Goal: Task Accomplishment & Management: Manage account settings

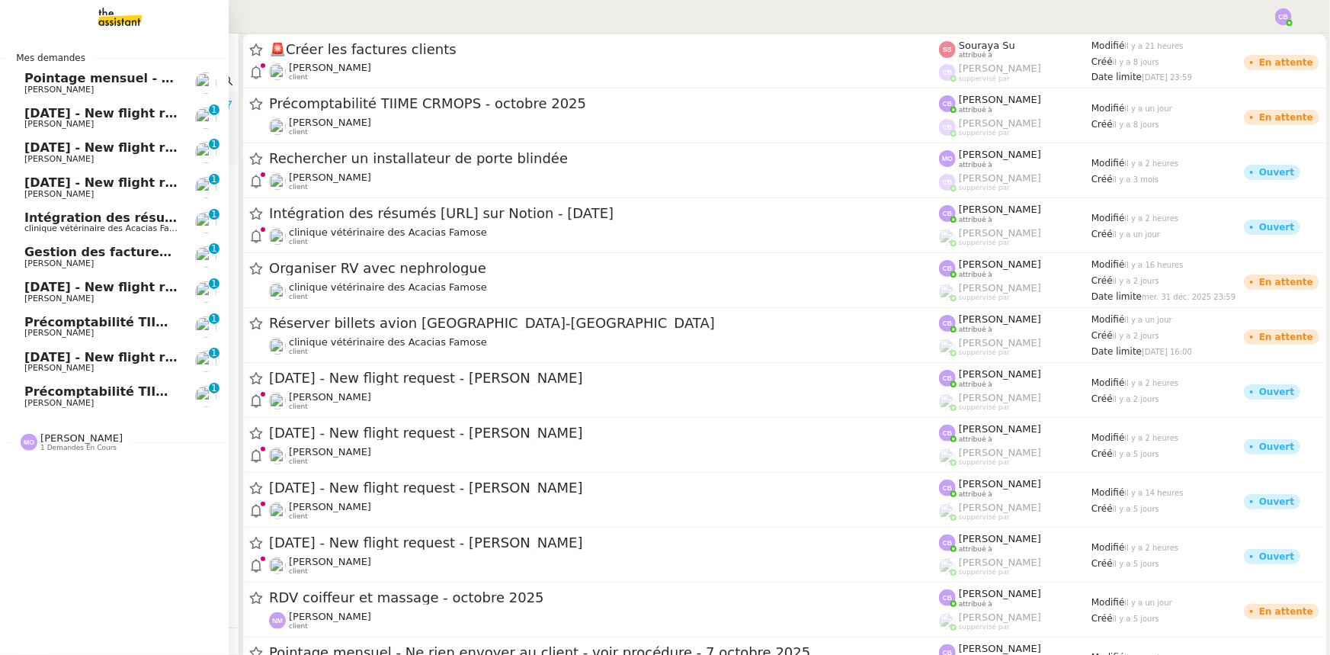
click at [82, 115] on span "[DATE] - New flight request - [PERSON_NAME]" at bounding box center [181, 113] width 315 height 14
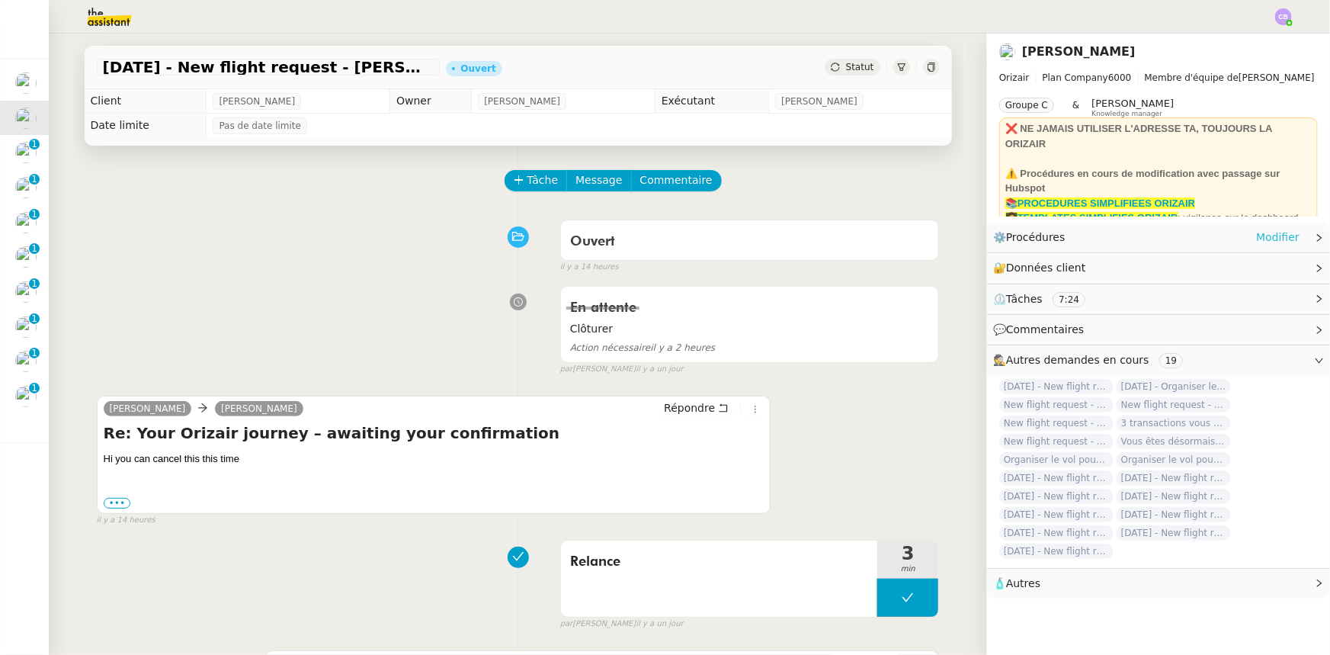
click at [1263, 239] on link "Modifier" at bounding box center [1277, 238] width 43 height 18
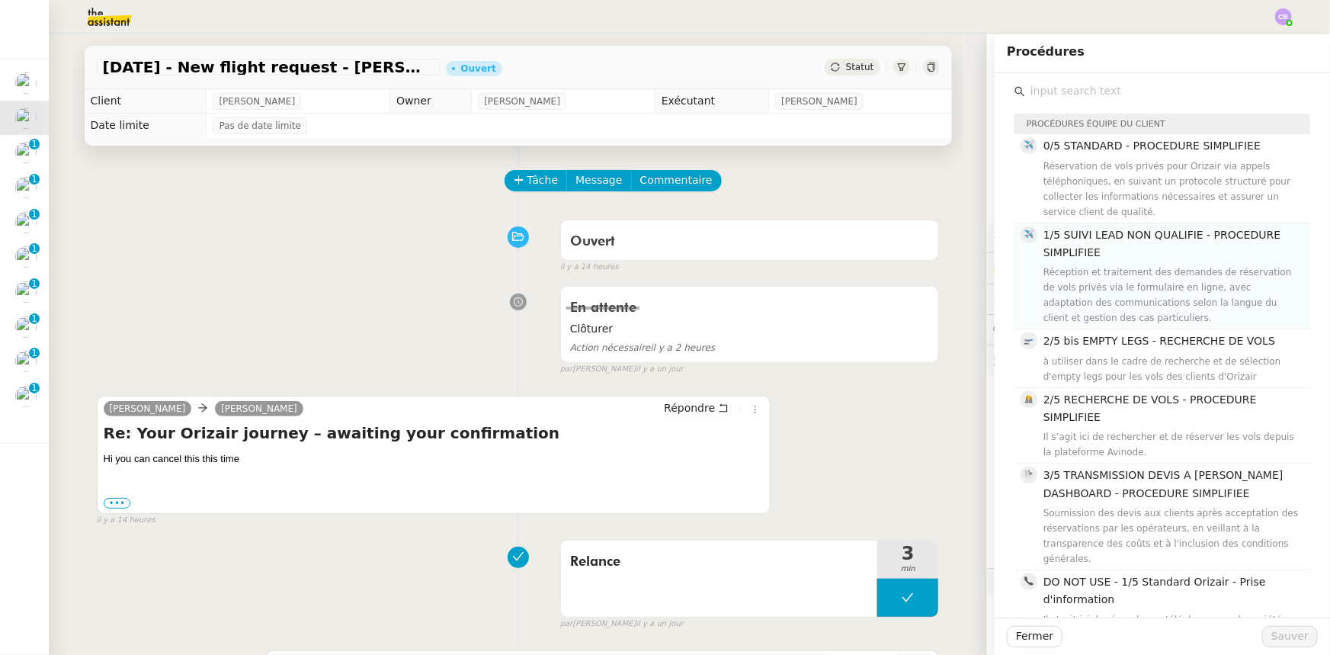
click at [1085, 254] on span "1/5 SUIVI LEAD NON QUALIFIE - PROCEDURE SIMPLIFIEE" at bounding box center [1162, 244] width 237 height 30
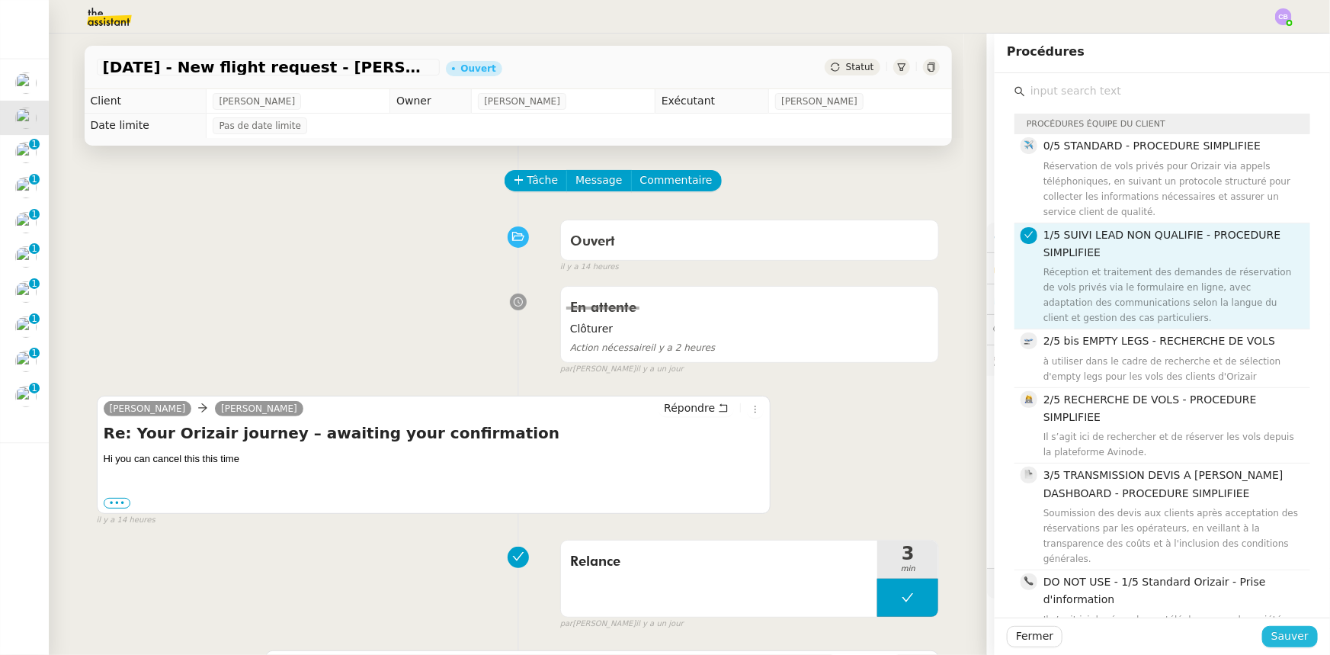
click at [1273, 635] on span "Sauver" at bounding box center [1290, 636] width 37 height 18
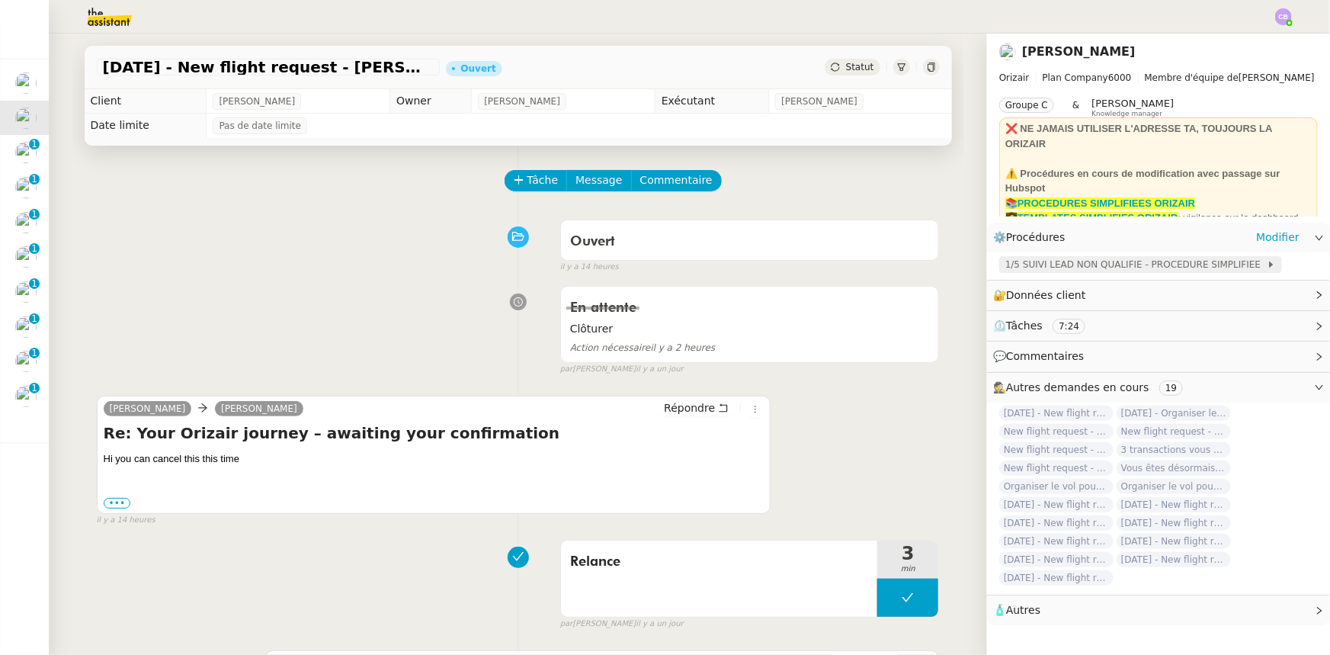
click at [1072, 269] on span "1/5 SUIVI LEAD NON QUALIFIE - PROCEDURE SIMPLIFIEE" at bounding box center [1137, 264] width 262 height 15
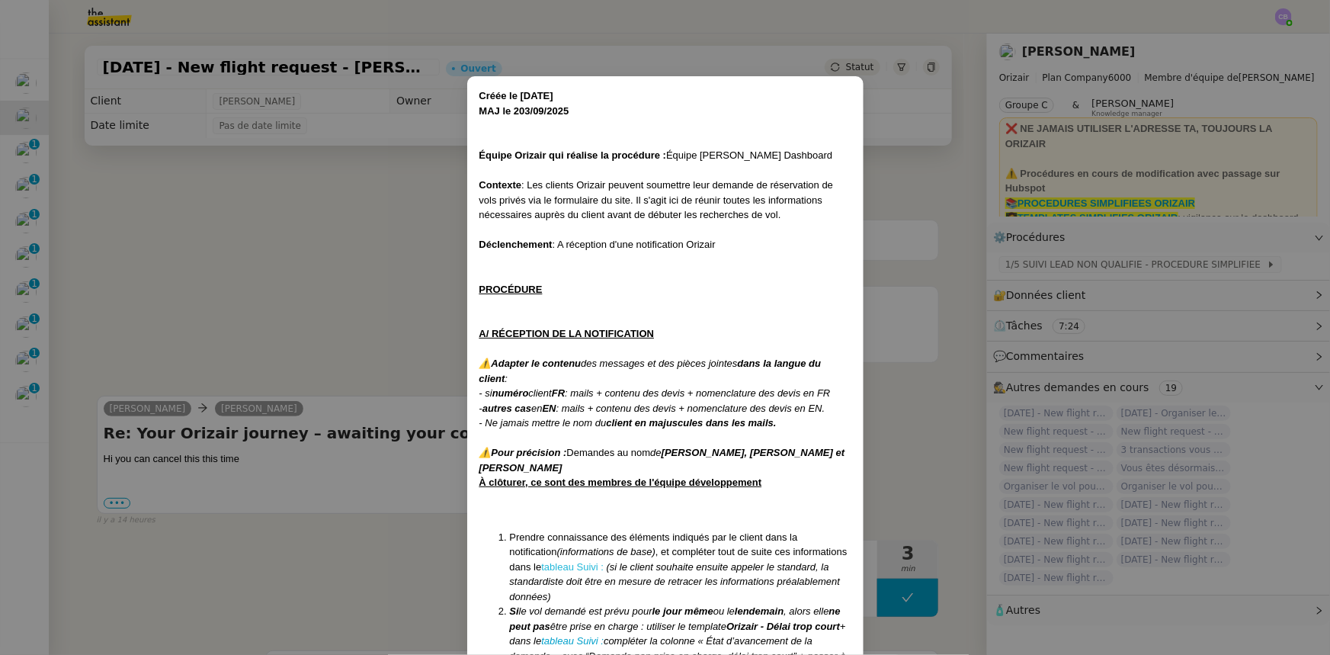
click at [586, 566] on link "tableau Suivi :" at bounding box center [572, 566] width 63 height 11
click at [384, 285] on nz-modal-container "Créée le [DATE] MAJ le 203/09 /2025 Équipe Orizair qui réalise la procédure : É…" at bounding box center [665, 327] width 1330 height 655
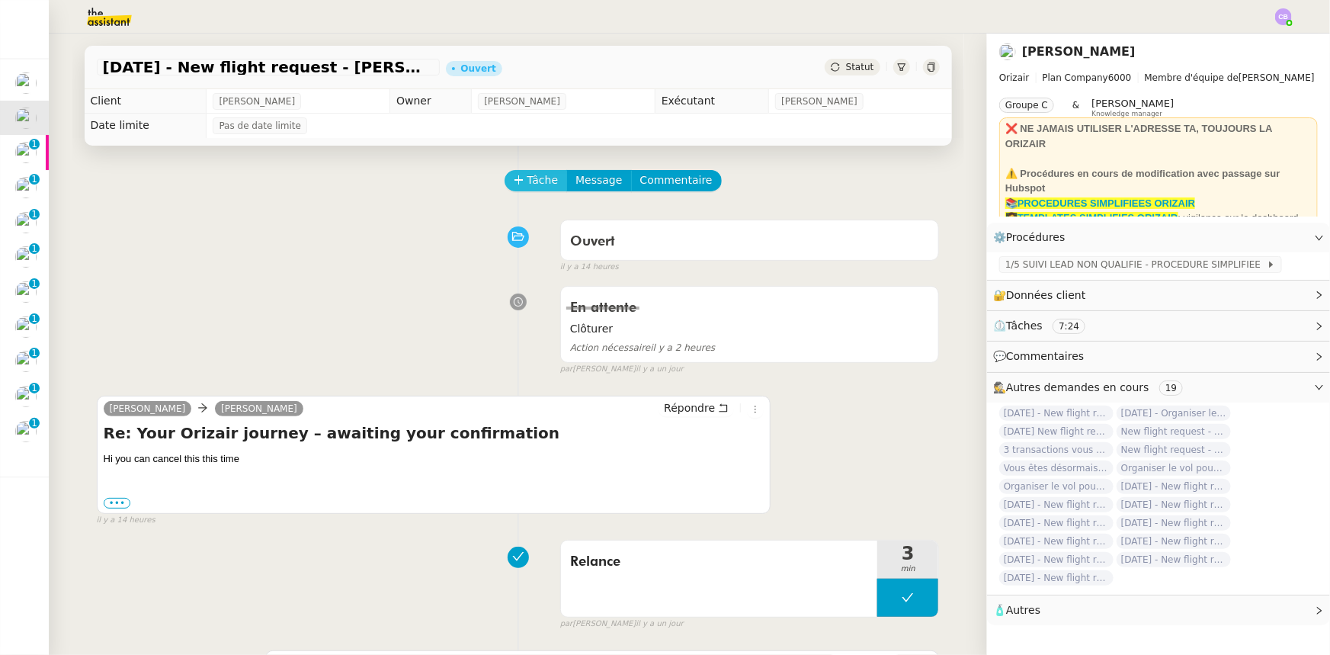
click at [528, 182] on span "Tâche" at bounding box center [543, 181] width 31 height 18
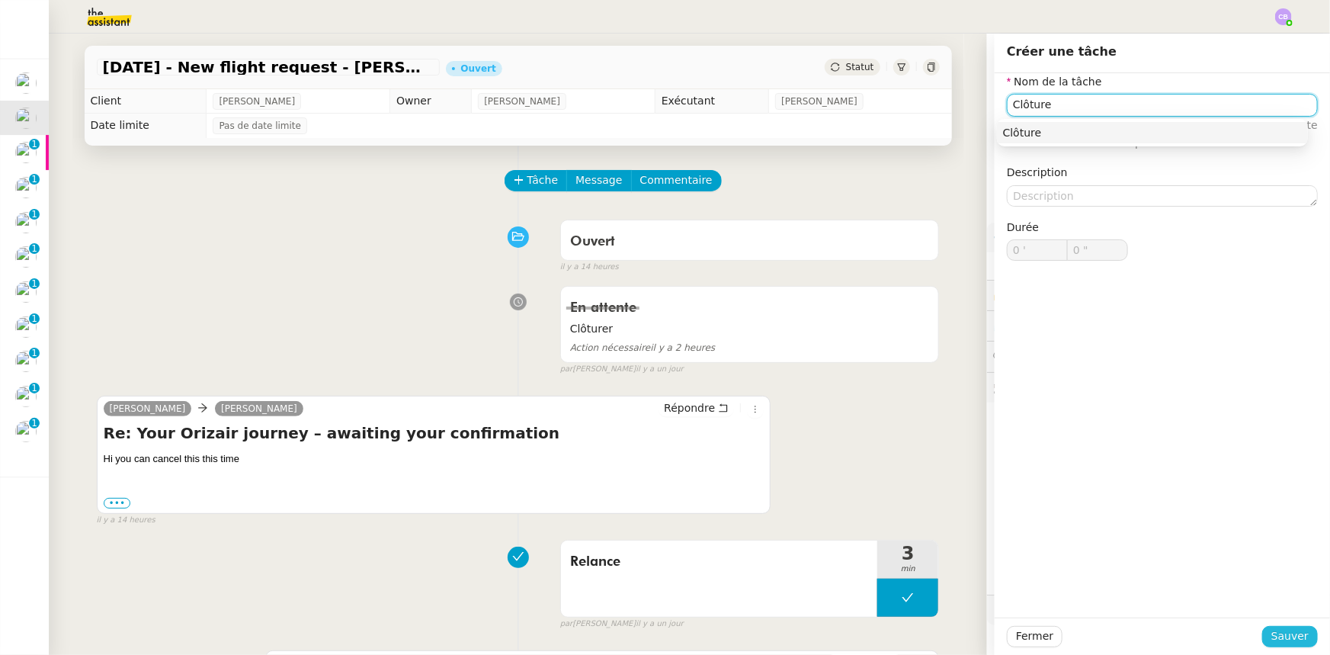
type input "Clôture"
click at [1266, 634] on button "Sauver" at bounding box center [1291, 636] width 56 height 21
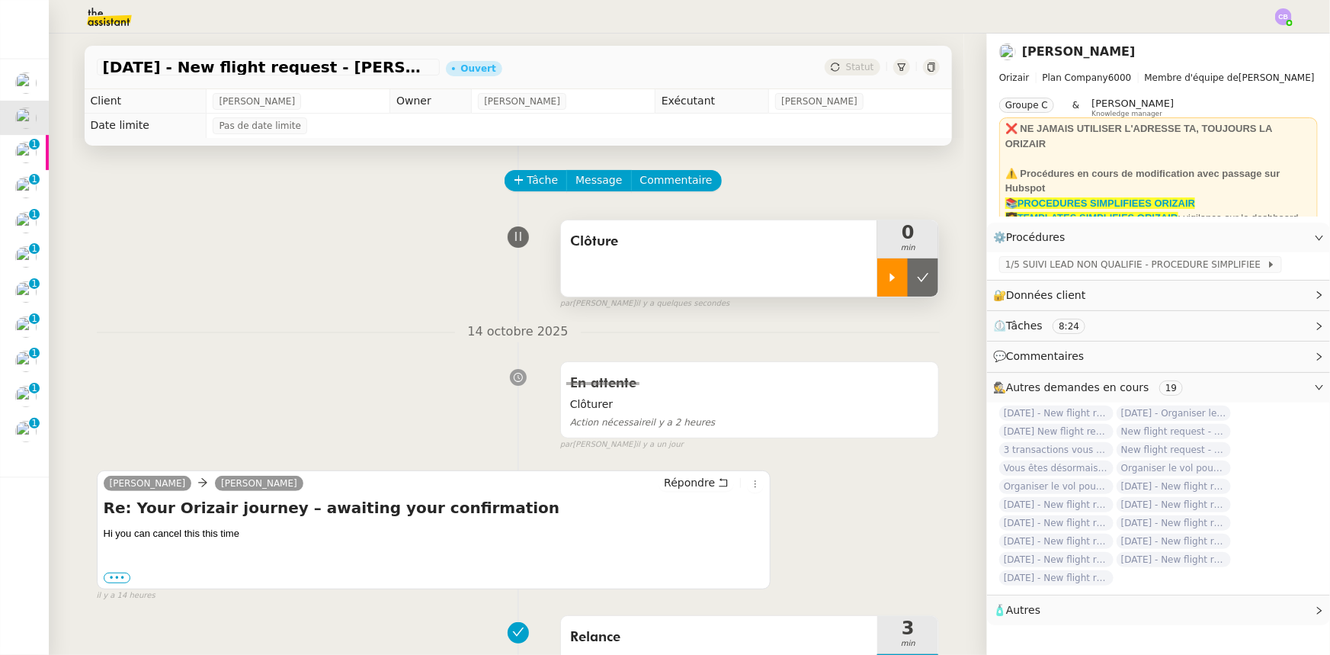
click at [890, 281] on icon at bounding box center [892, 277] width 5 height 8
click at [675, 489] on span "Répondre" at bounding box center [689, 482] width 51 height 15
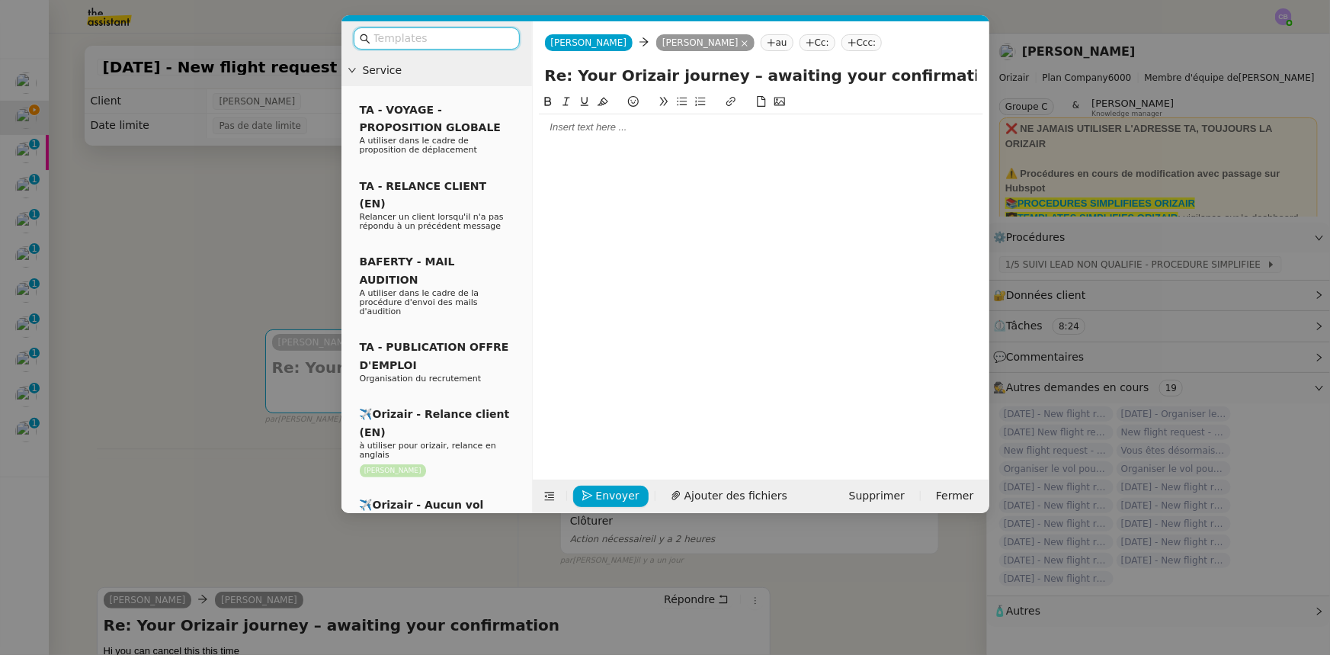
click at [473, 37] on input "text" at bounding box center [442, 39] width 137 height 18
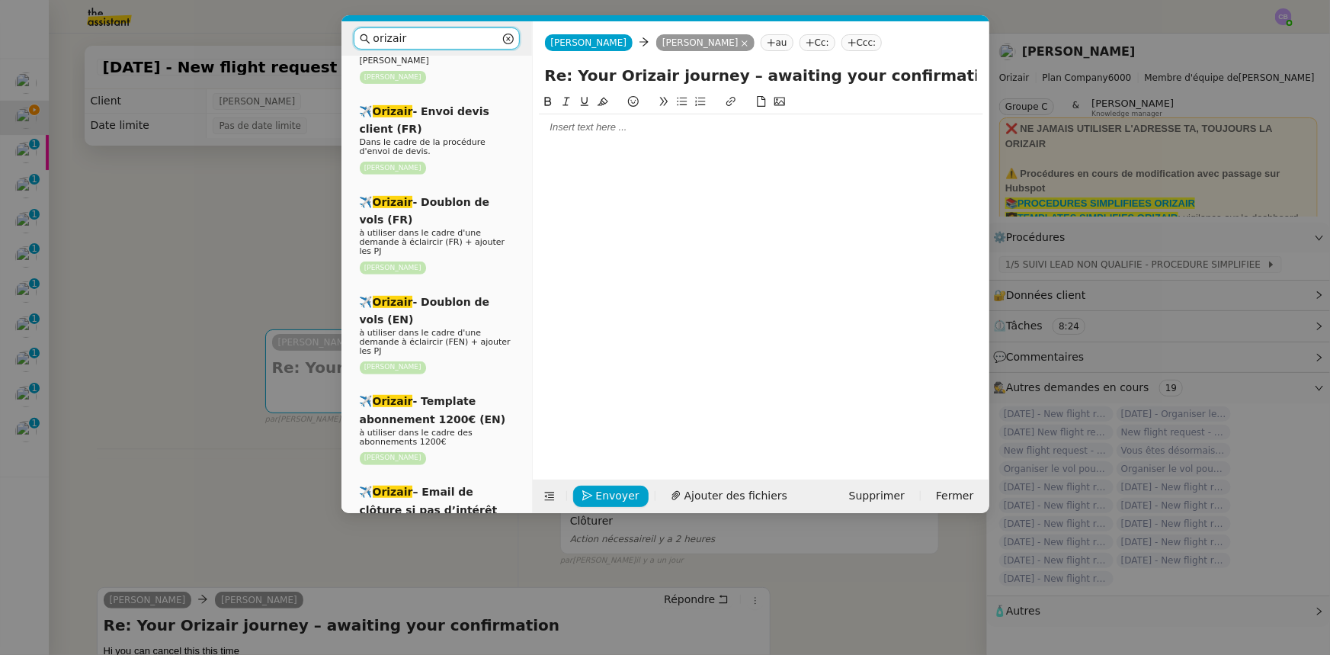
scroll to position [346, 0]
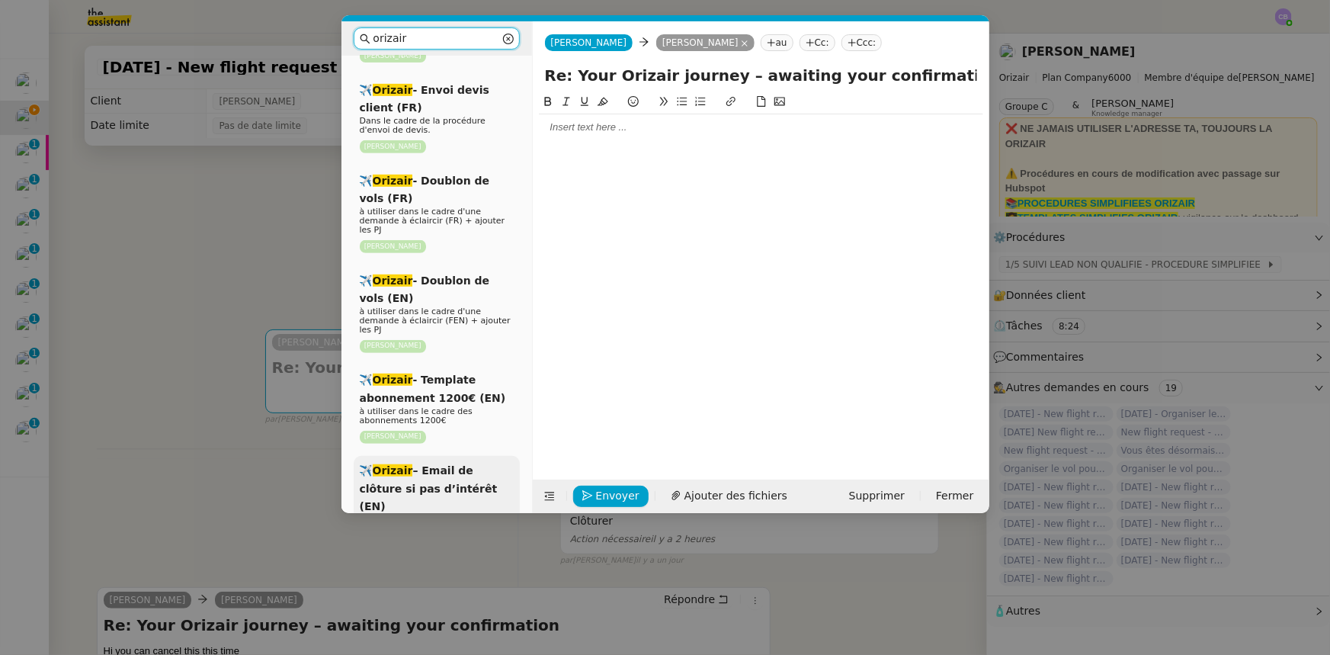
type input "orizair"
click at [414, 464] on span "✈️ Orizair – Email de clôture si pas d’intérêt (EN)" at bounding box center [429, 488] width 138 height 48
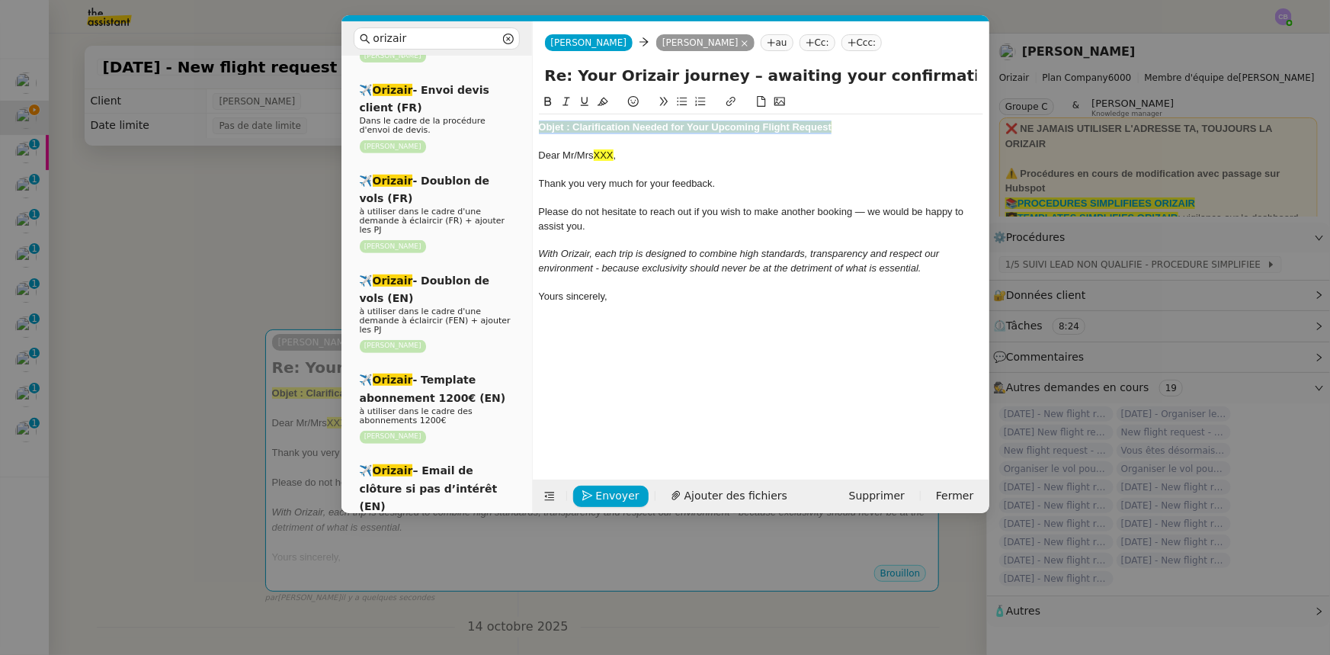
drag, startPoint x: 841, startPoint y: 127, endPoint x: 530, endPoint y: 130, distance: 311.1
click at [530, 130] on nz-layout "orizair Service Orizair - Bilan des demandes de la semaine à utiliser le [DATE]…" at bounding box center [666, 267] width 648 height 492
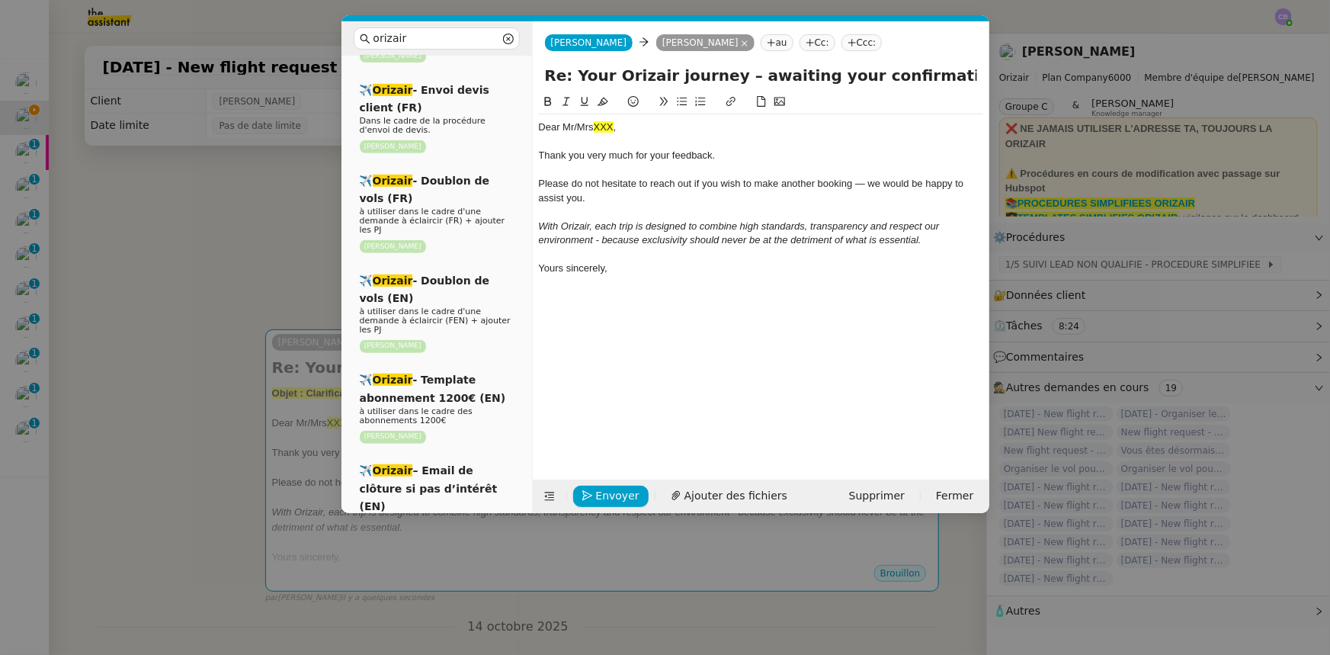
click at [617, 127] on span "," at bounding box center [615, 126] width 3 height 11
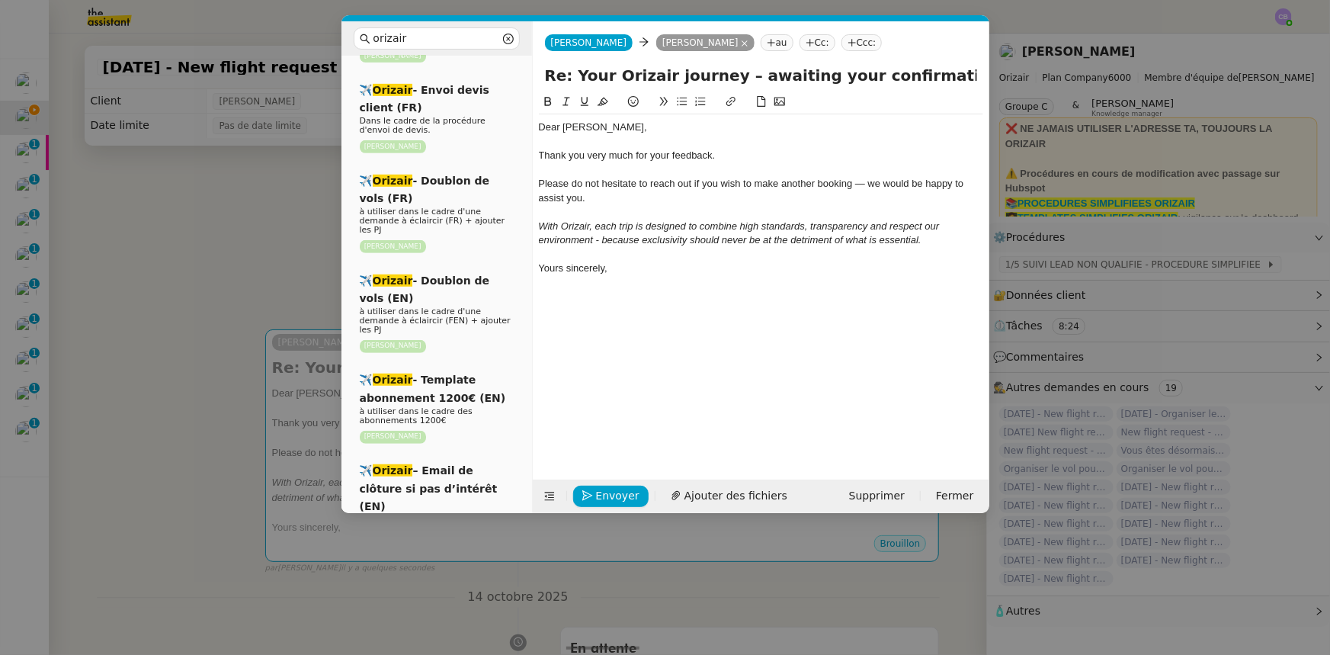
click at [569, 131] on span "Dear [PERSON_NAME]," at bounding box center [593, 126] width 108 height 11
click at [0, 0] on lt-span "Mr ." at bounding box center [0, 0] width 0 height 0
drag, startPoint x: 631, startPoint y: 156, endPoint x: 588, endPoint y: 152, distance: 43.6
click at [588, 152] on span "Thank you very much for your feedback." at bounding box center [627, 154] width 177 height 11
click at [278, 262] on nz-modal-container "orizair Service Orizair - Bilan des demandes de la semaine à utiliser le [DATE]…" at bounding box center [665, 327] width 1330 height 655
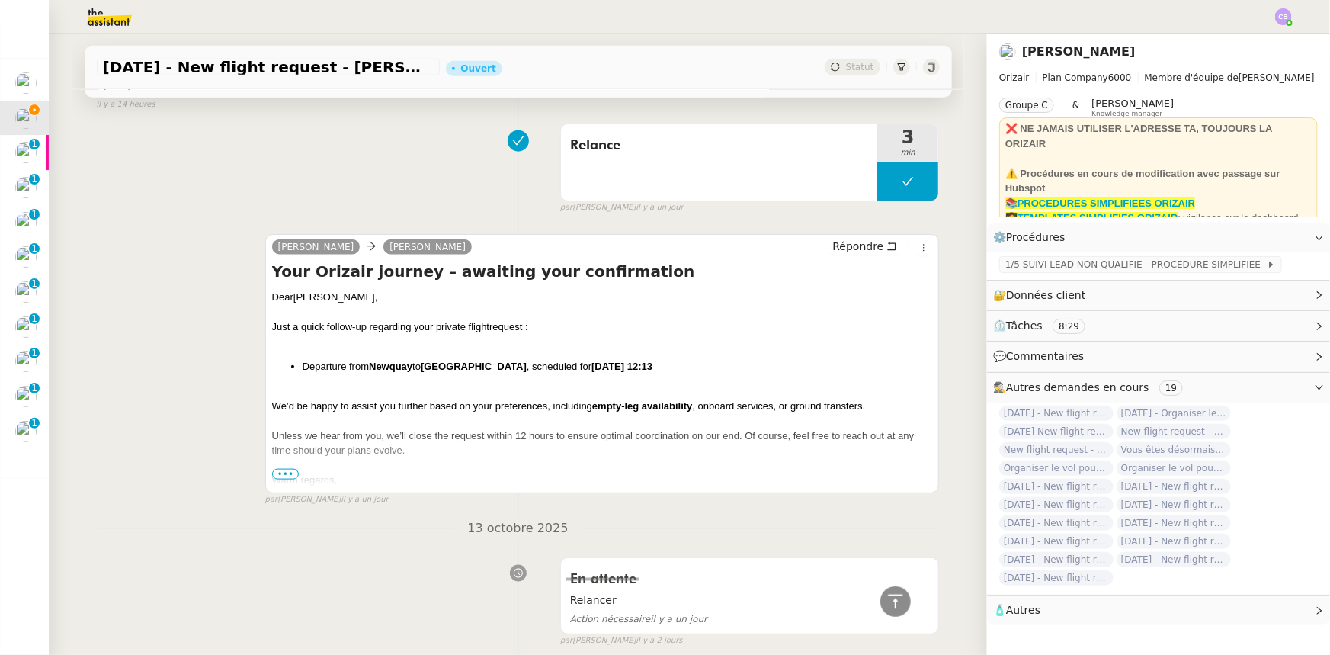
scroll to position [339, 0]
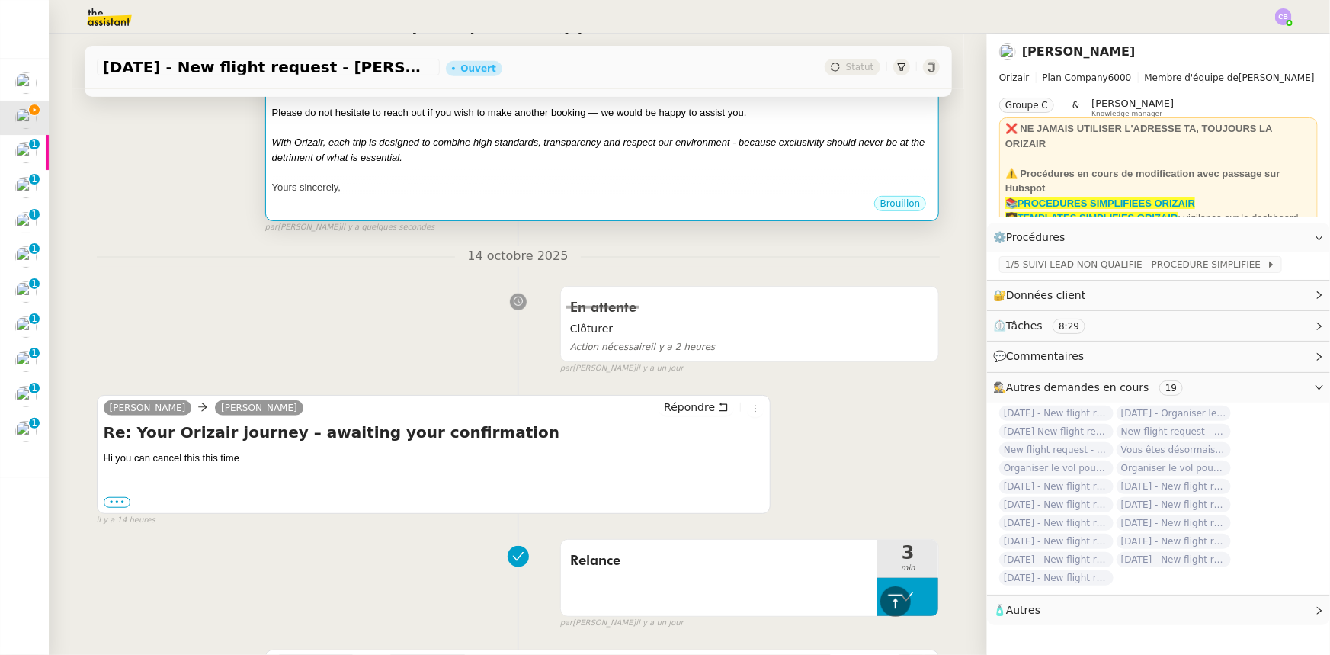
click at [561, 176] on div at bounding box center [602, 172] width 661 height 15
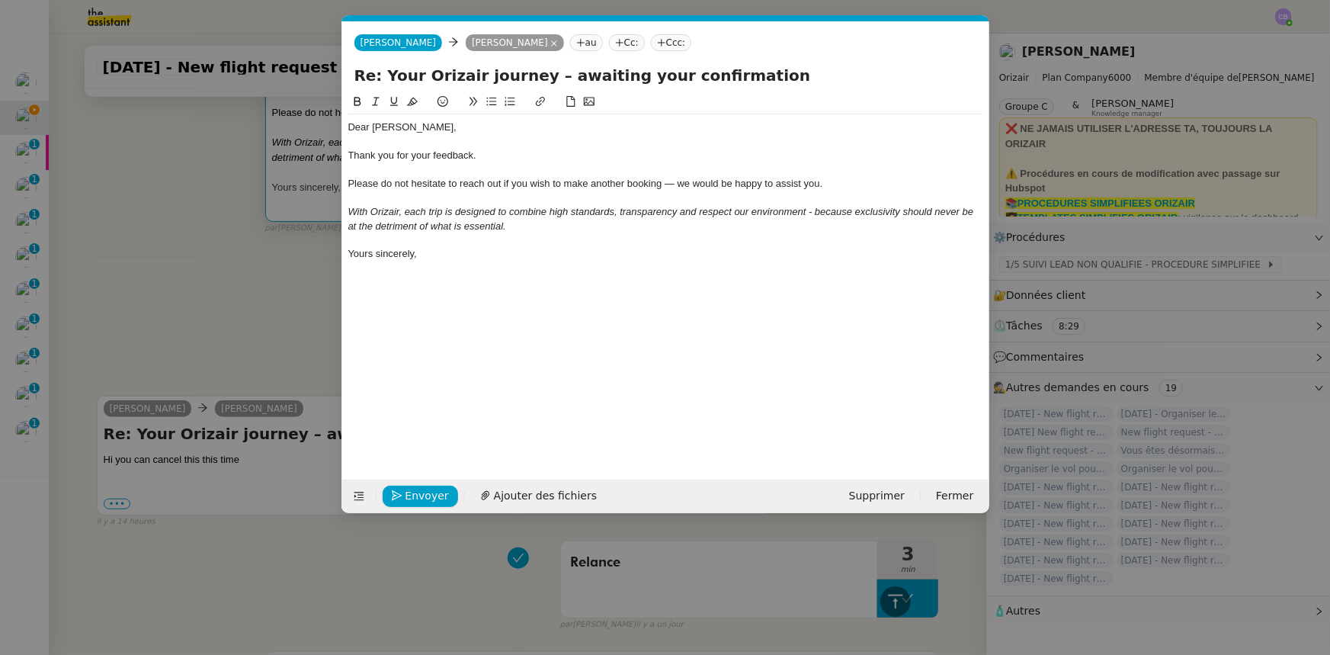
scroll to position [0, 60]
click at [420, 497] on span "Envoyer" at bounding box center [427, 496] width 43 height 18
click at [420, 497] on span "Confirmer l'envoi" at bounding box center [451, 496] width 91 height 18
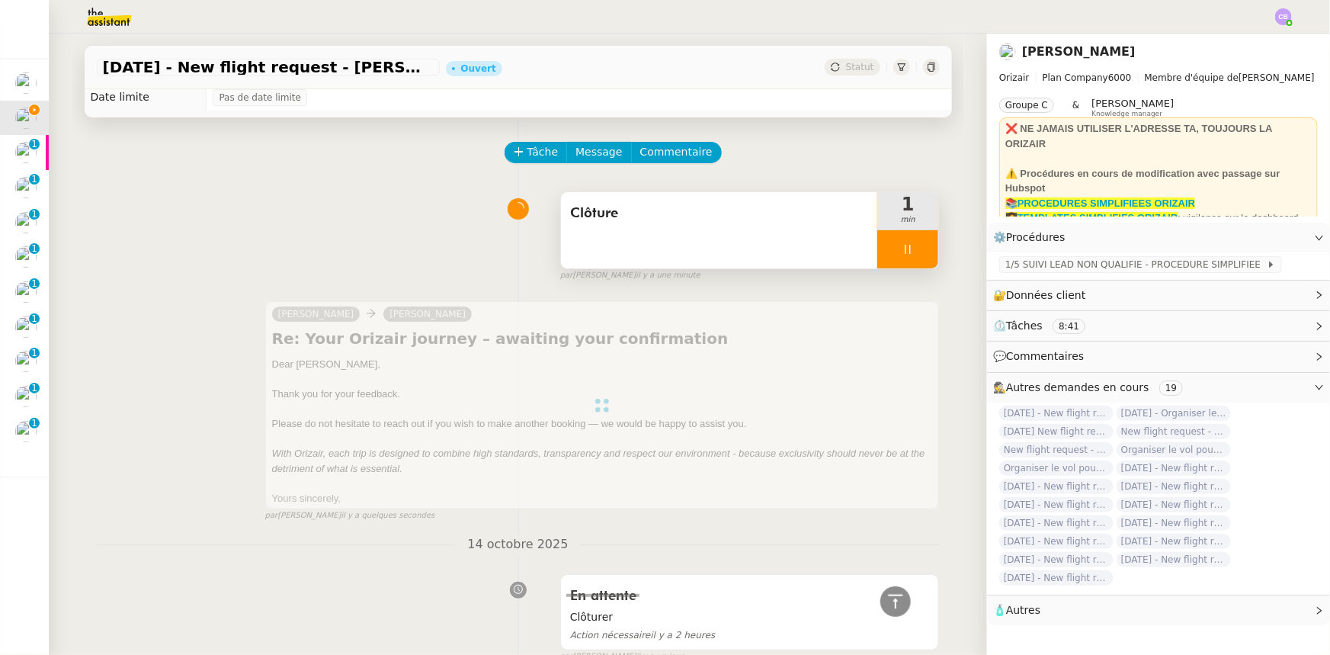
scroll to position [0, 0]
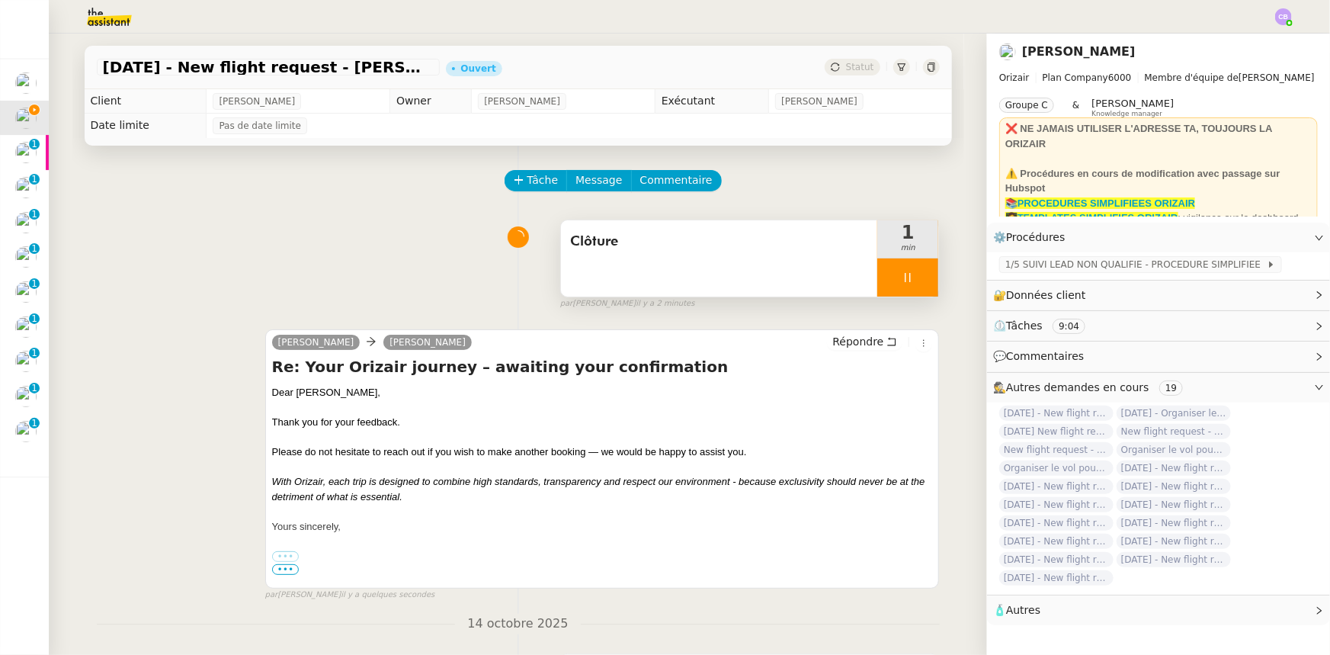
click at [878, 274] on div at bounding box center [908, 277] width 61 height 38
click at [908, 289] on button at bounding box center [923, 277] width 30 height 38
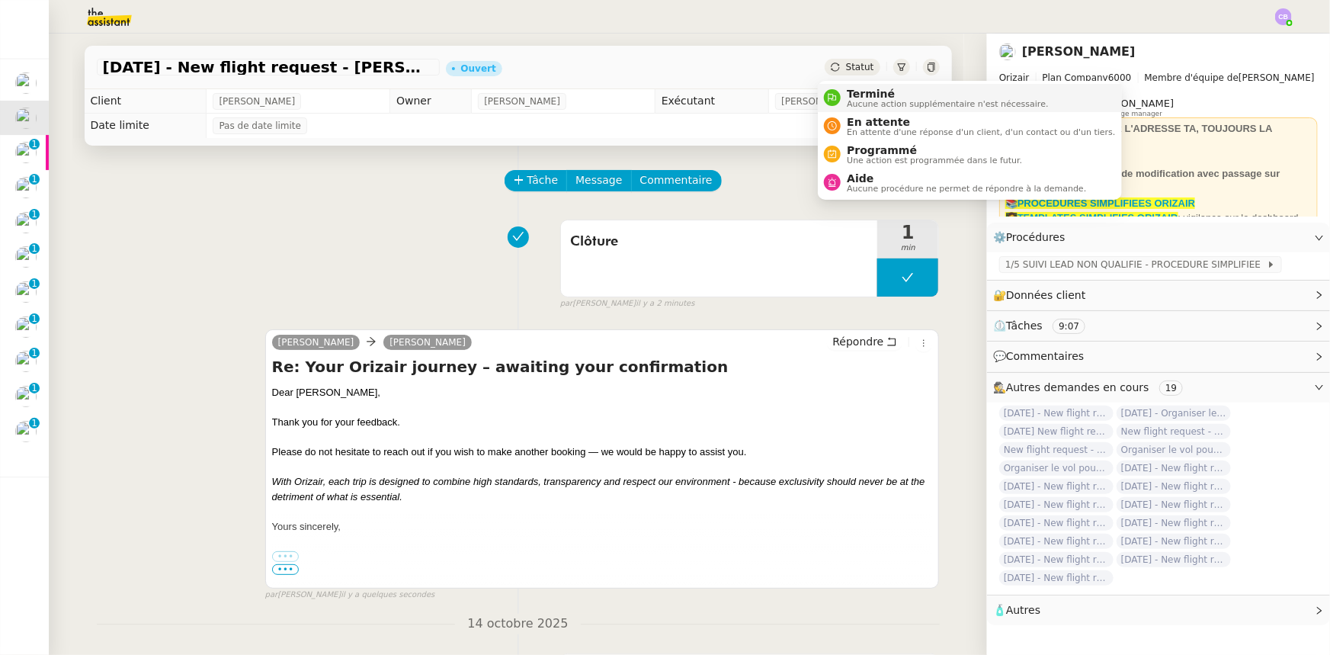
click at [854, 93] on span "Terminé" at bounding box center [947, 94] width 201 height 12
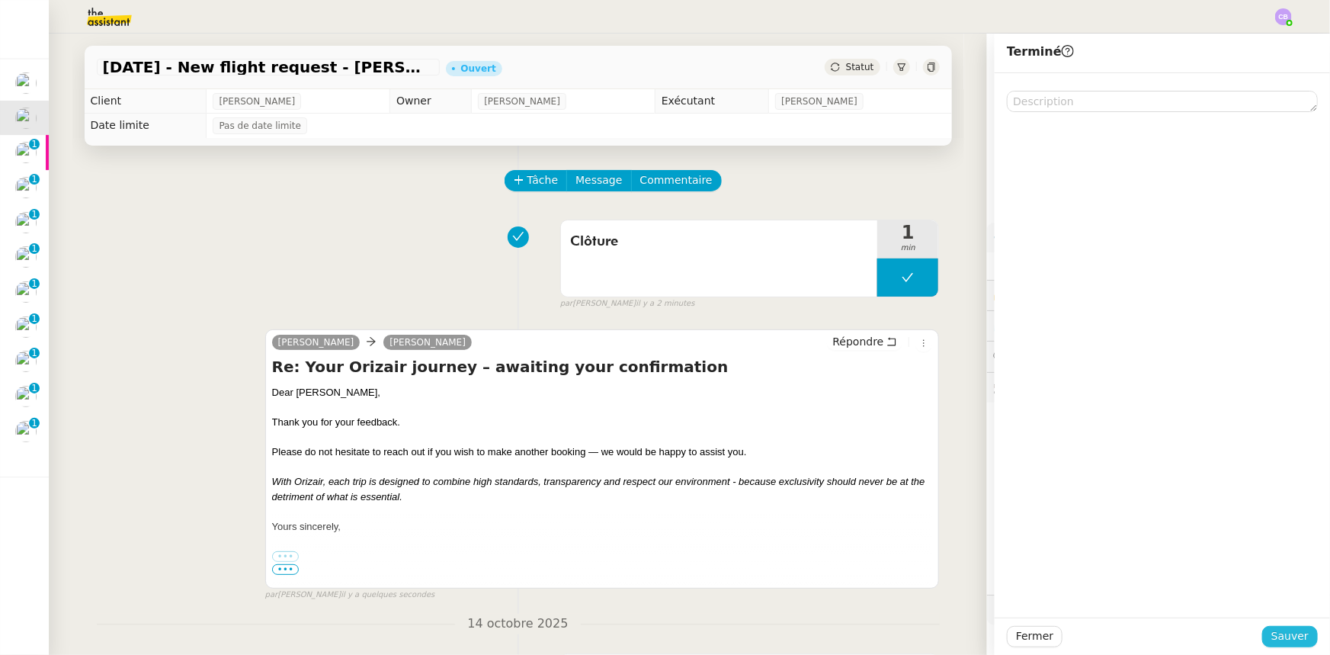
click at [1272, 639] on span "Sauver" at bounding box center [1290, 636] width 37 height 18
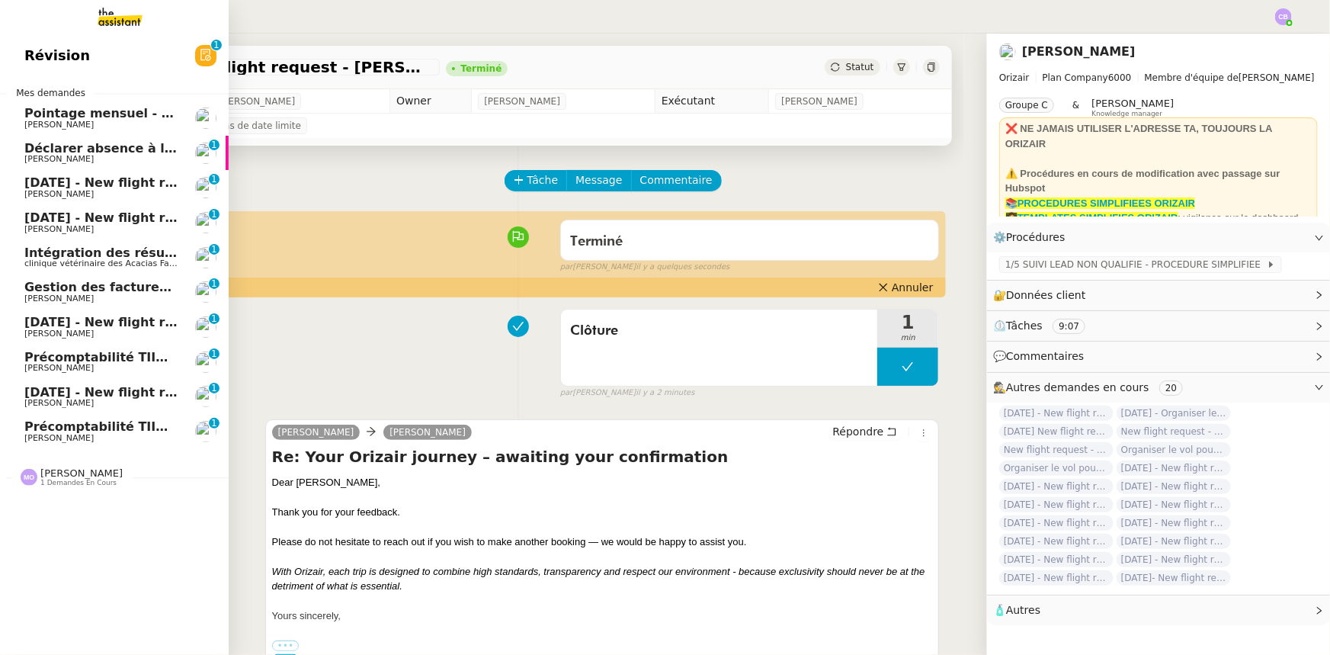
click at [83, 184] on span "[DATE] - New flight request - [PERSON_NAME]" at bounding box center [181, 182] width 315 height 14
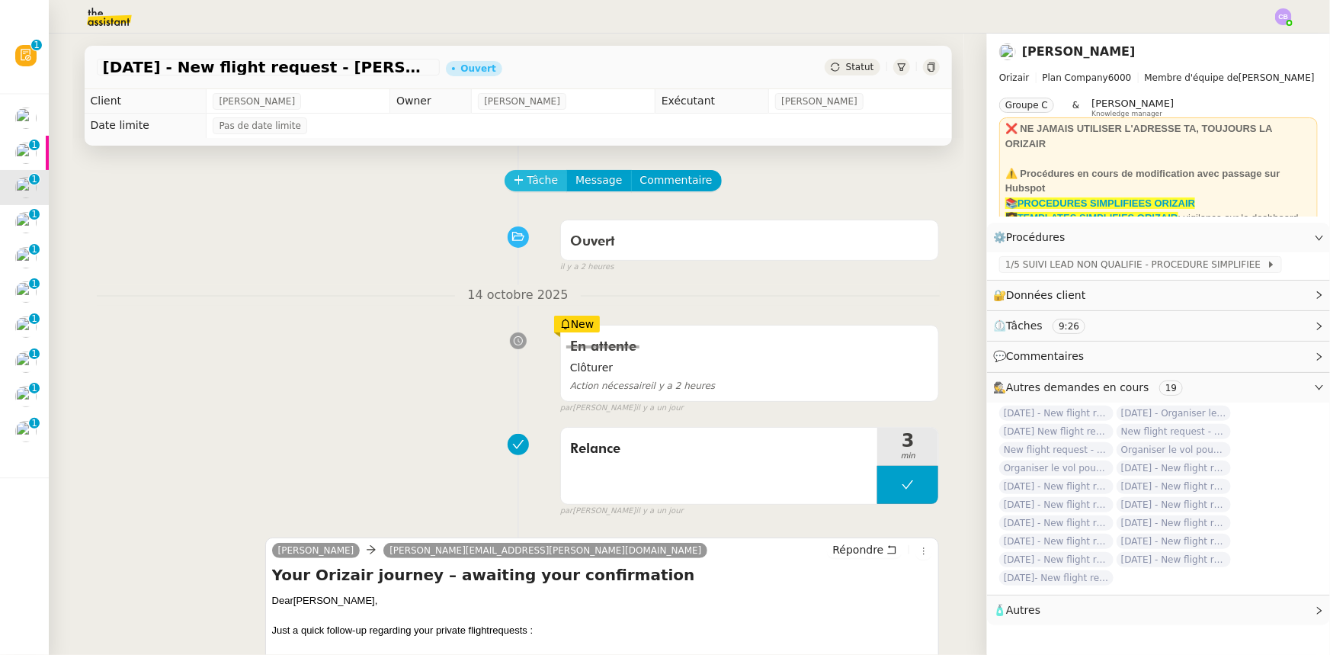
click at [530, 185] on span "Tâche" at bounding box center [543, 181] width 31 height 18
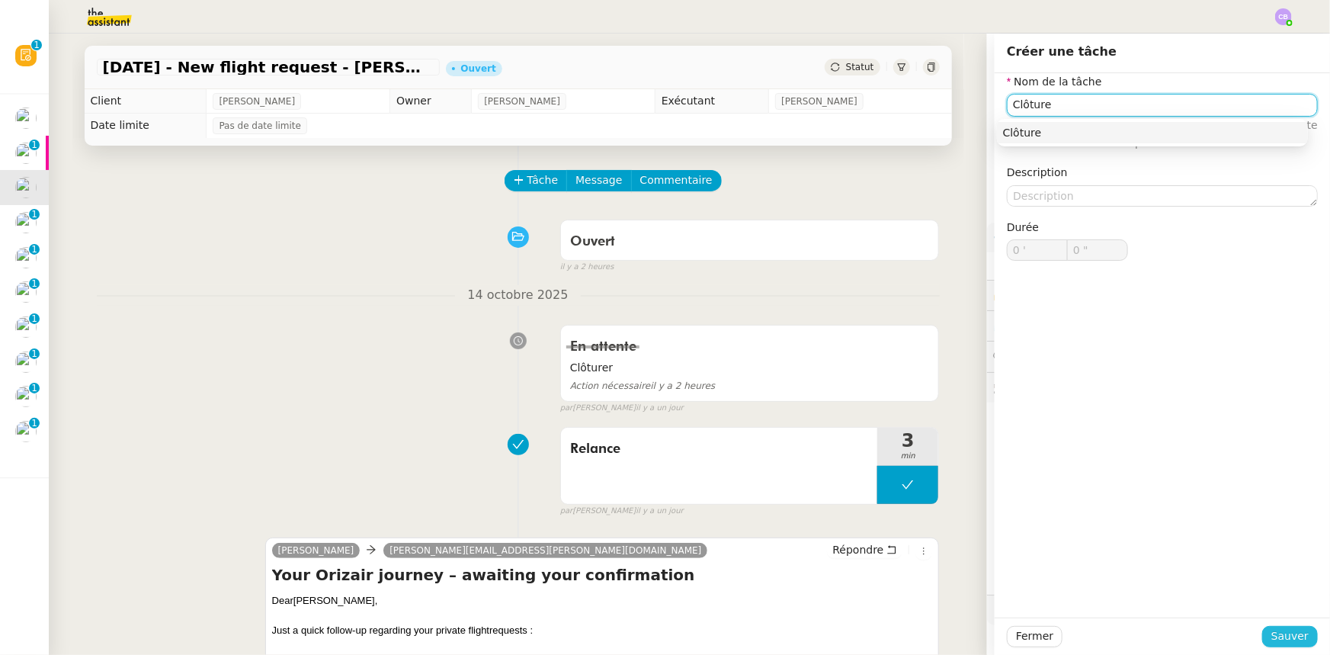
type input "Clôture"
click at [1276, 634] on span "Sauver" at bounding box center [1290, 636] width 37 height 18
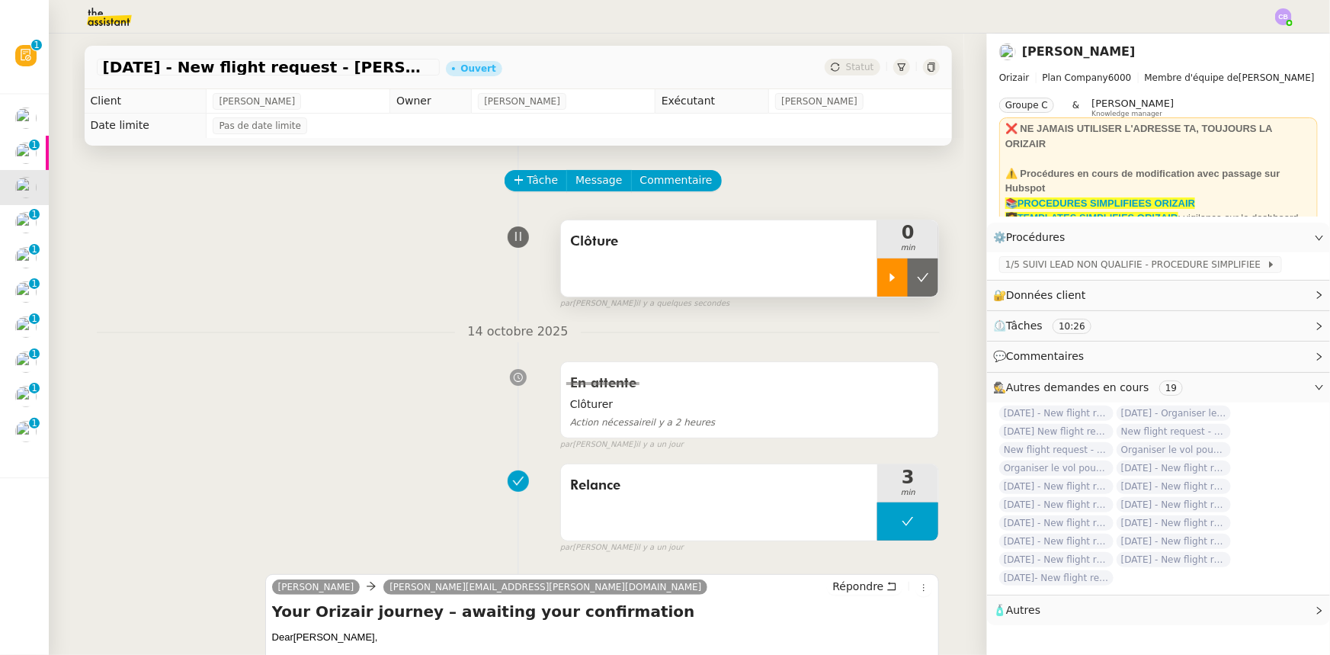
click at [878, 284] on div at bounding box center [893, 277] width 30 height 38
click at [878, 275] on div at bounding box center [908, 277] width 61 height 38
click at [908, 287] on button at bounding box center [923, 277] width 30 height 38
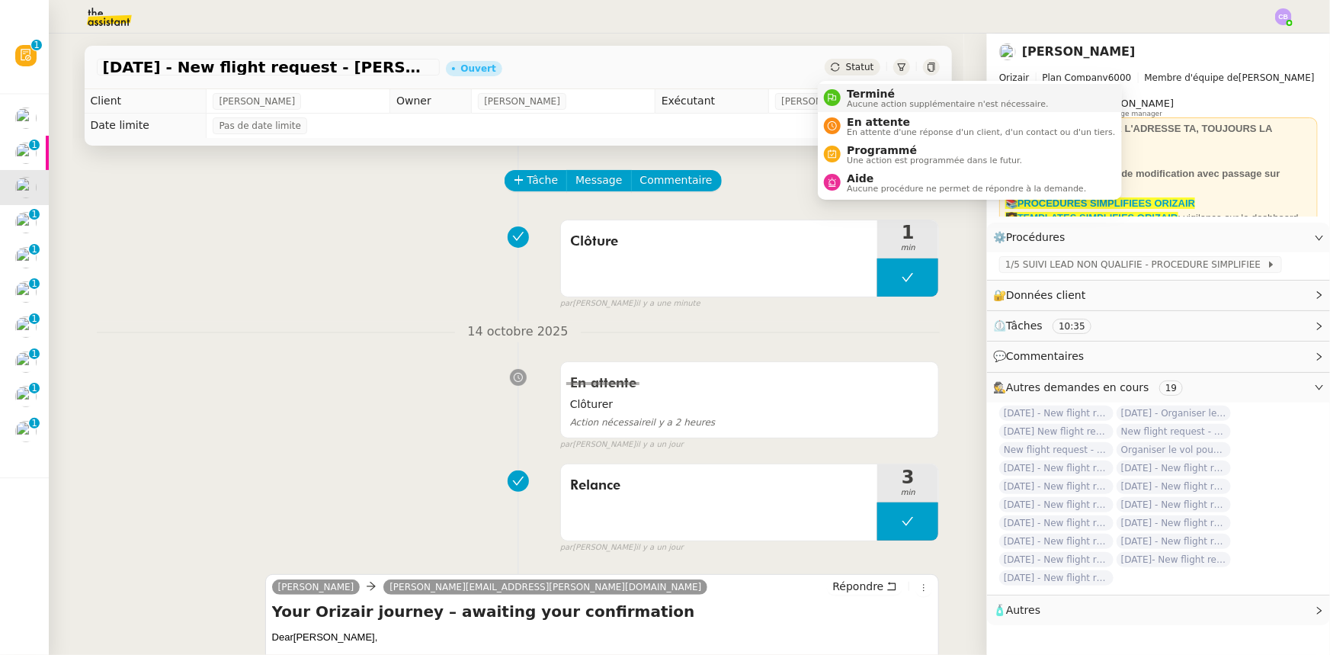
click at [862, 97] on span "Terminé" at bounding box center [947, 94] width 201 height 12
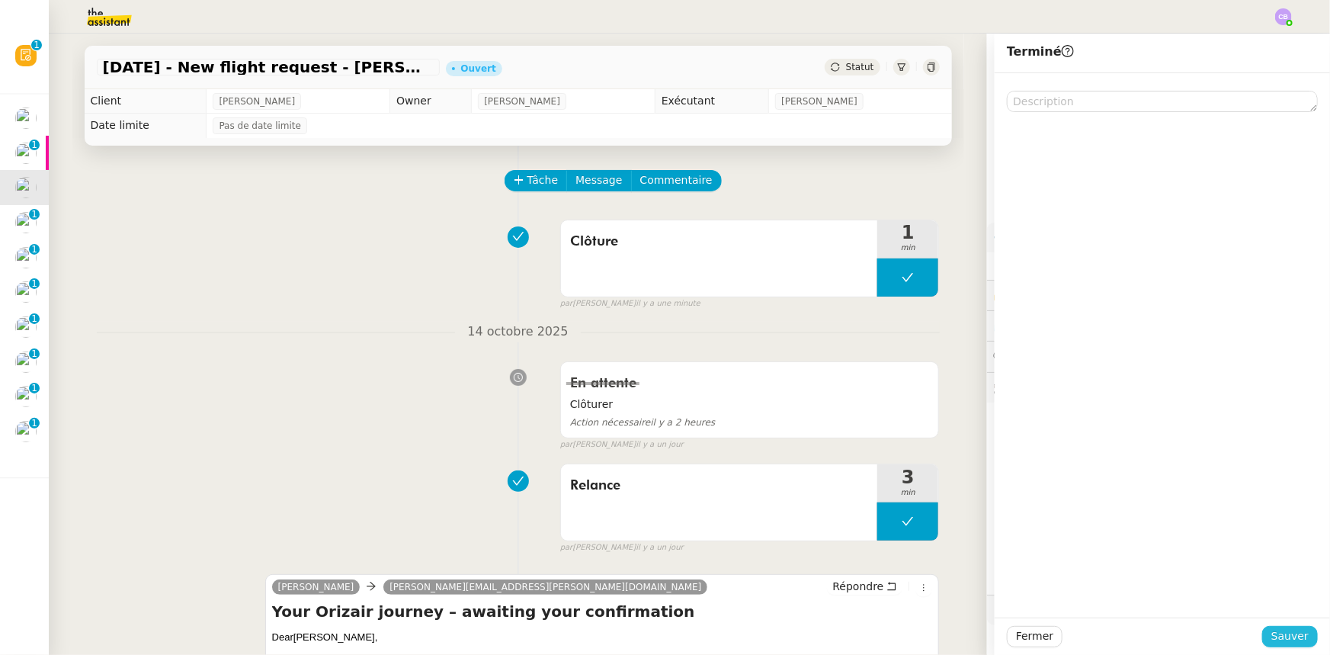
click at [1273, 637] on span "Sauver" at bounding box center [1290, 636] width 37 height 18
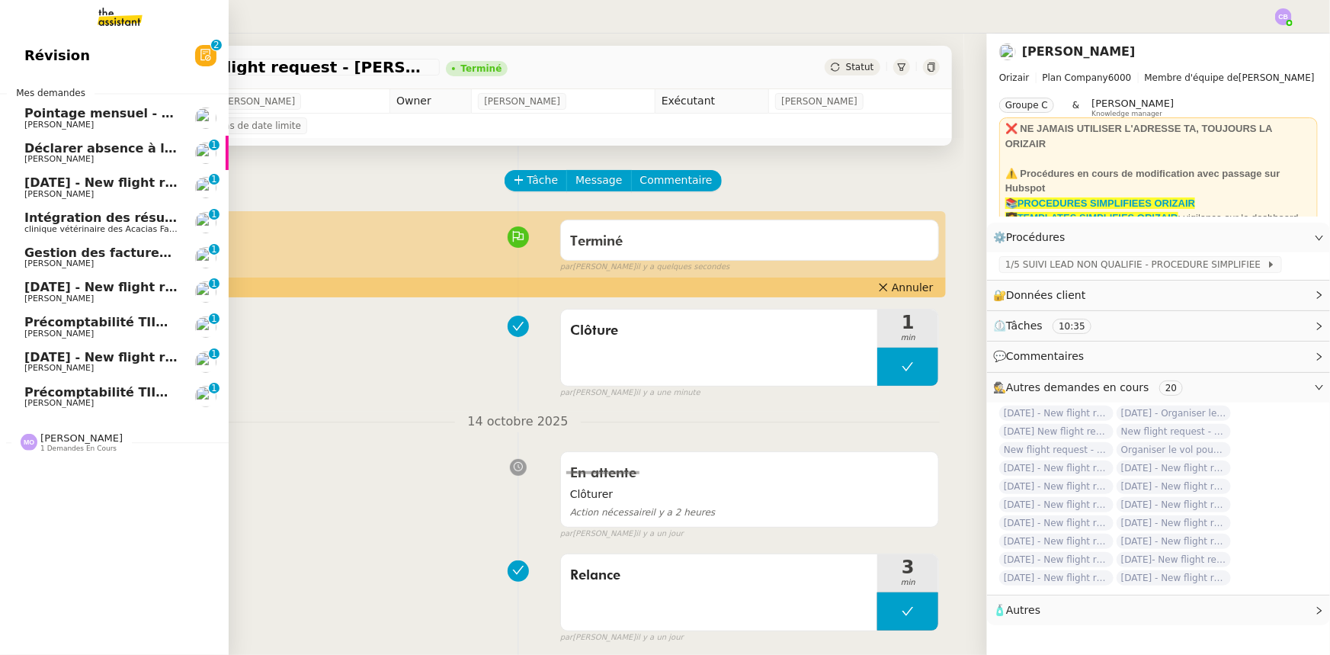
click at [69, 184] on span "[DATE] - New flight request - [PERSON_NAME]" at bounding box center [181, 182] width 315 height 14
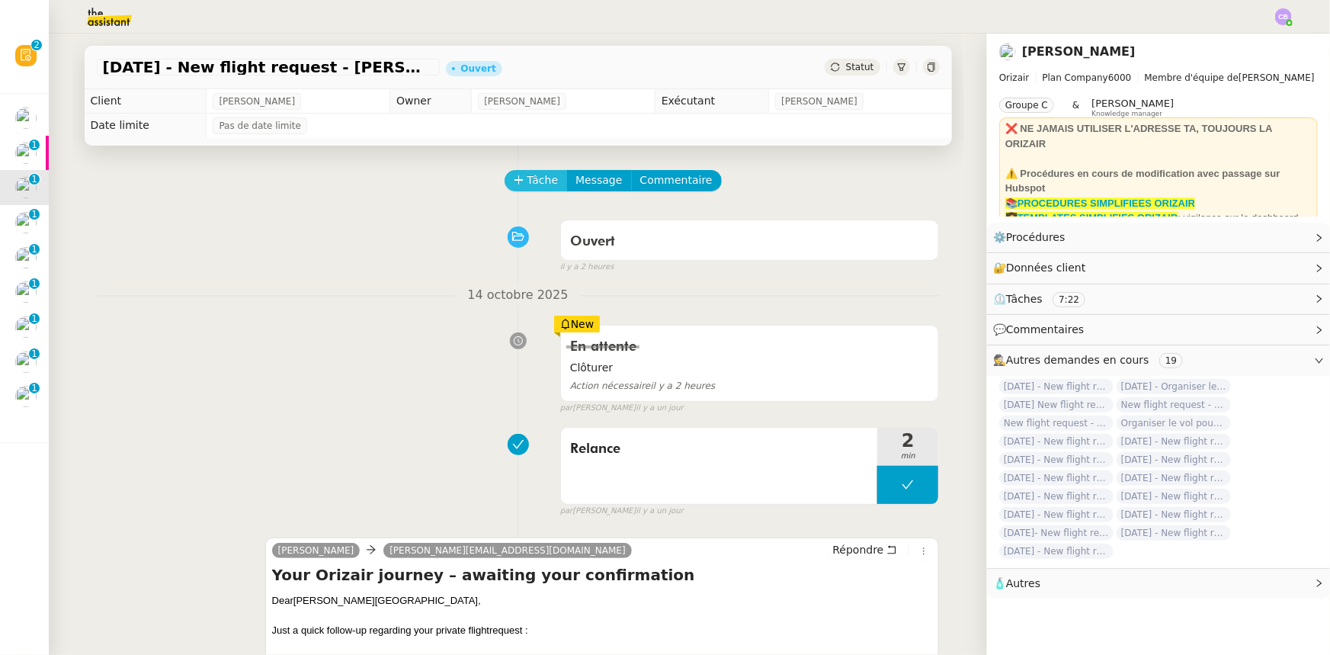
click at [528, 186] on span "Tâche" at bounding box center [543, 181] width 31 height 18
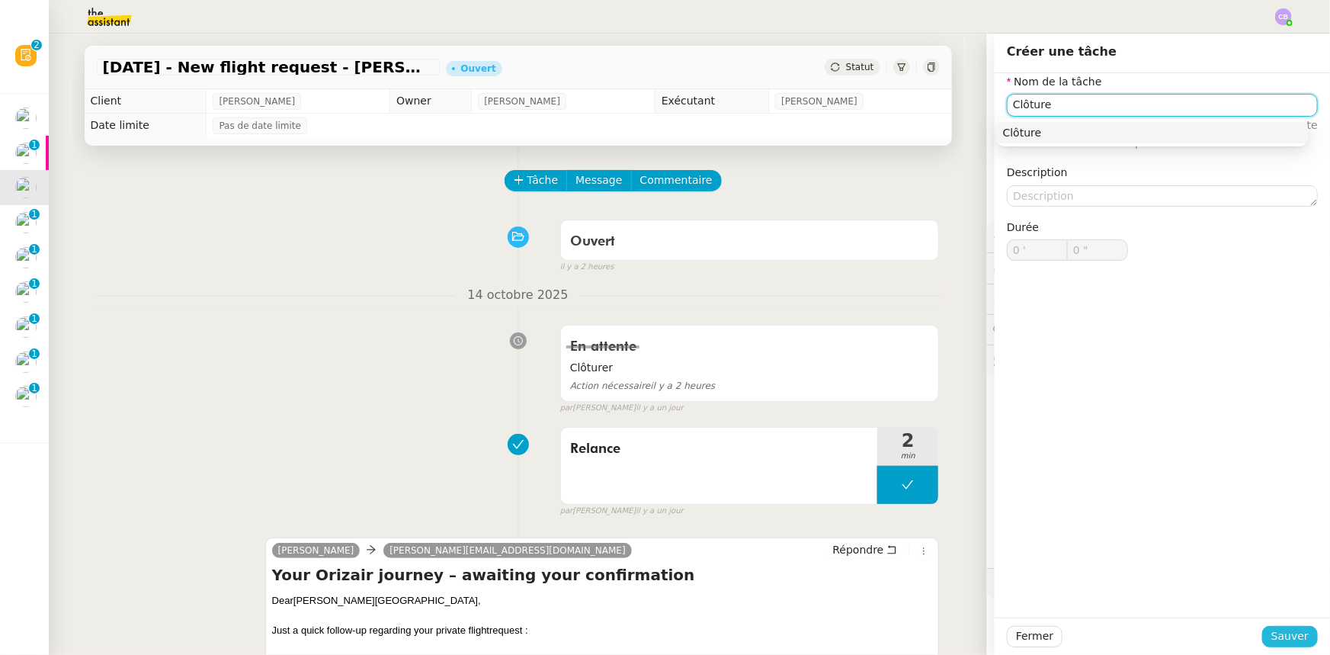
type input "Clôture"
click at [1273, 638] on span "Sauver" at bounding box center [1290, 636] width 37 height 18
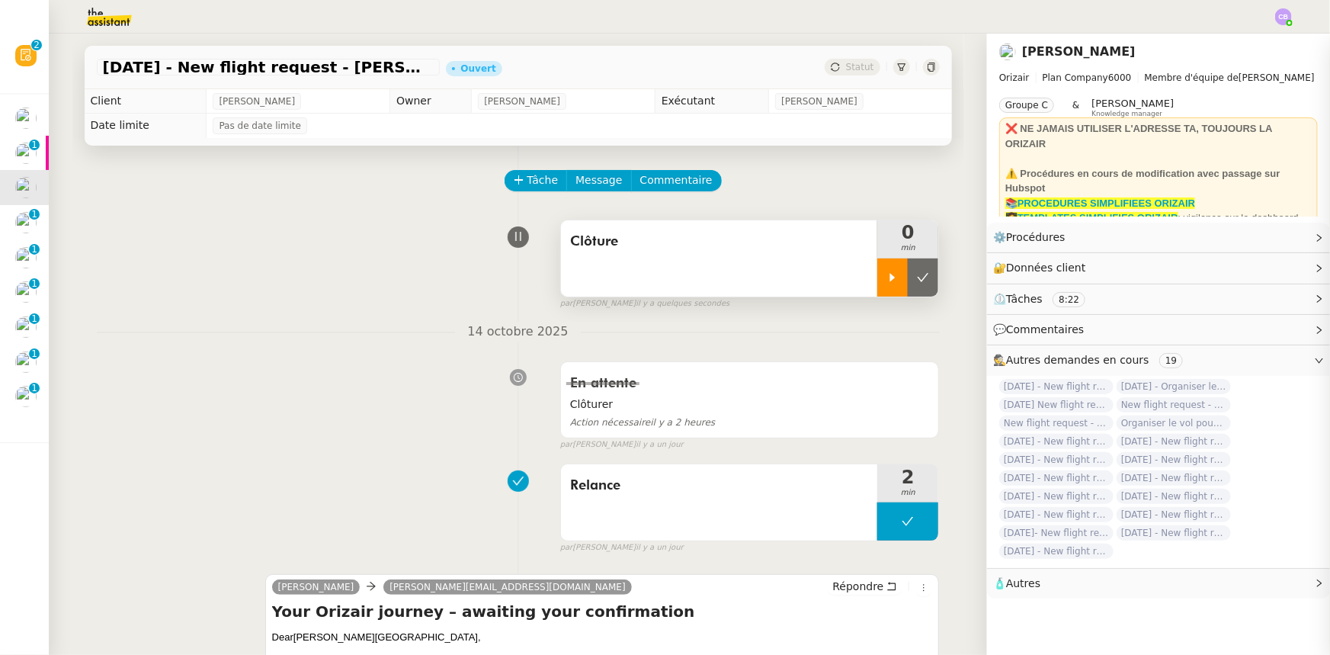
click at [878, 289] on div at bounding box center [893, 277] width 30 height 38
click at [878, 272] on div at bounding box center [908, 277] width 61 height 38
click at [908, 290] on button at bounding box center [923, 277] width 30 height 38
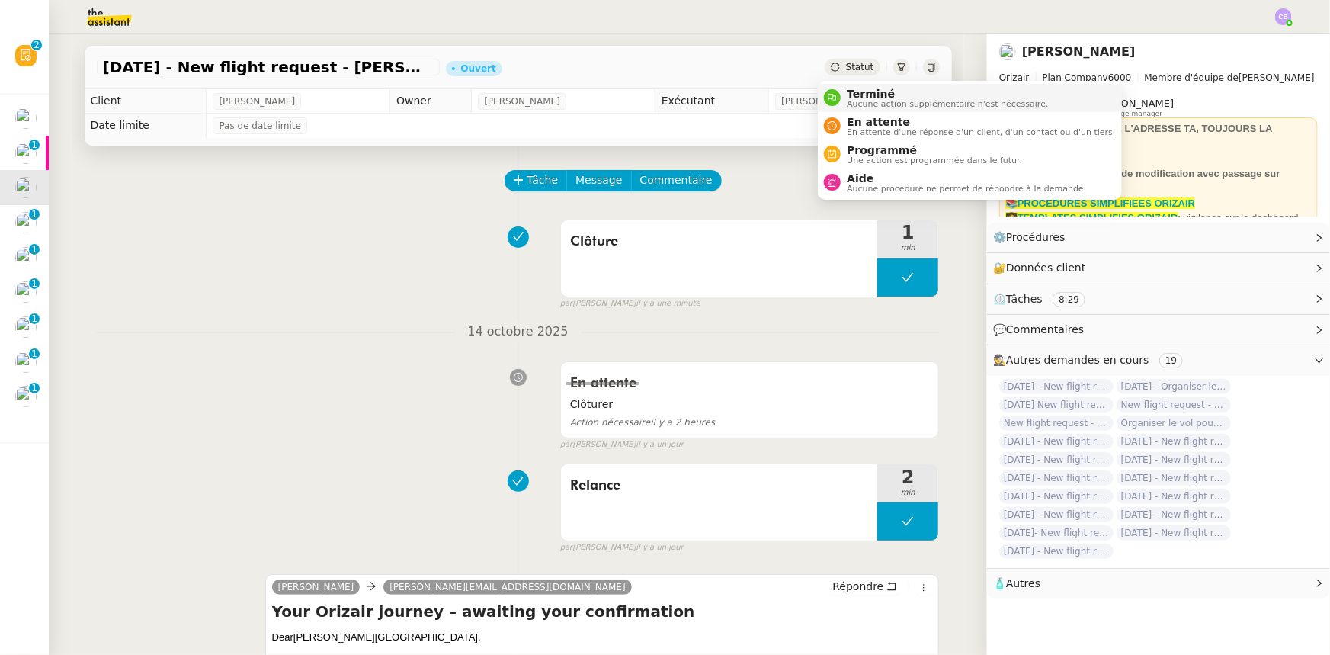
click at [858, 100] on span "Aucune action supplémentaire n'est nécessaire." at bounding box center [947, 104] width 201 height 8
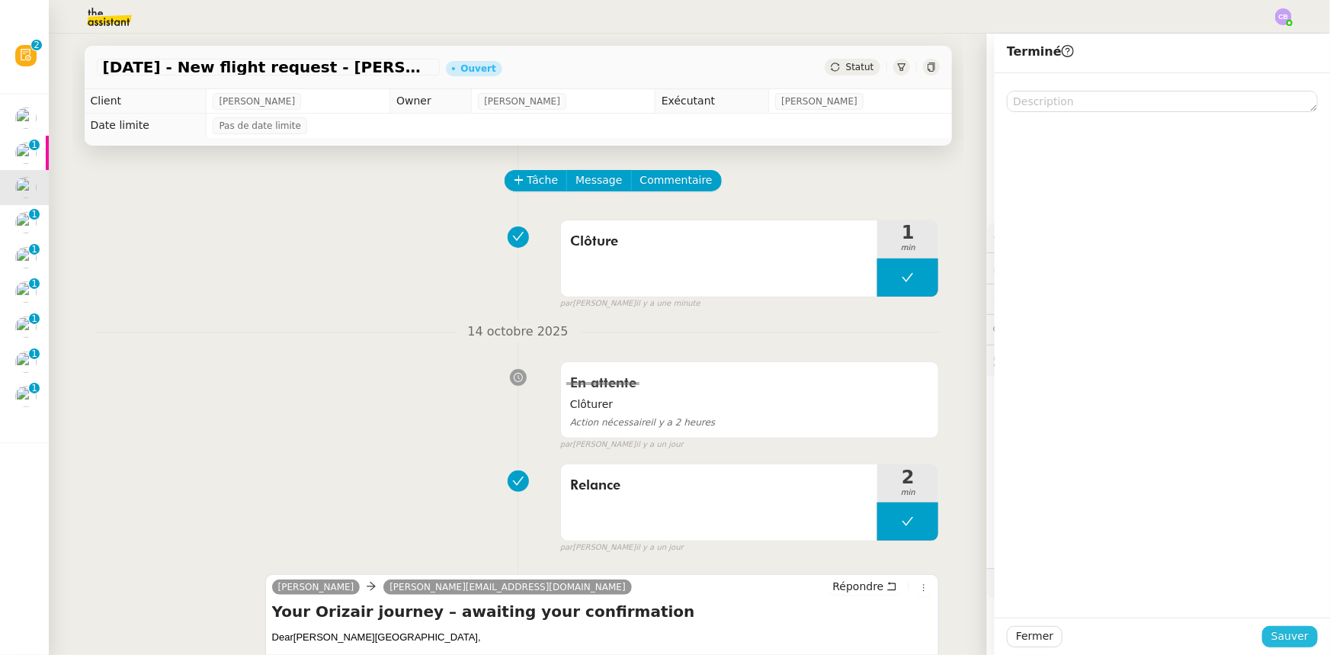
click at [1274, 631] on span "Sauver" at bounding box center [1290, 636] width 37 height 18
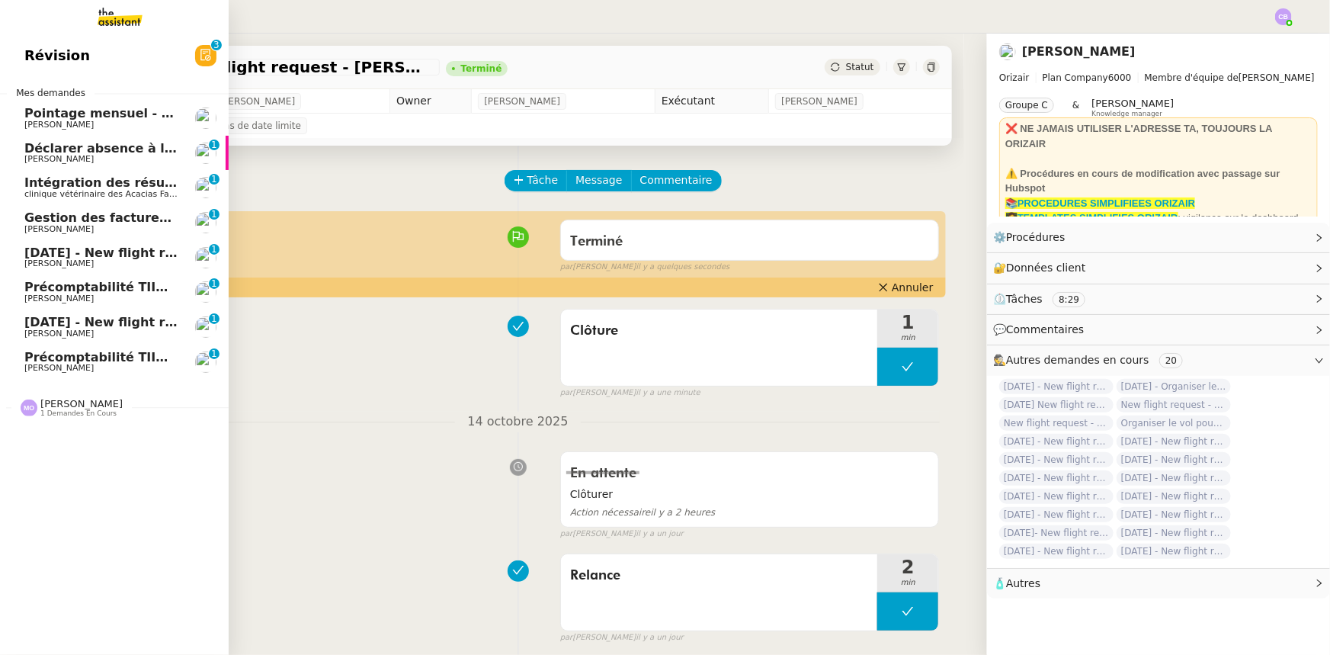
click at [101, 254] on span "[DATE] - New flight request - [PERSON_NAME]" at bounding box center [181, 252] width 315 height 14
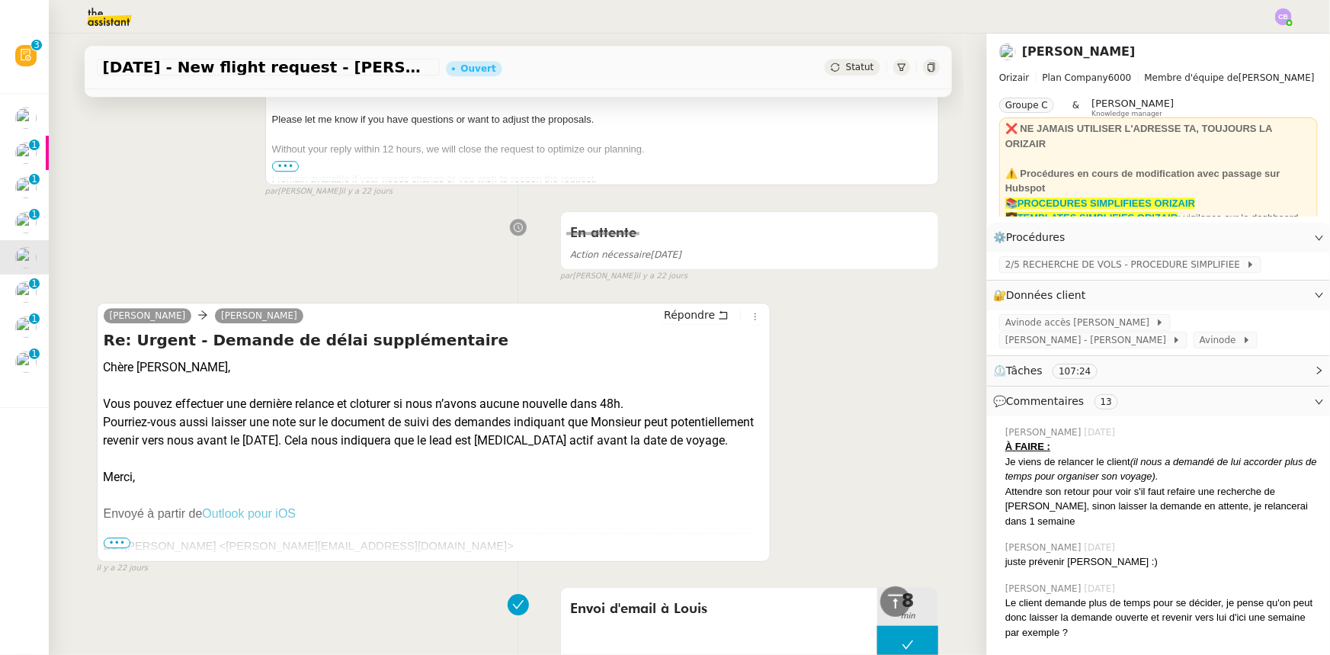
scroll to position [2148, 0]
drag, startPoint x: 891, startPoint y: 603, endPoint x: 889, endPoint y: 618, distance: 14.7
click at [891, 603] on icon at bounding box center [896, 601] width 18 height 18
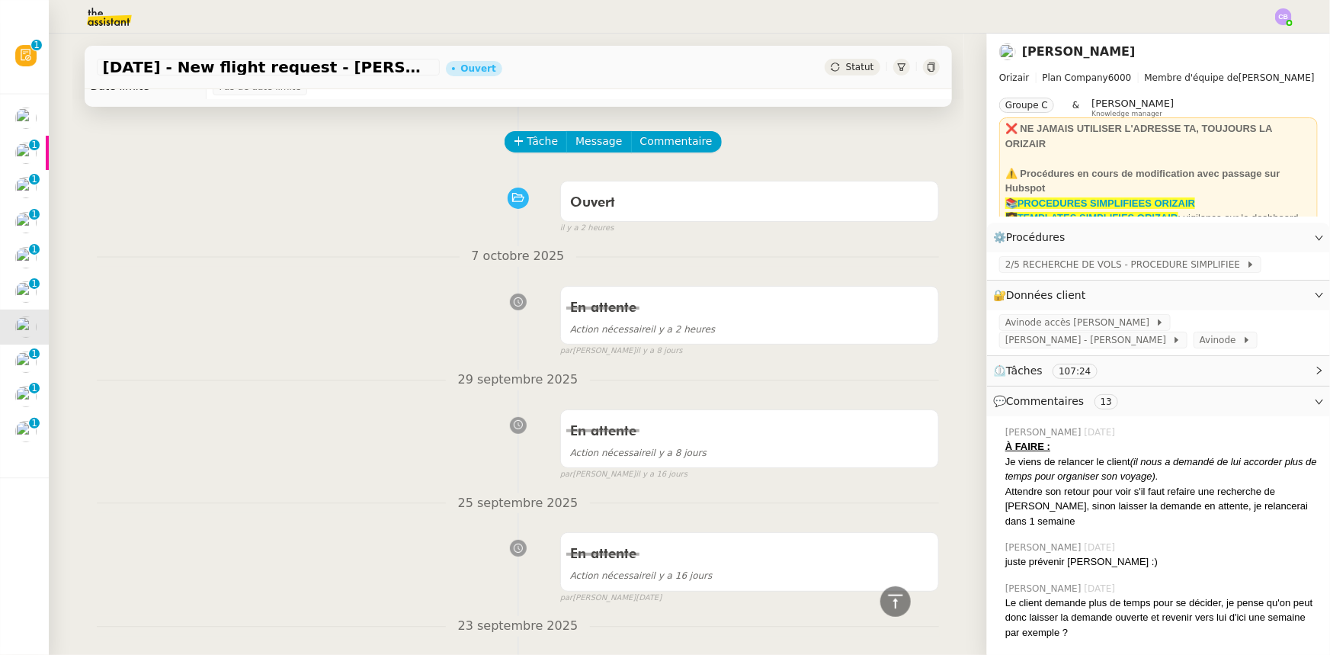
scroll to position [0, 0]
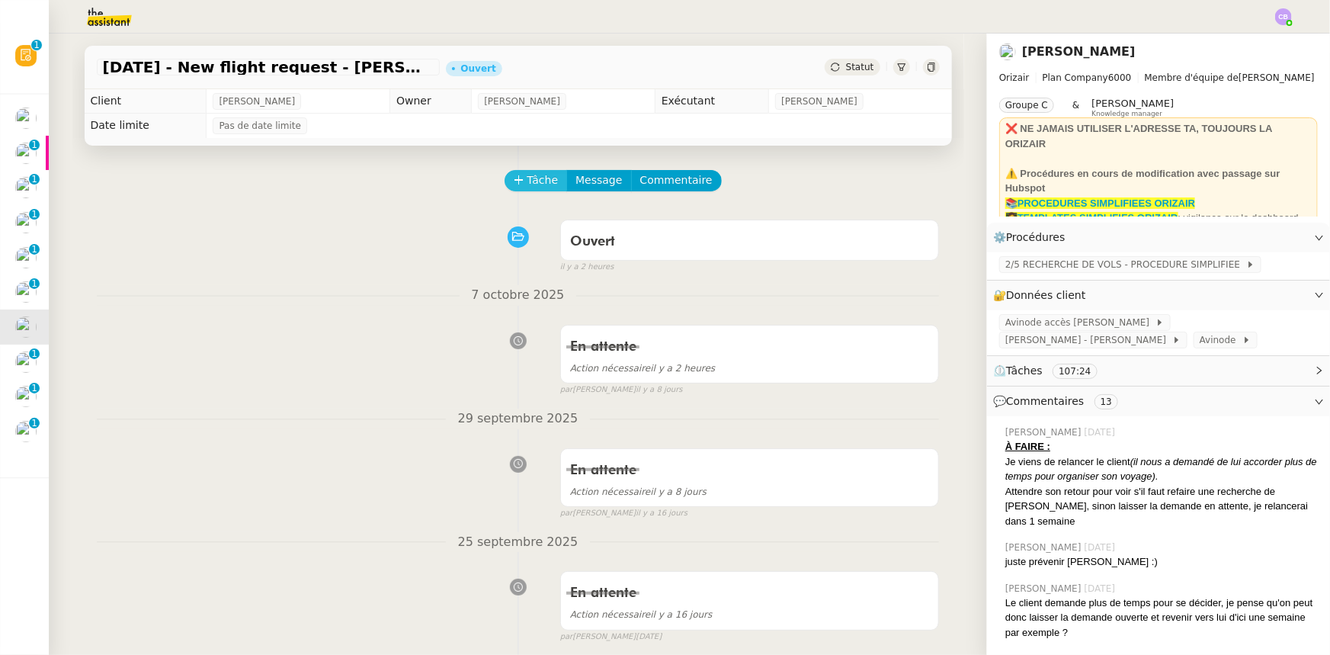
click at [534, 183] on span "Tâche" at bounding box center [543, 181] width 31 height 18
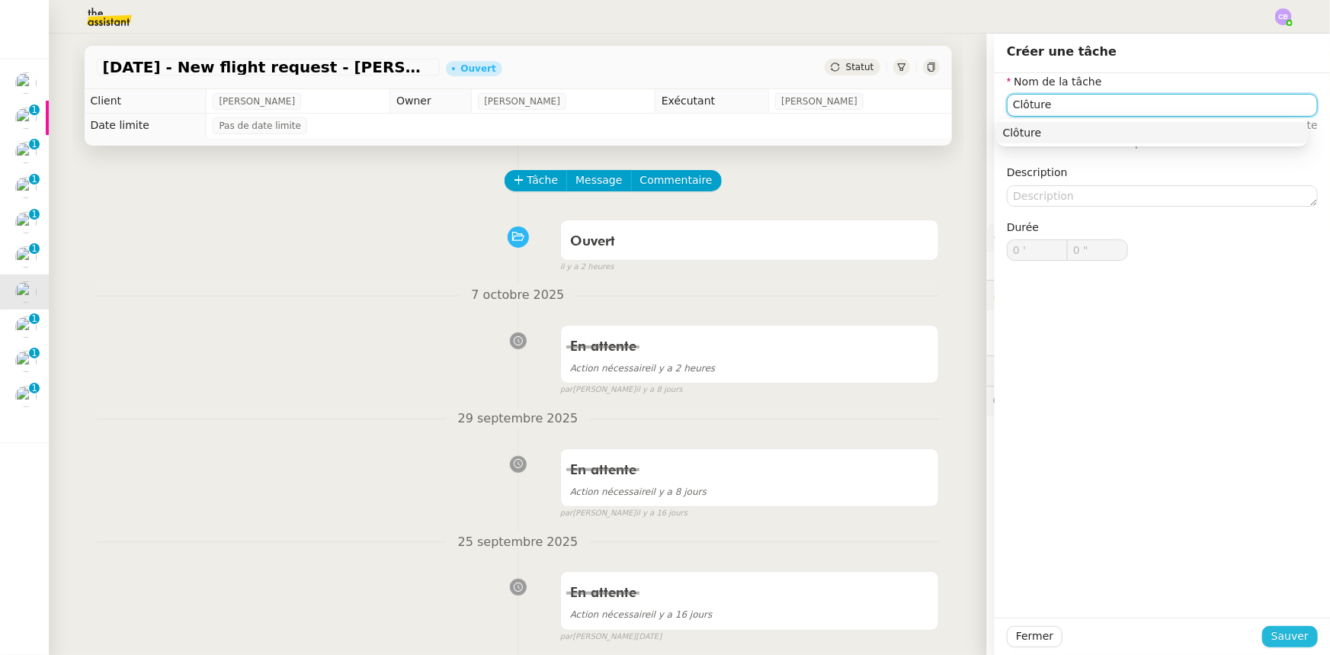
type input "Clôture"
click at [1272, 637] on span "Sauver" at bounding box center [1290, 636] width 37 height 18
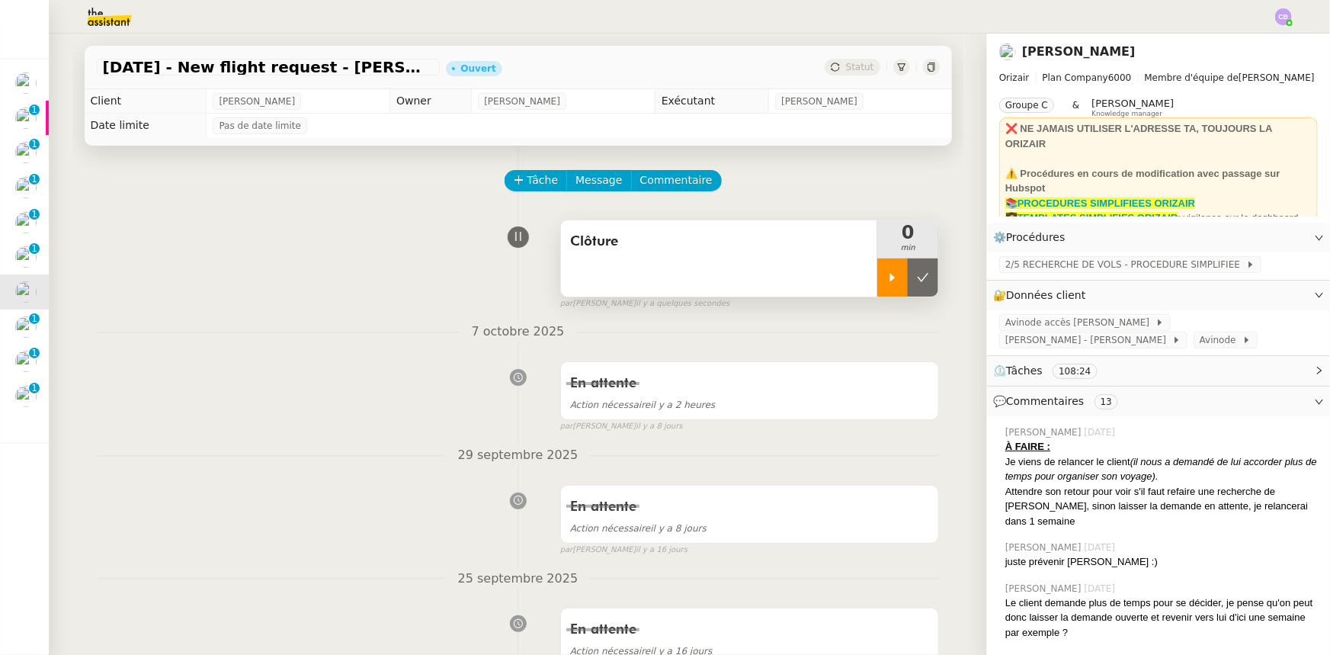
click at [878, 288] on div at bounding box center [893, 277] width 30 height 38
click at [878, 287] on div at bounding box center [908, 277] width 61 height 38
click at [908, 287] on button at bounding box center [923, 277] width 30 height 38
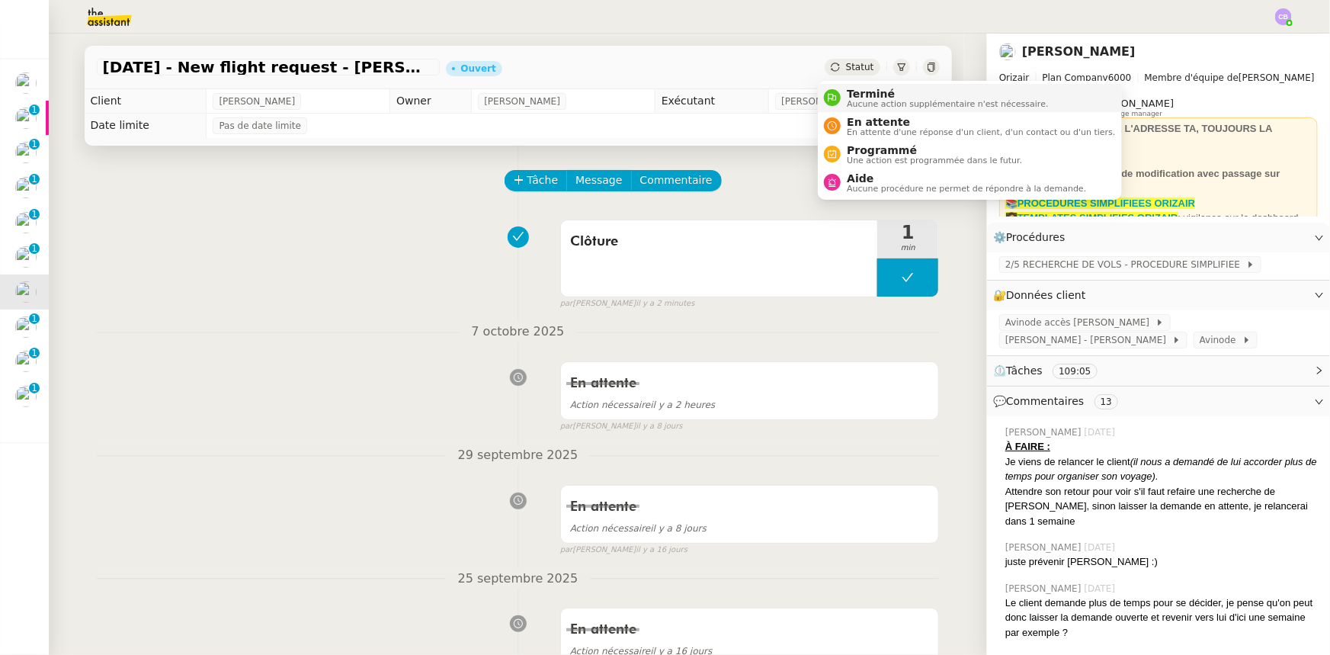
click at [859, 101] on span "Aucune action supplémentaire n'est nécessaire." at bounding box center [947, 104] width 201 height 8
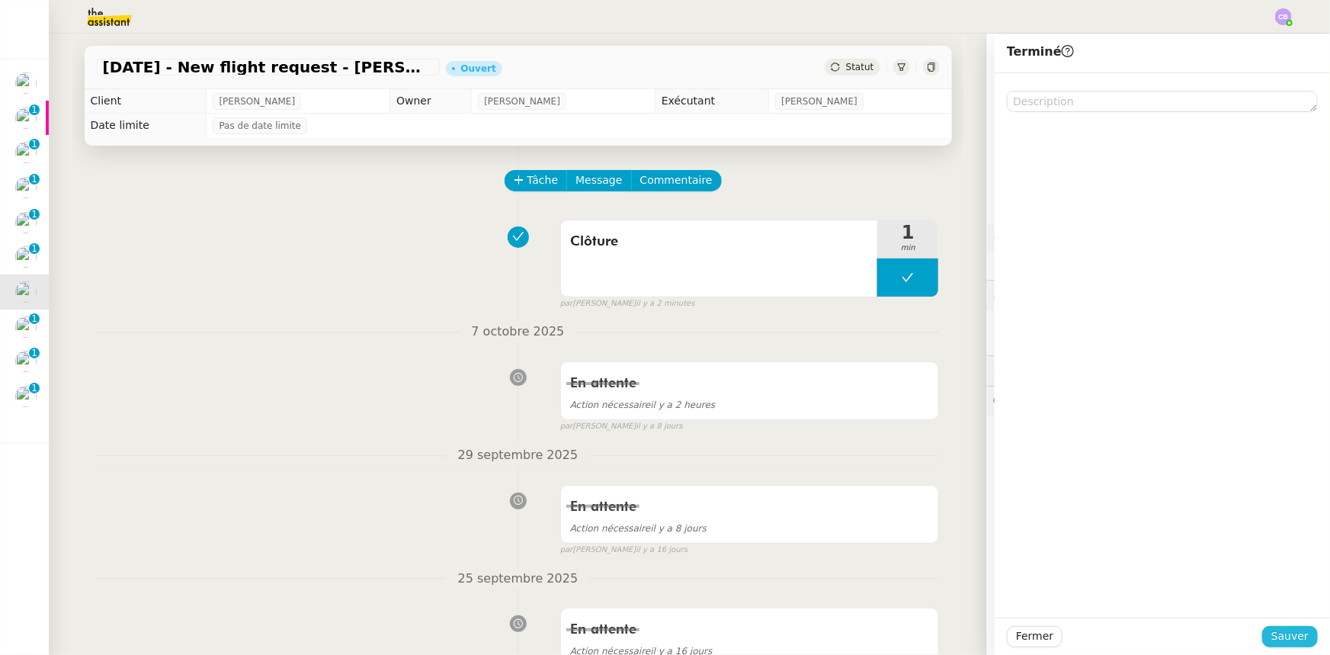
click at [1279, 637] on span "Sauver" at bounding box center [1290, 636] width 37 height 18
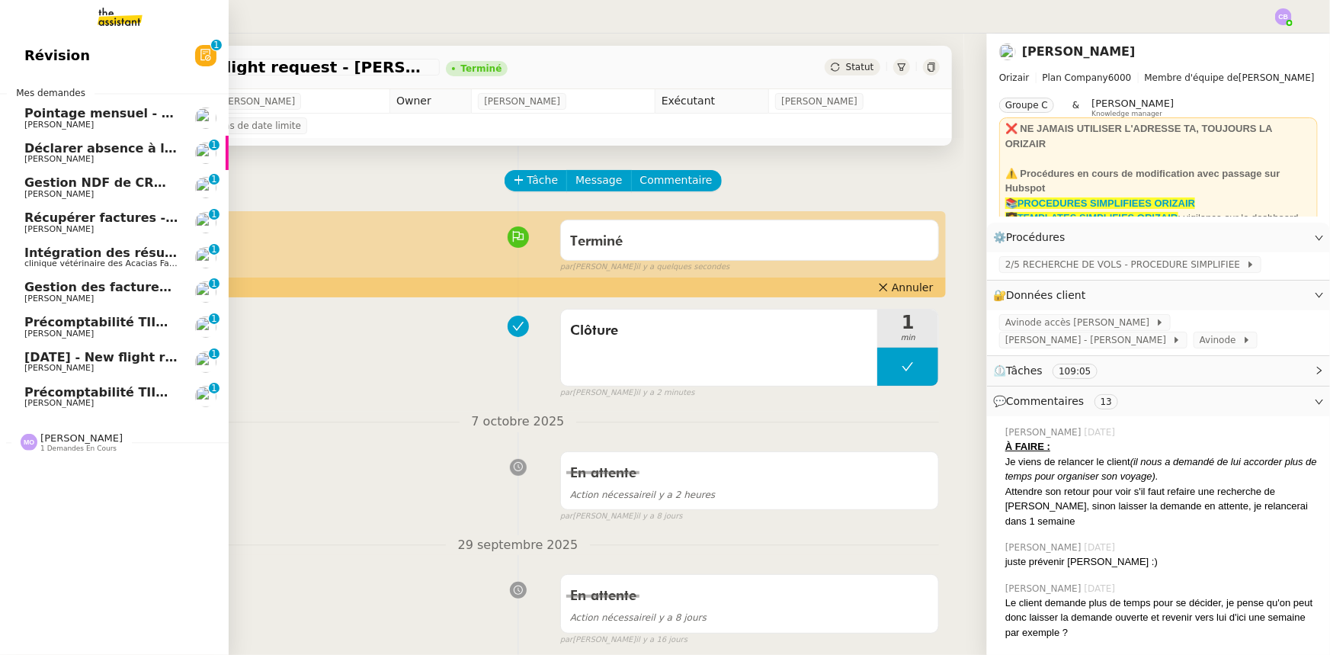
click at [143, 355] on span "[DATE] - New flight request - [PERSON_NAME]" at bounding box center [181, 357] width 315 height 14
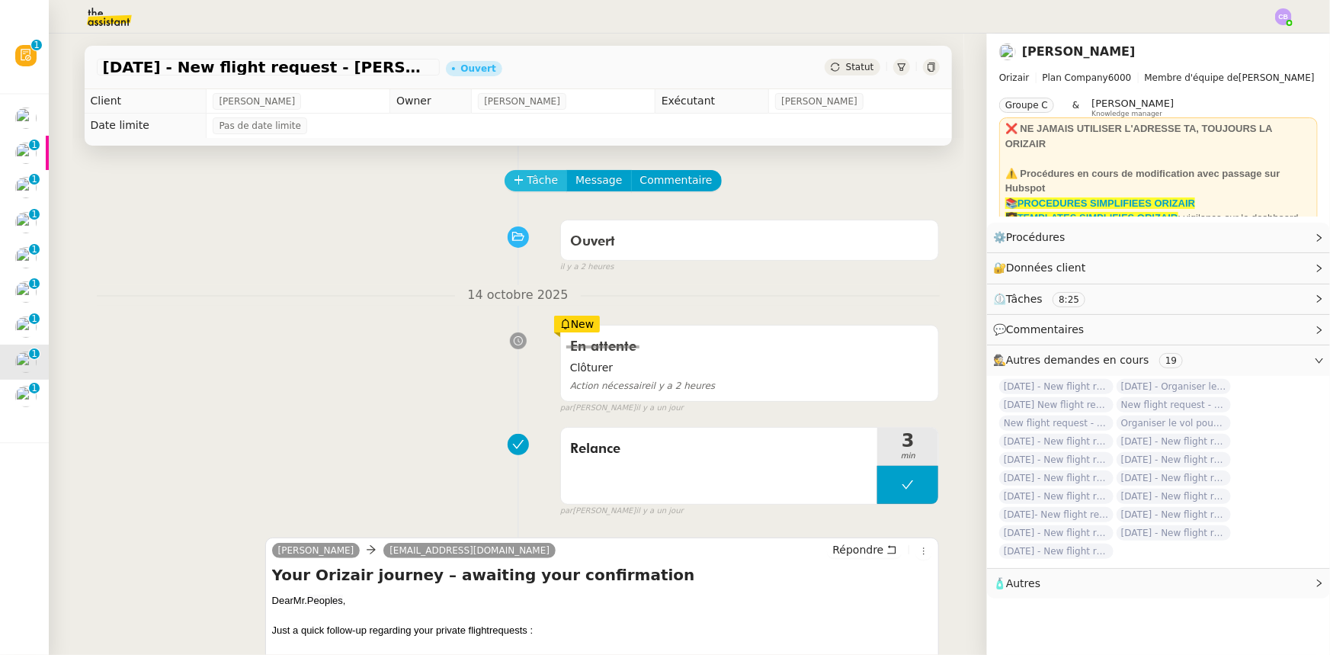
click at [528, 178] on span "Tâche" at bounding box center [543, 181] width 31 height 18
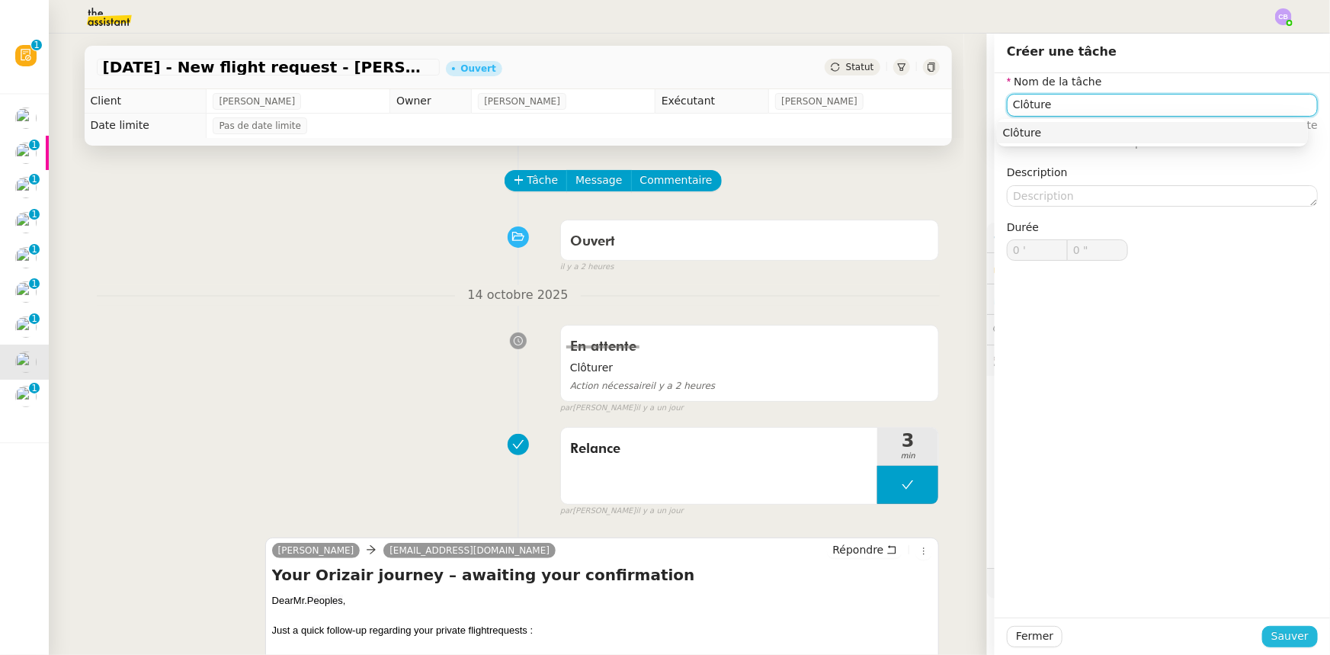
type input "Clôture"
click at [1275, 637] on span "Sauver" at bounding box center [1290, 636] width 37 height 18
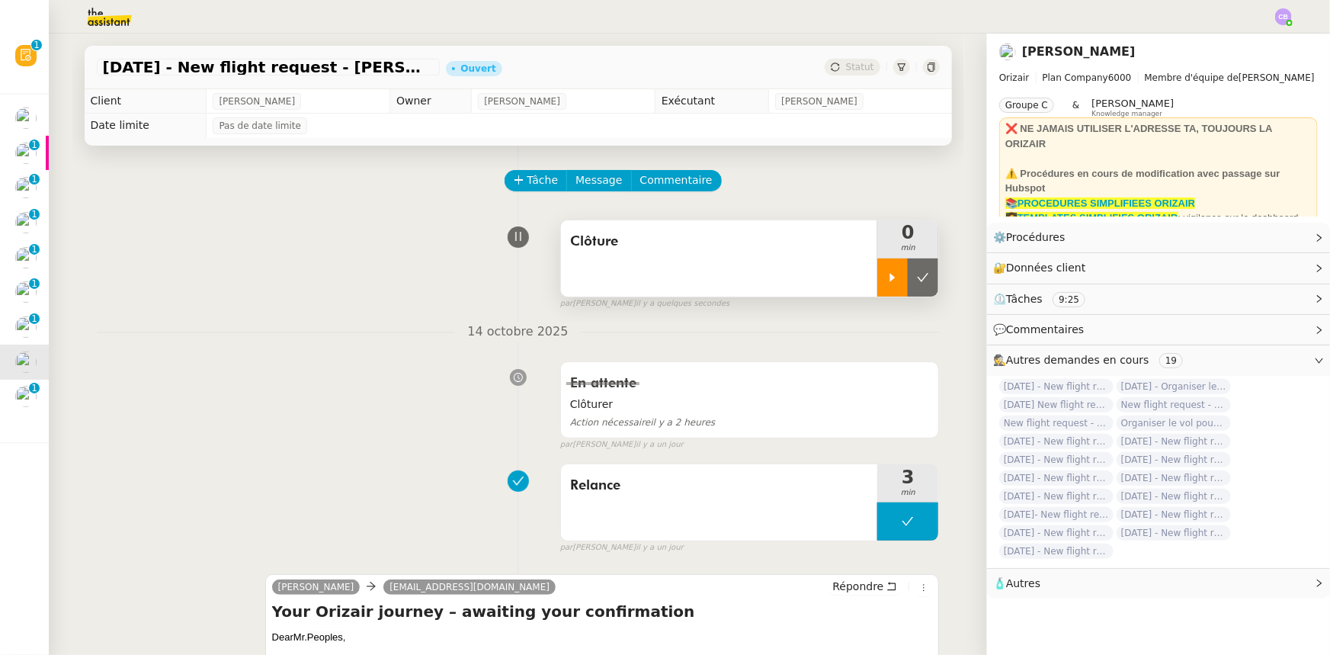
click at [887, 280] on icon at bounding box center [893, 277] width 12 height 12
drag, startPoint x: 877, startPoint y: 282, endPoint x: 906, endPoint y: 282, distance: 29.0
click at [878, 282] on div at bounding box center [908, 277] width 61 height 38
click at [917, 284] on icon at bounding box center [923, 277] width 12 height 12
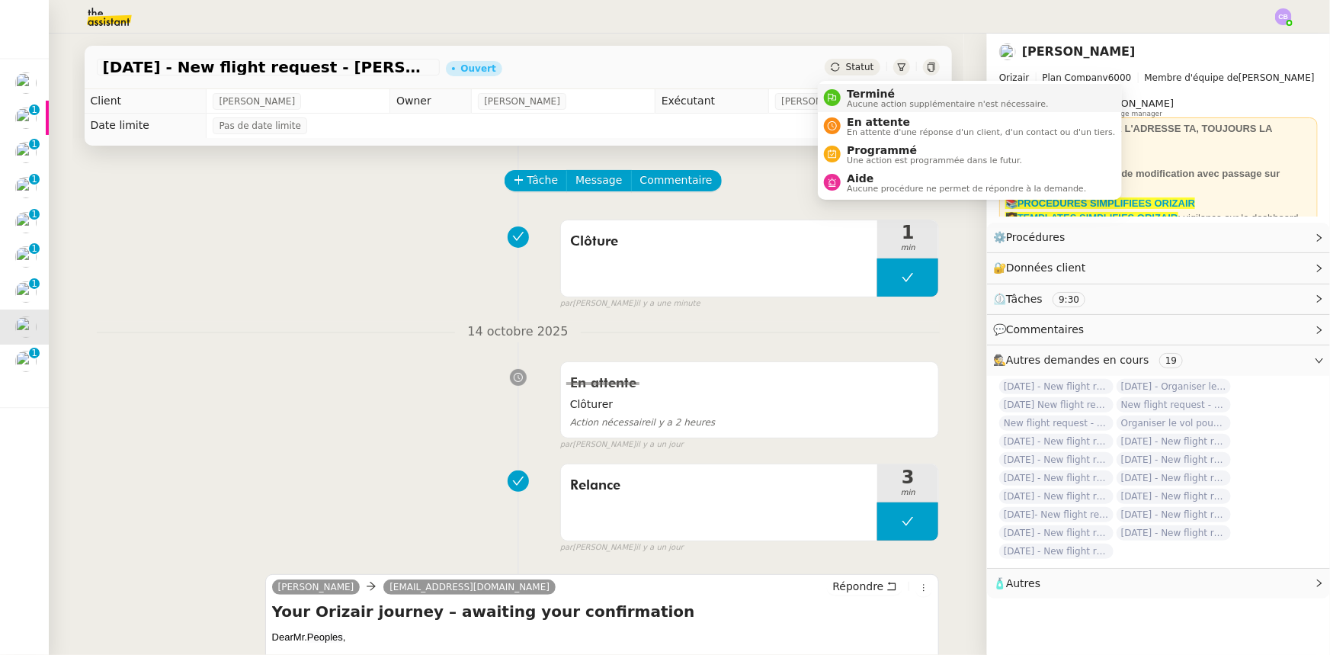
click at [858, 101] on span "Aucune action supplémentaire n'est nécessaire." at bounding box center [947, 104] width 201 height 8
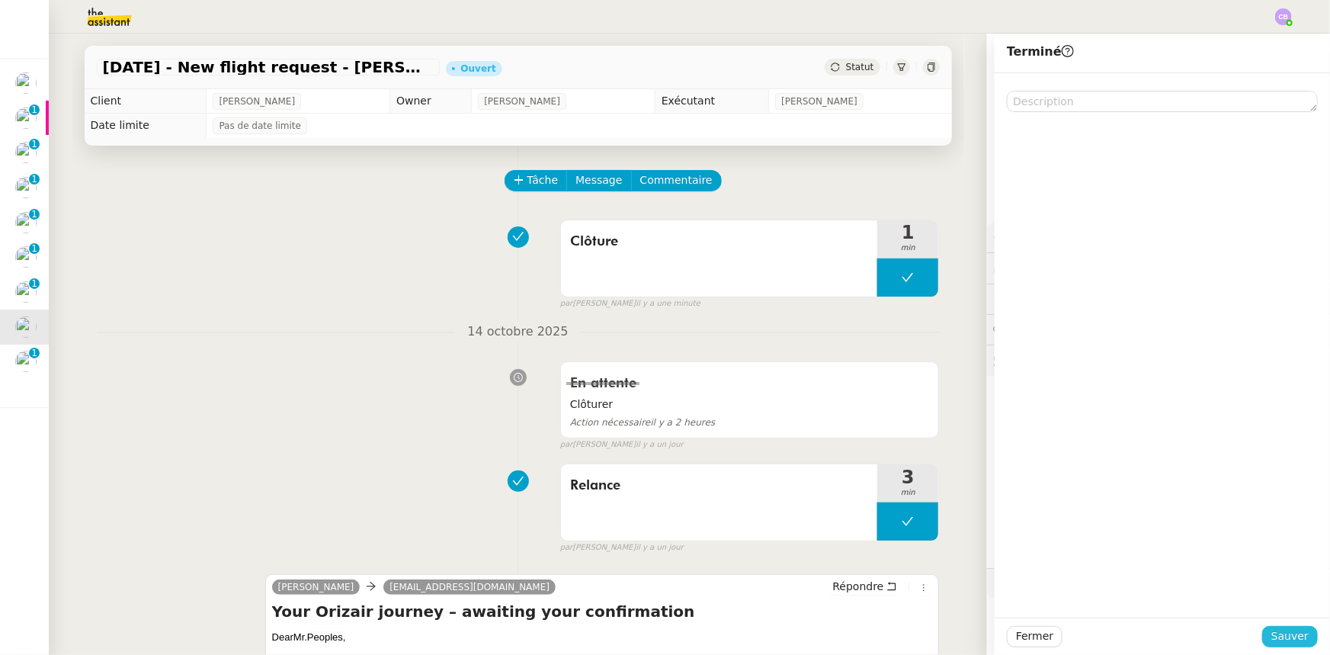
click at [1279, 638] on span "Sauver" at bounding box center [1290, 636] width 37 height 18
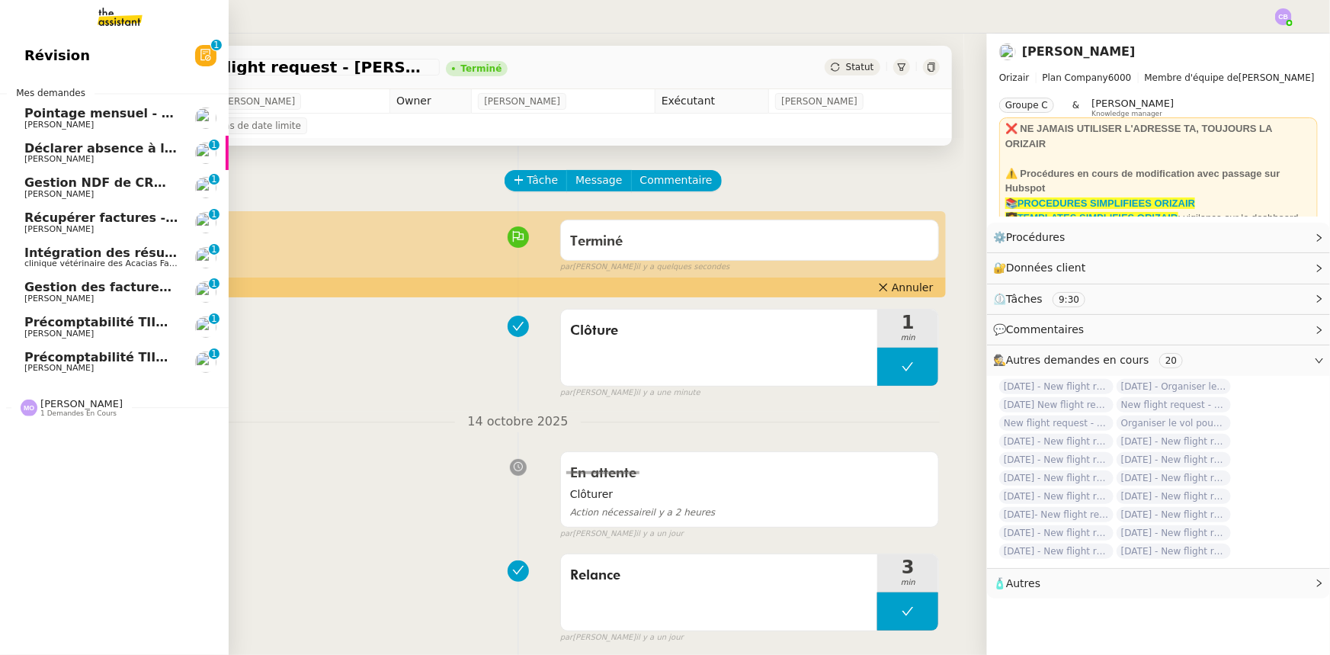
click at [72, 185] on span "Gestion NDF de CRMOPS - [DATE]" at bounding box center [138, 182] width 229 height 14
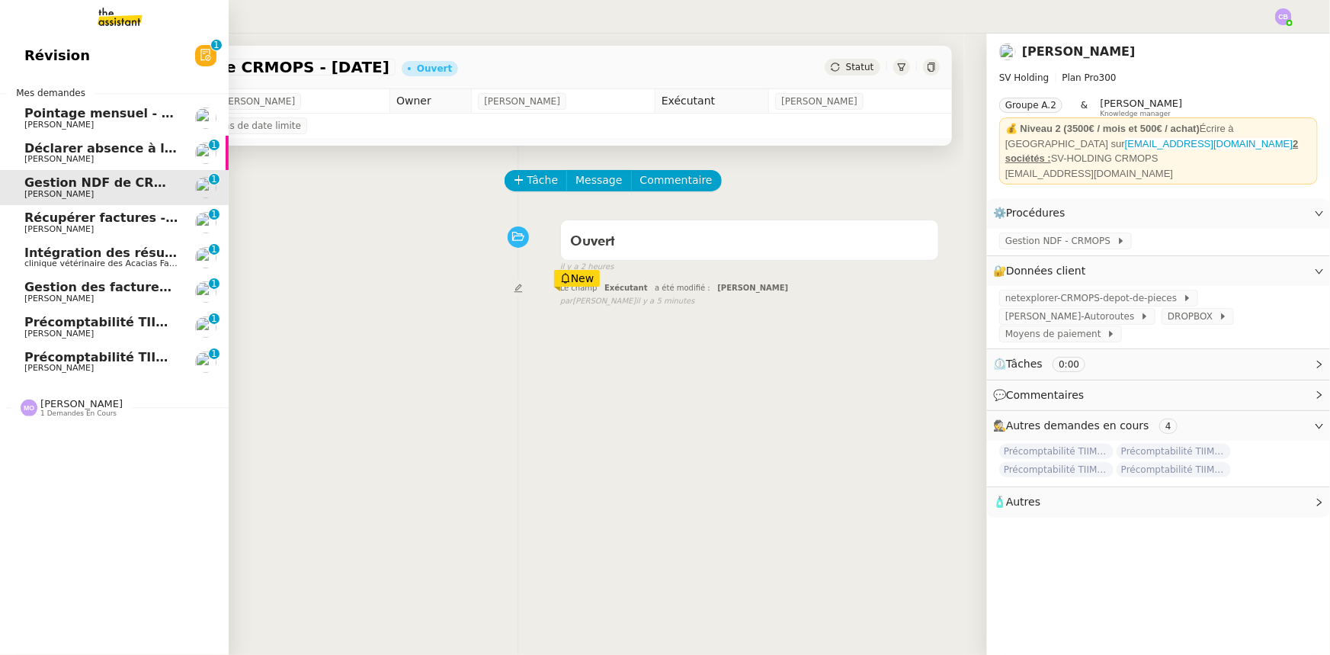
click at [133, 320] on span "Précomptabilité TIIME CRMOPS - septembre 2025" at bounding box center [194, 322] width 341 height 14
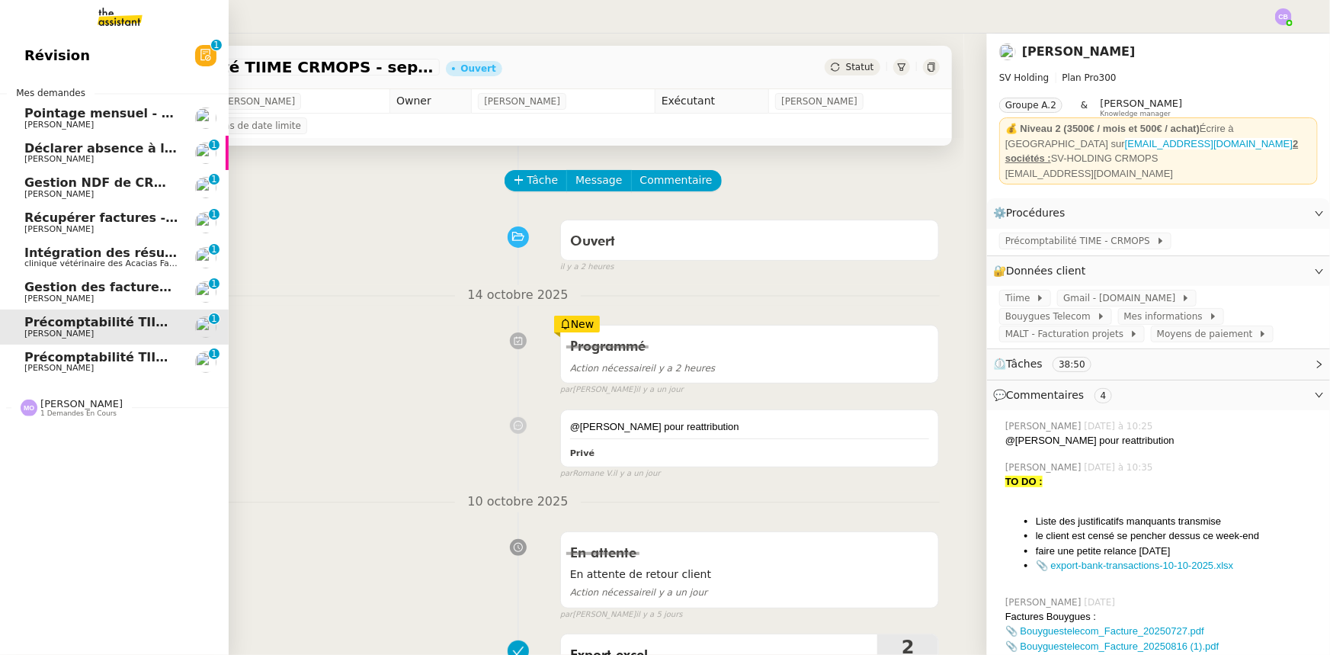
click at [121, 356] on span "Précomptabilité TIIME SV-Holding - septembre 2025" at bounding box center [203, 357] width 358 height 14
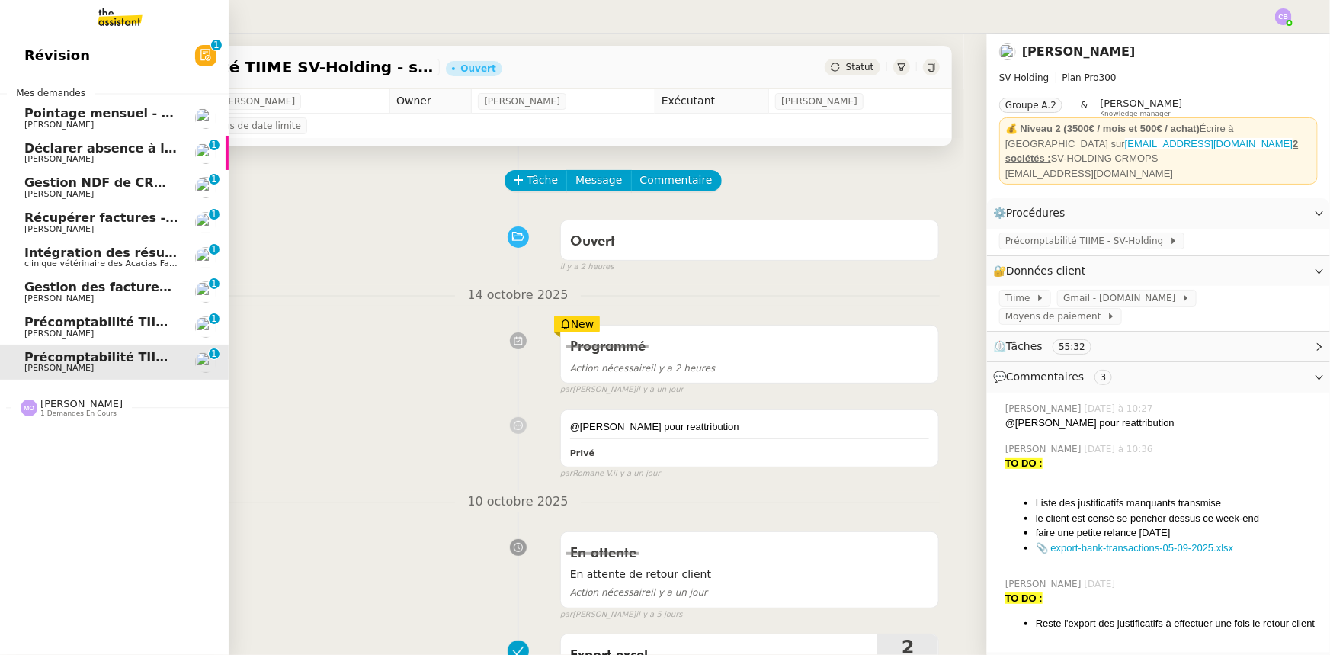
click at [91, 414] on span "1 demandes en cours" at bounding box center [78, 413] width 76 height 8
click at [110, 258] on span "Intégration des résumés [URL] sur Notion - [DATE]" at bounding box center [197, 252] width 347 height 14
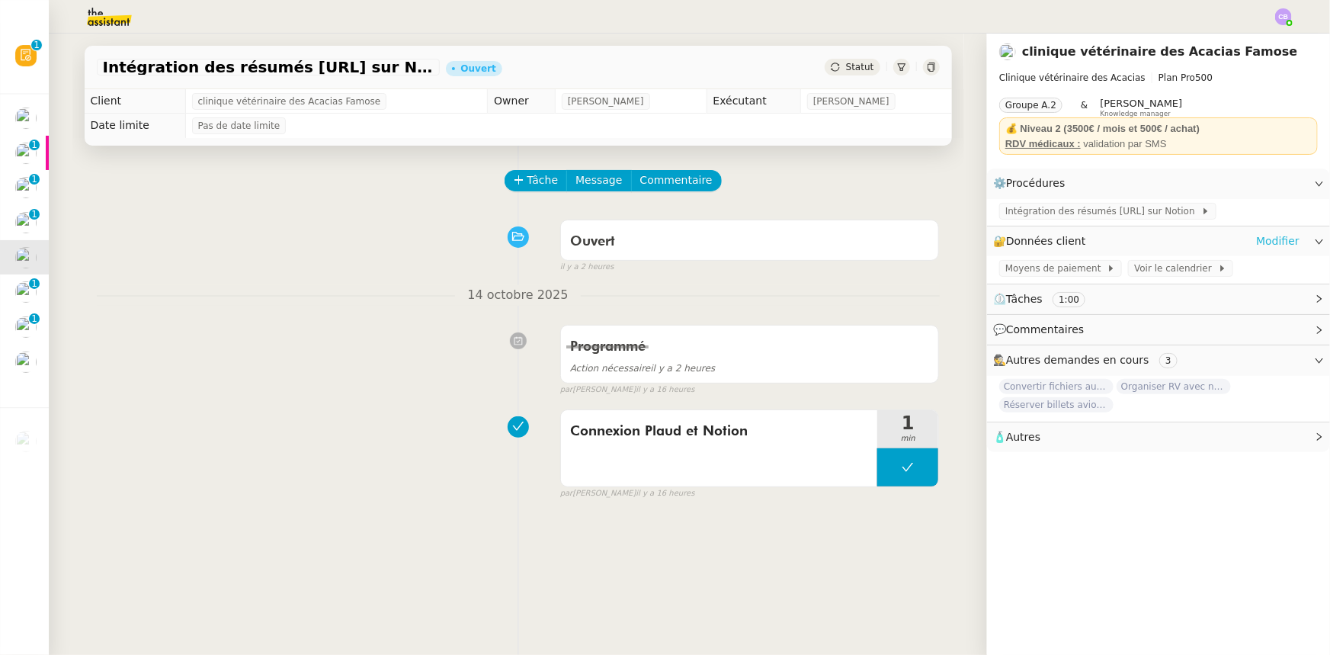
click at [1271, 241] on link "Modifier" at bounding box center [1277, 242] width 43 height 18
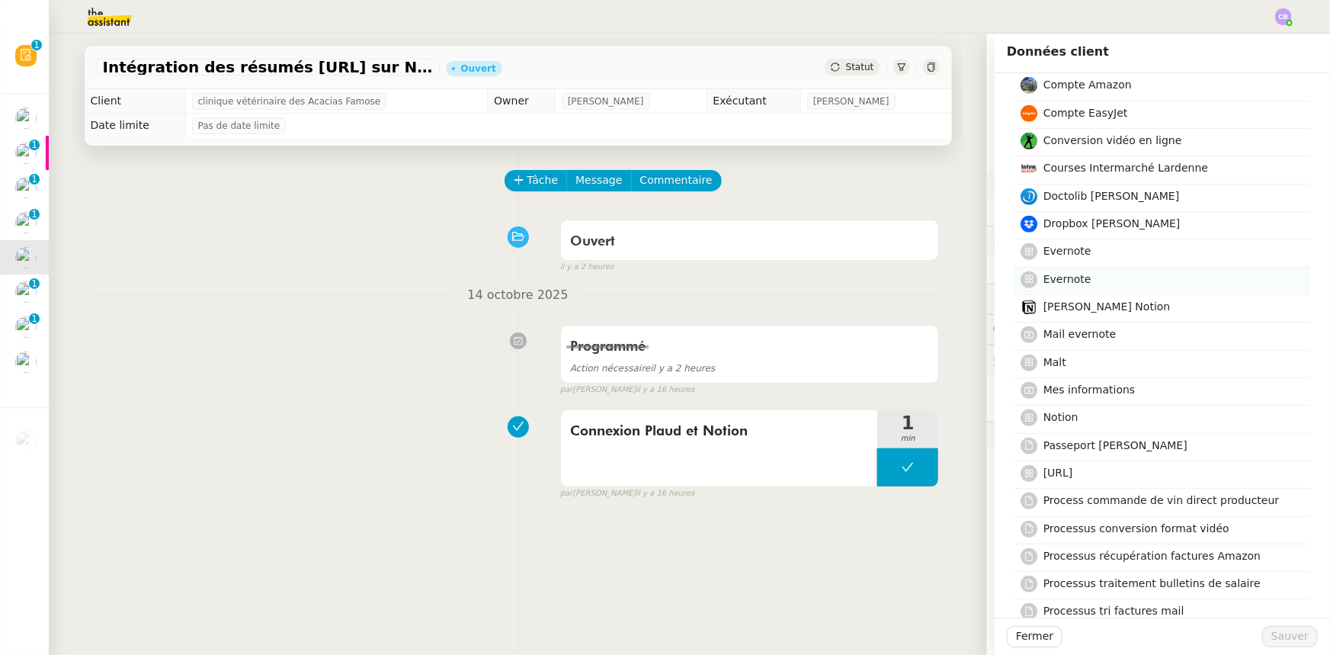
scroll to position [485, 0]
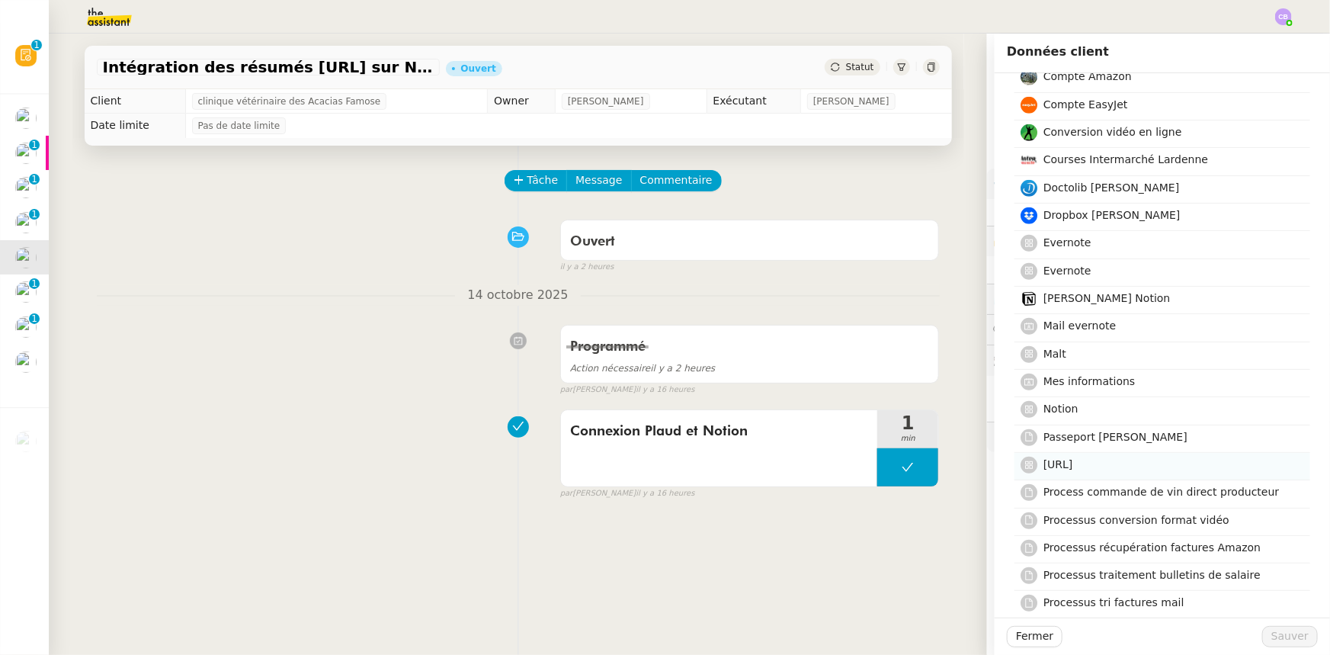
click at [1063, 464] on span "[URL]" at bounding box center [1059, 464] width 30 height 12
click at [1059, 409] on span "Notion" at bounding box center [1061, 409] width 35 height 12
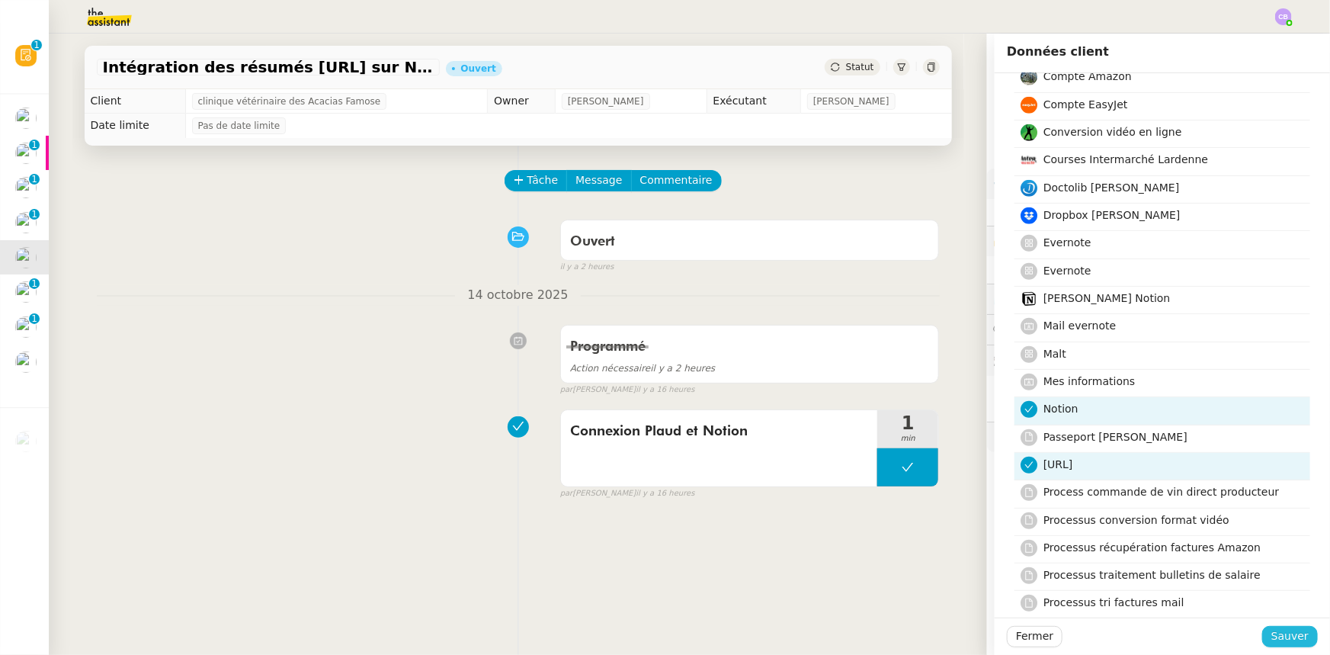
click at [1272, 635] on span "Sauver" at bounding box center [1290, 636] width 37 height 18
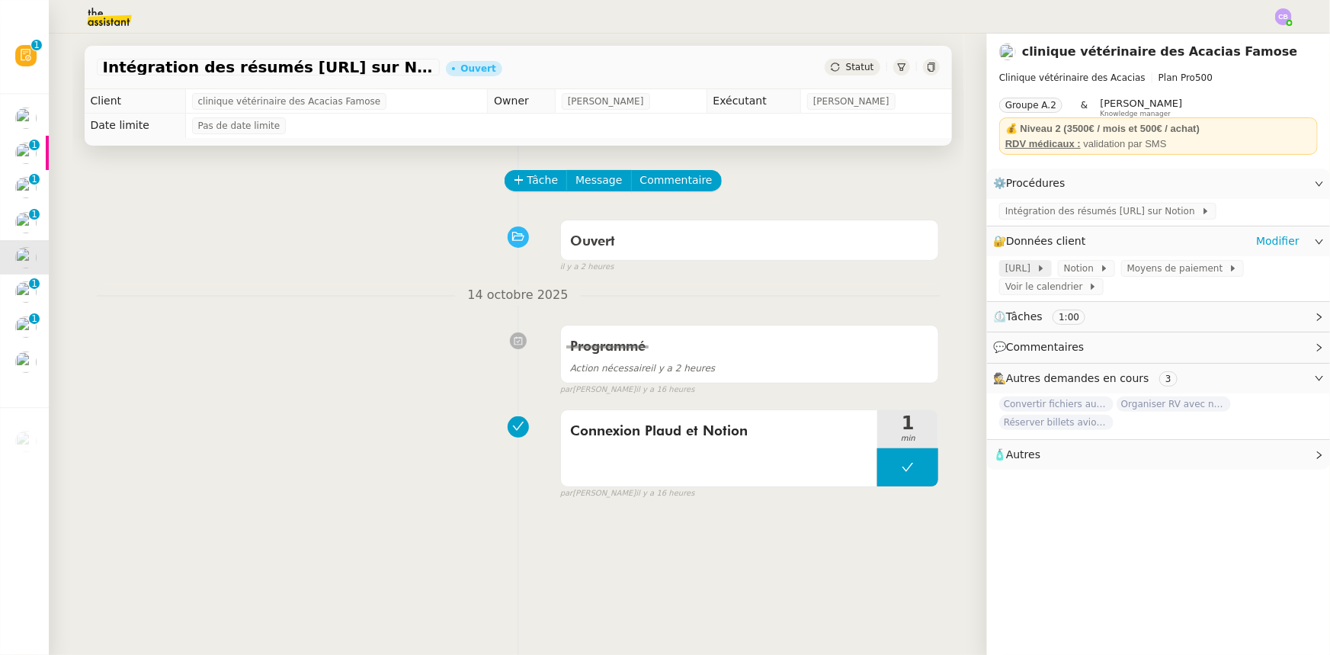
click at [1019, 272] on span "[URL]" at bounding box center [1021, 268] width 31 height 15
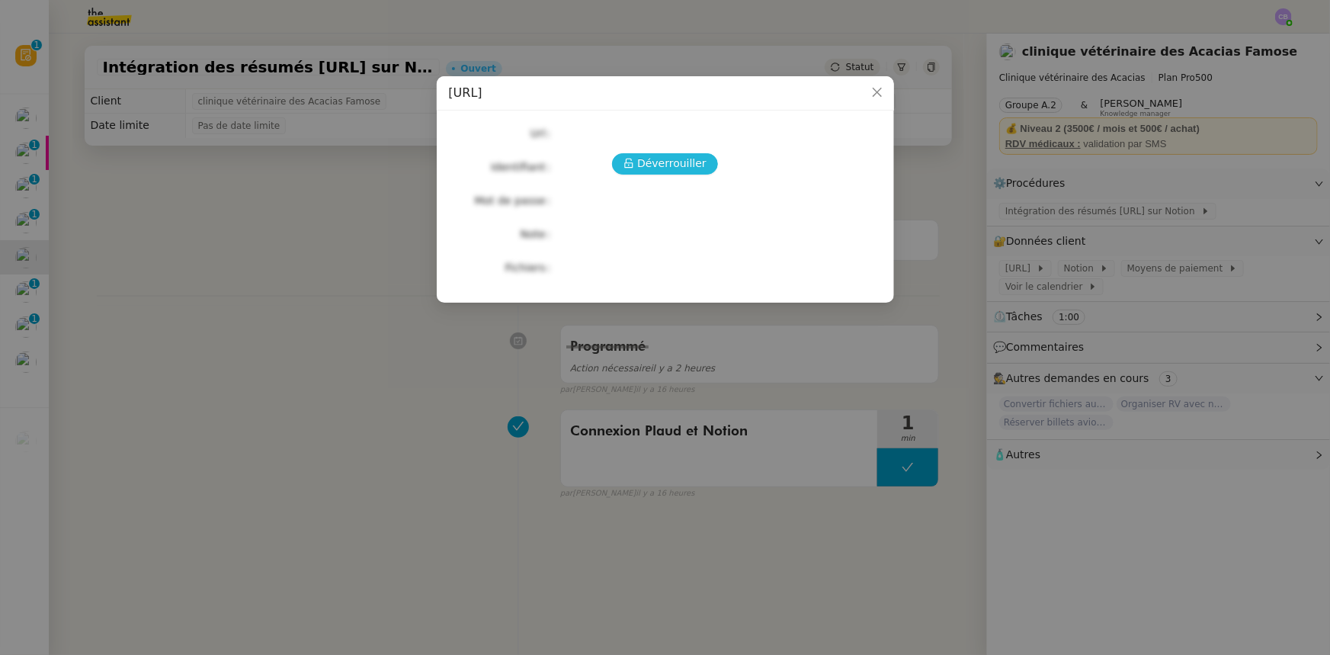
drag, startPoint x: 656, startPoint y: 158, endPoint x: 645, endPoint y: 168, distance: 14.6
click at [656, 158] on span "Déverrouiller" at bounding box center [671, 164] width 69 height 18
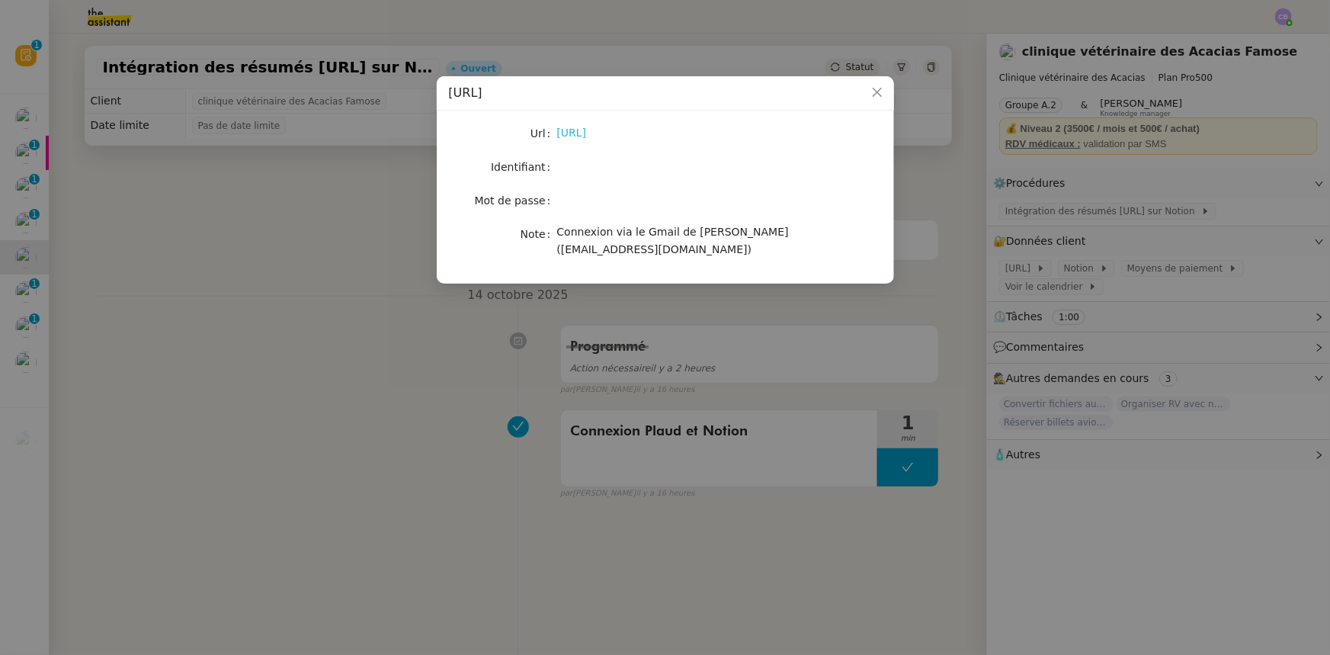
click at [587, 133] on link "[URL]" at bounding box center [572, 133] width 30 height 12
click at [878, 91] on icon "Close" at bounding box center [877, 92] width 12 height 12
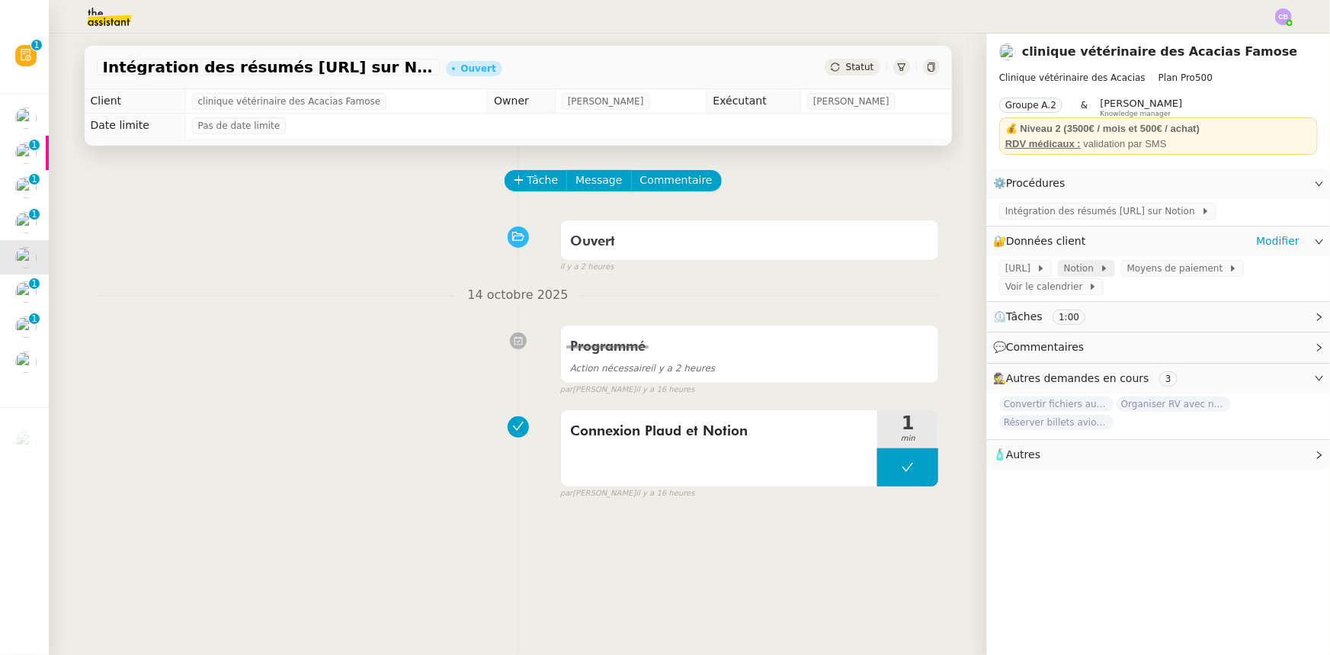
click at [1083, 271] on span "Notion" at bounding box center [1082, 268] width 36 height 15
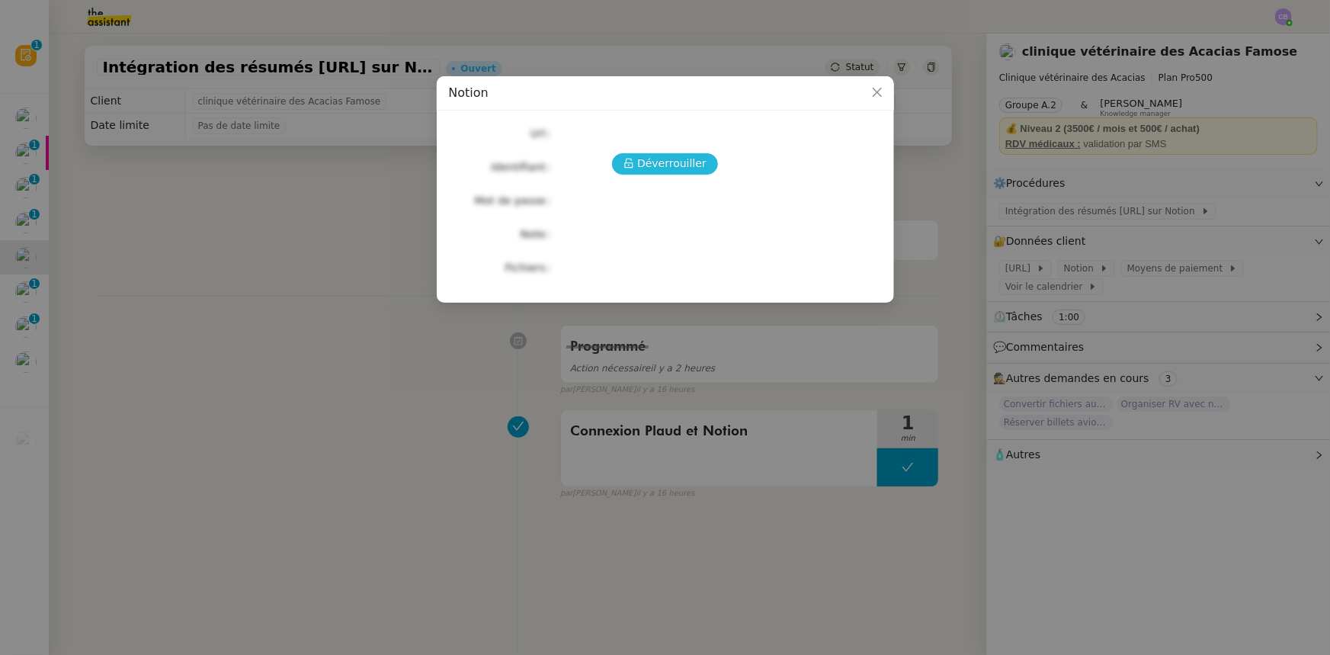
click at [678, 164] on span "Déverrouiller" at bounding box center [671, 164] width 69 height 18
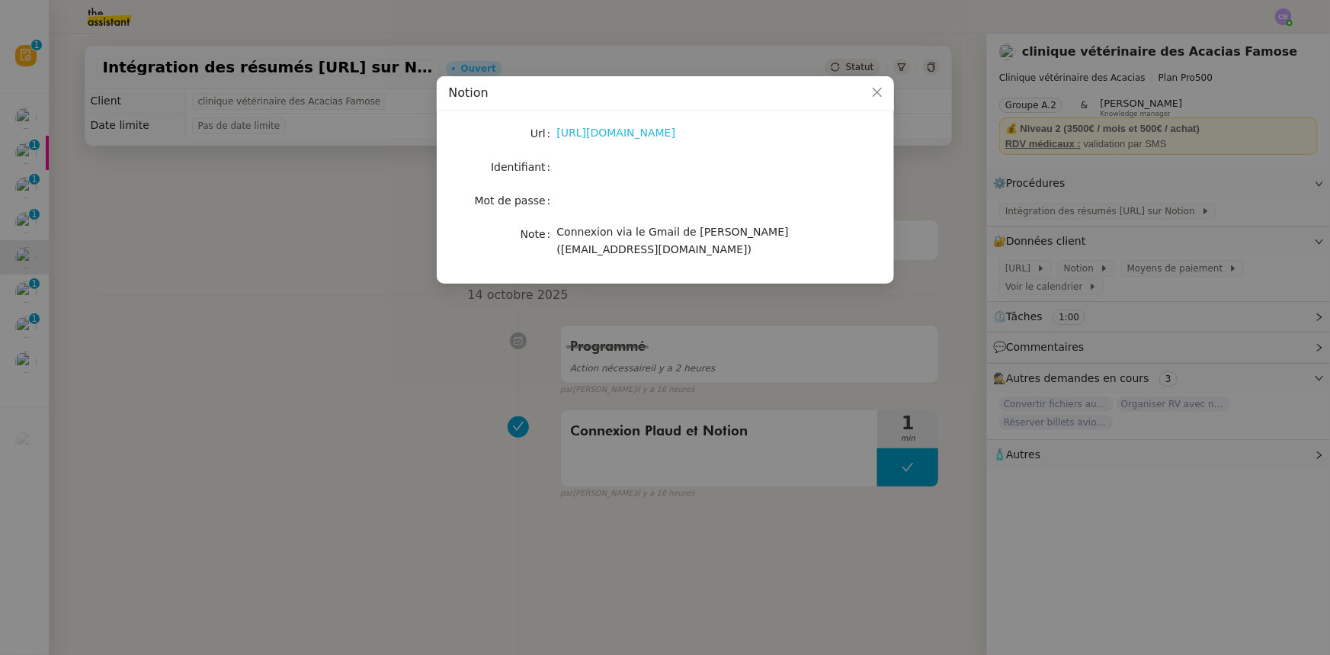
click at [638, 134] on link "[URL][DOMAIN_NAME]" at bounding box center [616, 133] width 119 height 12
click at [872, 88] on icon "Close" at bounding box center [877, 92] width 12 height 12
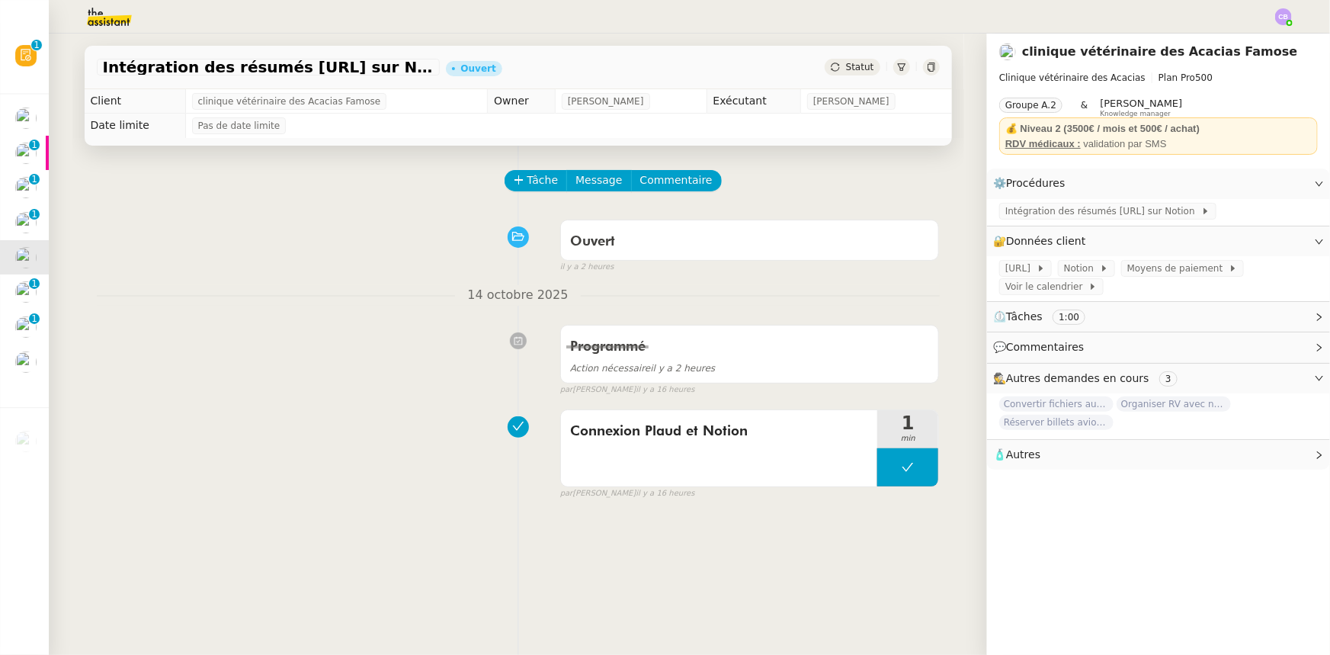
click at [1078, 213] on span "Intégration des résumés [URL] sur Notion" at bounding box center [1104, 211] width 196 height 15
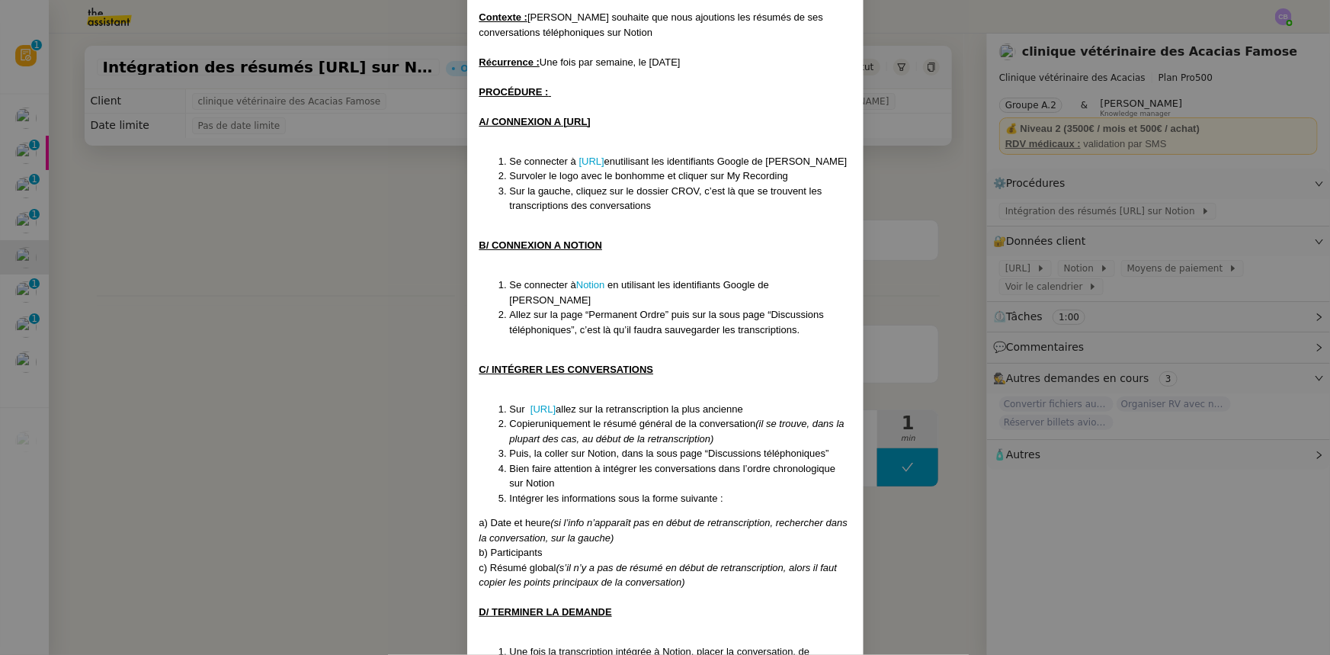
scroll to position [207, 0]
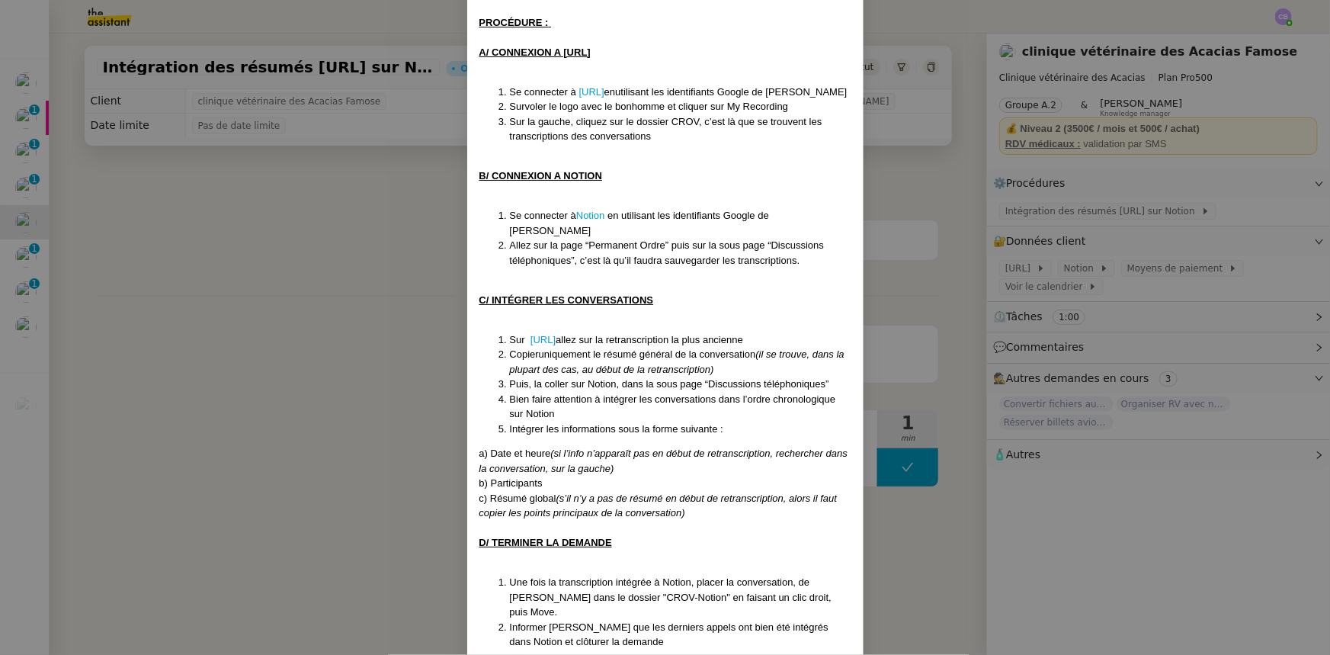
click at [393, 253] on nz-modal-container "Création le [DATE] Mise à jour le [DATE] Contexte : [PERSON_NAME] souhaite que …" at bounding box center [665, 327] width 1330 height 655
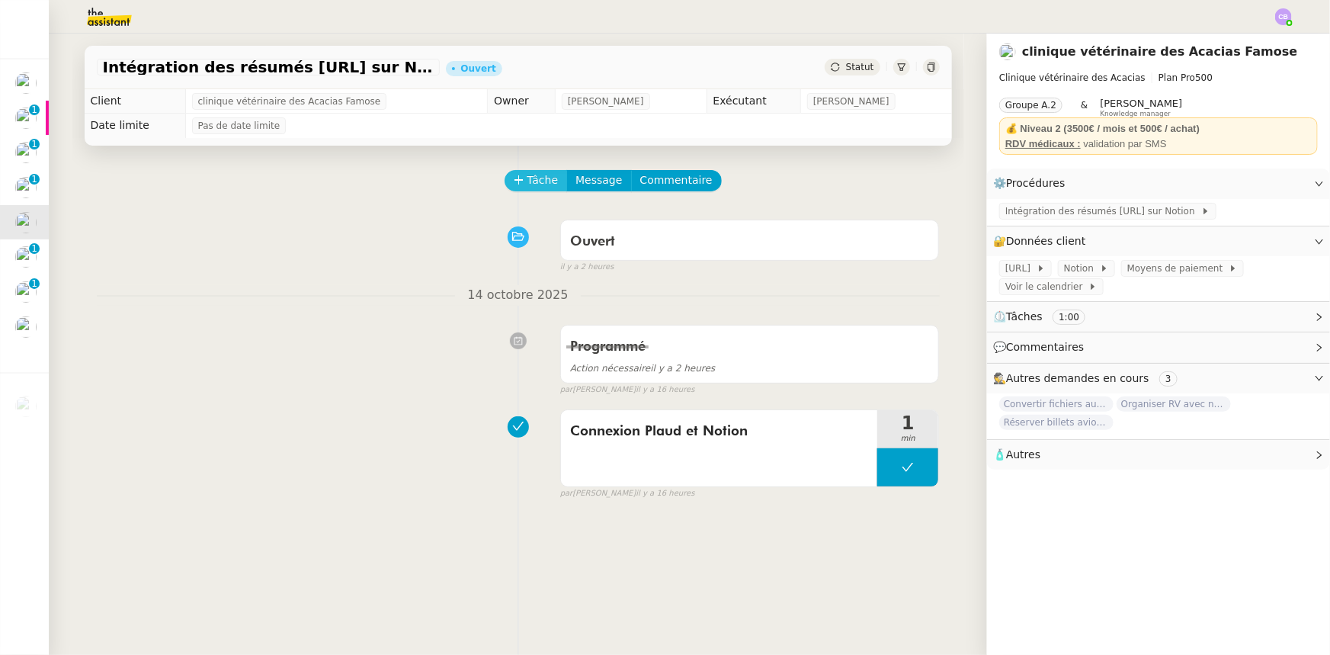
click at [528, 182] on span "Tâche" at bounding box center [543, 181] width 31 height 18
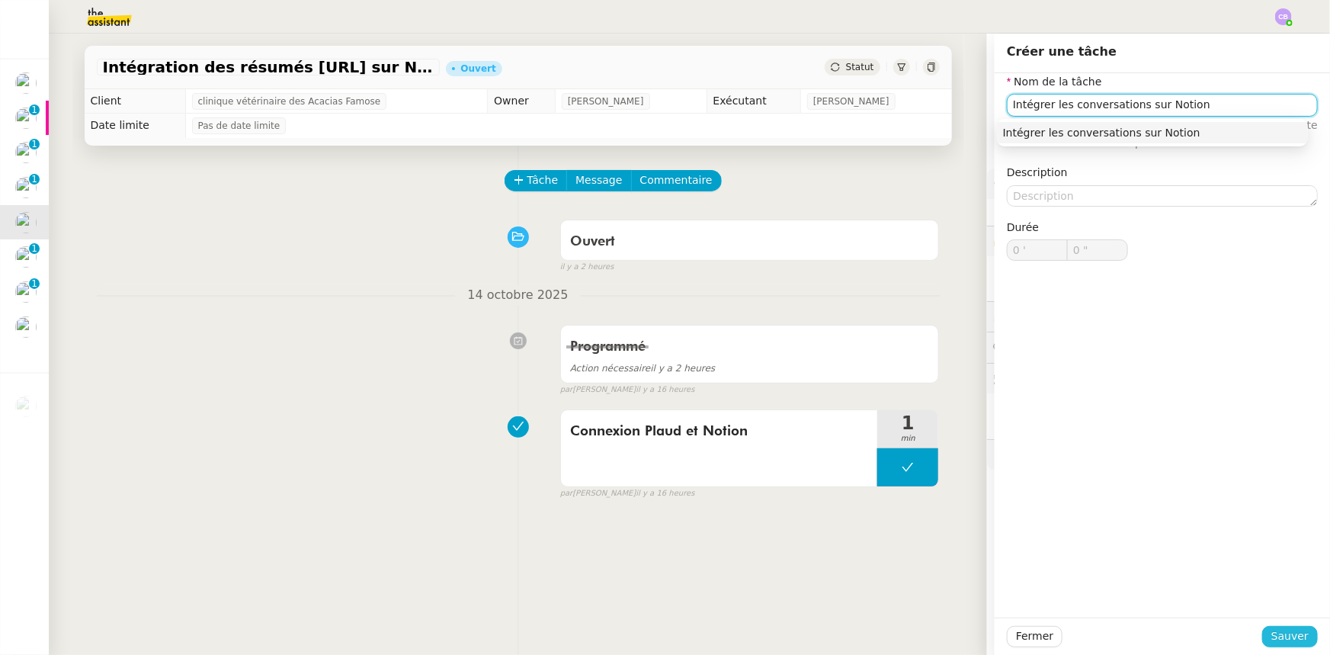
type input "Intégrer les conversations sur Notion"
click at [1275, 633] on span "Sauver" at bounding box center [1290, 636] width 37 height 18
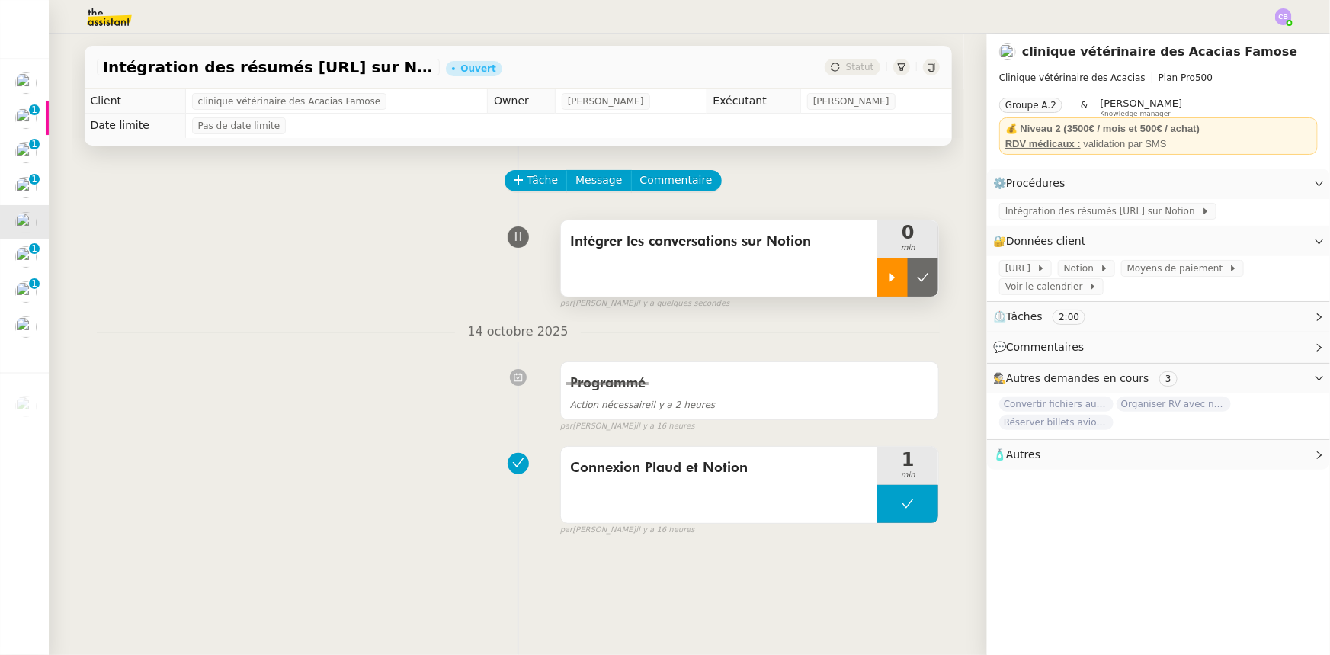
click at [878, 285] on div at bounding box center [893, 277] width 30 height 38
click at [1032, 217] on span "Intégration des résumés [URL] sur Notion" at bounding box center [1104, 211] width 196 height 15
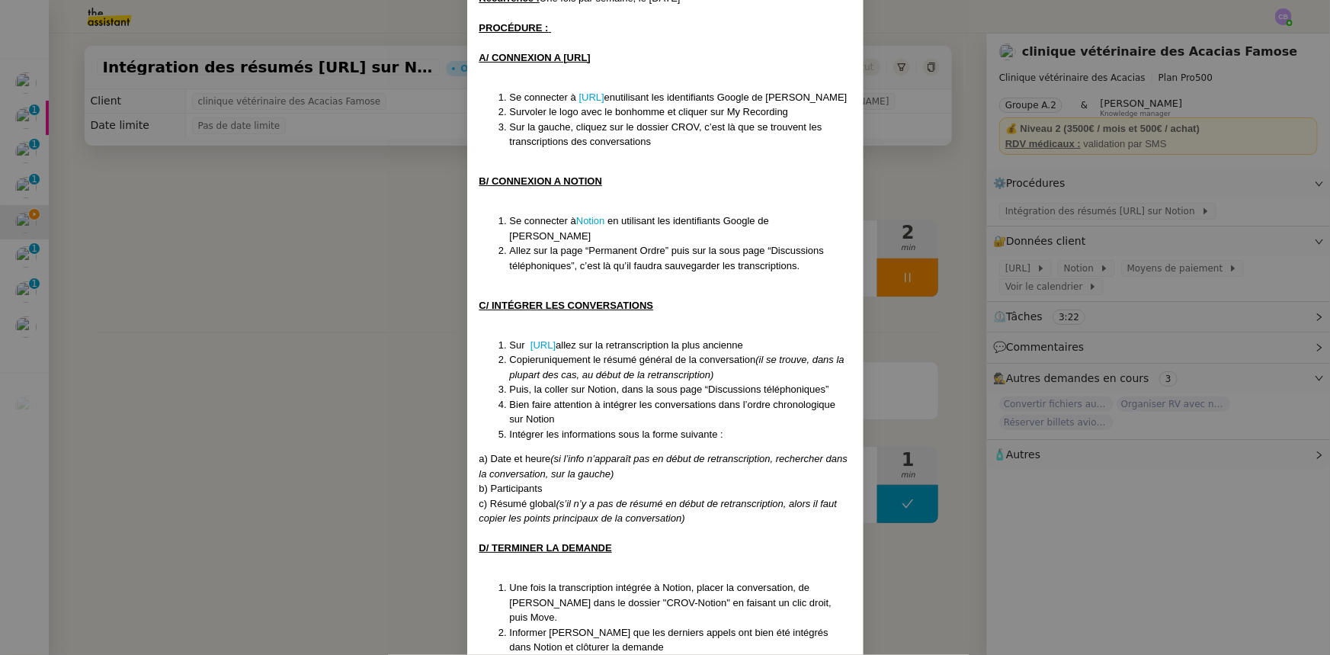
scroll to position [212, 0]
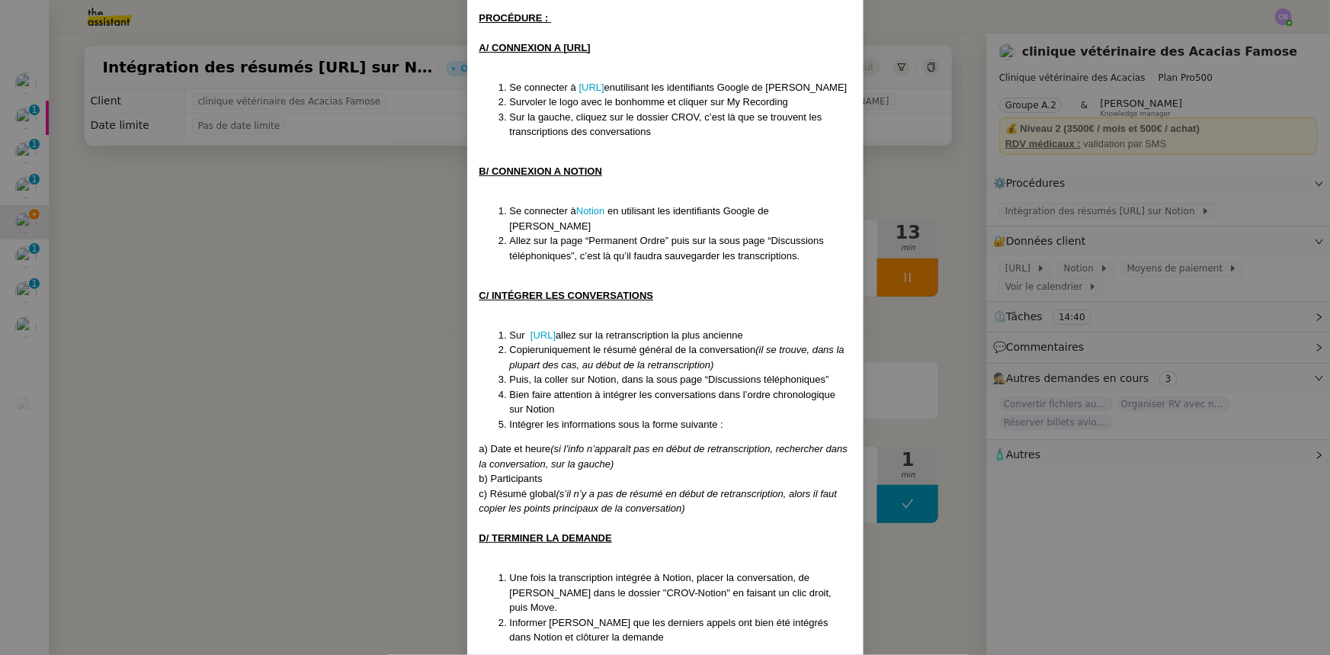
click at [396, 294] on nz-modal-container "Création le [DATE] Mise à jour le [DATE] Contexte : [PERSON_NAME] souhaite que …" at bounding box center [665, 327] width 1330 height 655
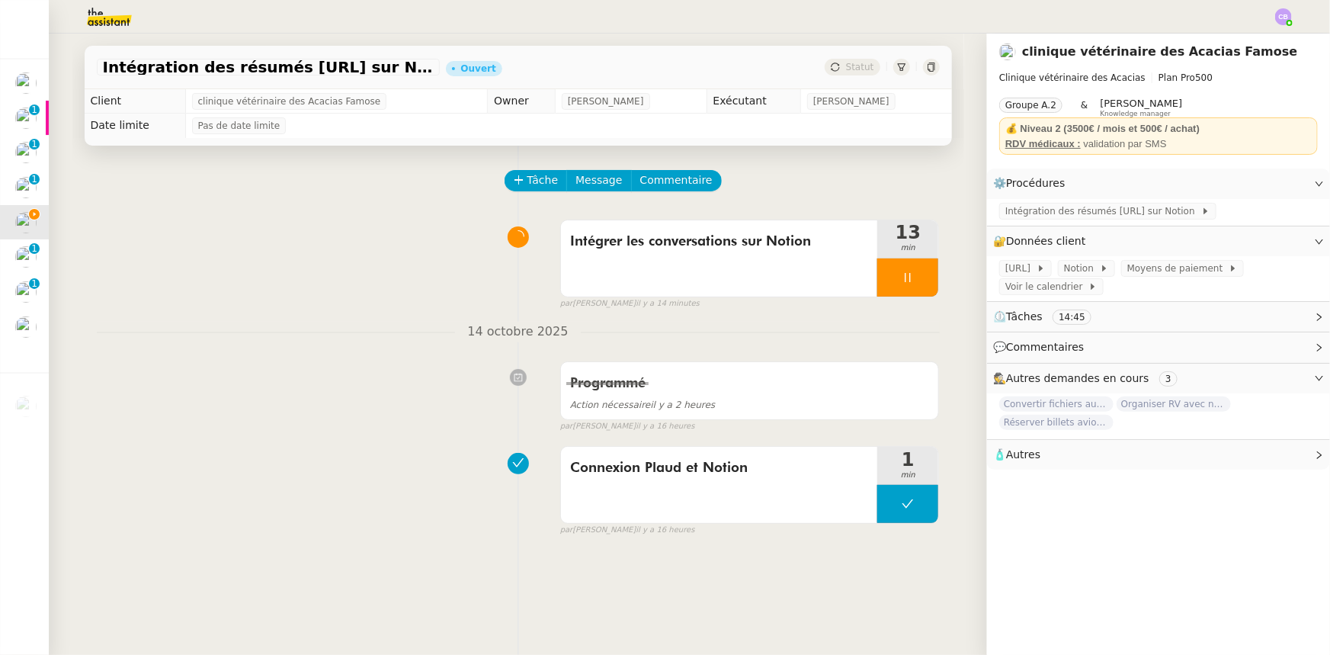
scroll to position [136, 0]
click at [528, 183] on span "Tâche" at bounding box center [543, 181] width 31 height 18
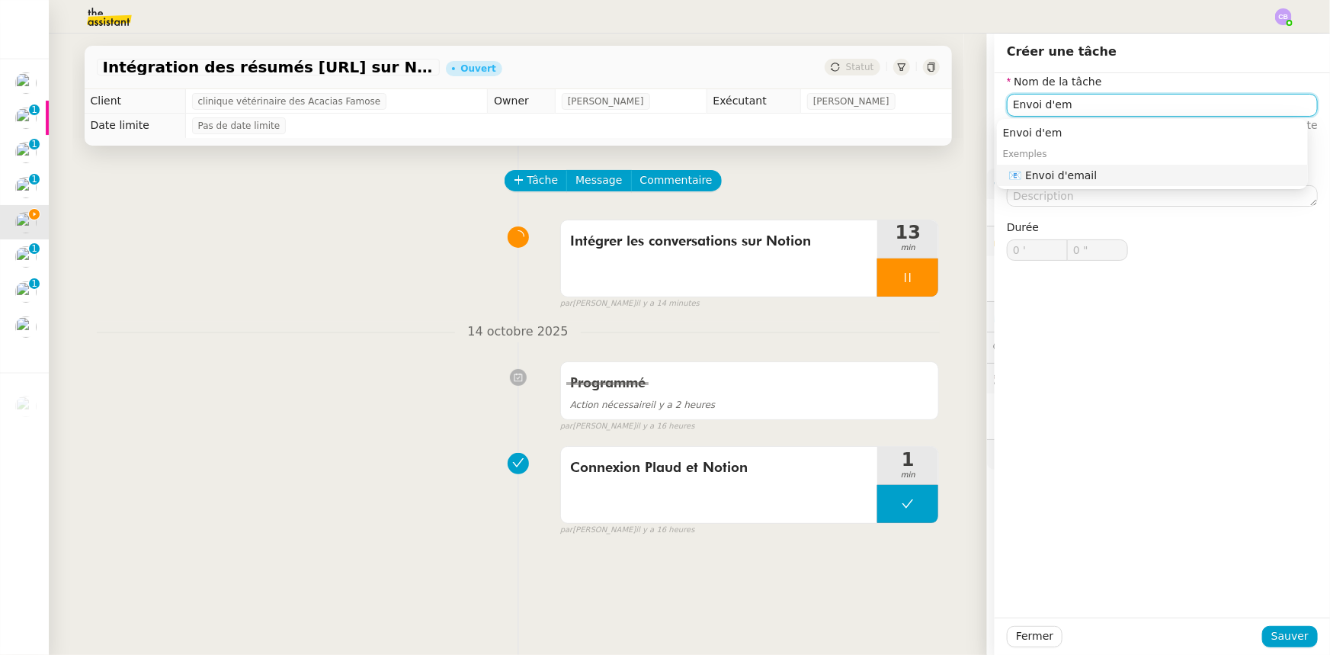
click at [1103, 174] on div "📧 Envoi d'email" at bounding box center [1155, 175] width 293 height 14
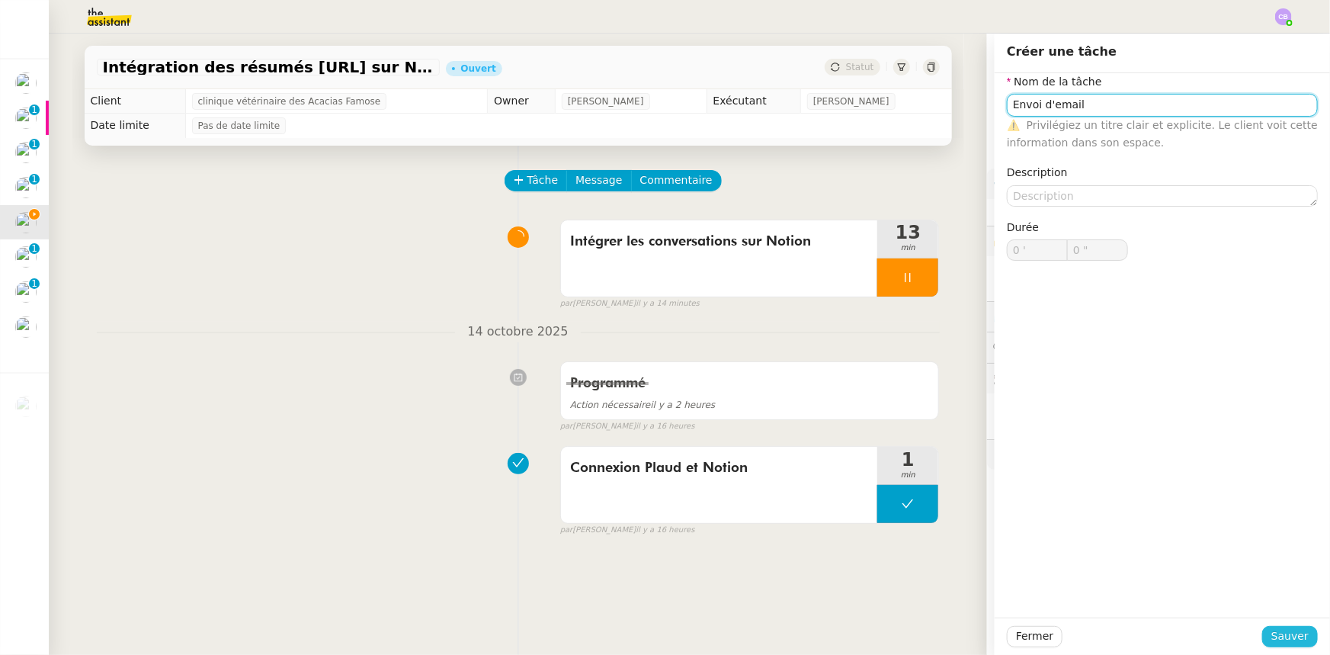
type input "Envoi d'email"
click at [1290, 635] on span "Sauver" at bounding box center [1290, 636] width 37 height 18
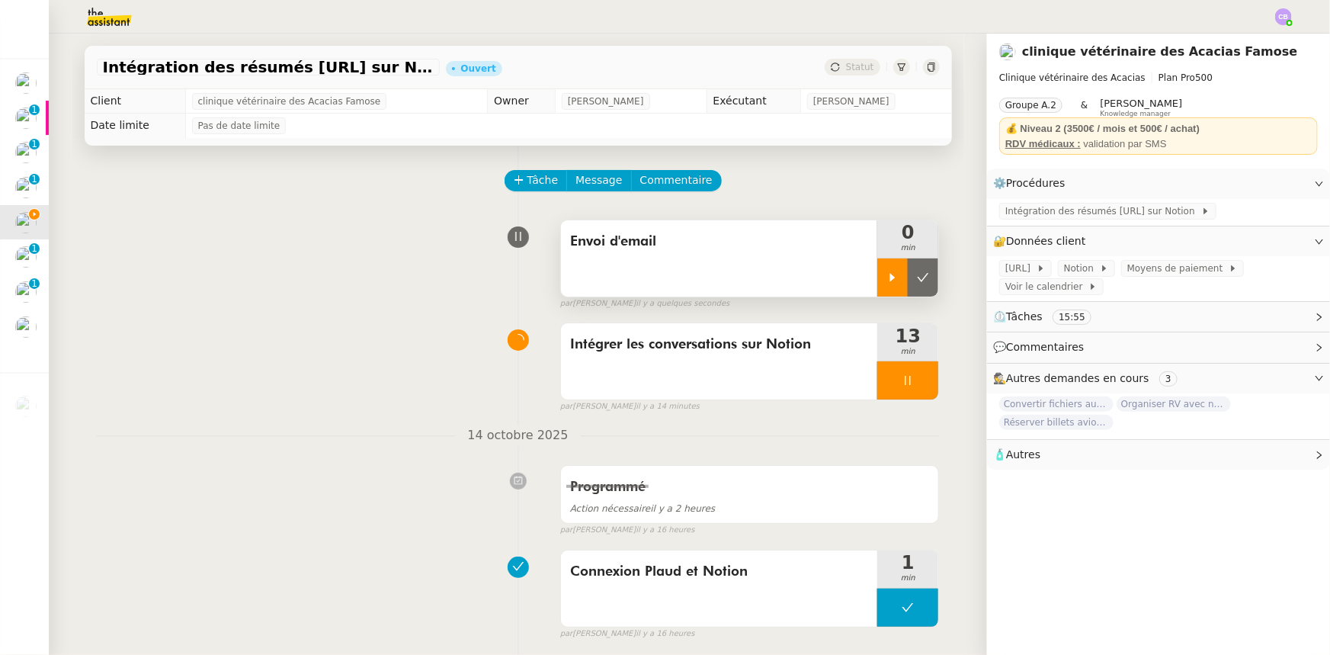
click at [887, 272] on icon at bounding box center [893, 277] width 12 height 12
click at [878, 388] on div at bounding box center [908, 380] width 61 height 38
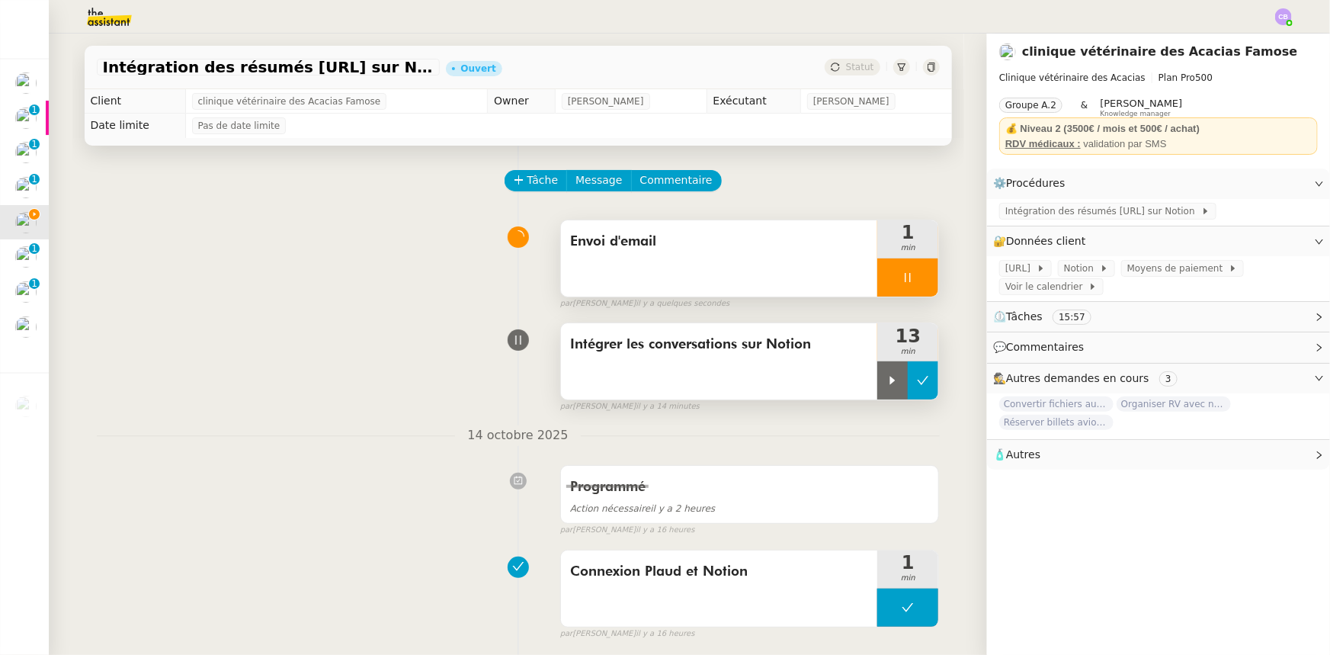
click at [908, 390] on button at bounding box center [923, 380] width 30 height 38
click at [576, 188] on span "Message" at bounding box center [599, 181] width 47 height 18
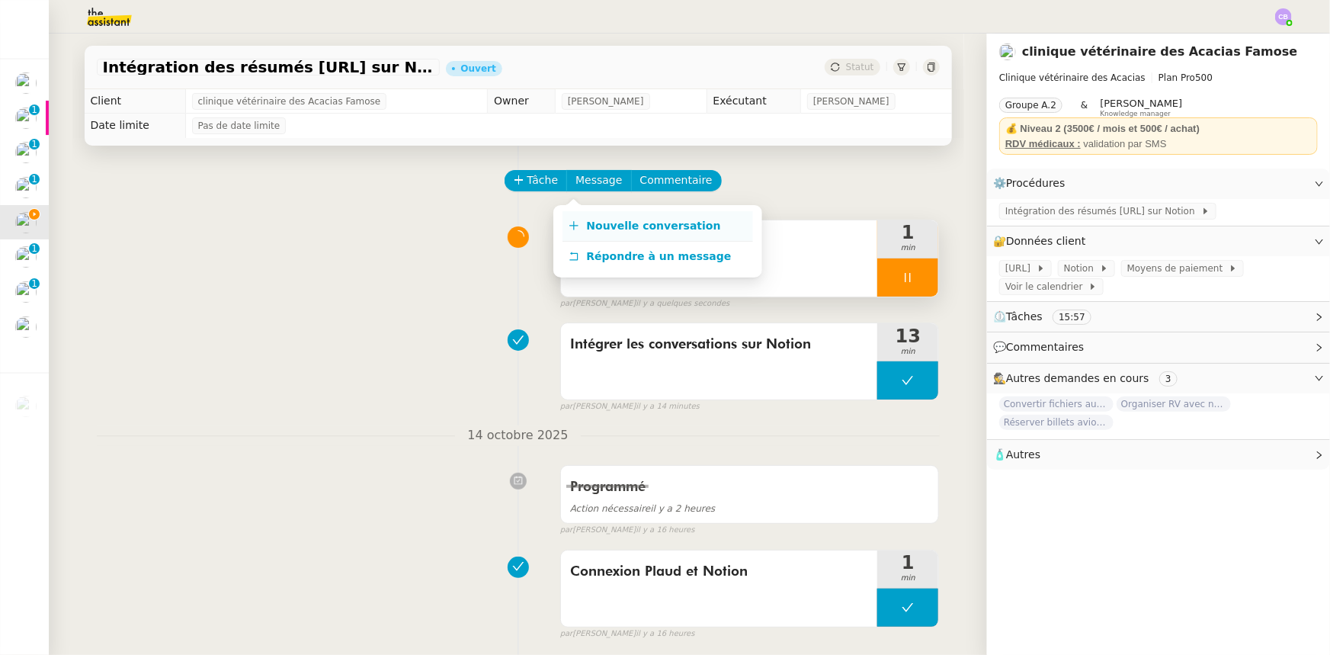
click at [648, 227] on span "Nouvelle conversation" at bounding box center [654, 226] width 134 height 12
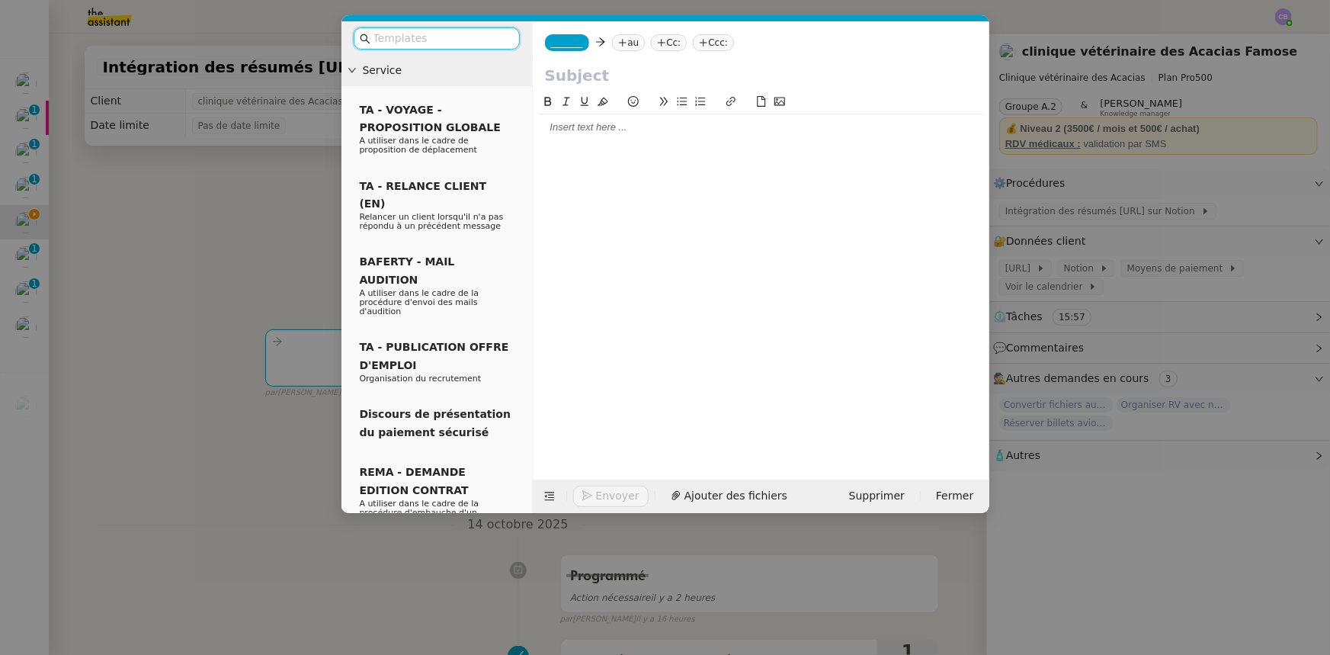
click at [468, 39] on input "text" at bounding box center [442, 39] width 137 height 18
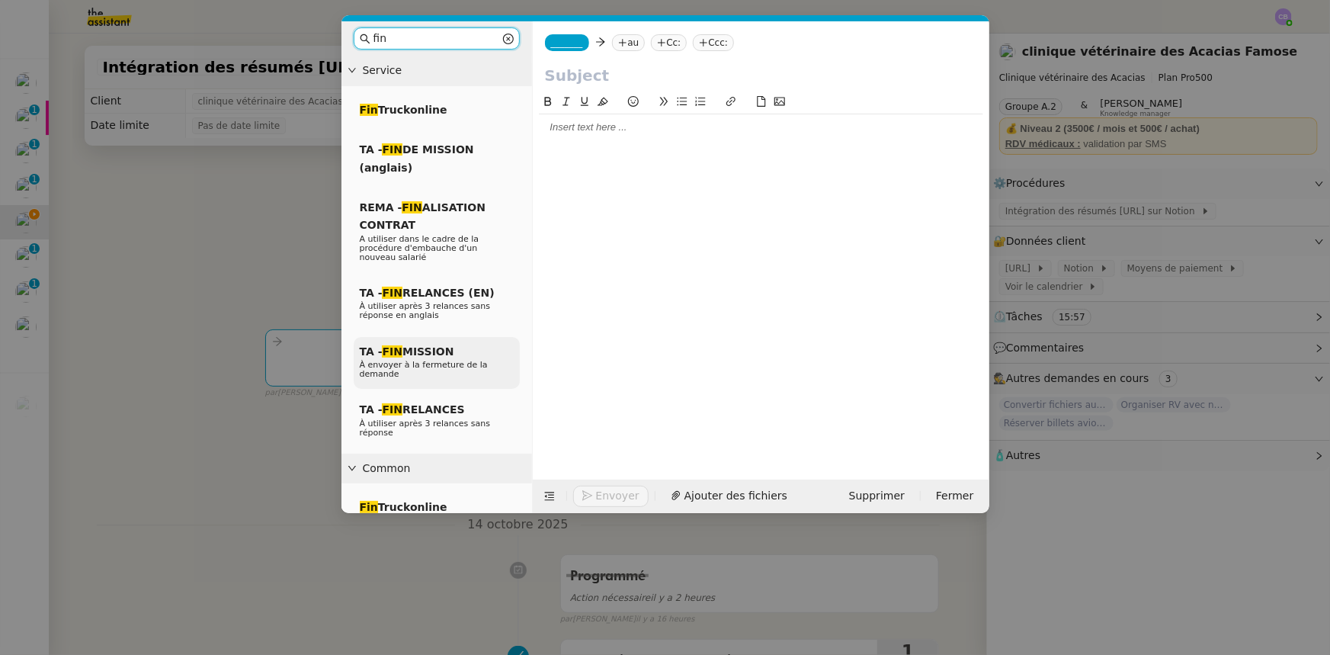
type input "fin"
click at [436, 345] on span "TA - FIN MISSION" at bounding box center [407, 351] width 95 height 12
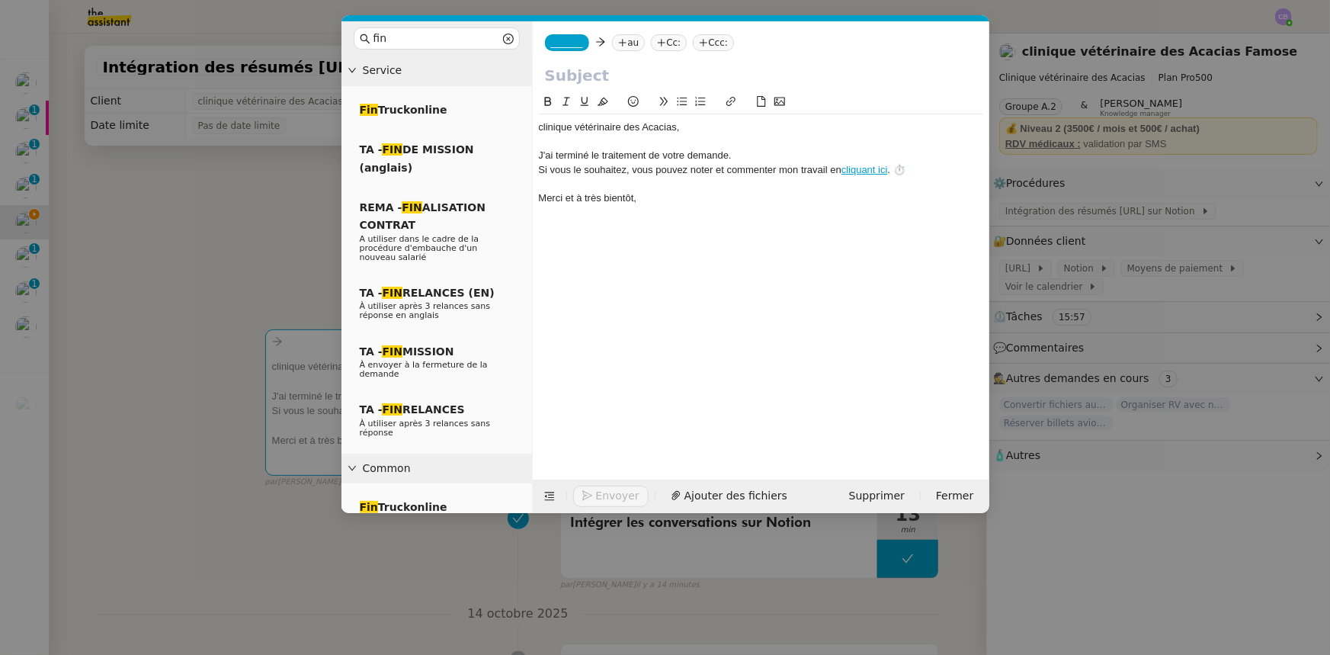
click at [564, 43] on span "_______" at bounding box center [567, 42] width 32 height 11
click at [593, 69] on span "[PERSON_NAME]" at bounding box center [624, 66] width 146 height 12
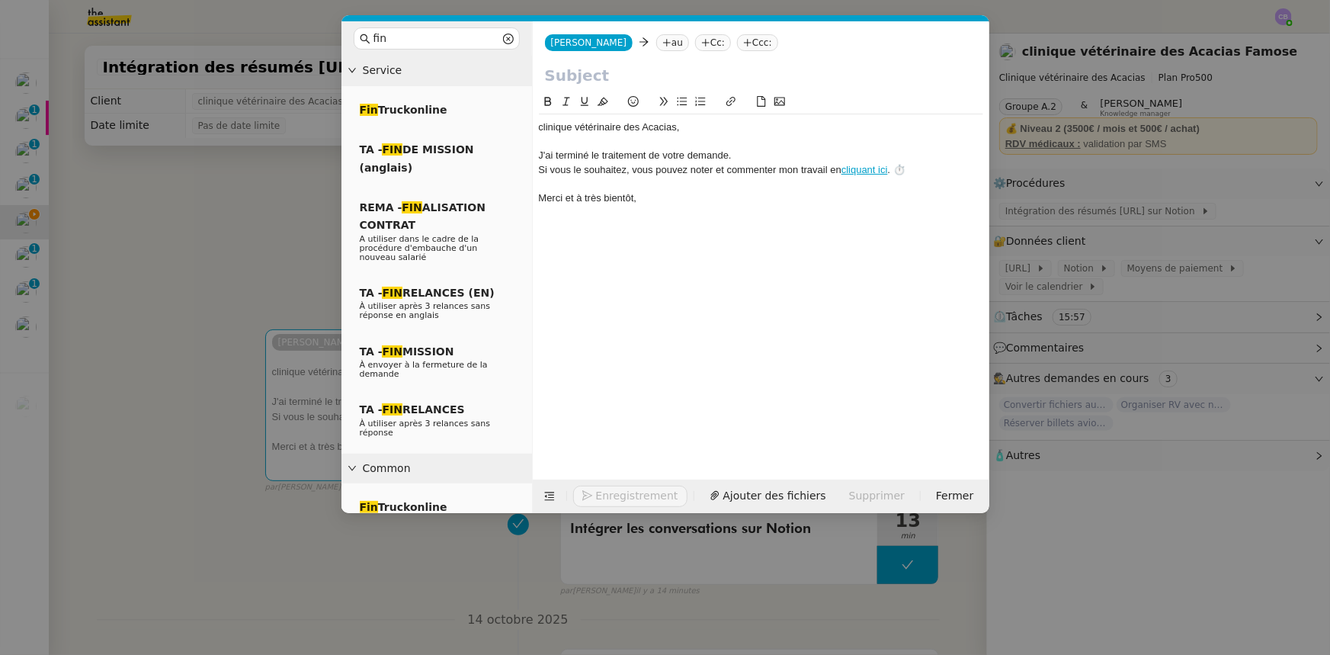
click at [656, 41] on nz-tag "au" at bounding box center [672, 42] width 33 height 17
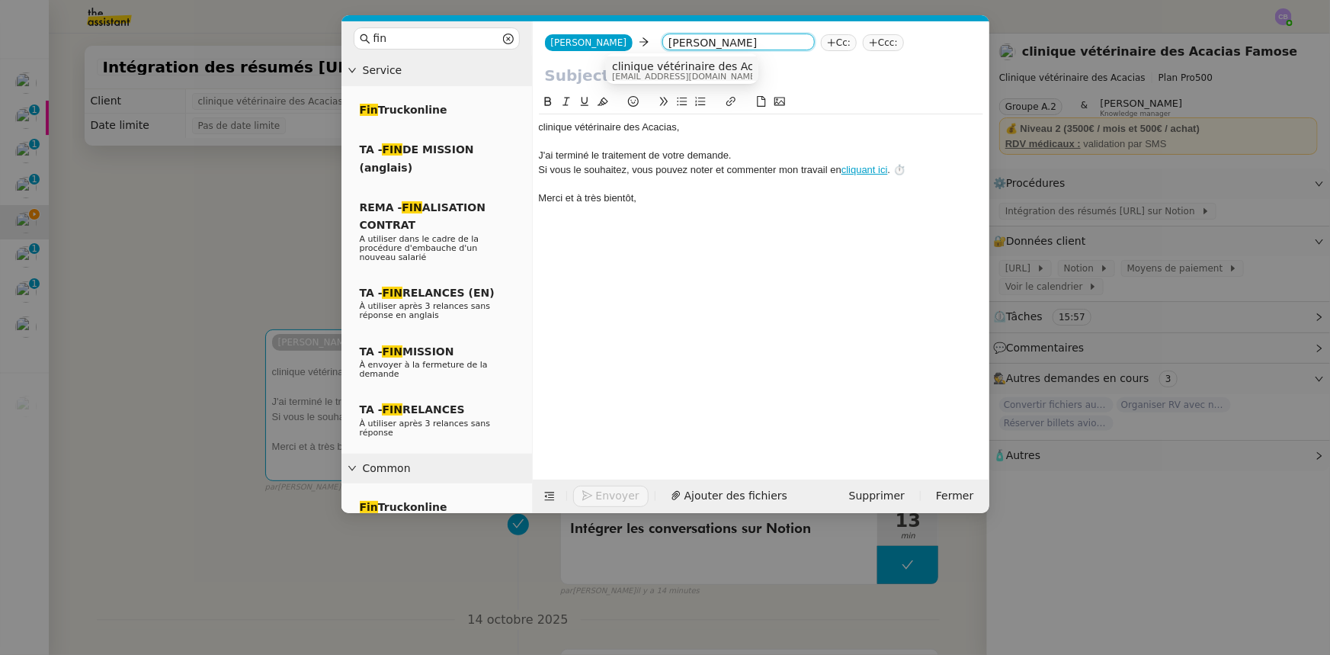
type input "[PERSON_NAME]"
click at [643, 68] on span "clinique vétérinaire des Acacias Famose" at bounding box center [718, 66] width 213 height 12
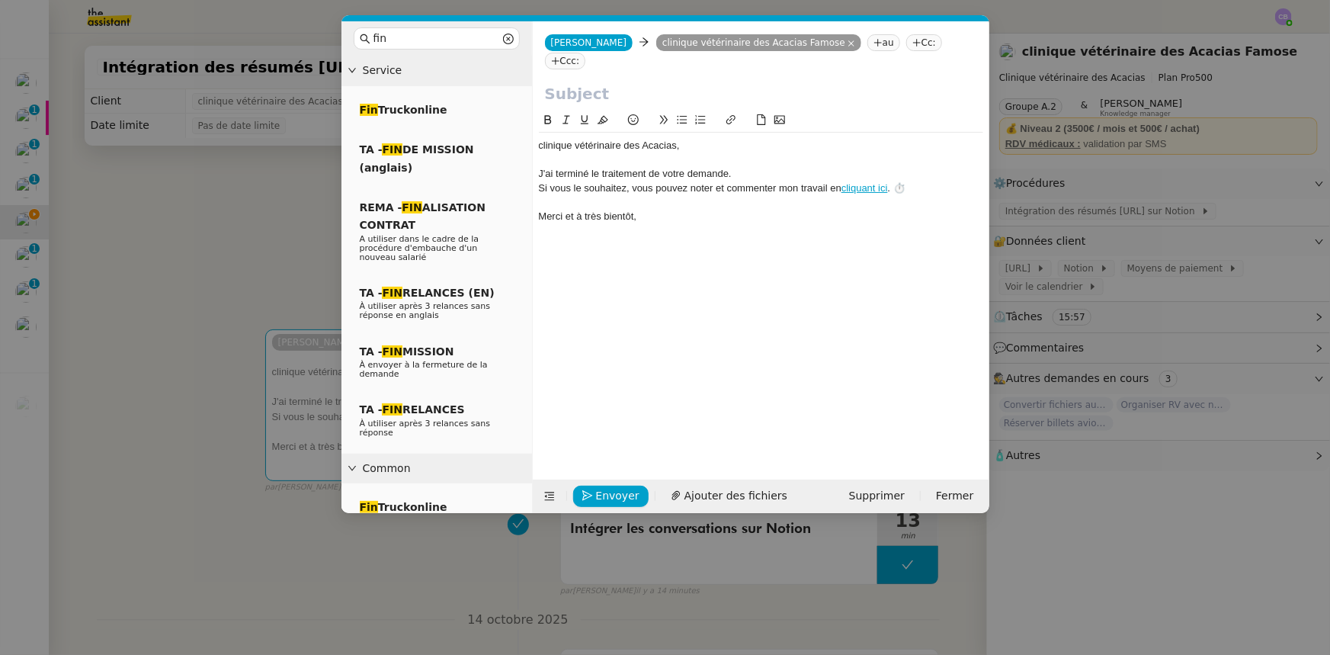
click at [636, 82] on input "text" at bounding box center [761, 93] width 432 height 23
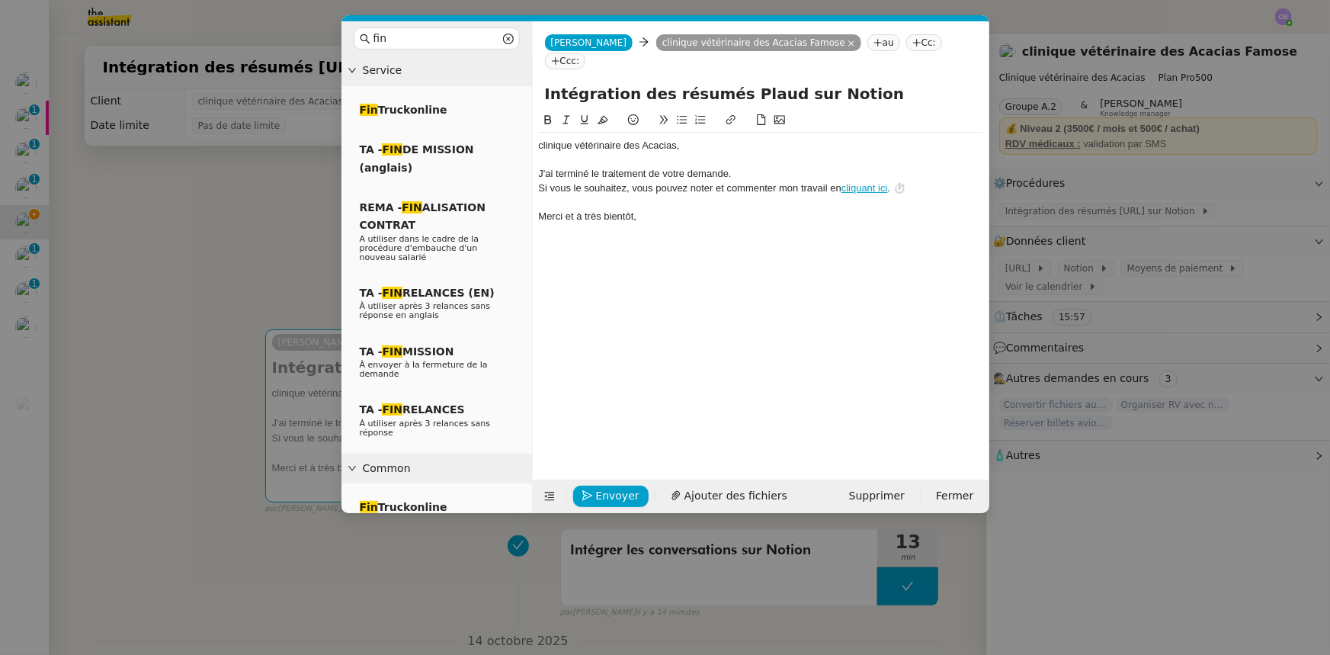
type input "Intégration des résumés Plaud sur Notion"
drag, startPoint x: 675, startPoint y: 127, endPoint x: 539, endPoint y: 122, distance: 136.6
click at [539, 139] on div "﻿clinique vétérinaire des Acacias﻿," at bounding box center [761, 146] width 444 height 14
click at [625, 139] on div "﻿Bonjour [PERSON_NAME]﻿," at bounding box center [761, 146] width 444 height 14
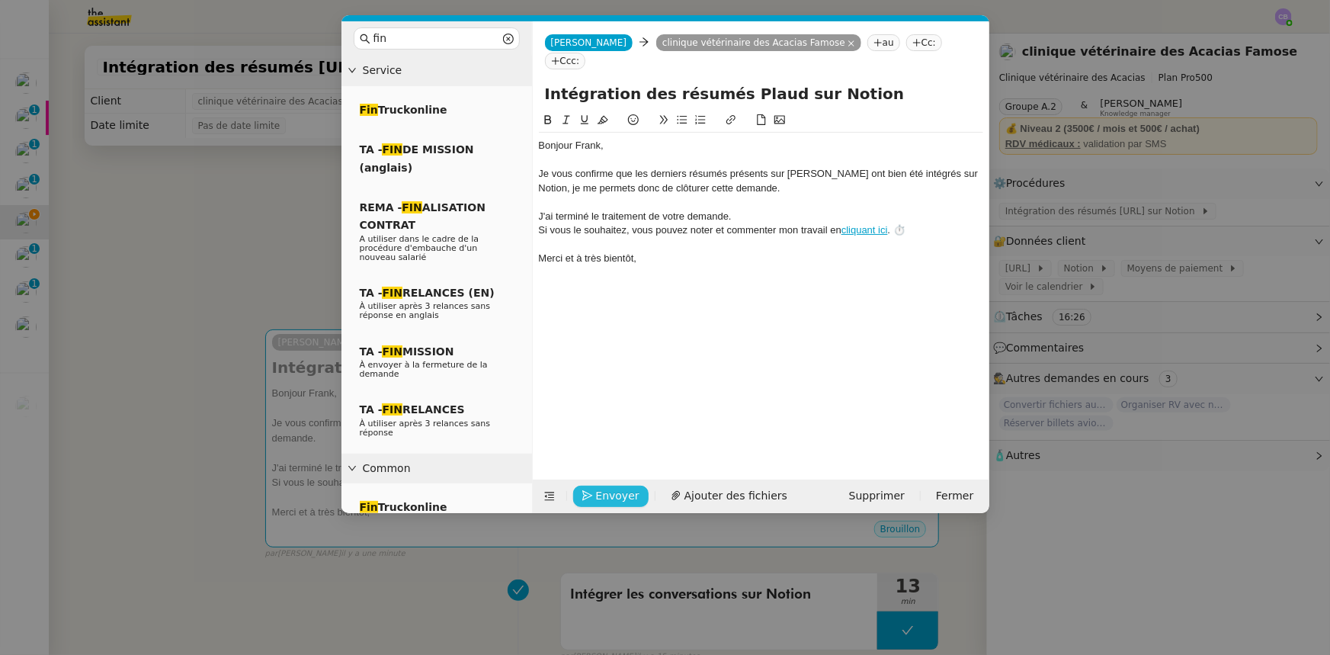
click at [618, 490] on span "Envoyer" at bounding box center [617, 496] width 43 height 18
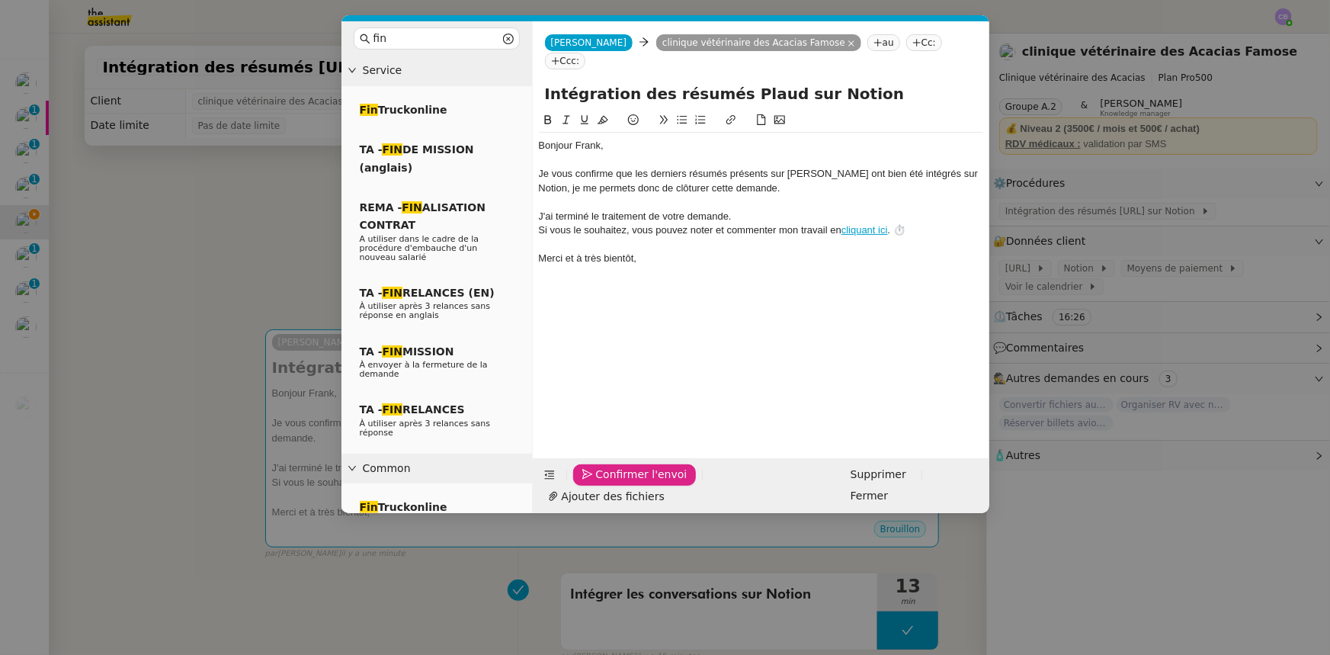
click at [618, 483] on span "Confirmer l'envoi" at bounding box center [641, 475] width 91 height 18
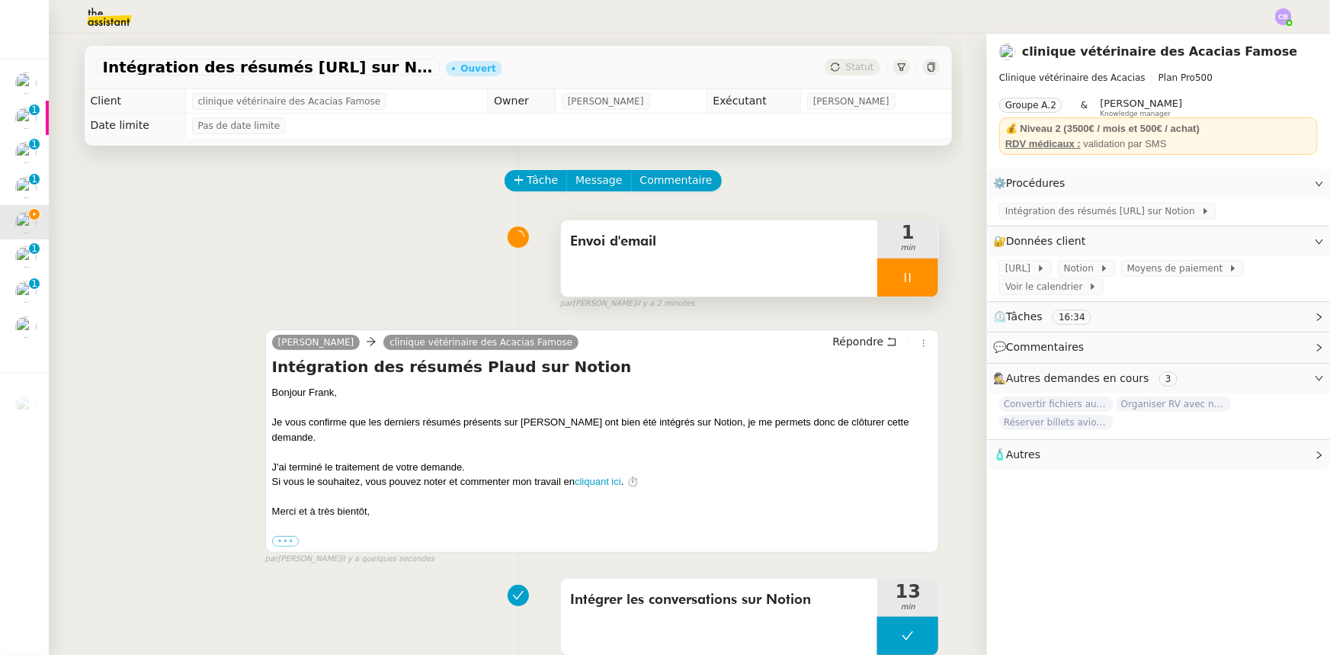
click at [880, 276] on div at bounding box center [908, 277] width 61 height 38
click at [917, 282] on icon at bounding box center [923, 277] width 12 height 12
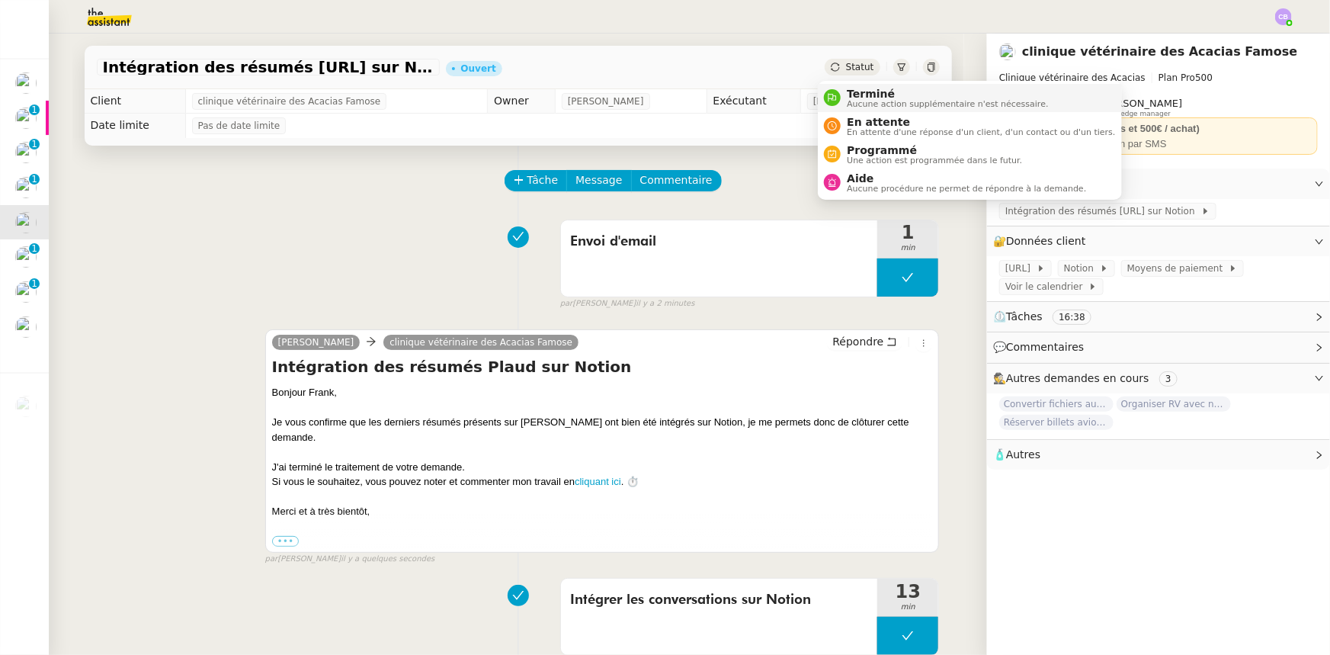
click at [860, 95] on span "Terminé" at bounding box center [947, 94] width 201 height 12
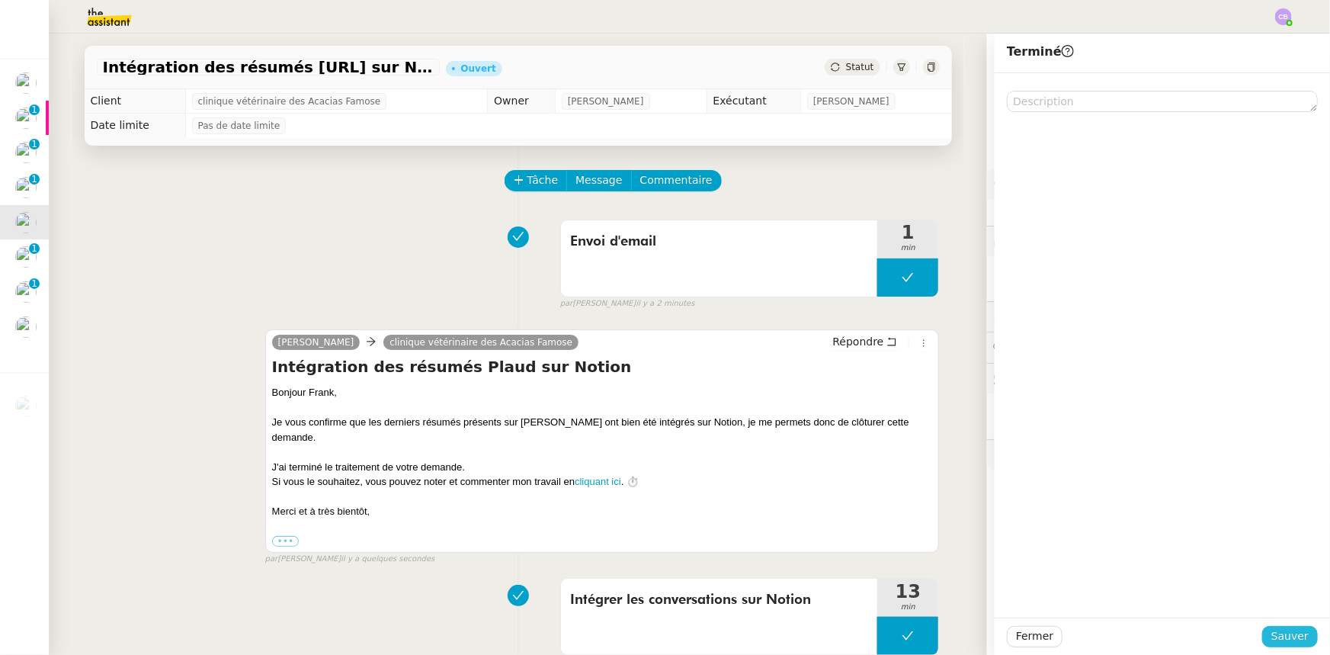
click at [1282, 640] on span "Sauver" at bounding box center [1290, 636] width 37 height 18
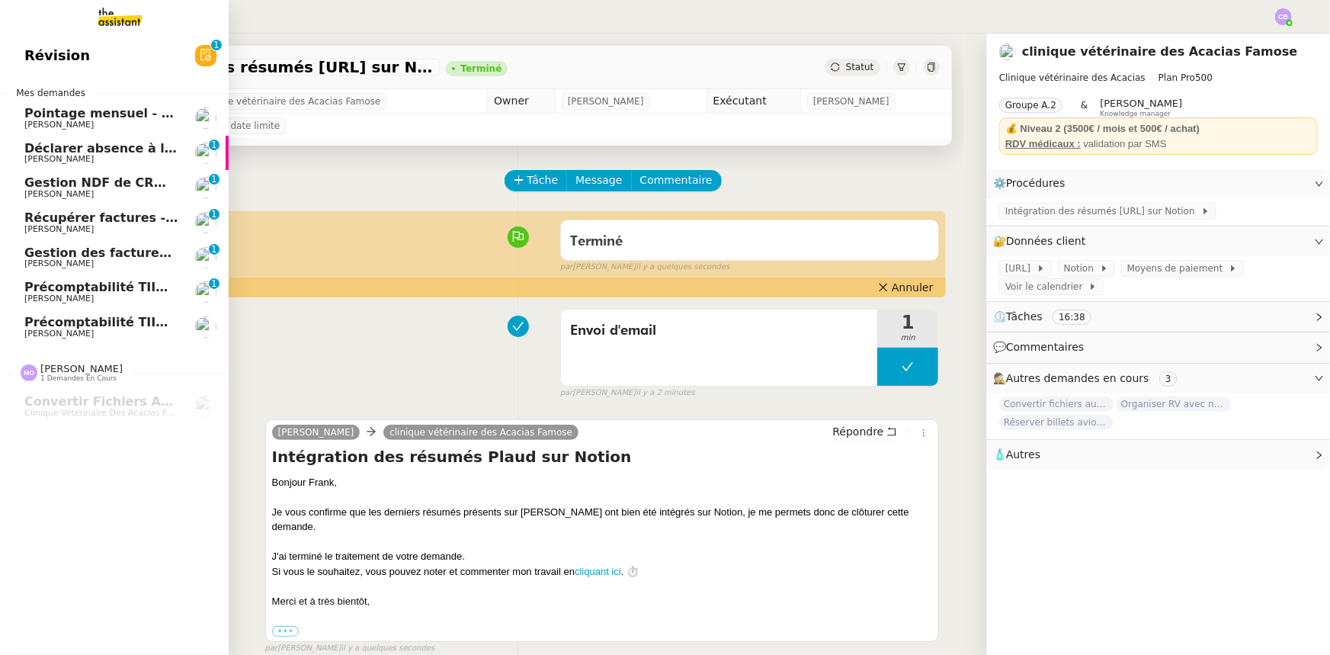
click at [99, 155] on span "[PERSON_NAME]" at bounding box center [101, 159] width 154 height 9
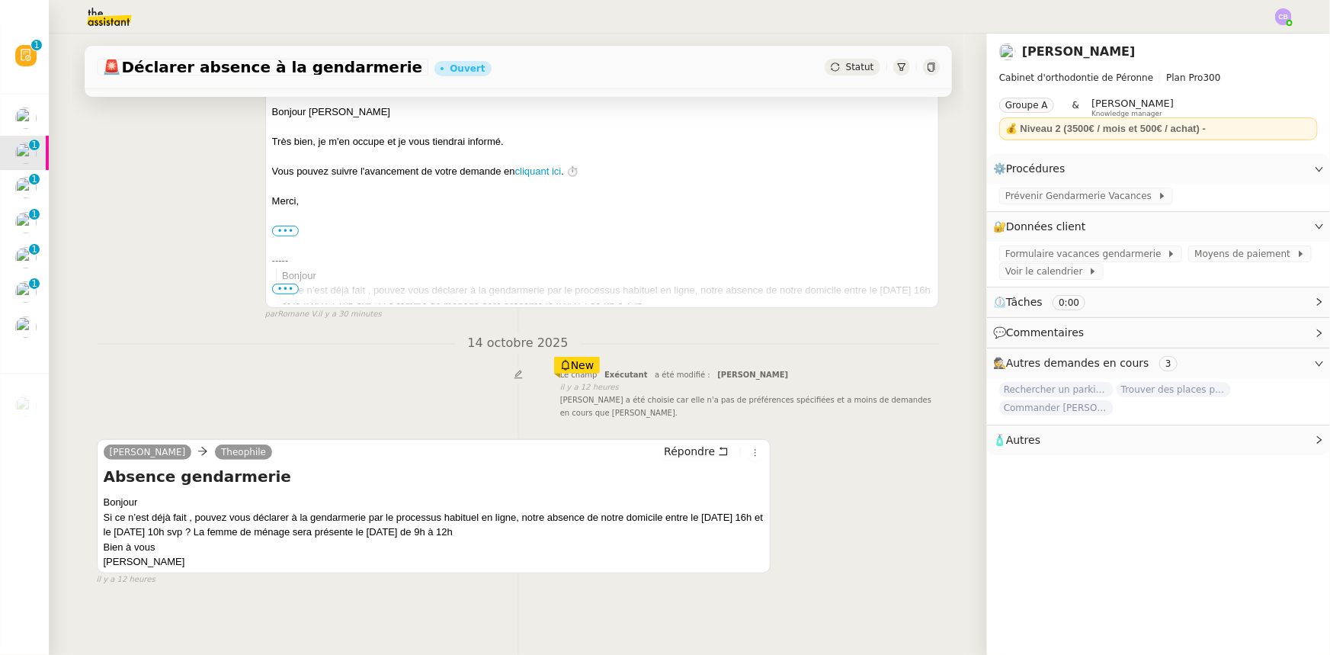
scroll to position [257, 0]
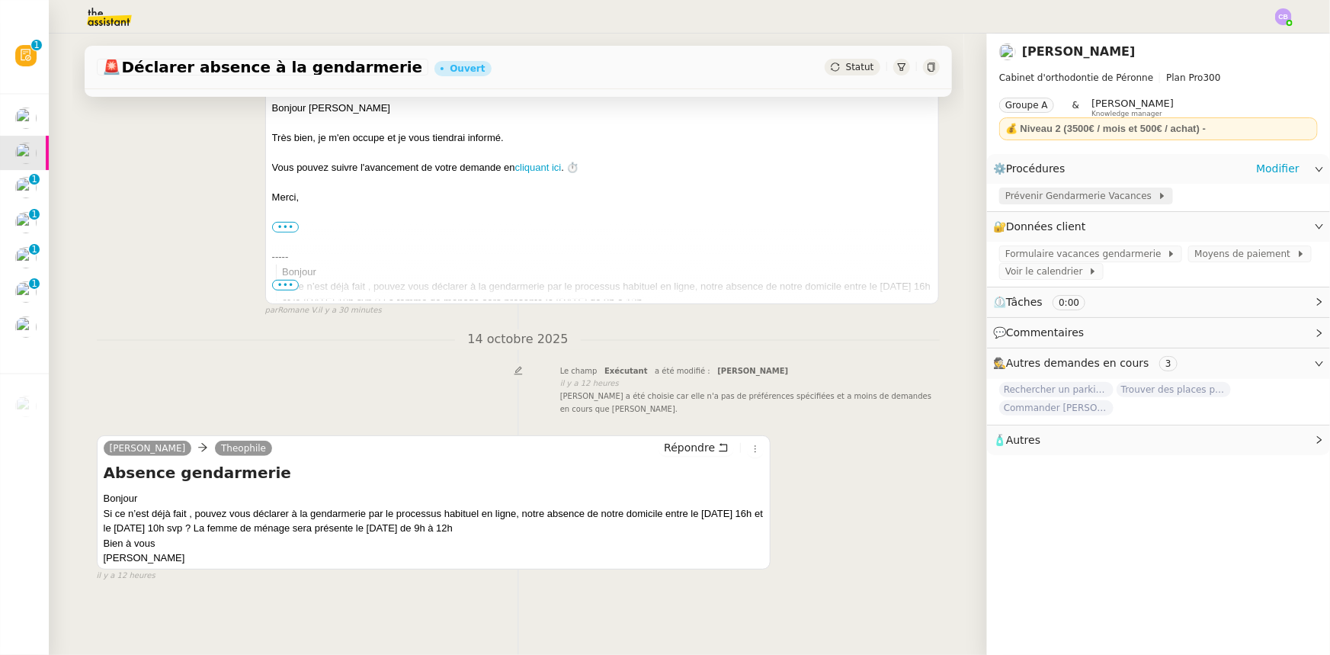
click at [1037, 198] on span "Prévenir Gendarmerie Vacances" at bounding box center [1082, 195] width 152 height 15
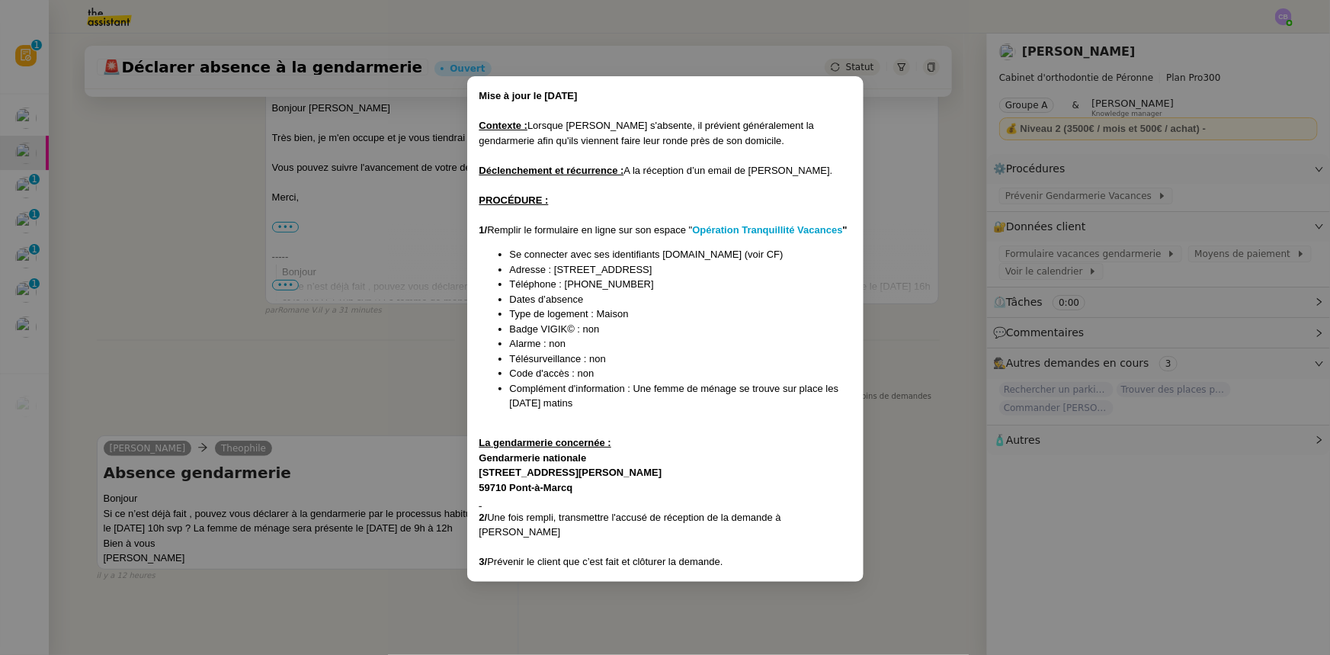
click at [380, 338] on nz-modal-container "Mise à jour le [DATE] Contexte : Lorsque [PERSON_NAME] s'absente, il prévient g…" at bounding box center [665, 327] width 1330 height 655
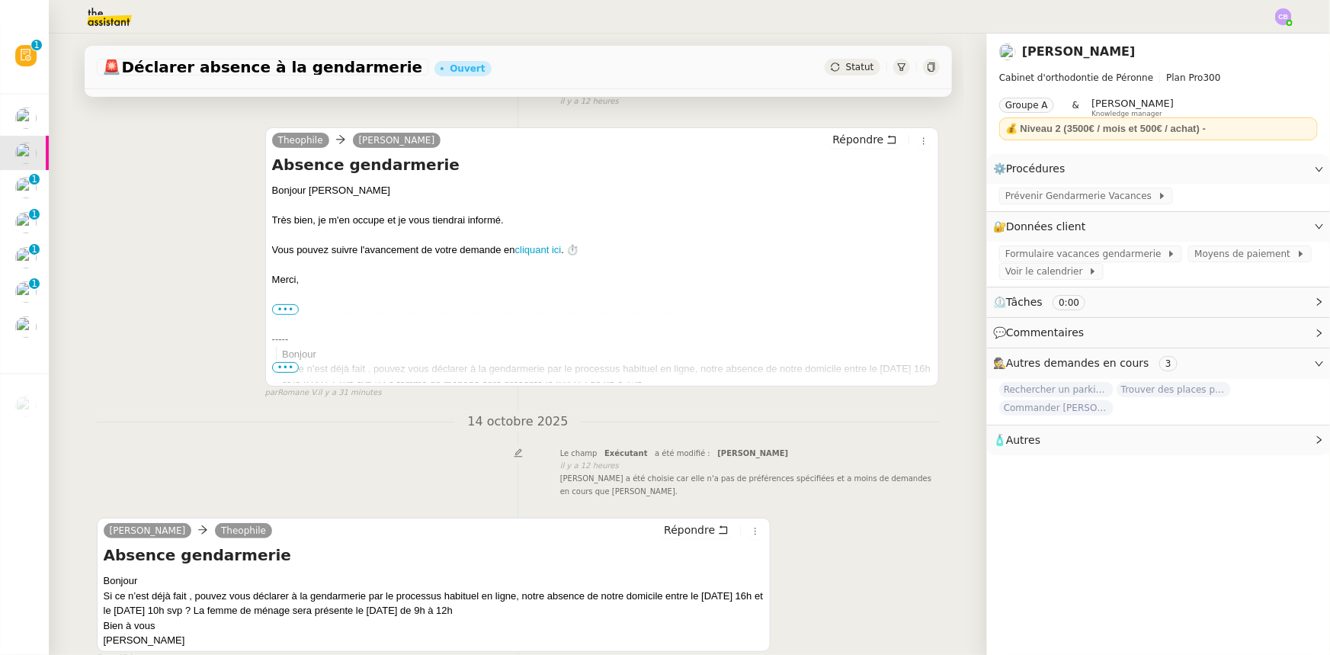
scroll to position [0, 0]
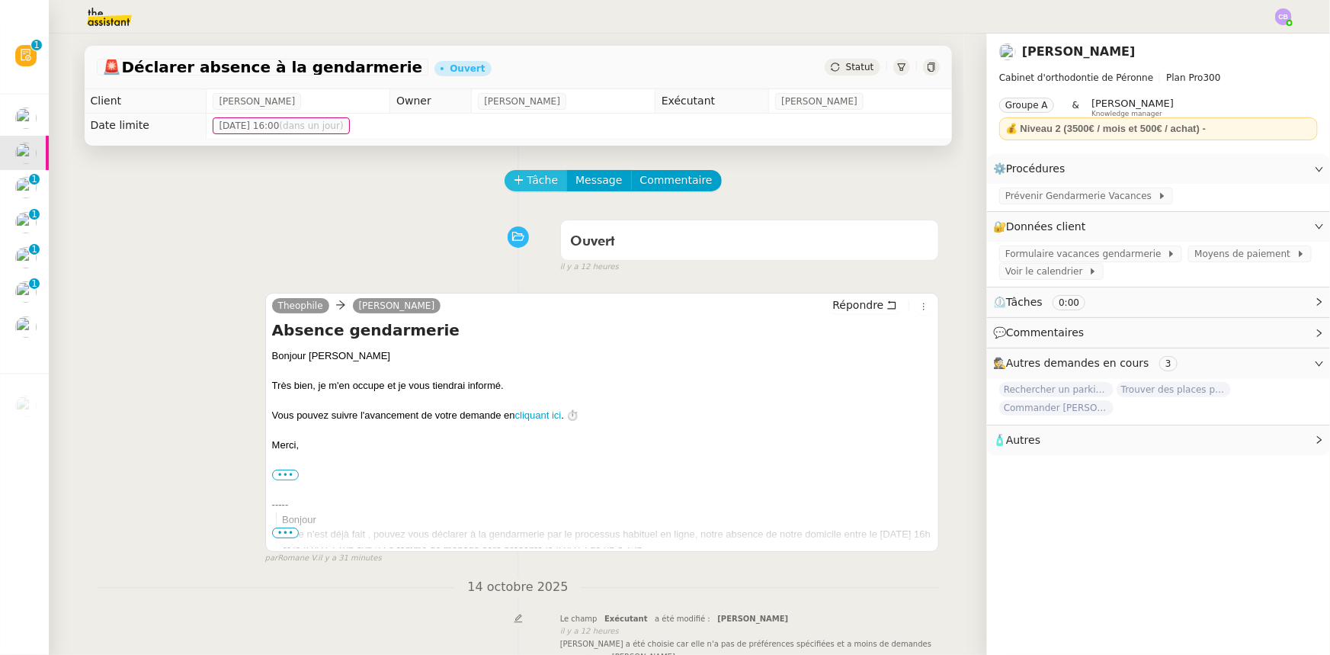
click at [514, 184] on icon at bounding box center [519, 180] width 11 height 11
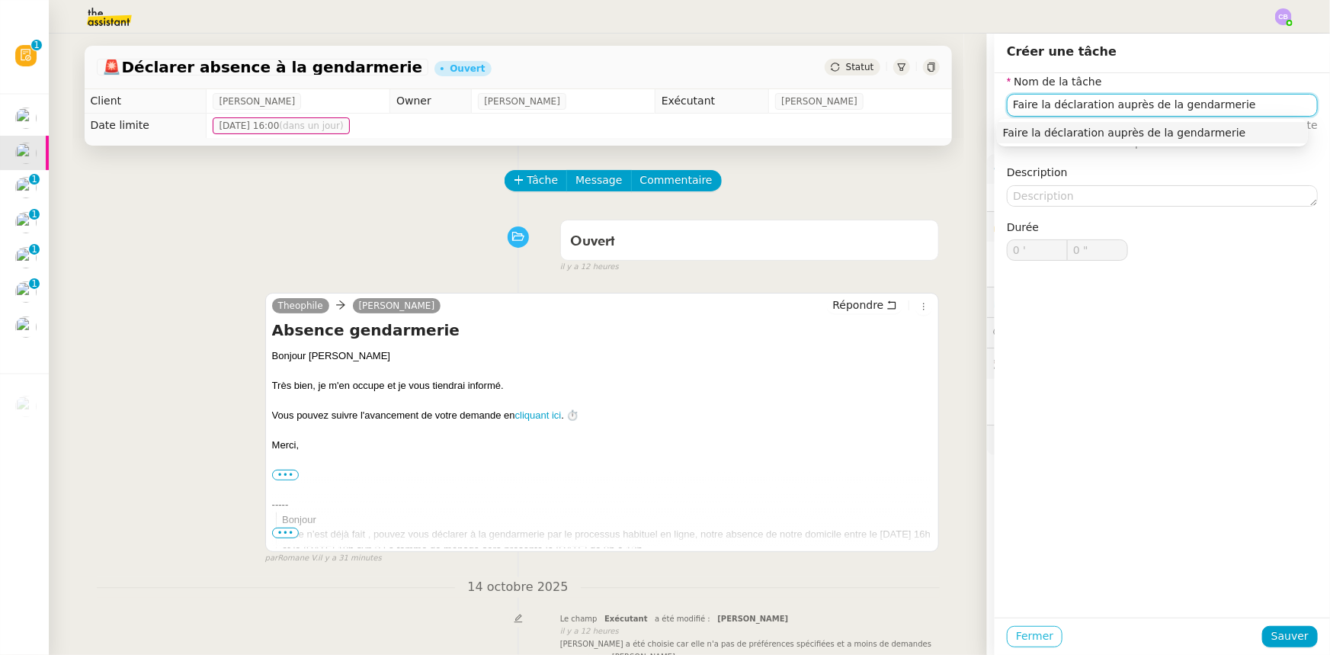
type input "Faire la déclaration auprès de la gendarmerie"
click at [1027, 635] on span "Fermer" at bounding box center [1034, 636] width 37 height 18
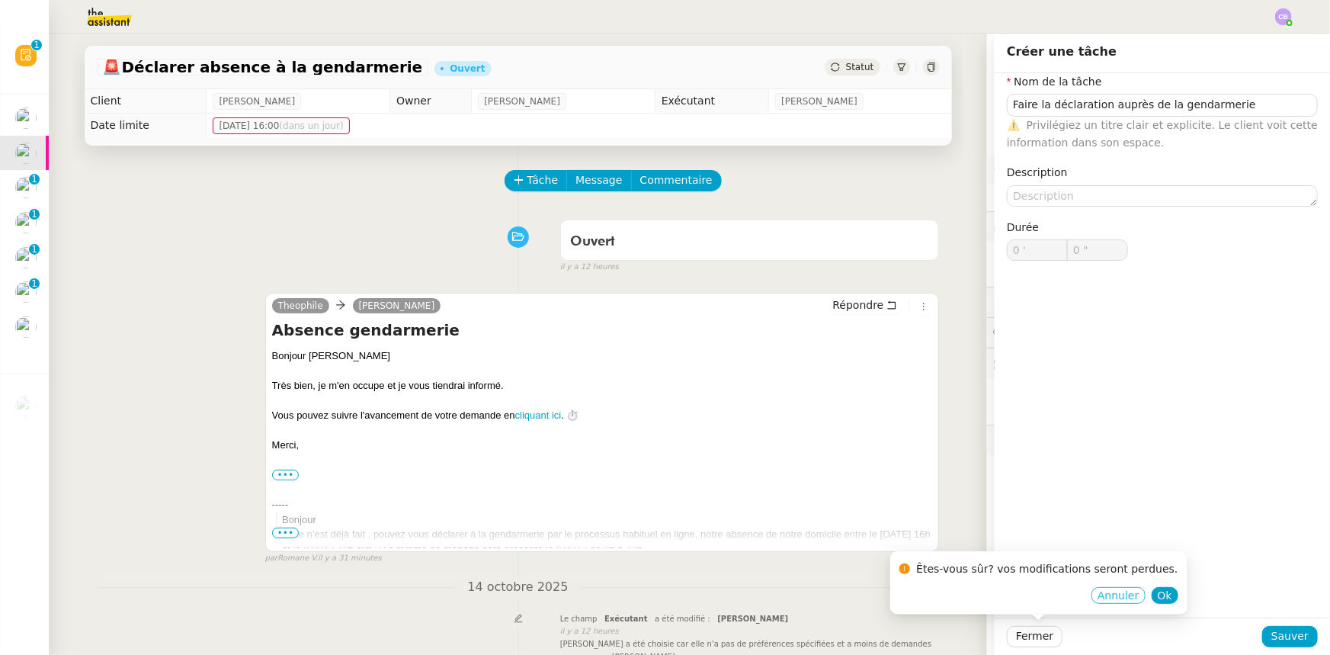
click at [1098, 597] on span "Annuler" at bounding box center [1118, 595] width 41 height 15
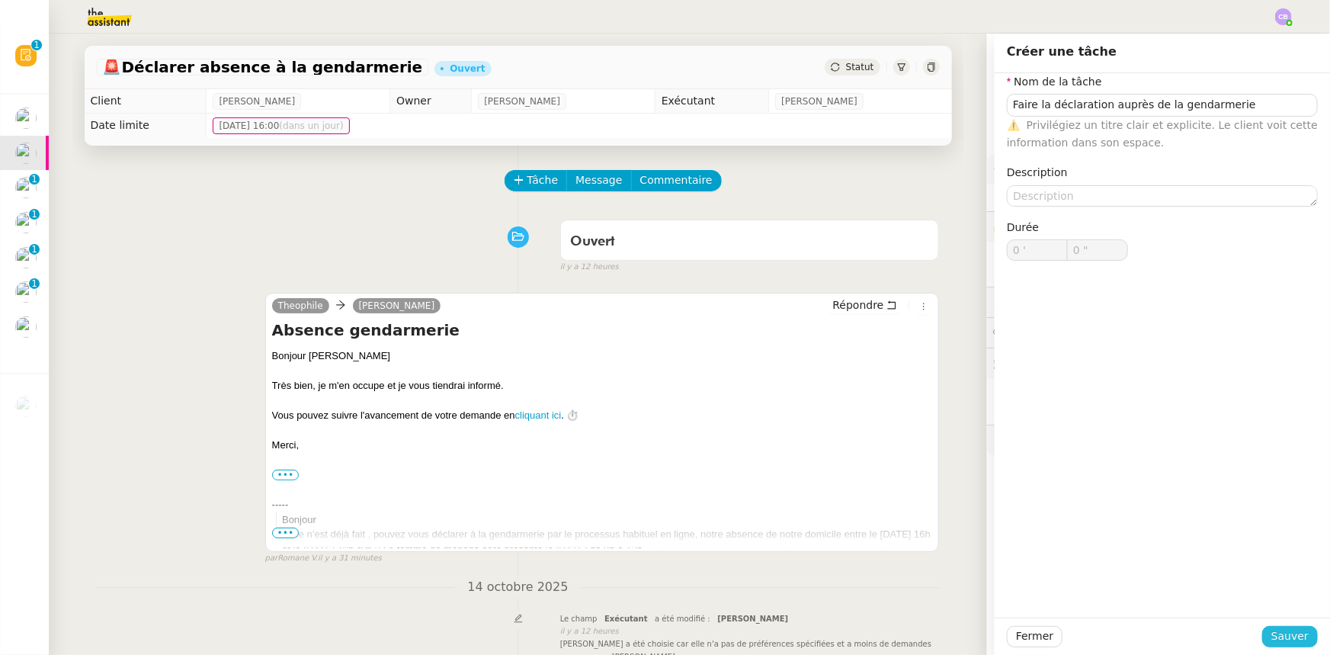
click at [1283, 638] on span "Sauver" at bounding box center [1290, 636] width 37 height 18
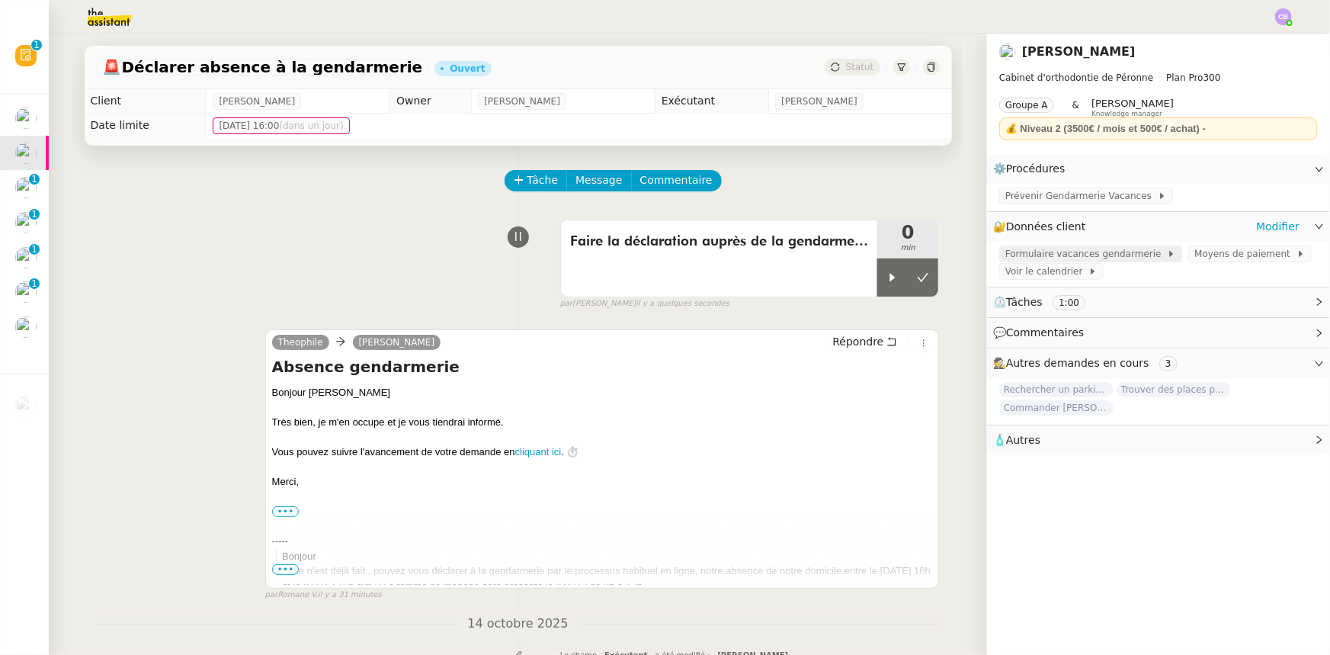
click at [1022, 258] on span "Formulaire vacances gendarmerie" at bounding box center [1087, 253] width 162 height 15
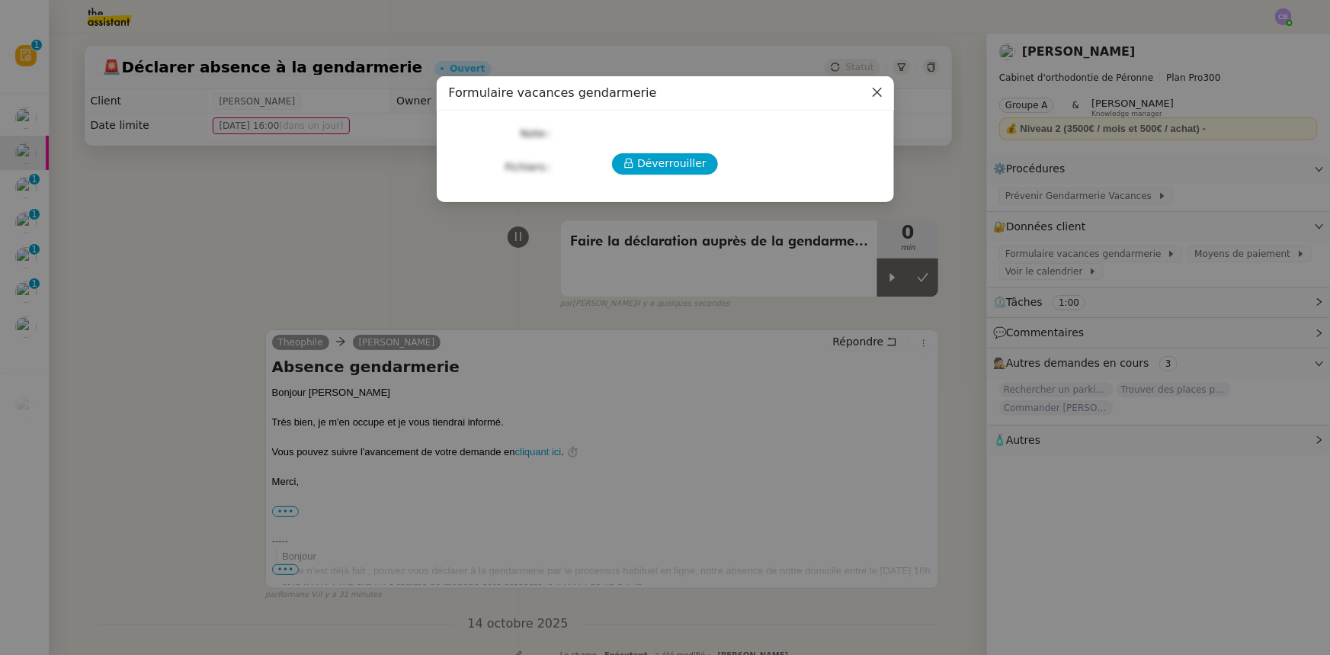
click at [877, 91] on icon "Close" at bounding box center [877, 92] width 12 height 12
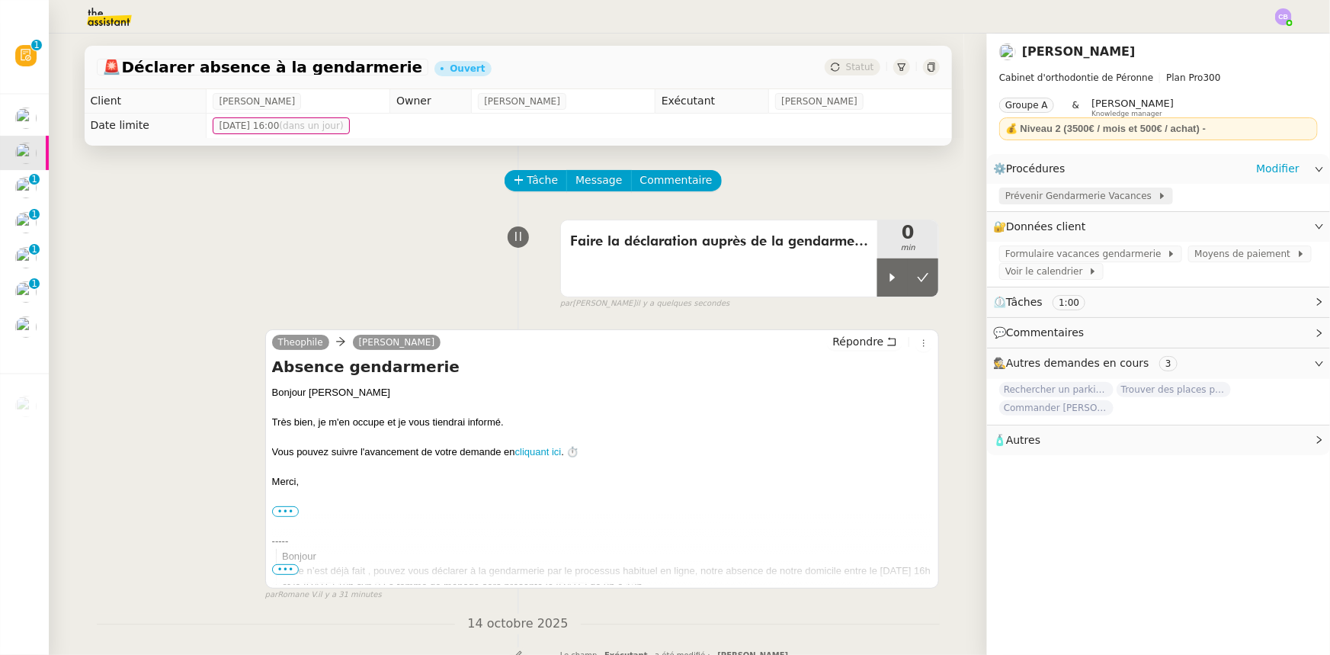
click at [1025, 201] on span "Prévenir Gendarmerie Vacances" at bounding box center [1082, 195] width 152 height 15
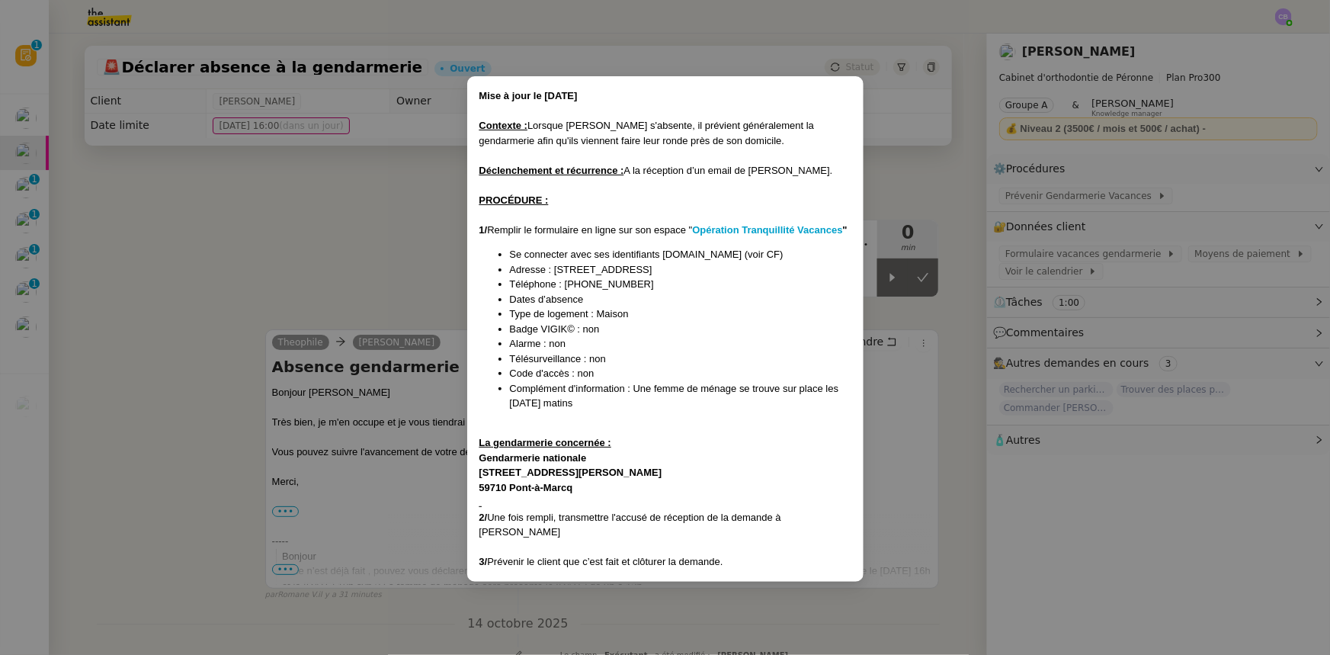
click at [362, 242] on nz-modal-container "Mise à jour le [DATE] Contexte : Lorsque [PERSON_NAME] s'absente, il prévient g…" at bounding box center [665, 327] width 1330 height 655
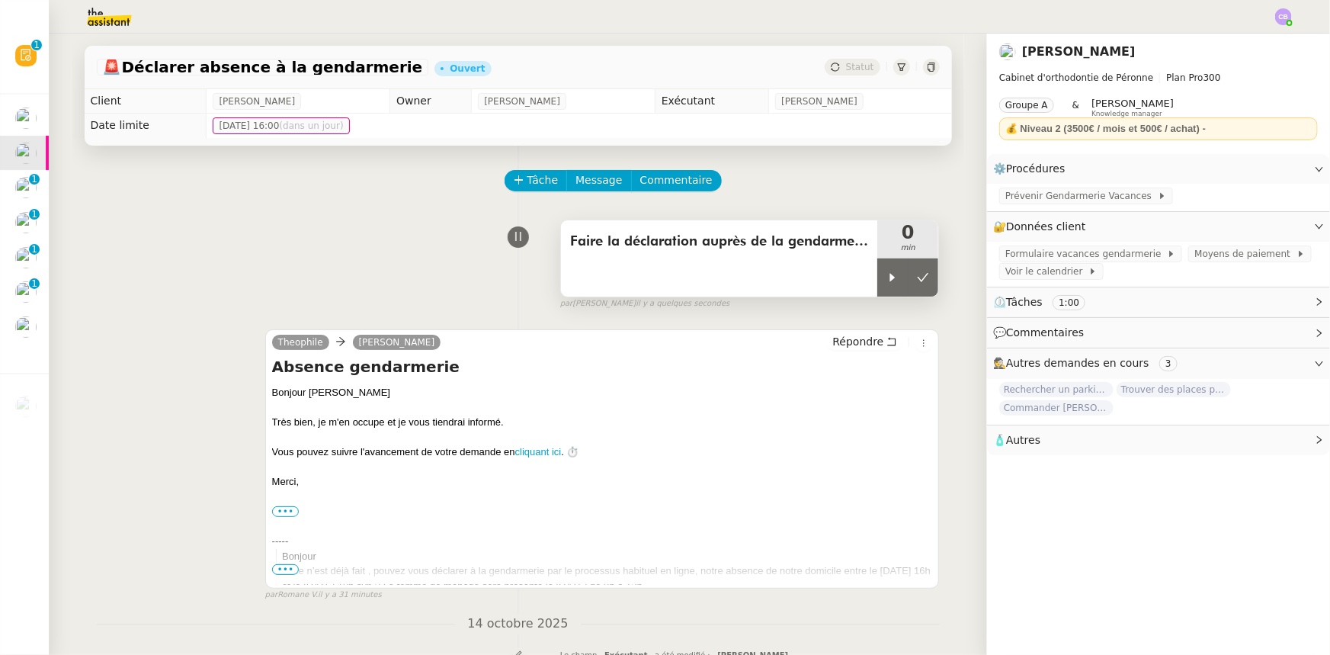
click at [815, 264] on div "Faire la déclaration auprès de la gendarmerie" at bounding box center [719, 258] width 317 height 76
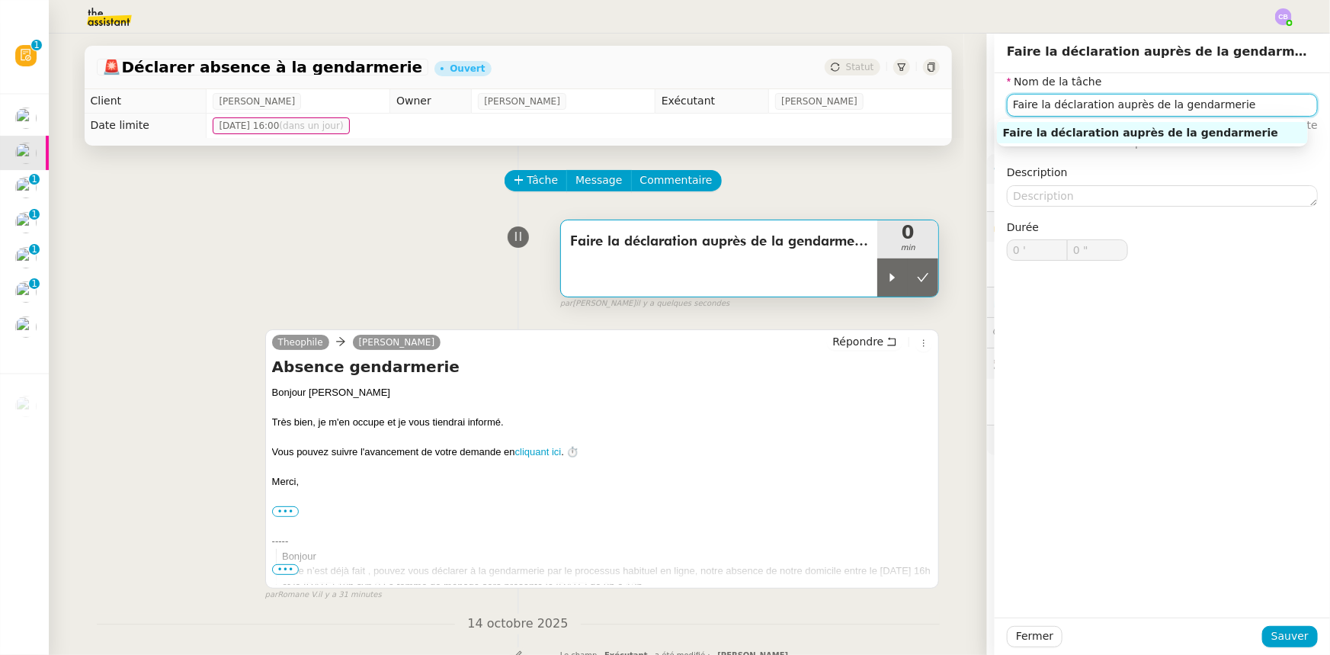
drag, startPoint x: 1231, startPoint y: 107, endPoint x: 993, endPoint y: 101, distance: 238.0
click at [995, 101] on div "Nom de la tâche Faire la déclaration auprès de la gendarmerie ⚠️ Privilégiez un…" at bounding box center [1162, 179] width 335 height 212
type input "Connexion Impots.gouv"
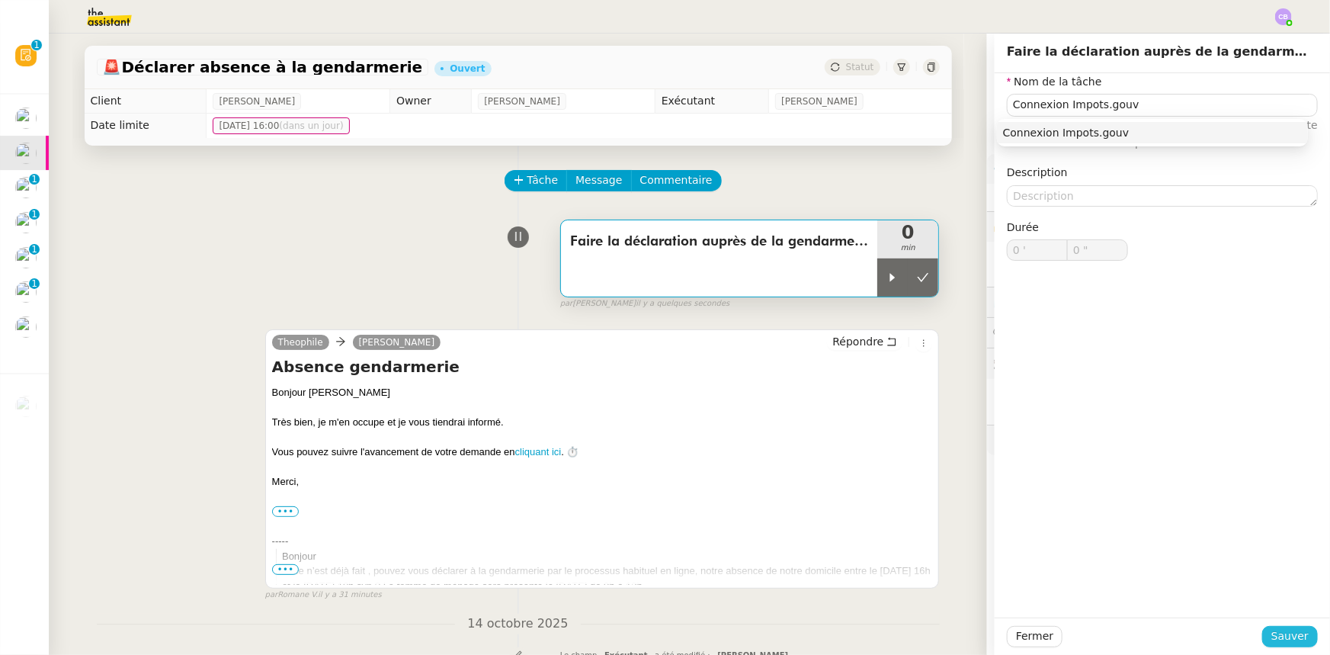
click at [1273, 636] on span "Sauver" at bounding box center [1290, 636] width 37 height 18
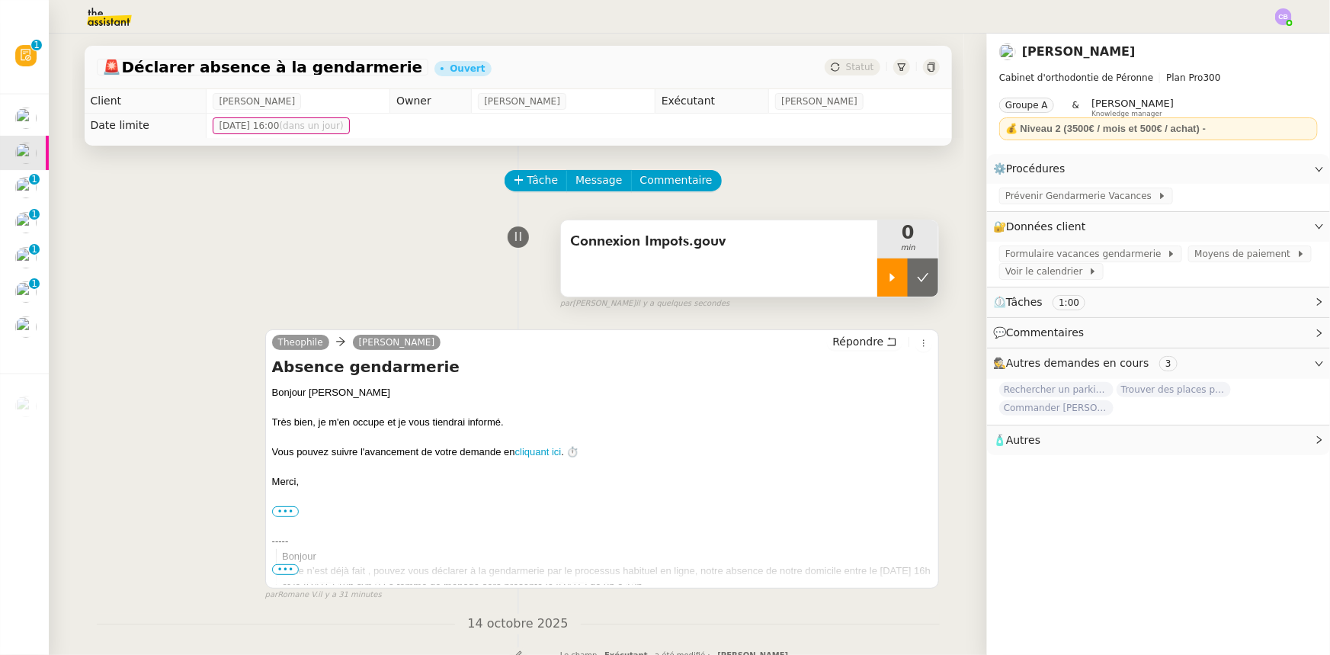
click at [878, 283] on div at bounding box center [893, 277] width 30 height 38
click at [1091, 258] on span "Formulaire vacances gendarmerie" at bounding box center [1087, 253] width 162 height 15
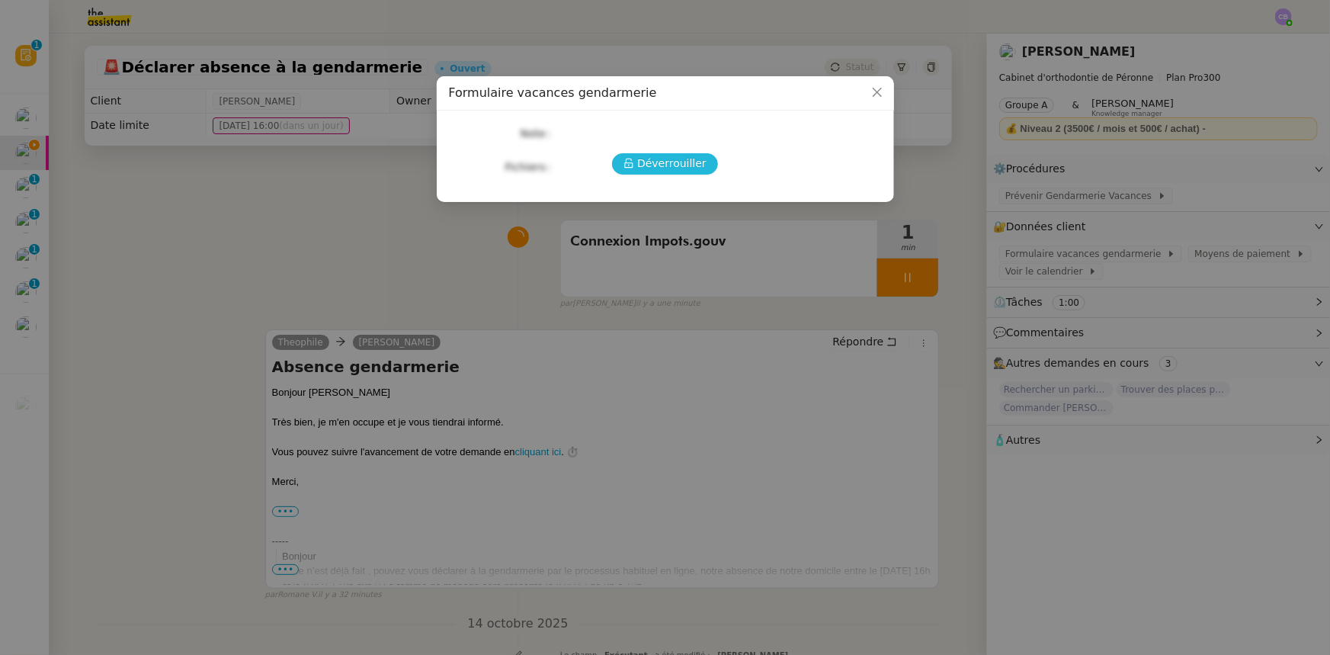
click at [667, 167] on span "Déverrouiller" at bounding box center [671, 164] width 69 height 18
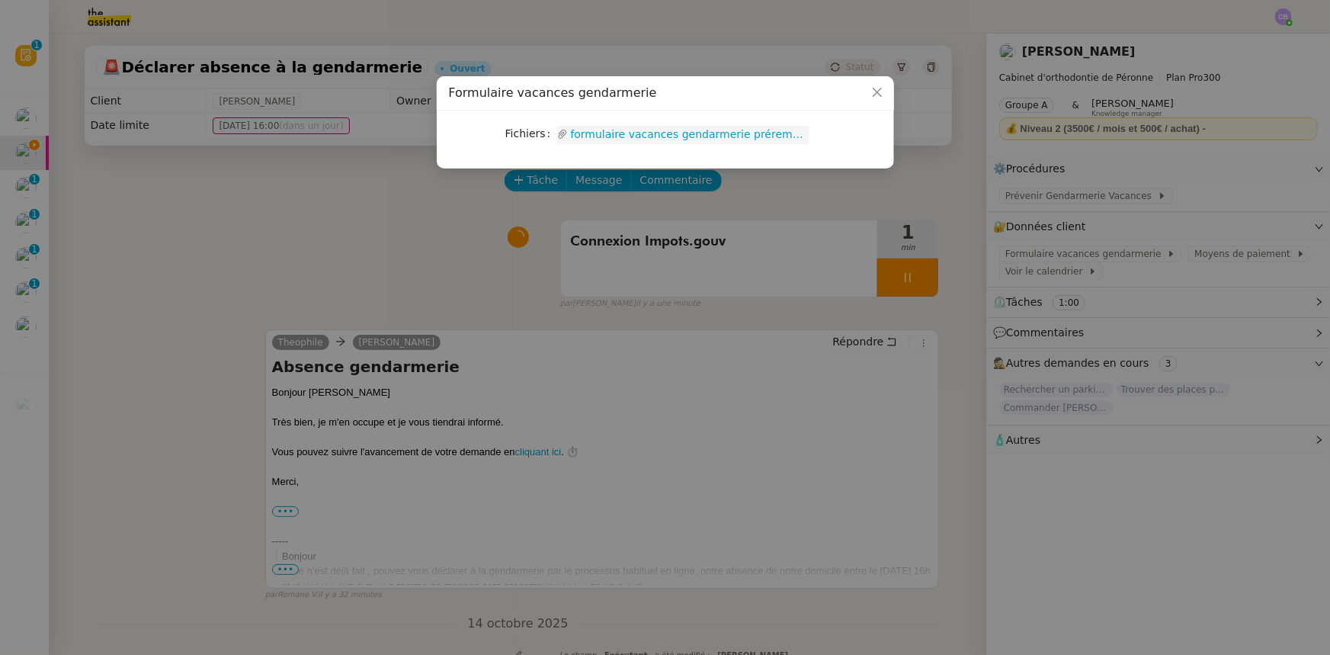
click at [631, 138] on link "formulaire vacances gendarmerie prérempli 2.pdf" at bounding box center [689, 135] width 242 height 18
click at [873, 94] on icon "Close" at bounding box center [877, 92] width 12 height 12
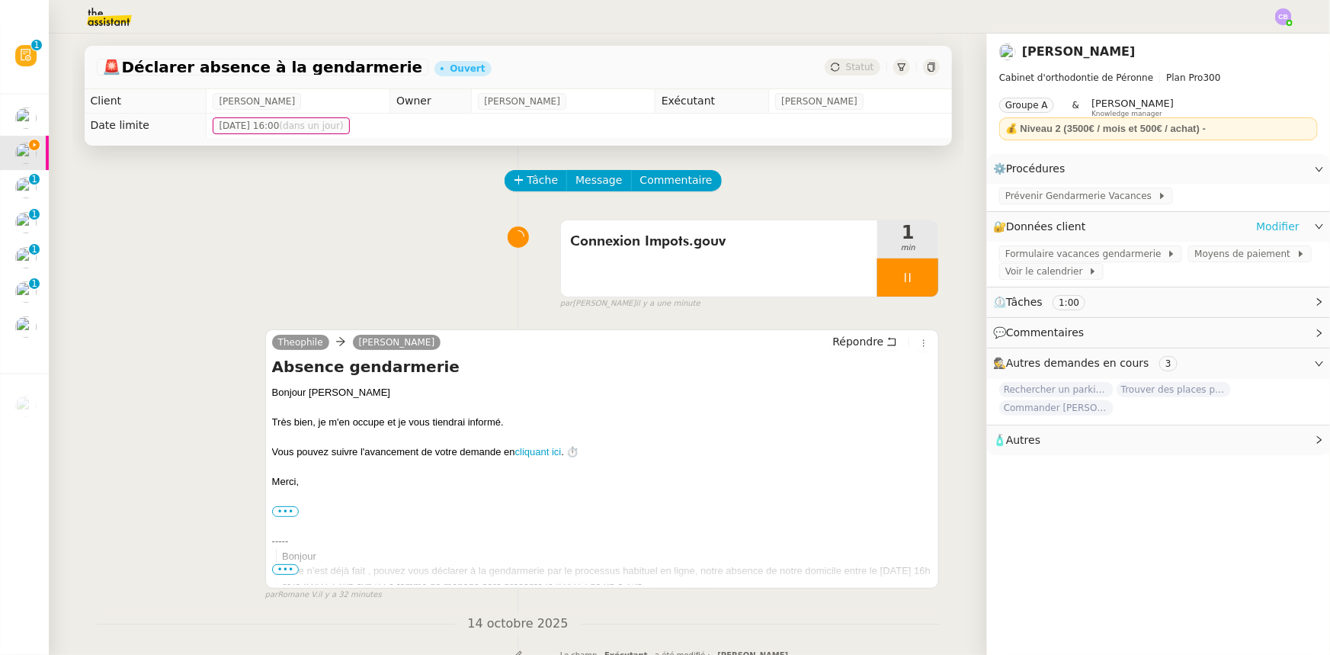
click at [1256, 229] on link "Modifier" at bounding box center [1277, 227] width 43 height 18
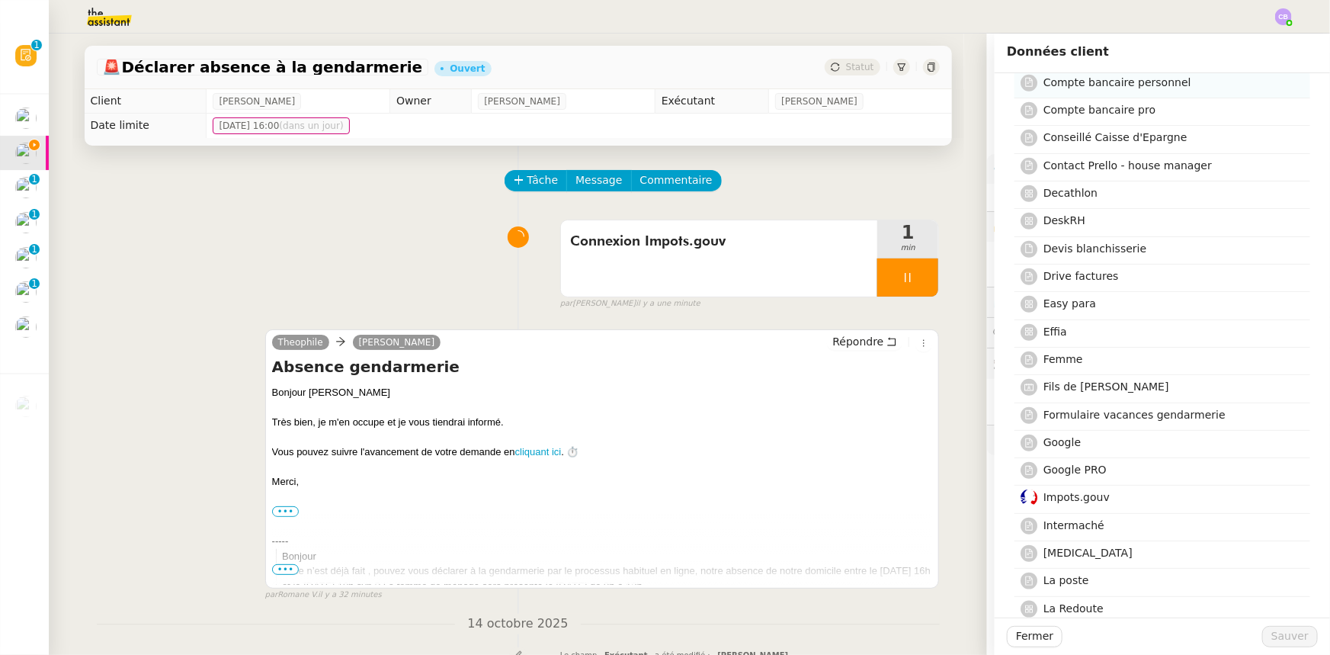
scroll to position [624, 0]
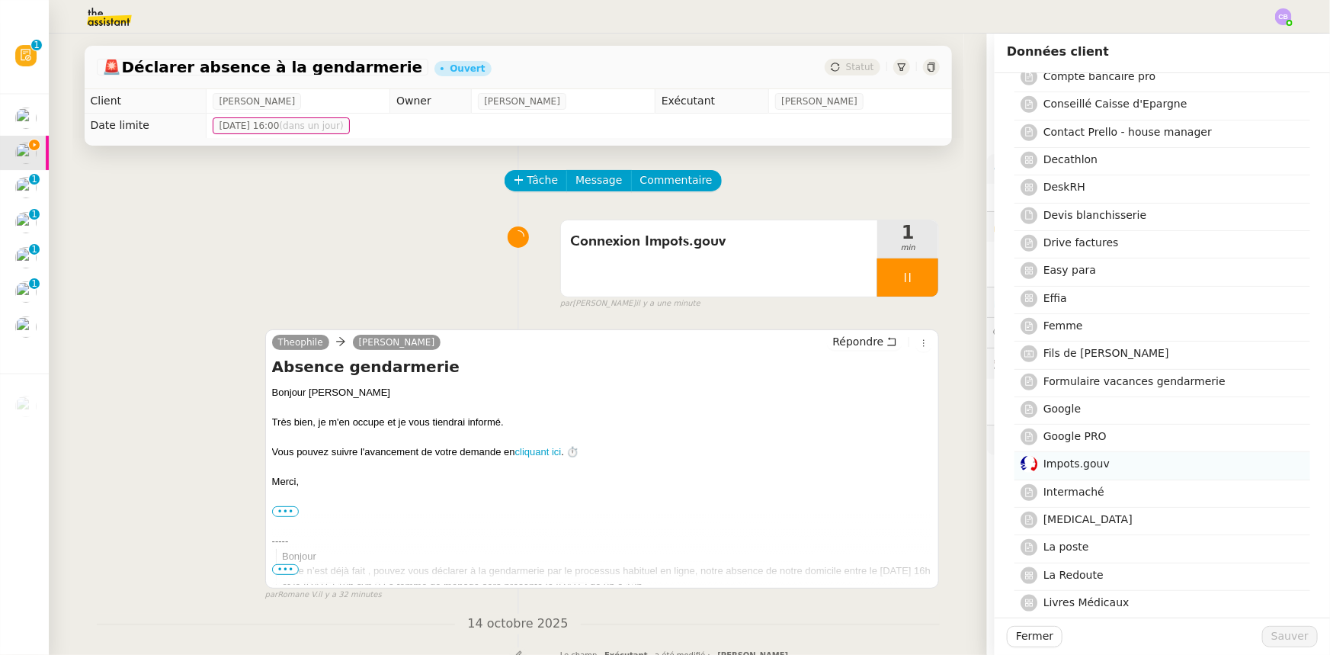
click at [1083, 464] on span "Impots.gouv" at bounding box center [1077, 463] width 66 height 12
click at [1276, 637] on span "Sauver" at bounding box center [1290, 636] width 37 height 18
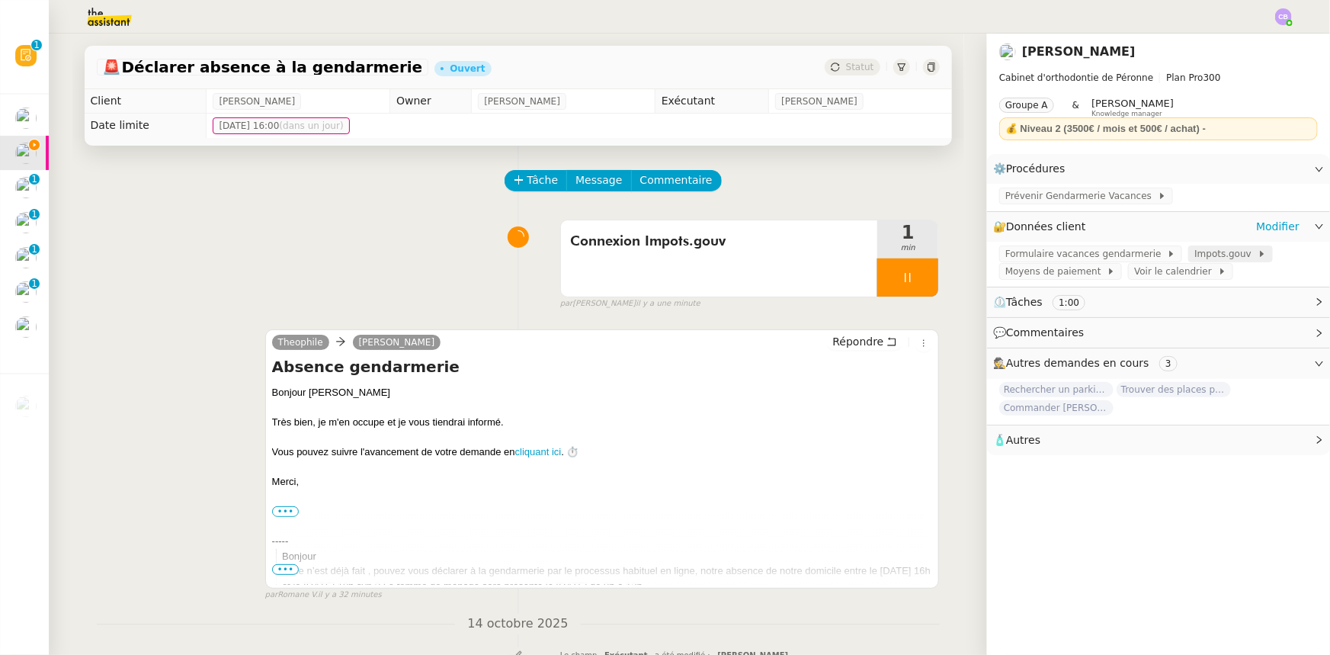
click at [1195, 254] on span "Impots.gouv" at bounding box center [1226, 253] width 63 height 15
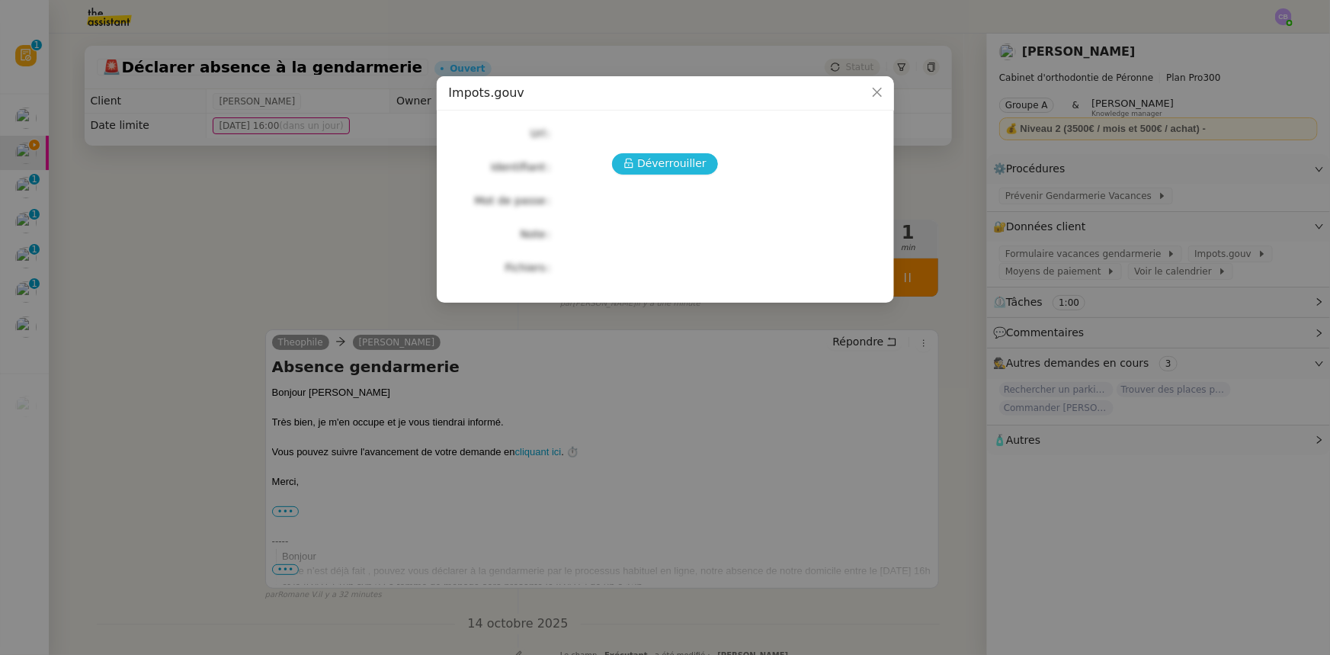
click at [663, 164] on span "Déverrouiller" at bounding box center [671, 164] width 69 height 18
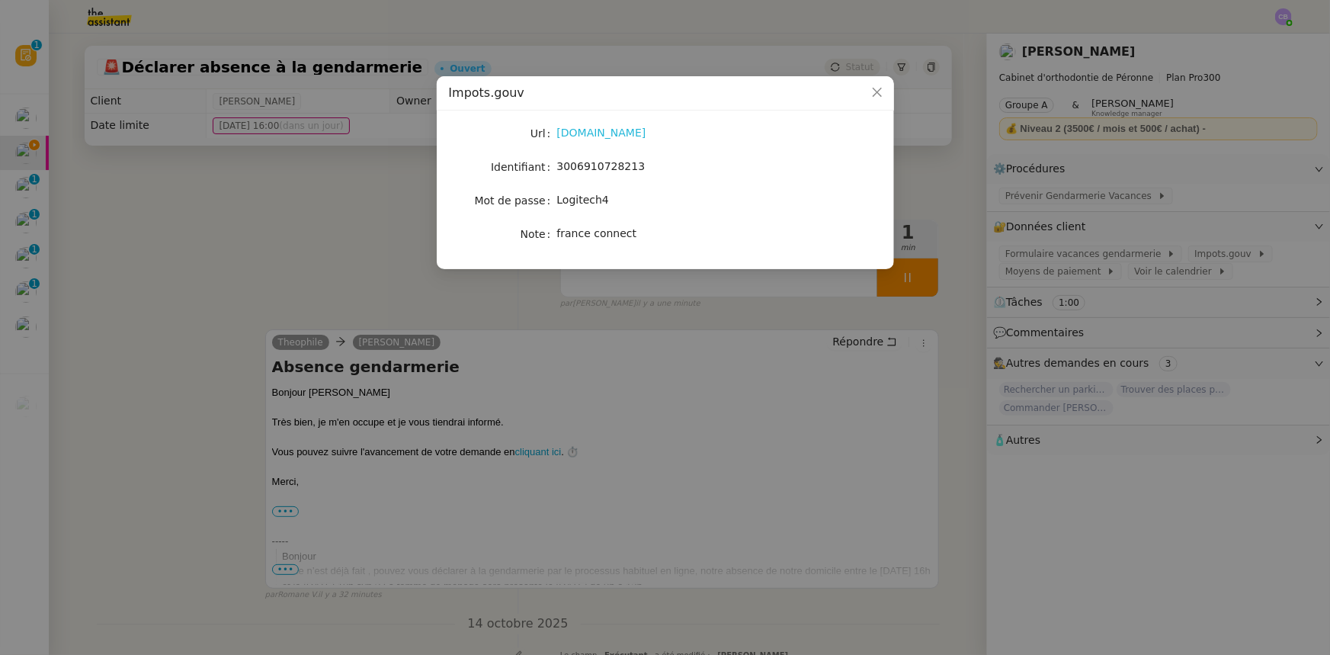
click at [616, 134] on link "[DOMAIN_NAME]" at bounding box center [601, 133] width 89 height 12
drag, startPoint x: 631, startPoint y: 166, endPoint x: 559, endPoint y: 168, distance: 72.5
click at [559, 168] on span "3006910728213" at bounding box center [601, 166] width 88 height 12
copy span "3006910728213"
drag, startPoint x: 601, startPoint y: 201, endPoint x: 558, endPoint y: 201, distance: 42.7
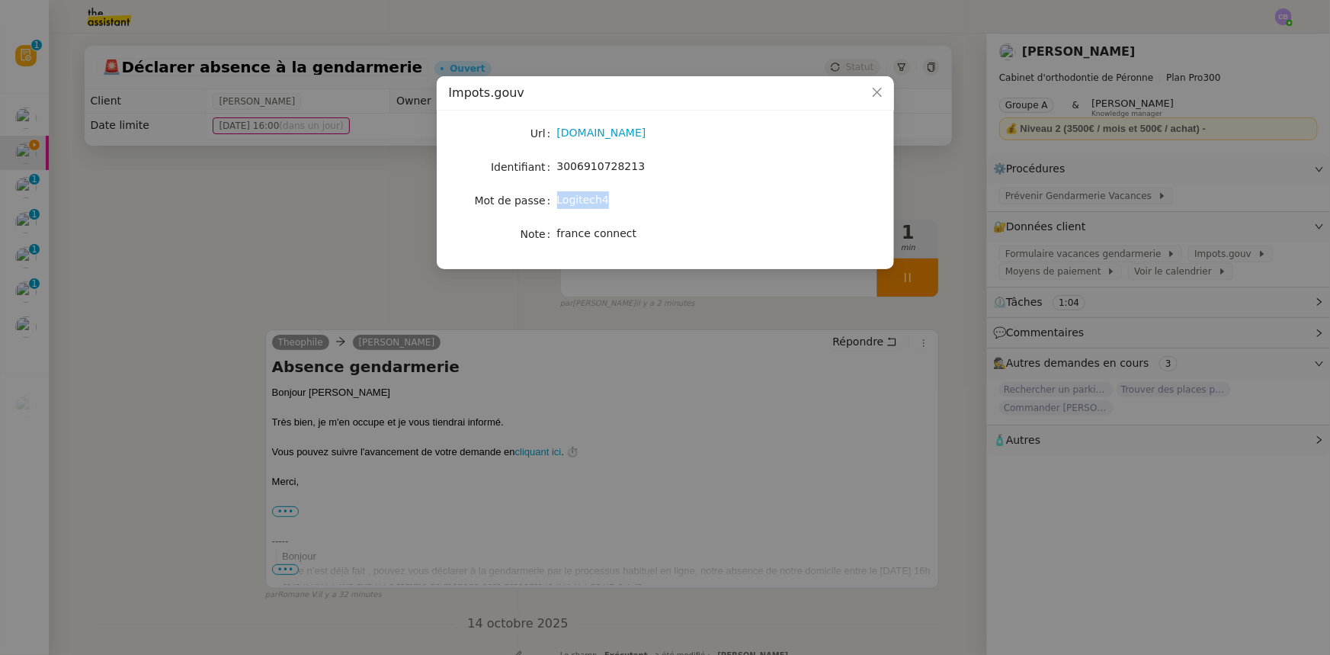
click at [558, 201] on span "Logitech4" at bounding box center [583, 200] width 52 height 12
copy span "Logitech4"
click at [873, 95] on icon "Close" at bounding box center [877, 92] width 12 height 12
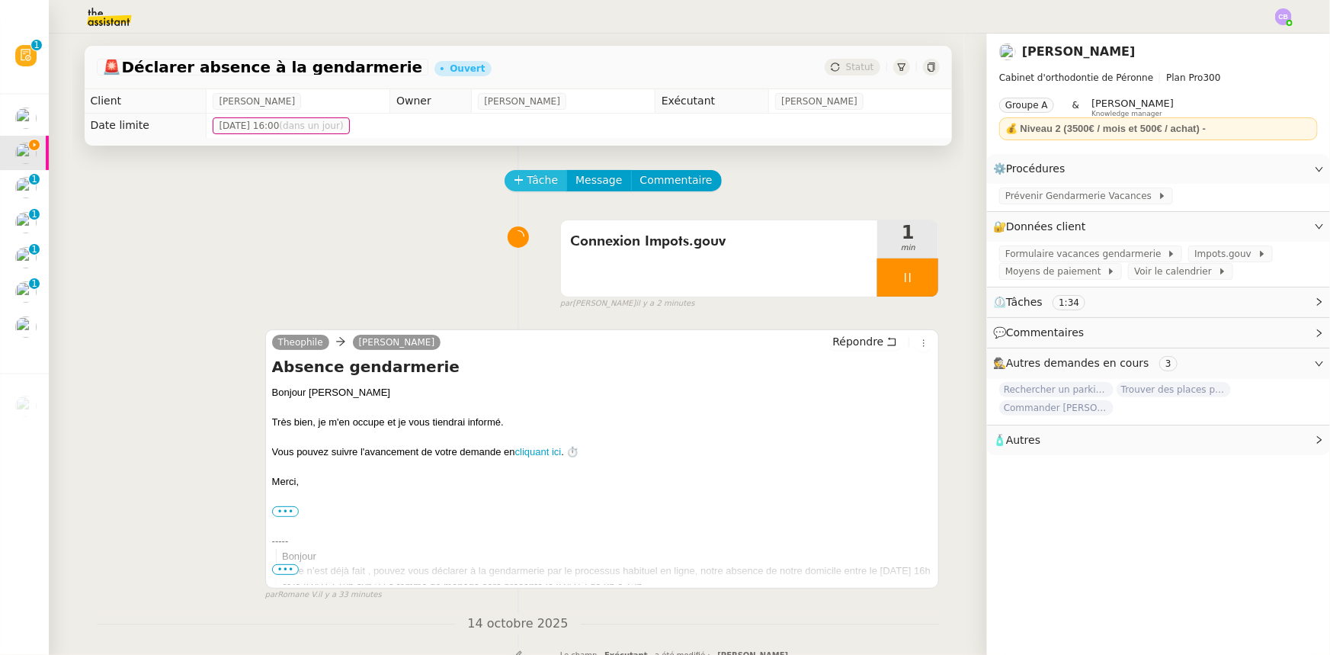
click at [534, 183] on span "Tâche" at bounding box center [543, 181] width 31 height 18
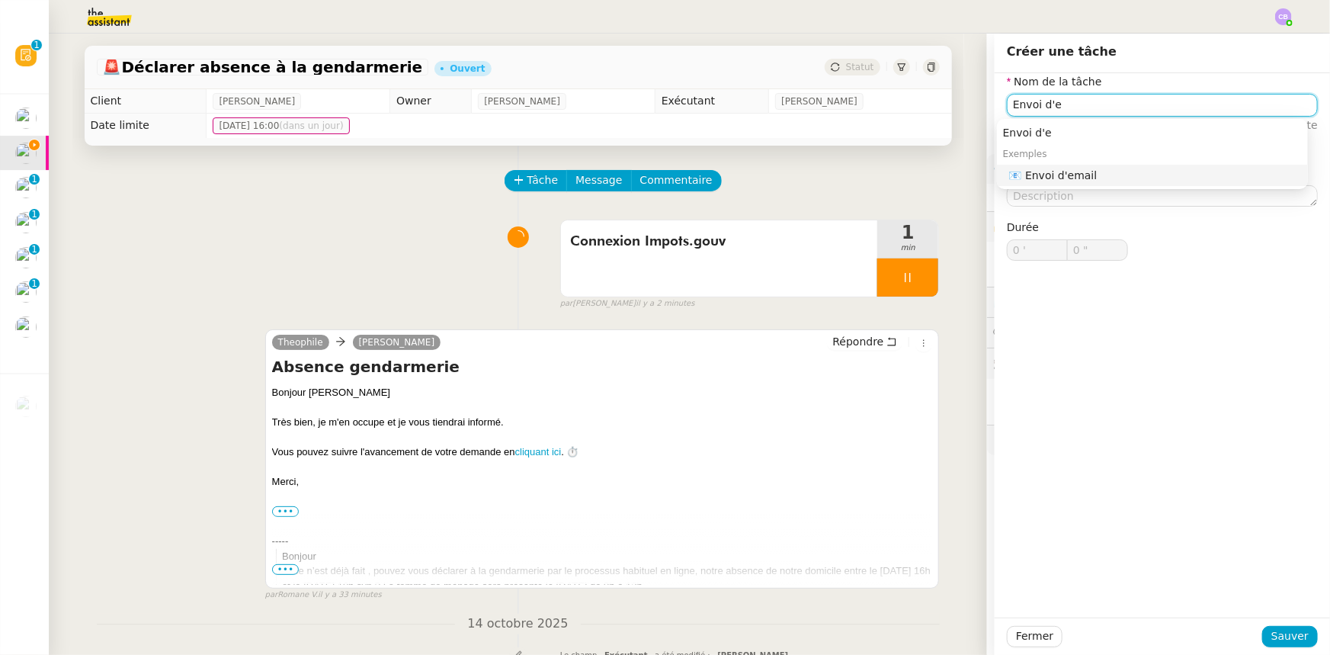
click at [1066, 172] on div "📧 Envoi d'email" at bounding box center [1155, 175] width 293 height 14
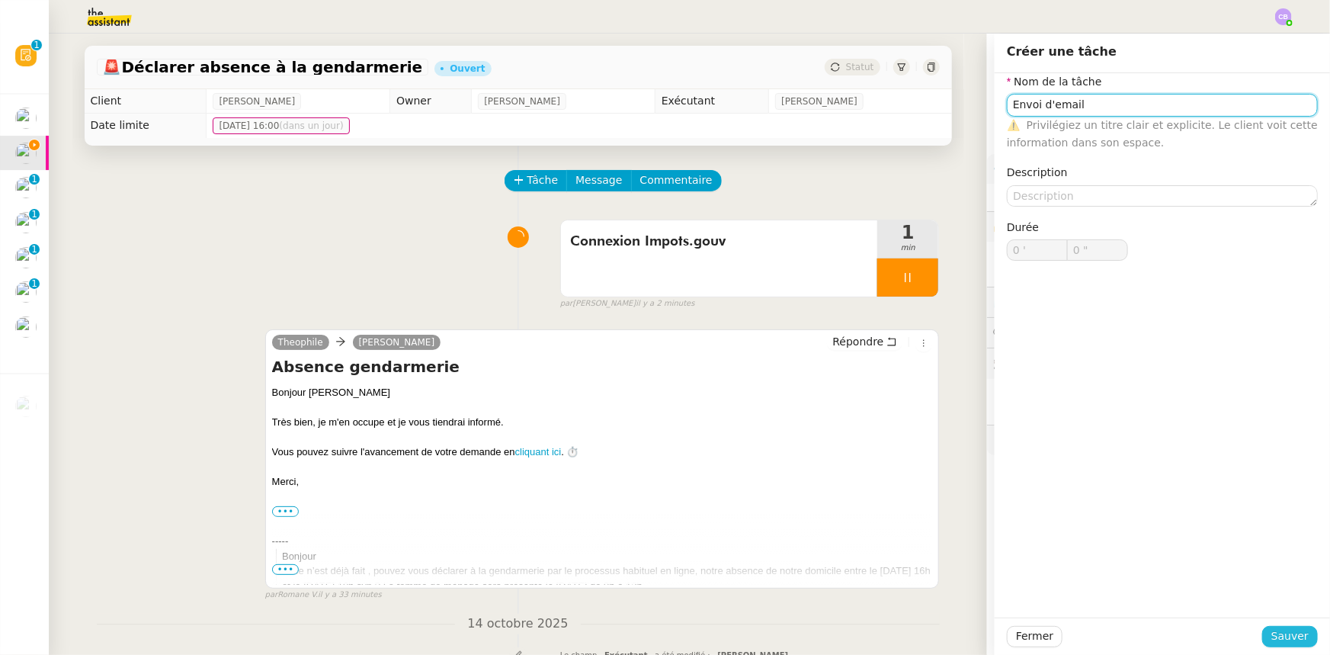
type input "Envoi d'email"
click at [1282, 635] on span "Sauver" at bounding box center [1290, 636] width 37 height 18
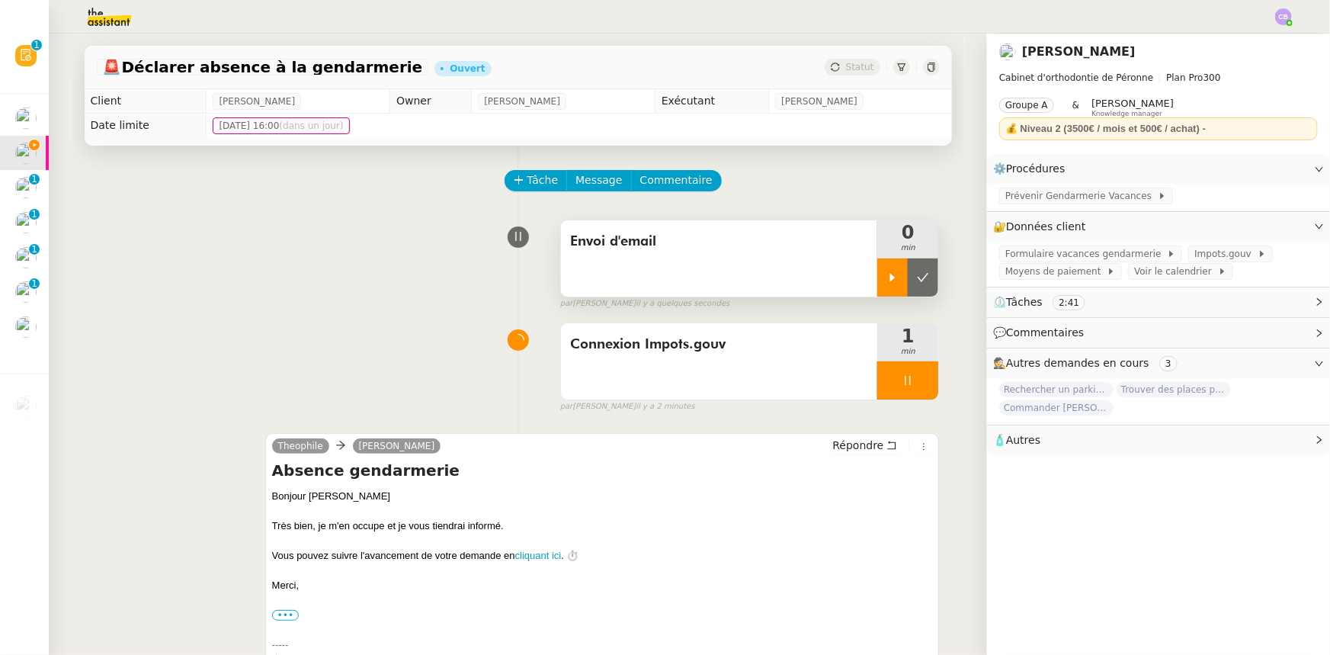
click at [878, 281] on div at bounding box center [893, 277] width 30 height 38
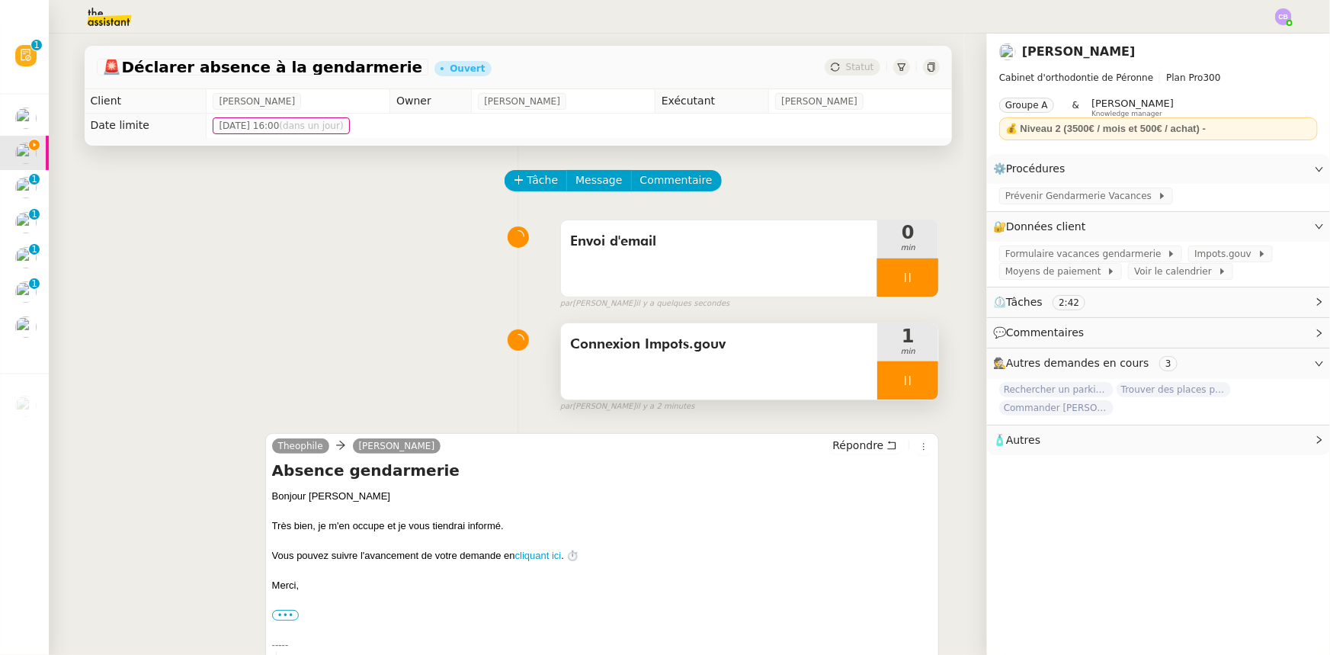
click at [882, 376] on div at bounding box center [908, 380] width 61 height 38
click at [908, 386] on button at bounding box center [923, 380] width 30 height 38
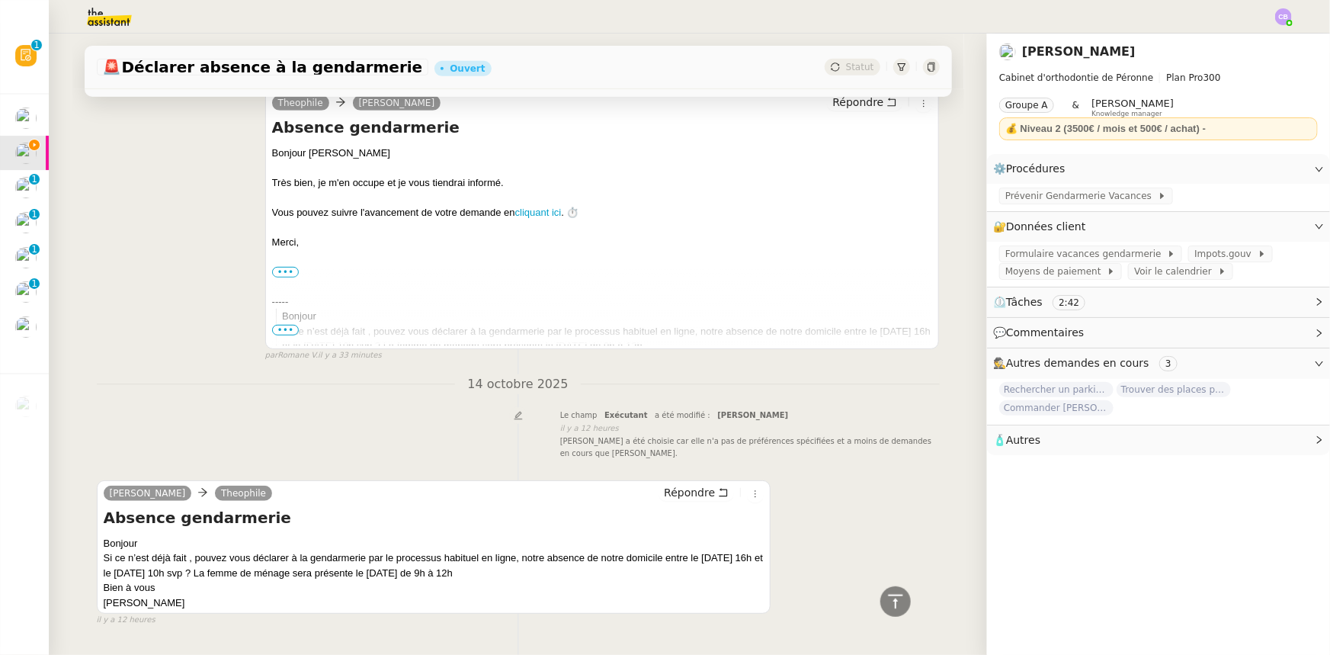
scroll to position [346, 0]
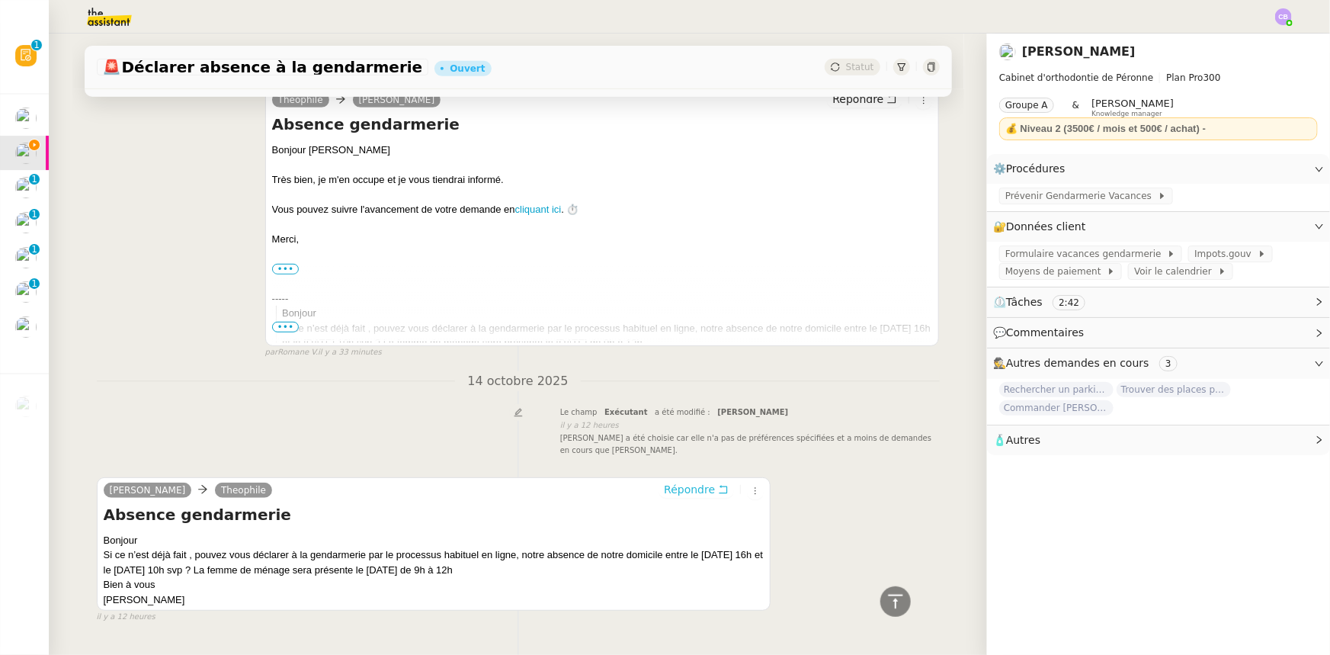
click at [670, 492] on span "Répondre" at bounding box center [689, 489] width 51 height 15
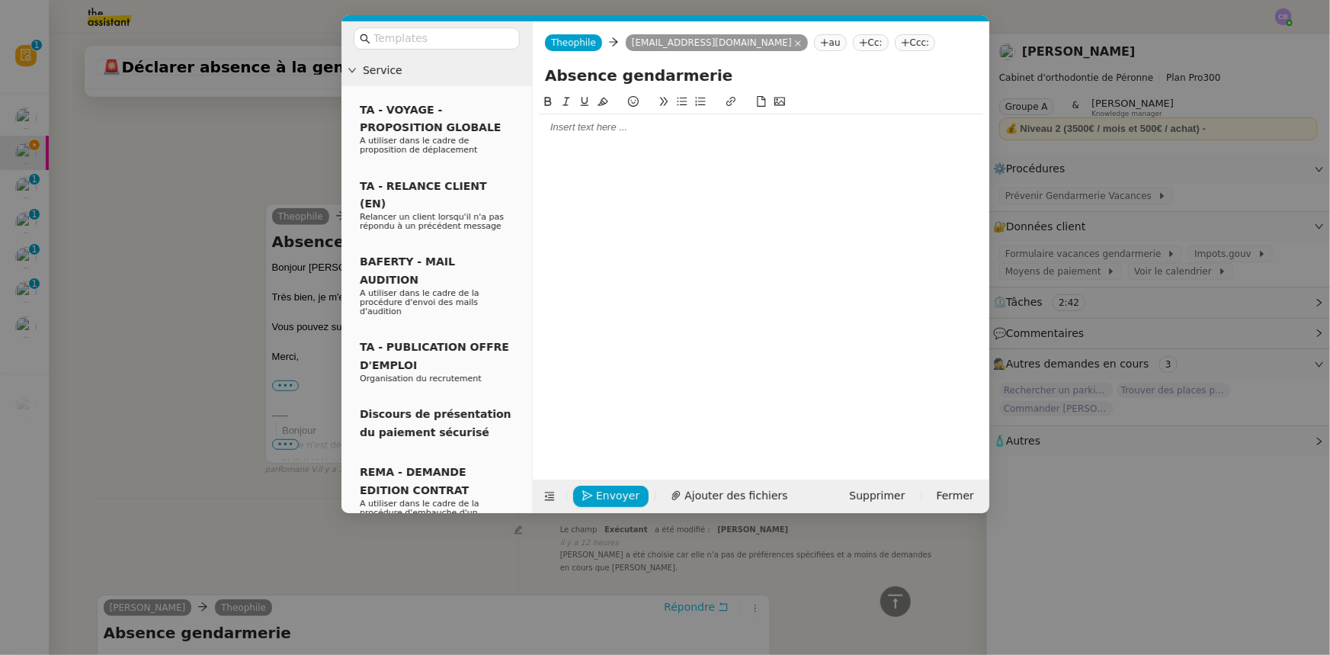
scroll to position [464, 0]
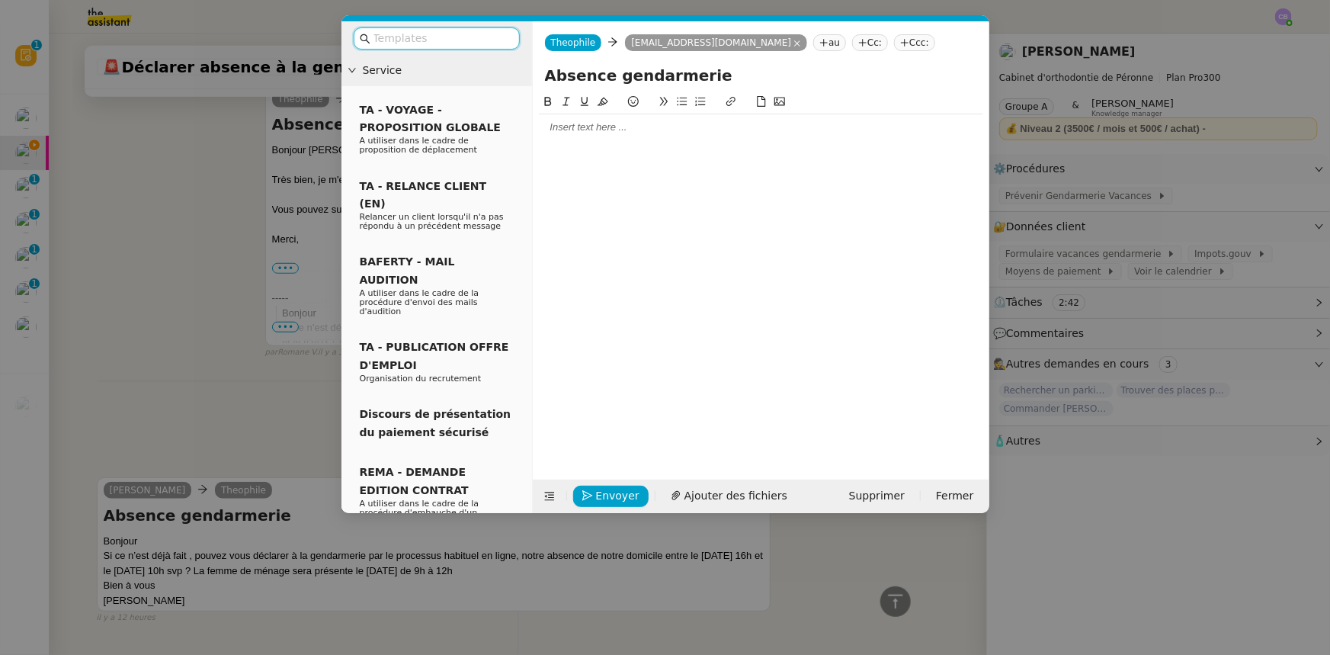
click at [625, 130] on div at bounding box center [761, 127] width 444 height 14
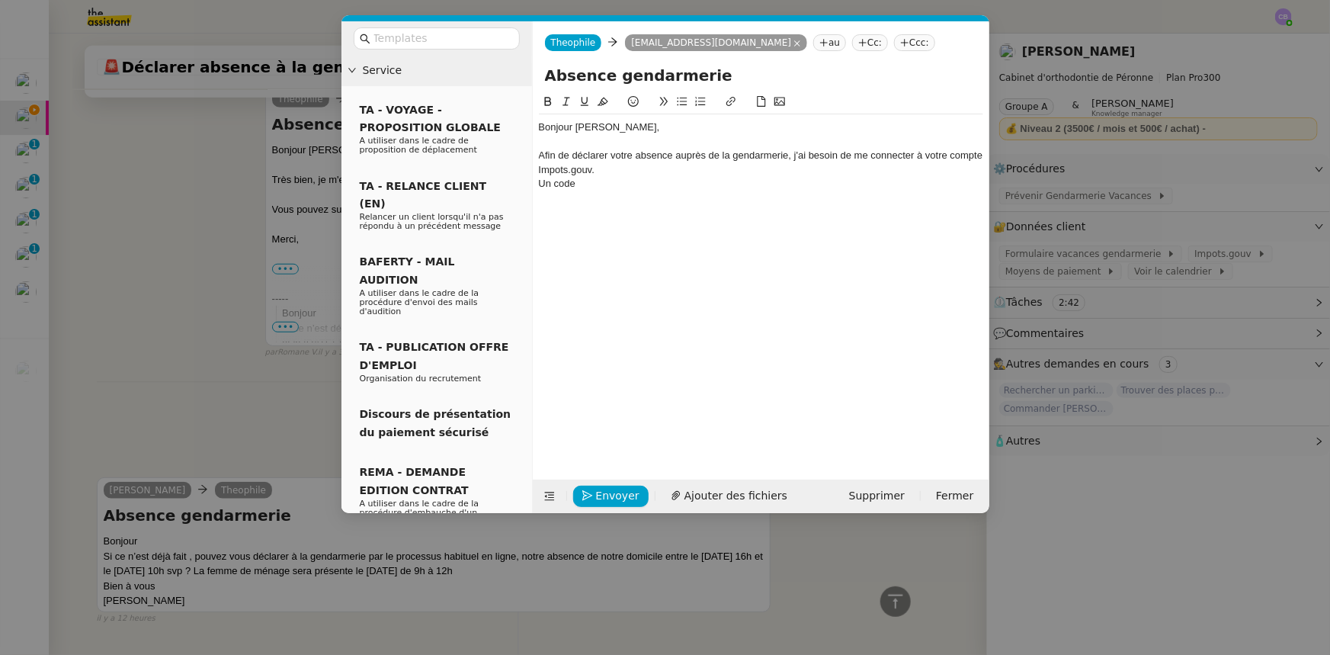
scroll to position [523, 0]
click at [678, 104] on icon at bounding box center [682, 101] width 11 height 11
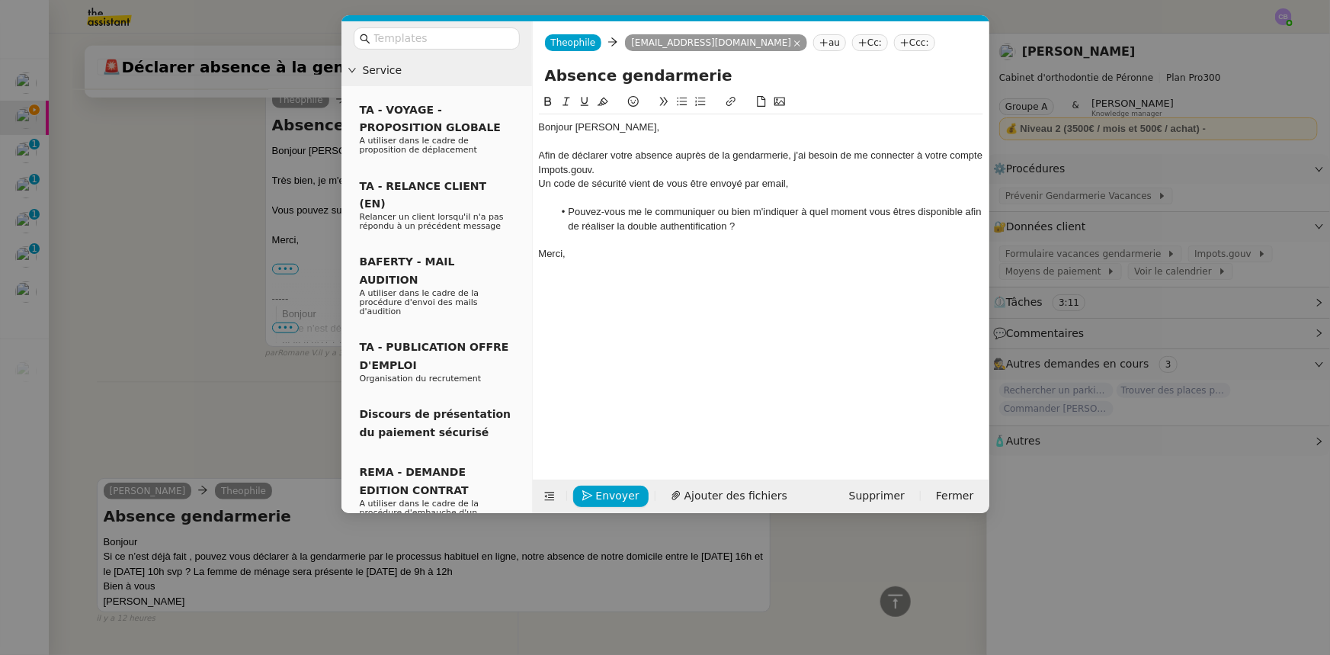
scroll to position [602, 0]
click at [890, 213] on li "Pouvez-vous me le communiquer ou bien m'indiquer à quel moment vous êtres dispo…" at bounding box center [769, 219] width 430 height 28
click at [974, 210] on li "Pouvez-vous me le communiquer ou bien m'indiquer à quel moment vous êtres dispo…" at bounding box center [769, 219] width 430 height 28
click at [0, 0] on lt-em "pour" at bounding box center [0, 0] width 0 height 0
click at [868, 232] on li "Pouvez-vous me le communiquer ou bien m'indiquer à quel moment vous êtres dispo…" at bounding box center [769, 219] width 430 height 28
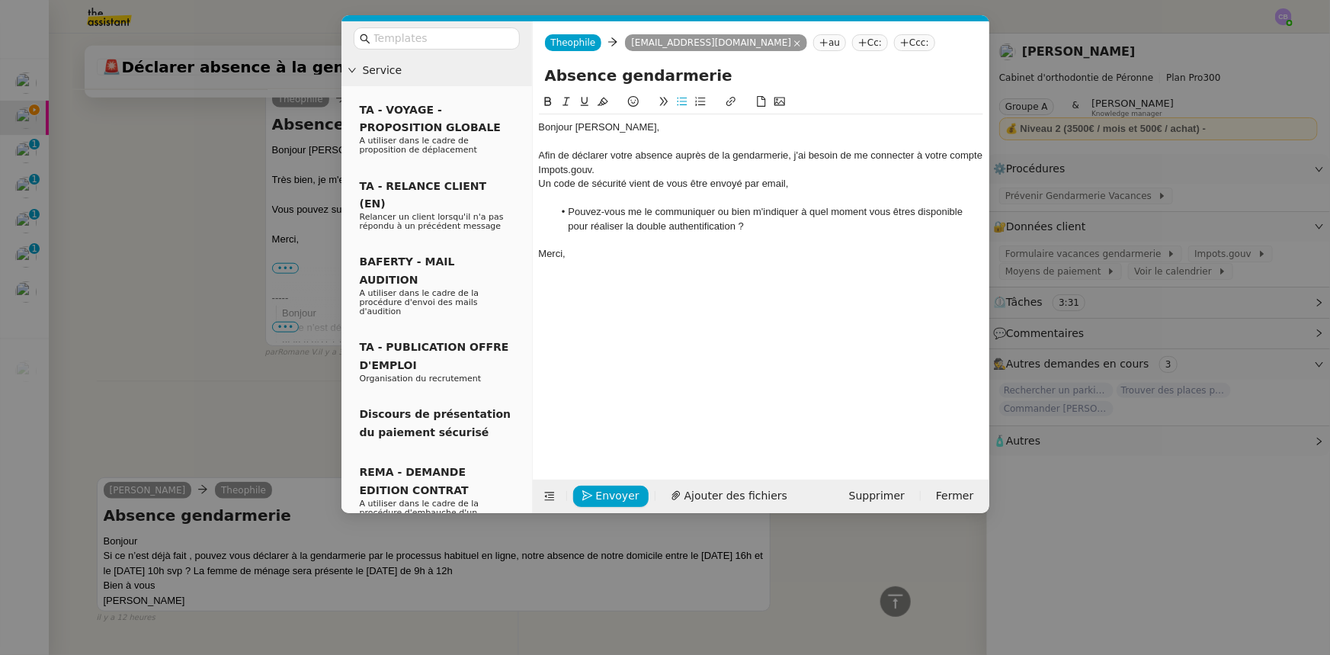
click at [892, 205] on li "Pouvez-vous me le communiquer ou bien m'indiquer à quel moment vous êtres dispo…" at bounding box center [769, 219] width 430 height 28
click at [907, 212] on li "Pouvez-vous me le communiquer ou bien m'indiquer à quel moment vous êtres dispo…" at bounding box center [769, 219] width 430 height 28
click at [797, 295] on div "Bonjour [PERSON_NAME], Afin de déclarer votre absence auprès de la gendarmerie,…" at bounding box center [761, 274] width 444 height 363
click at [214, 245] on nz-modal-container "Service TA - VOYAGE - PROPOSITION GLOBALE A utiliser dans le cadre de propositi…" at bounding box center [665, 327] width 1330 height 655
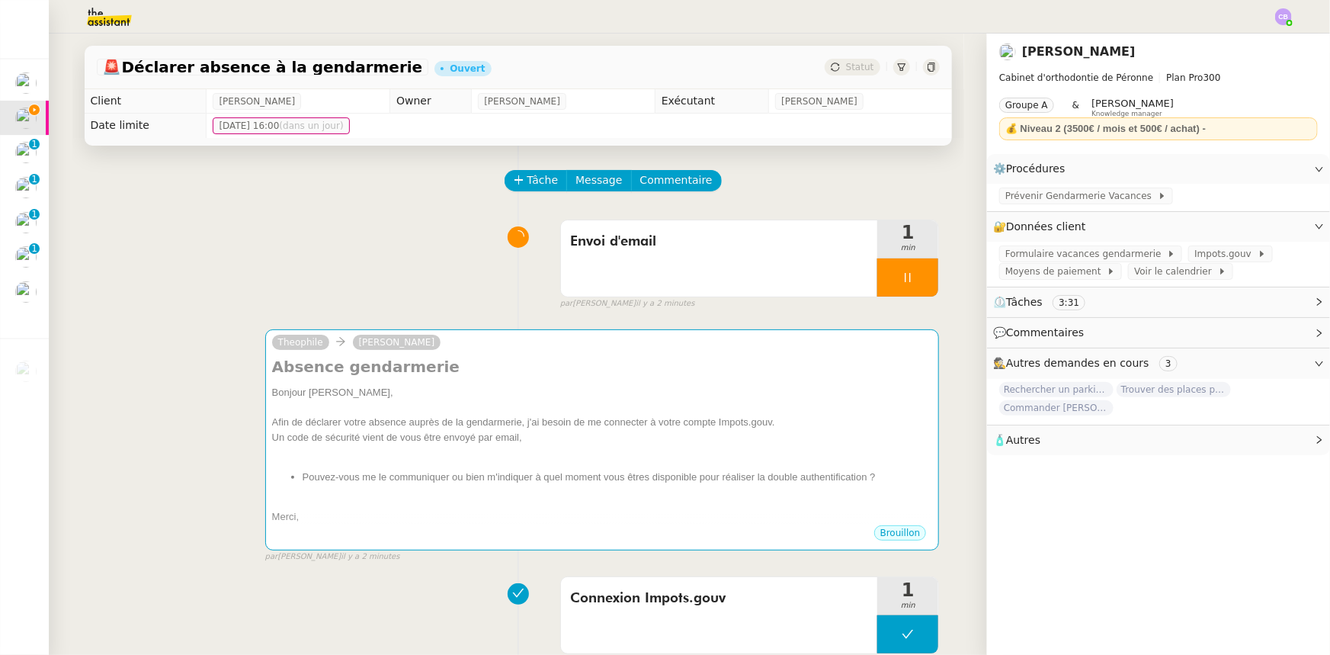
scroll to position [0, 0]
click at [884, 271] on div at bounding box center [908, 277] width 61 height 38
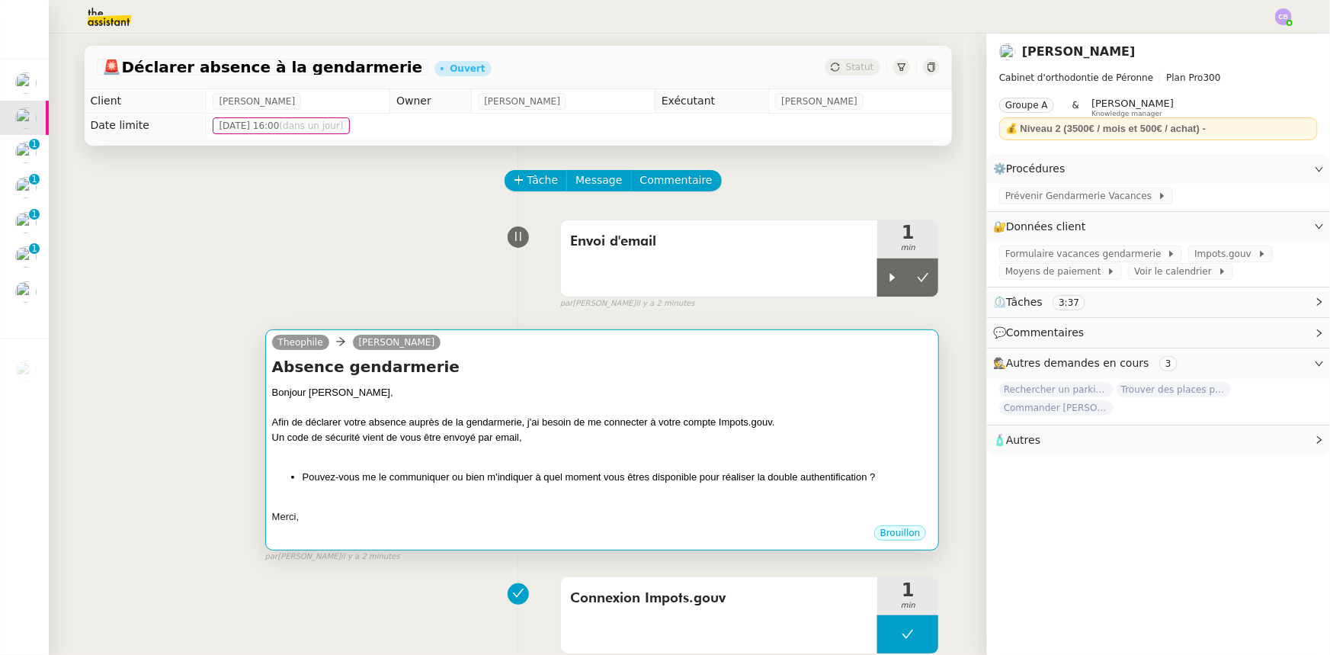
click at [663, 383] on div "Absence gendarmerie Bonjour [PERSON_NAME], Afin de déclarer votre absence auprè…" at bounding box center [602, 440] width 661 height 168
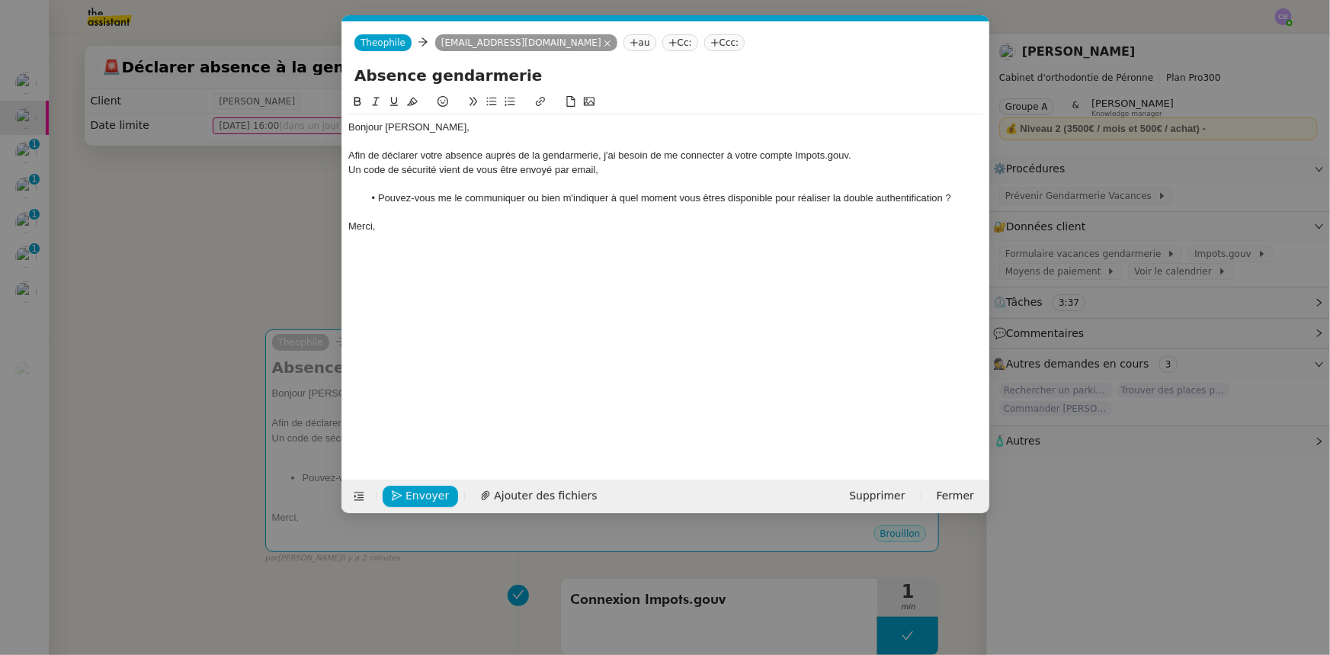
scroll to position [0, 32]
click at [432, 501] on span "Envoyer" at bounding box center [427, 496] width 43 height 18
click at [432, 501] on span "Confirmer l'envoi" at bounding box center [451, 496] width 91 height 18
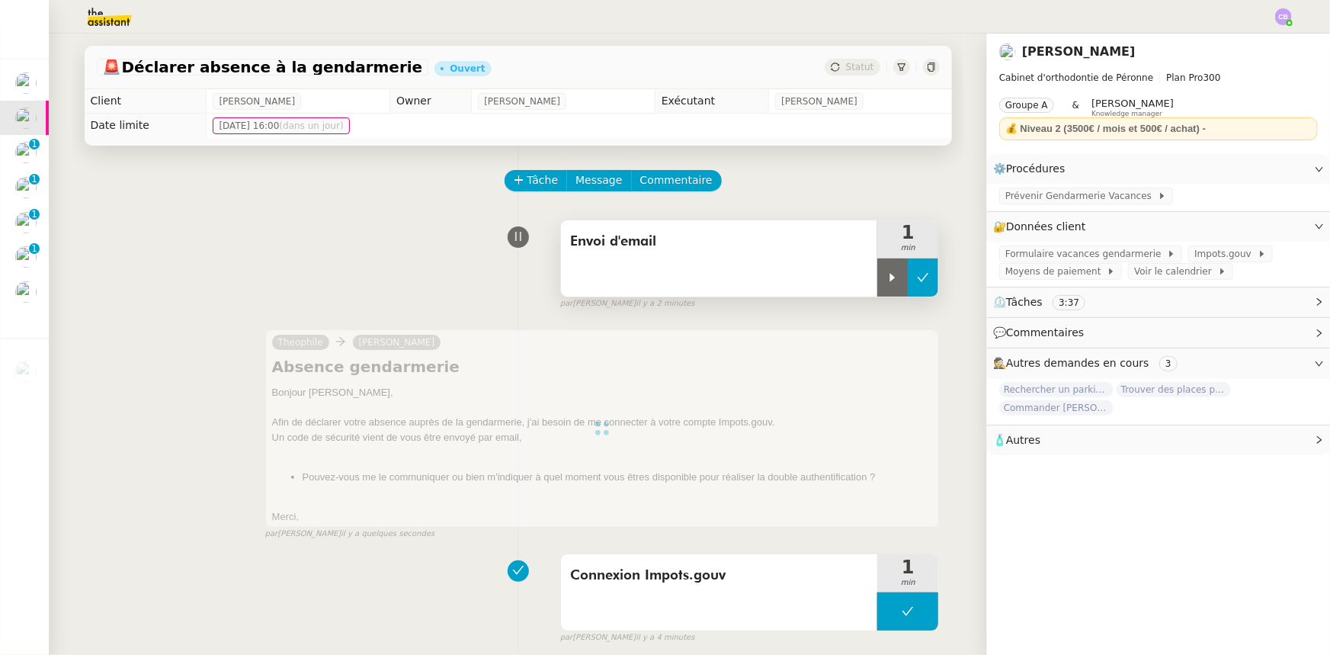
click at [917, 283] on icon at bounding box center [923, 277] width 12 height 12
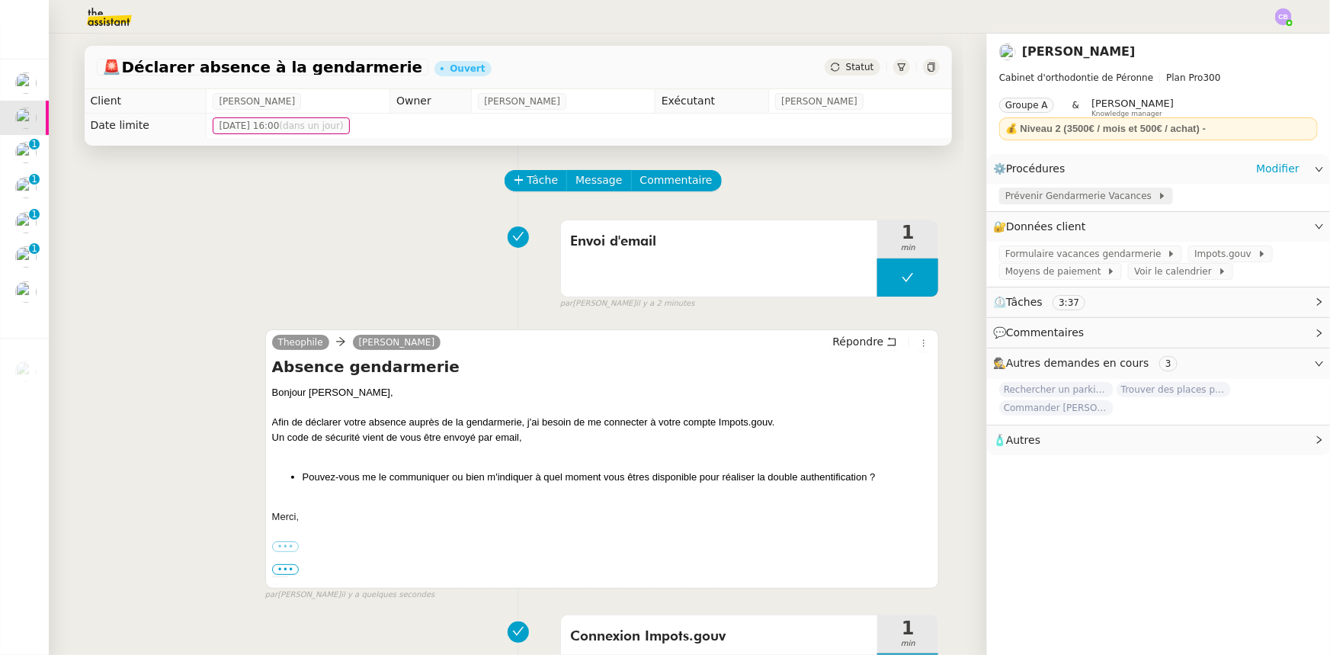
click at [1033, 198] on span "Prévenir Gendarmerie Vacances" at bounding box center [1082, 195] width 152 height 15
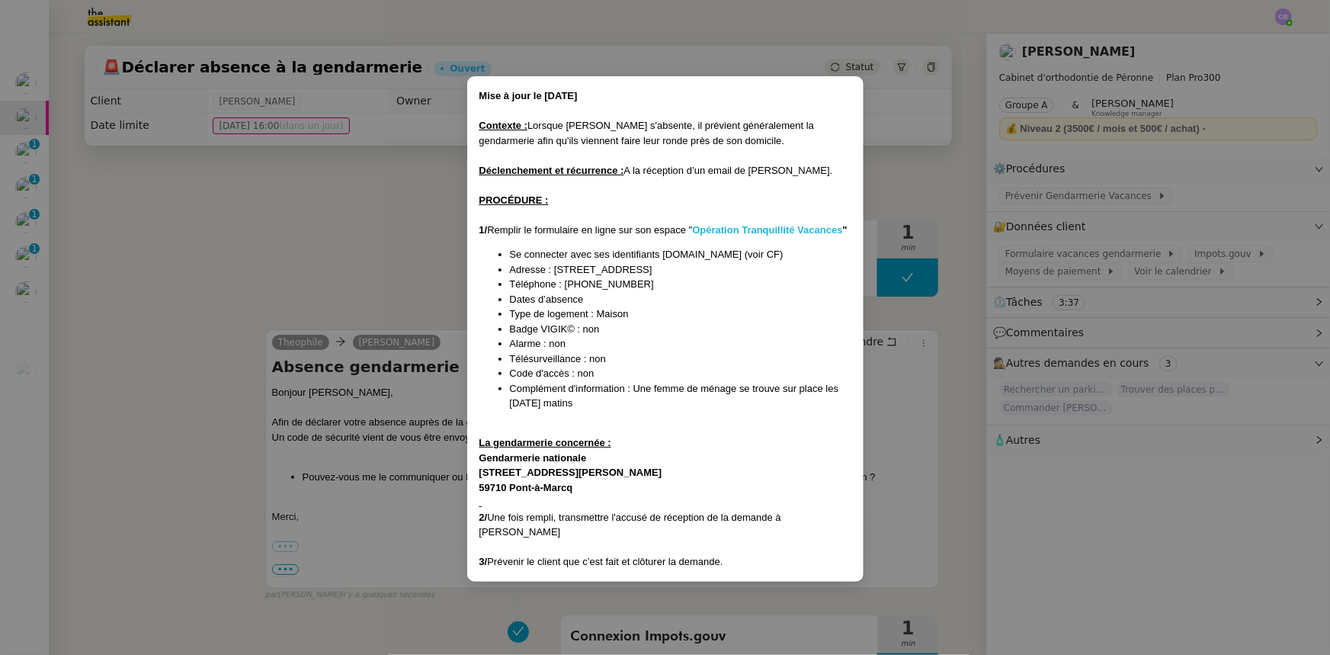
click at [760, 229] on strong "Opération Tranquillité Vacances" at bounding box center [767, 229] width 150 height 11
click at [425, 247] on nz-modal-container "Mise à jour le [DATE] Contexte : Lorsque [PERSON_NAME] s'absente, il prévient g…" at bounding box center [665, 327] width 1330 height 655
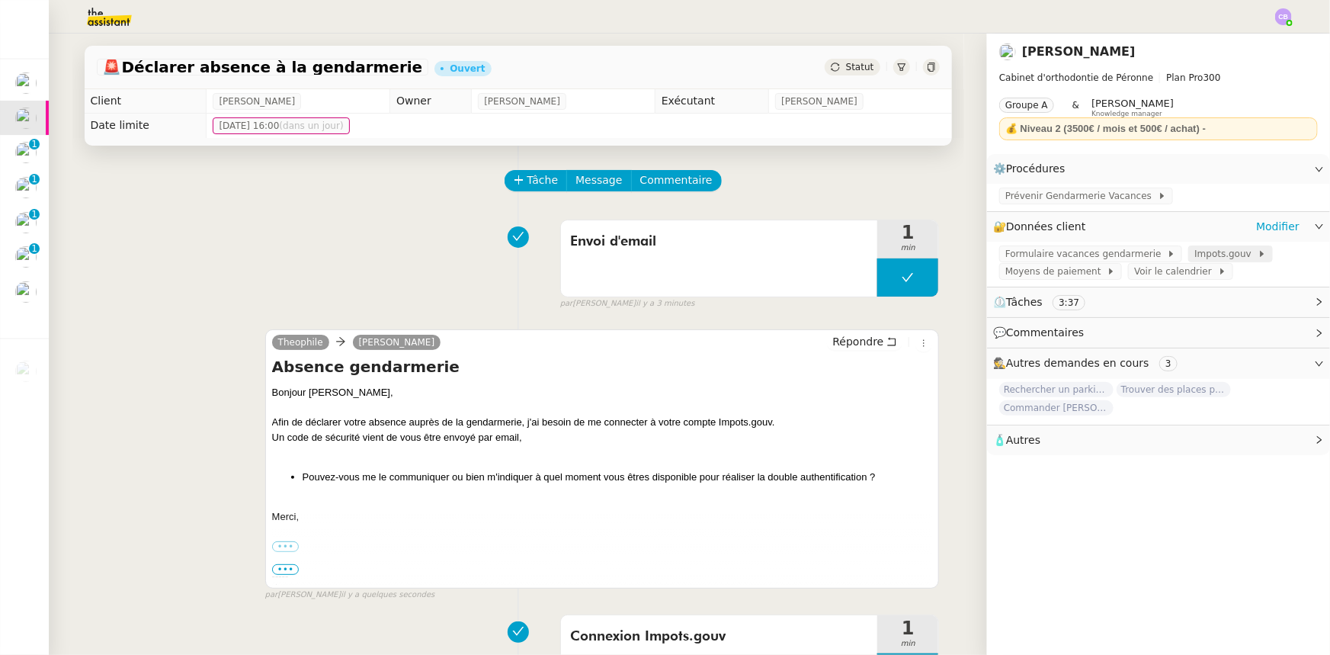
click at [1195, 256] on span "Impots.gouv" at bounding box center [1226, 253] width 63 height 15
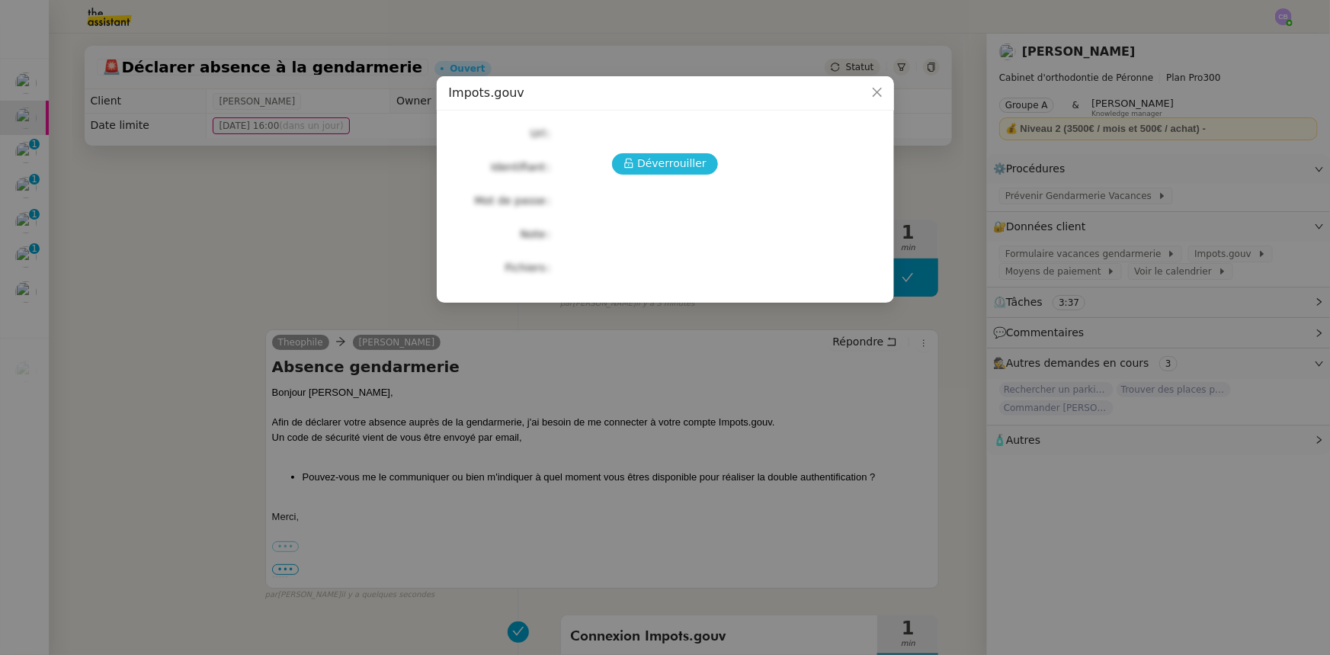
click at [673, 162] on span "Déverrouiller" at bounding box center [671, 164] width 69 height 18
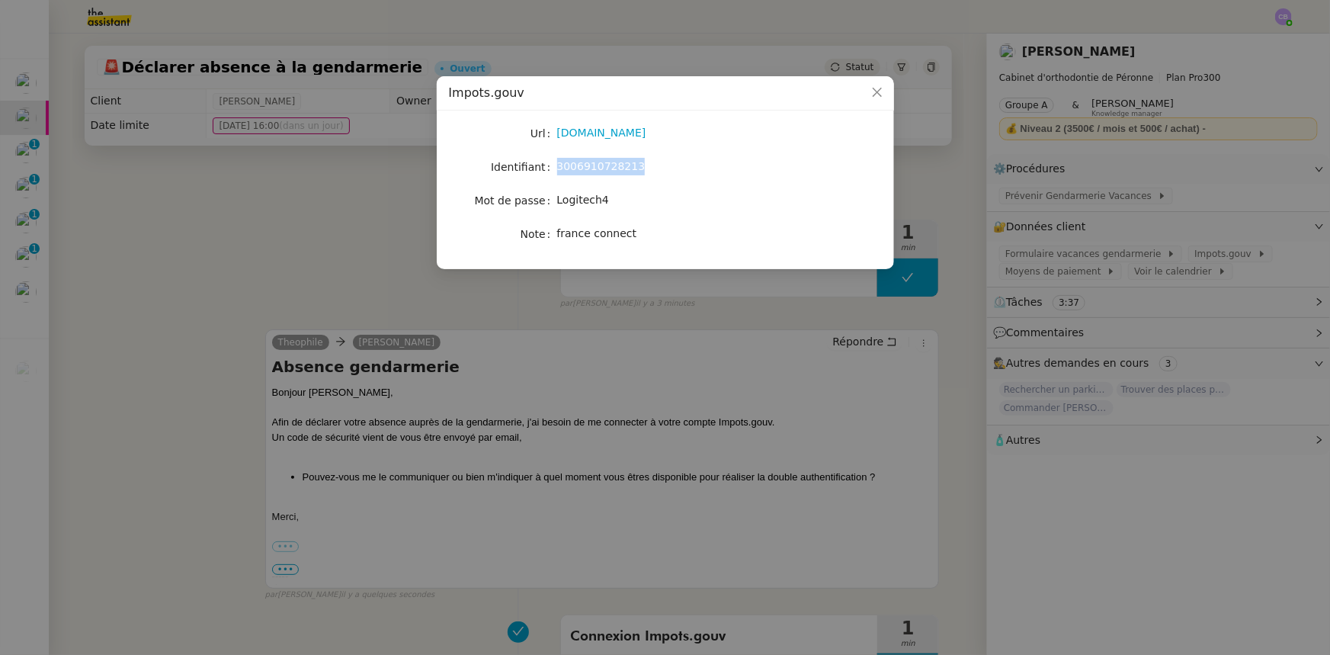
drag, startPoint x: 631, startPoint y: 168, endPoint x: 559, endPoint y: 170, distance: 71.7
click at [559, 170] on span "3006910728213" at bounding box center [601, 166] width 88 height 12
copy span "3006910728213"
click at [877, 93] on icon "Close" at bounding box center [876, 92] width 9 height 9
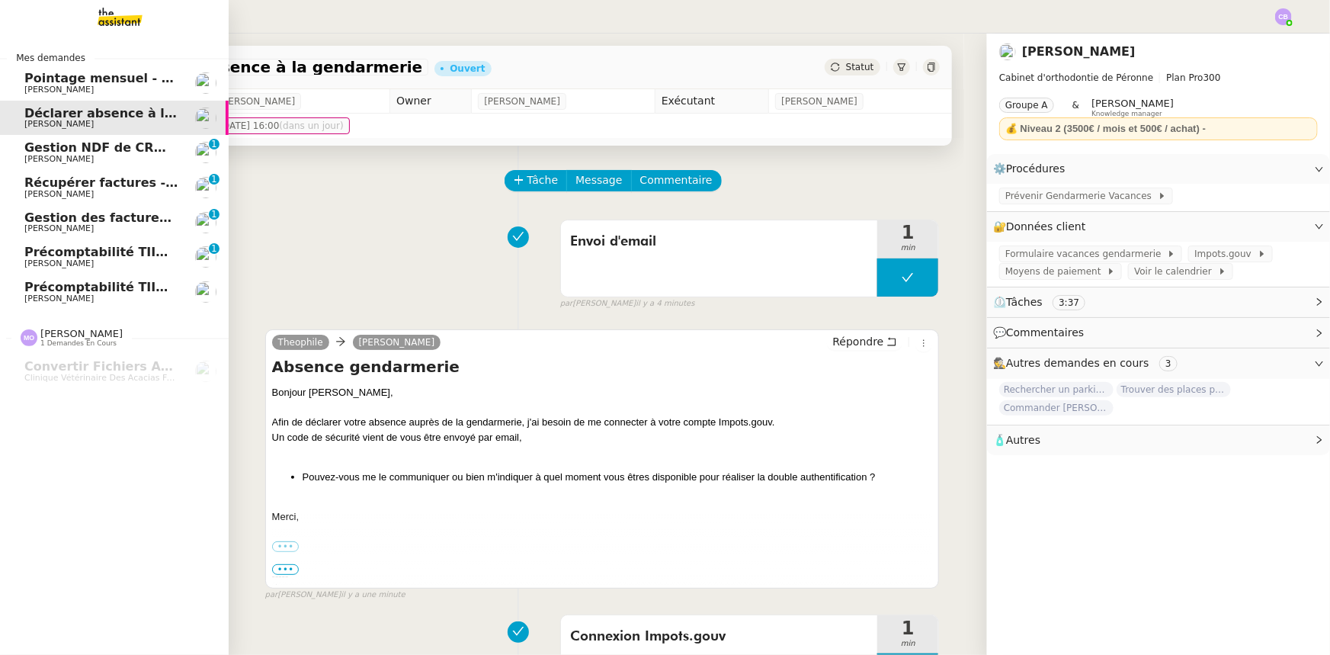
drag, startPoint x: 104, startPoint y: 255, endPoint x: 207, endPoint y: 274, distance: 103.9
click at [104, 255] on span "Précomptabilité TIIME CRMOPS - septembre 2025" at bounding box center [194, 252] width 341 height 14
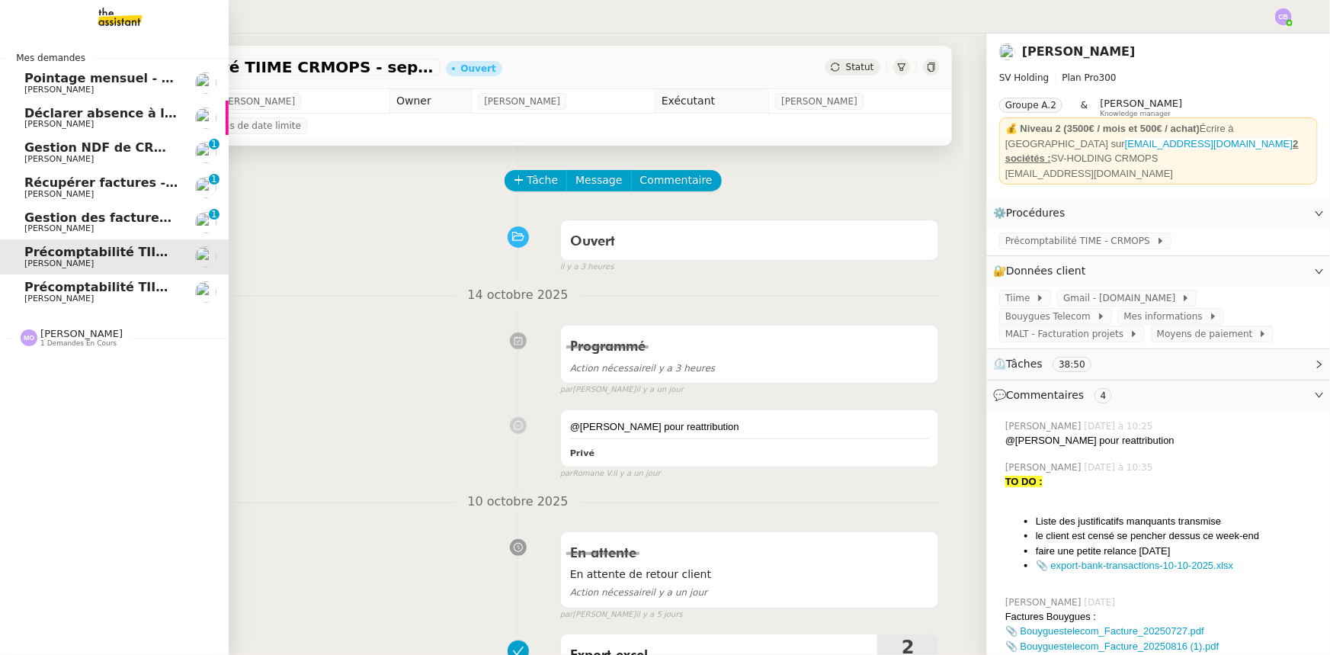
click at [106, 152] on span "Gestion NDF de CRMOPS - [DATE]" at bounding box center [138, 147] width 229 height 14
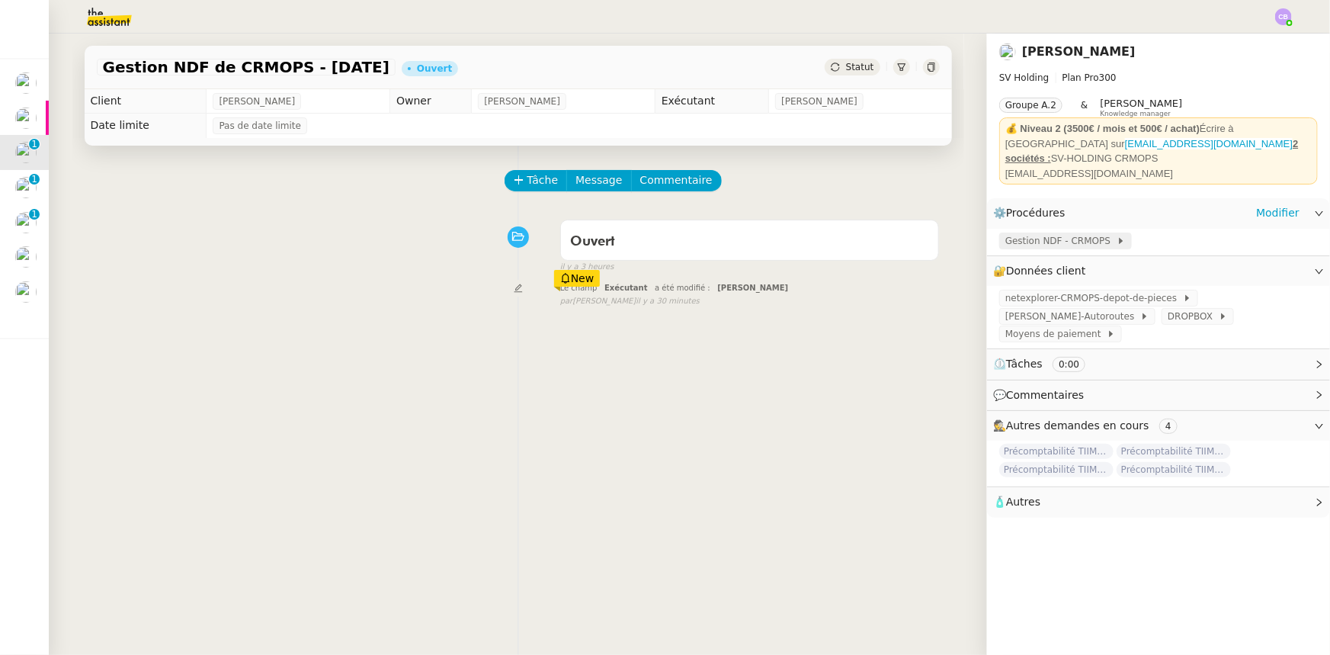
click at [1071, 233] on span "Gestion NDF - CRMOPS" at bounding box center [1061, 240] width 111 height 15
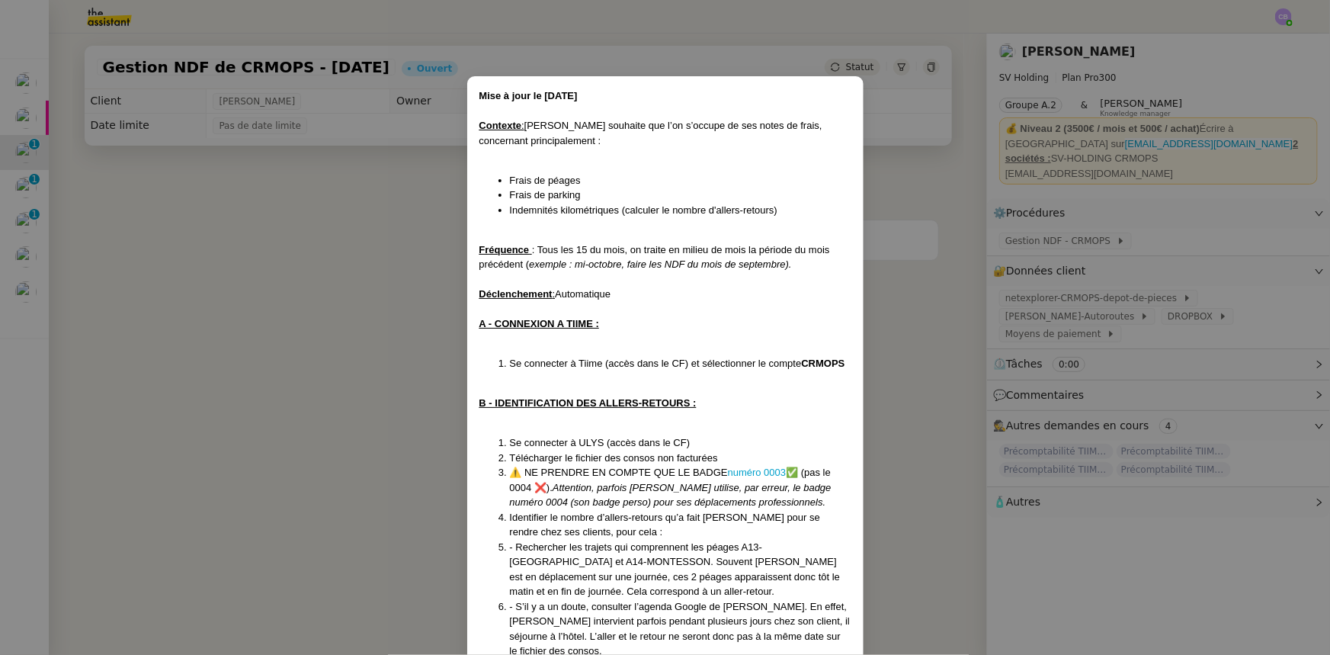
click at [337, 266] on nz-modal-container "Mise à jour le [DATE] Contexte : [PERSON_NAME] souhaite que l’on s’occupe de se…" at bounding box center [665, 327] width 1330 height 655
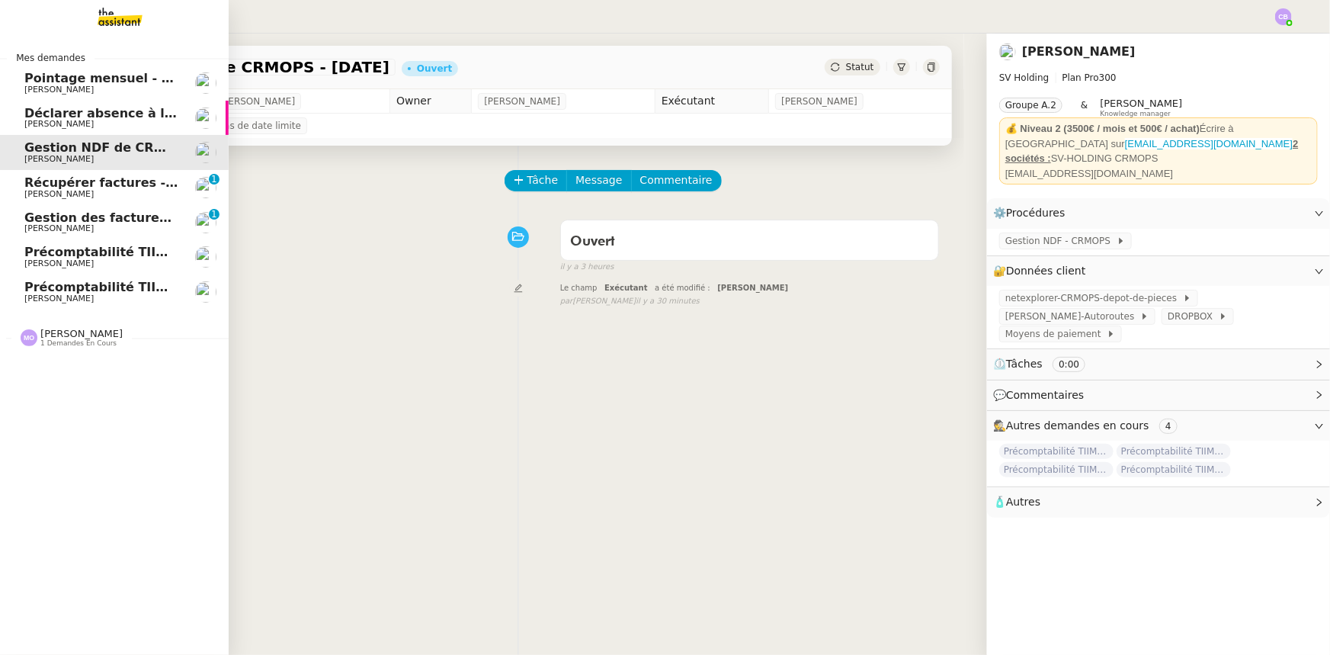
click at [113, 220] on span "Gestion des factures d'achat - septembre/octobre" at bounding box center [195, 217] width 342 height 14
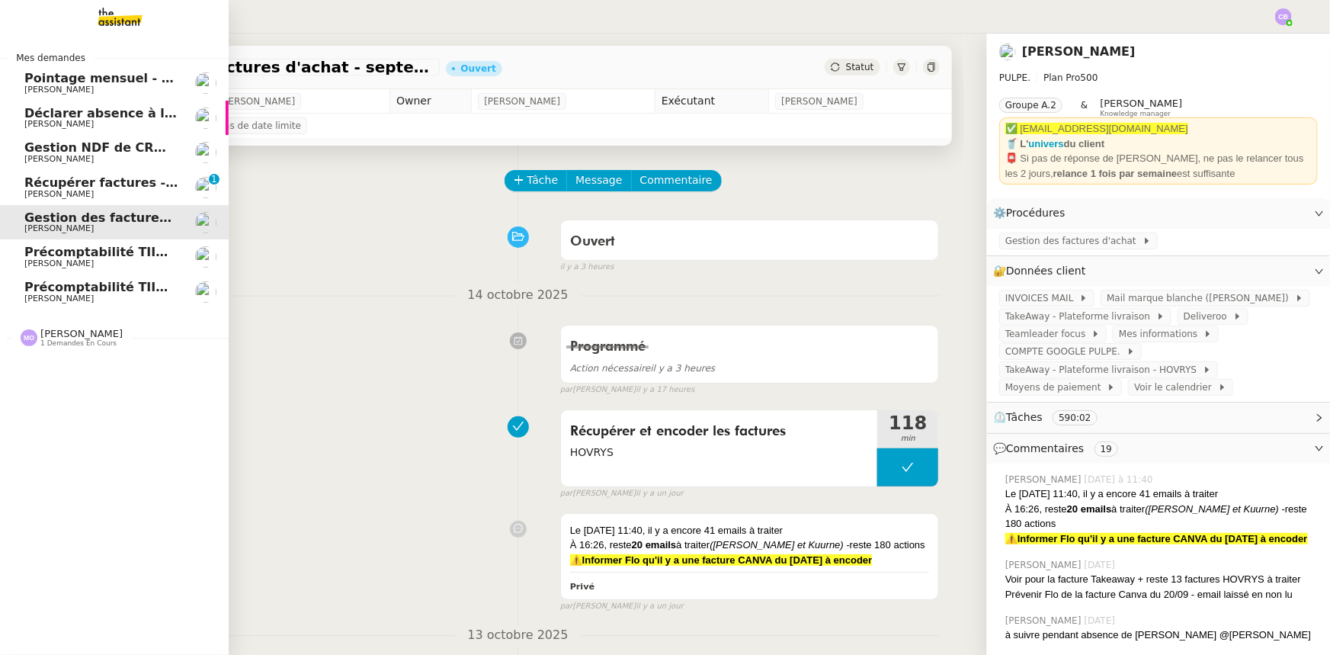
click at [99, 342] on span "1 demandes en cours" at bounding box center [78, 343] width 76 height 8
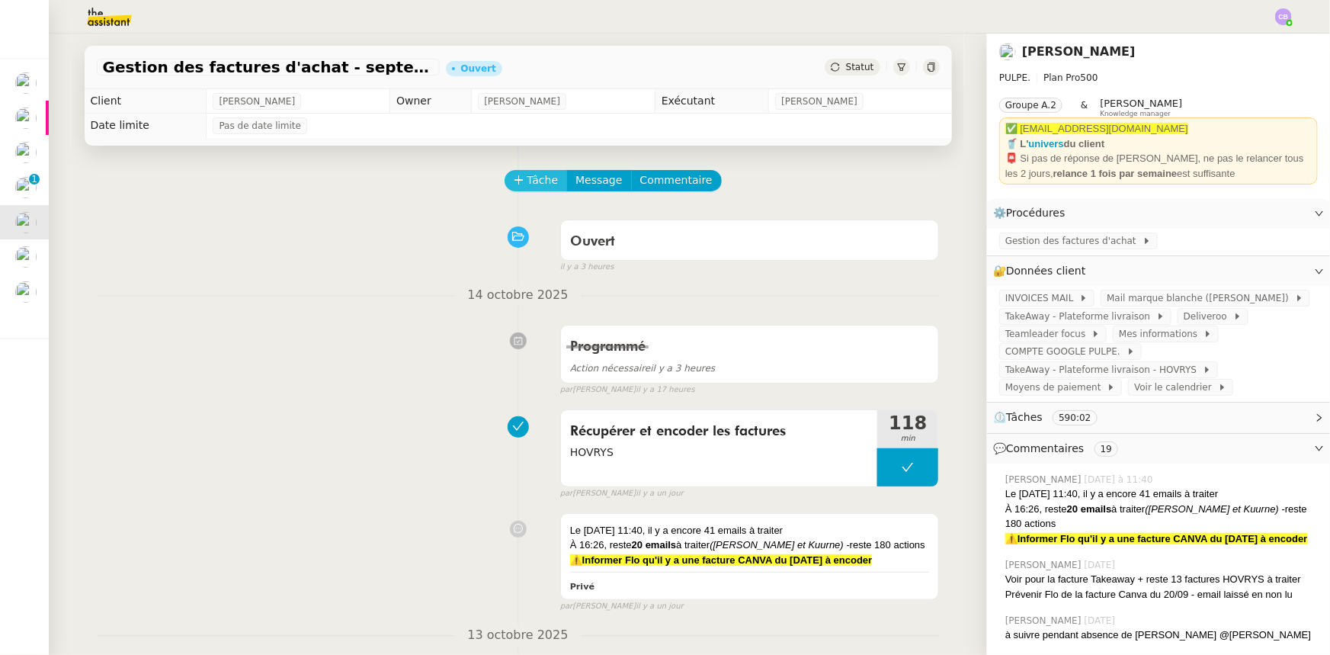
click at [528, 185] on span "Tâche" at bounding box center [543, 181] width 31 height 18
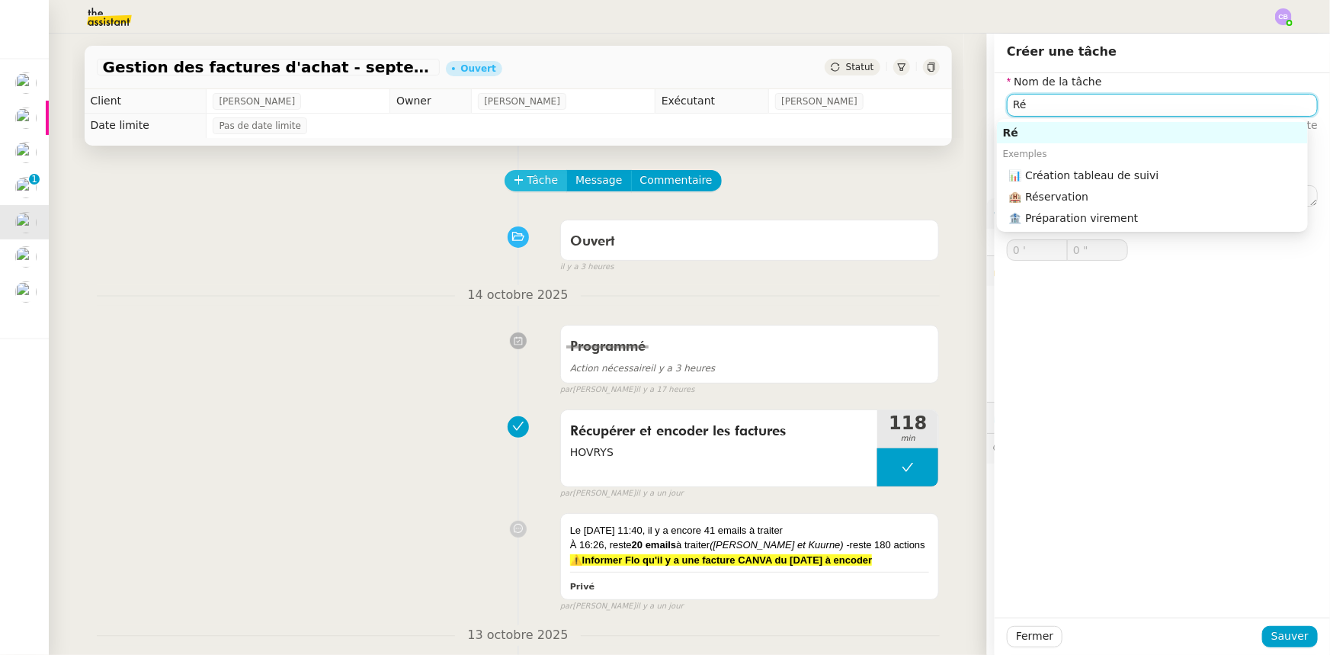
type input "R"
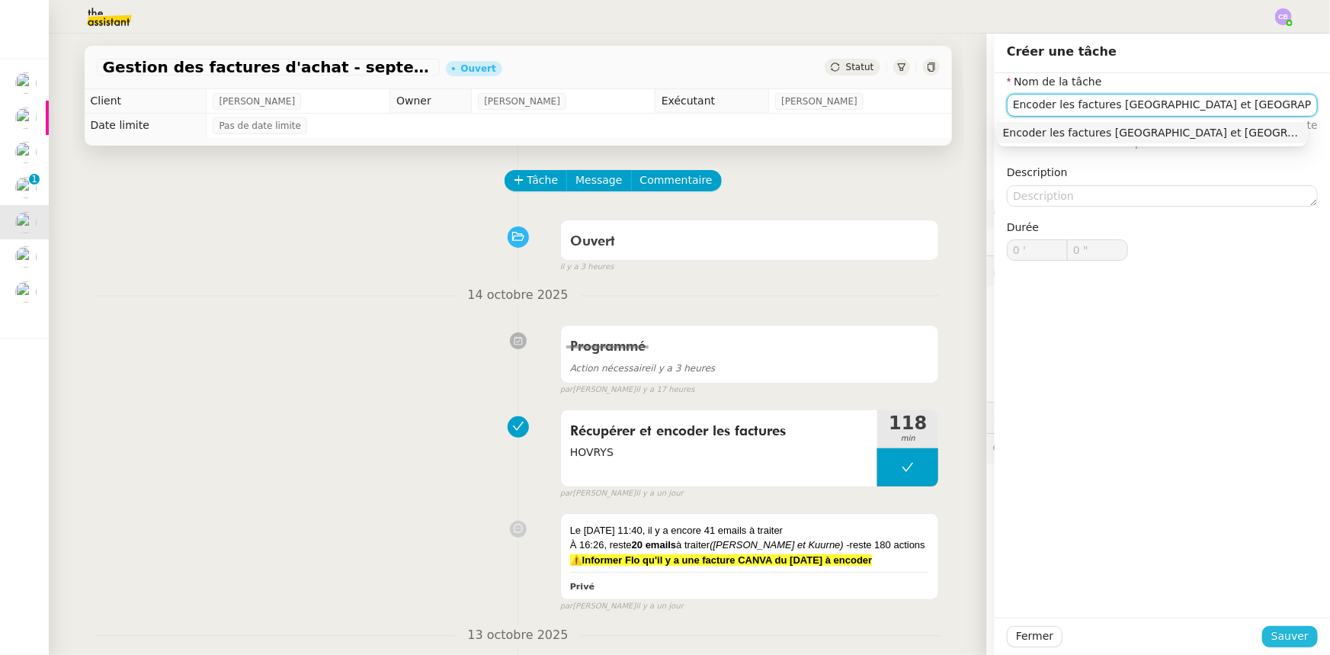
type input "Encoder les factures [GEOGRAPHIC_DATA] et [GEOGRAPHIC_DATA]"
click at [1282, 637] on span "Sauver" at bounding box center [1290, 636] width 37 height 18
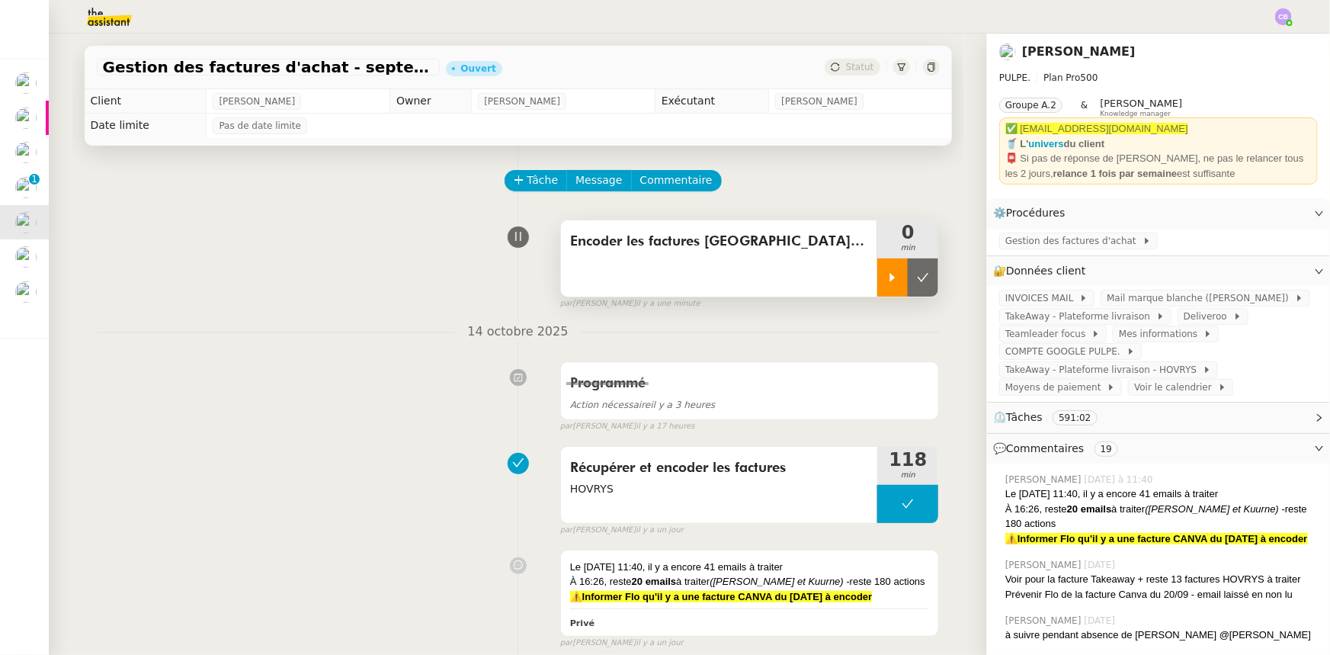
click at [887, 283] on icon at bounding box center [893, 277] width 12 height 12
click at [878, 281] on div at bounding box center [908, 277] width 61 height 38
click at [1017, 245] on span "Gestion des factures d'achat" at bounding box center [1074, 240] width 137 height 15
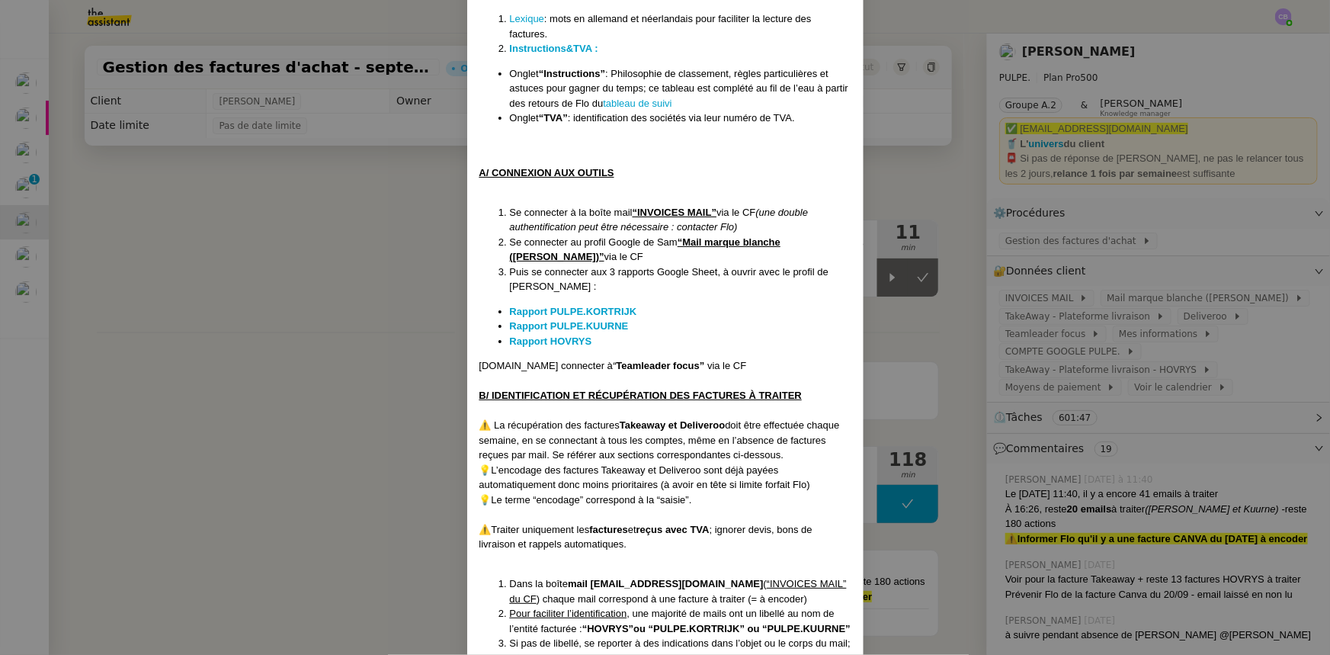
scroll to position [624, 0]
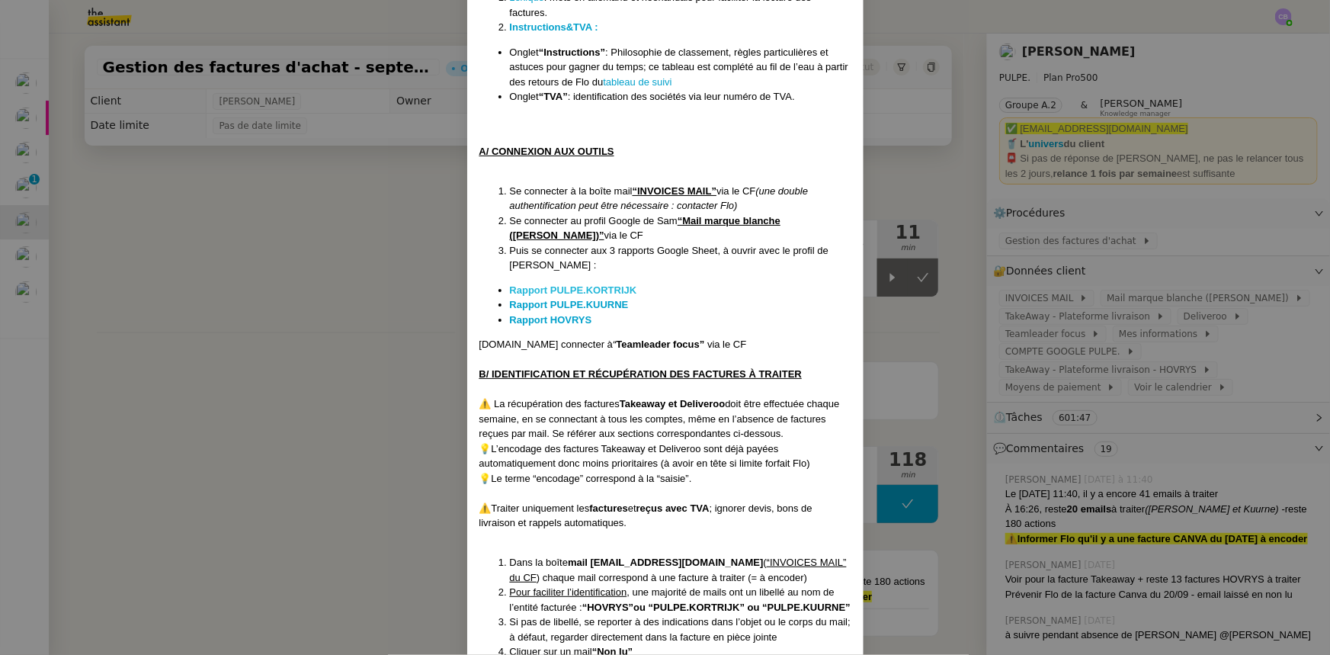
click at [554, 290] on strong "Rapport PULPE.KORTRIJK" at bounding box center [573, 289] width 127 height 11
click at [601, 303] on strong "Rapport PULPE.KUURNE" at bounding box center [569, 304] width 119 height 11
click at [577, 321] on strong "Rapport HOVRYS" at bounding box center [551, 319] width 82 height 11
click at [397, 300] on nz-modal-container "Créée le : [DATE] Contexte : [PERSON_NAME] la société mère [PERSON_NAME], qui r…" at bounding box center [665, 327] width 1330 height 655
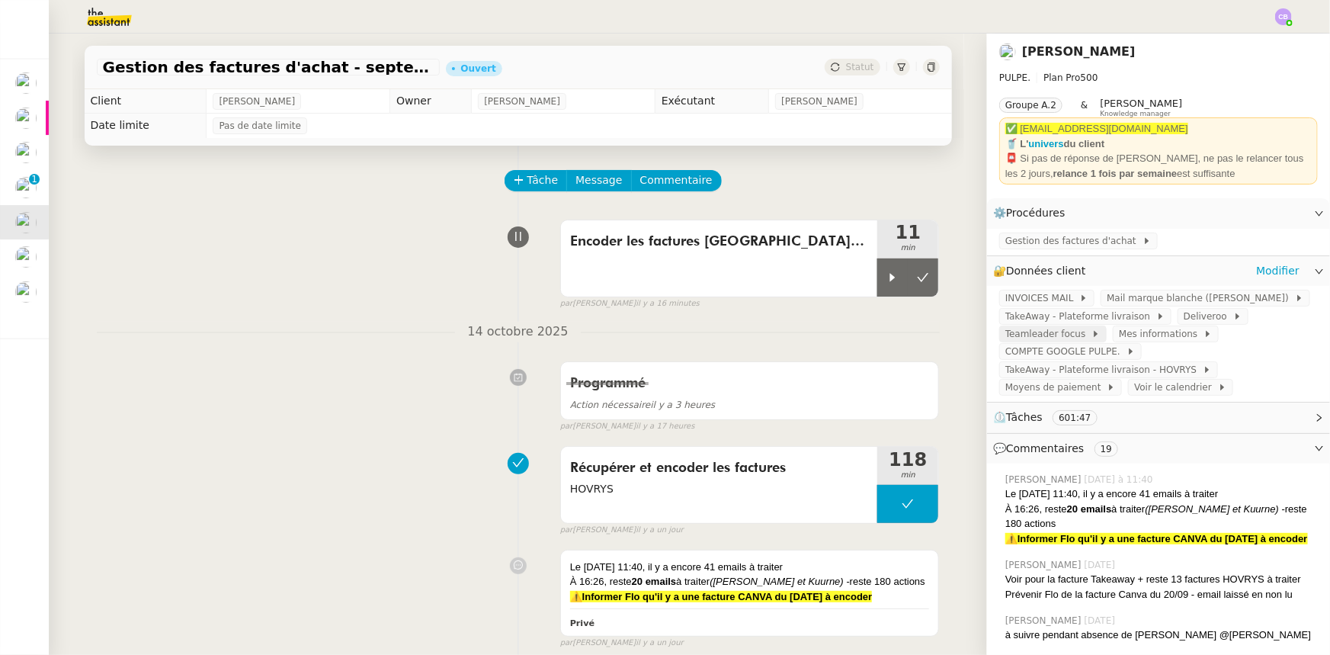
click at [1035, 336] on span "Teamleader focus" at bounding box center [1049, 333] width 86 height 15
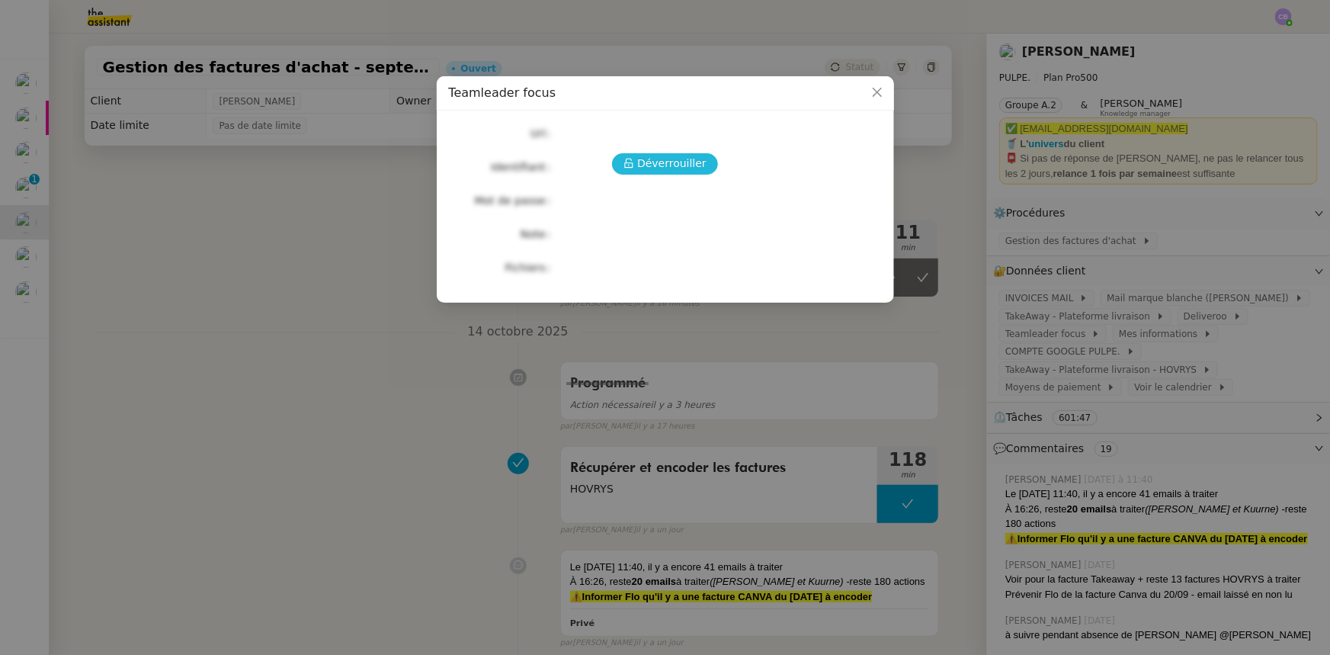
click at [679, 158] on span "Déverrouiller" at bounding box center [671, 164] width 69 height 18
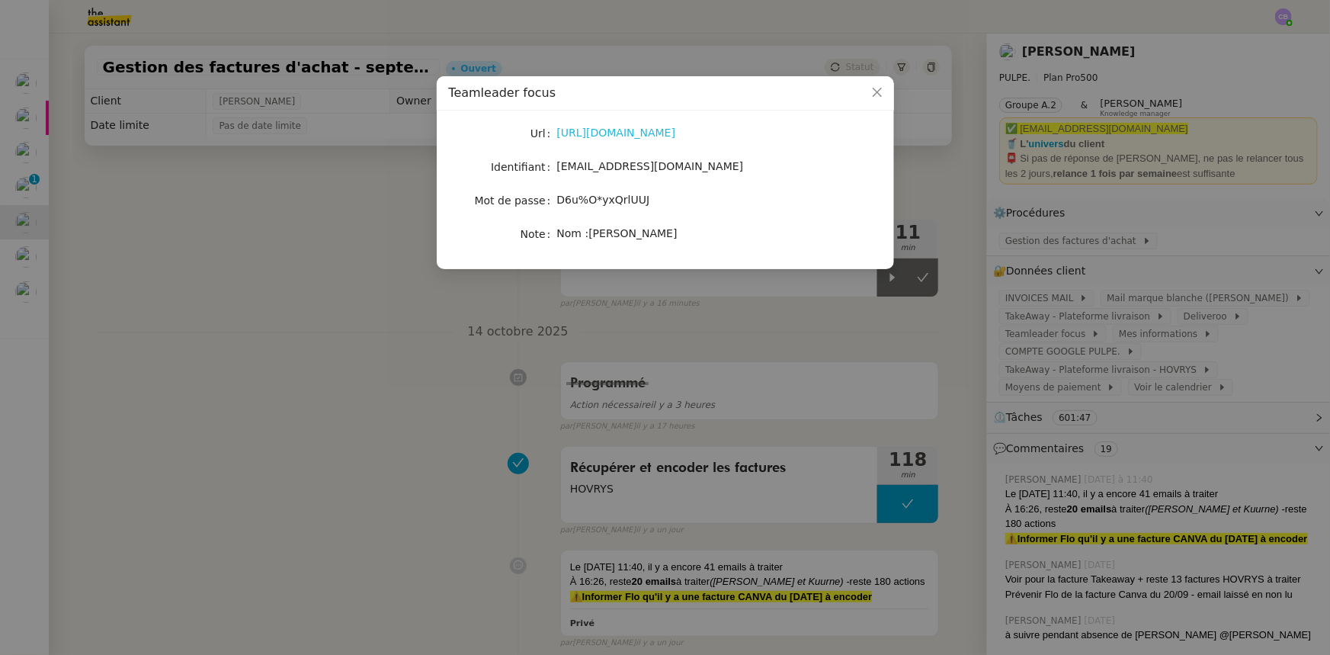
click at [672, 136] on link "[URL][DOMAIN_NAME]" at bounding box center [616, 133] width 119 height 12
click at [878, 93] on icon "Close" at bounding box center [876, 92] width 9 height 9
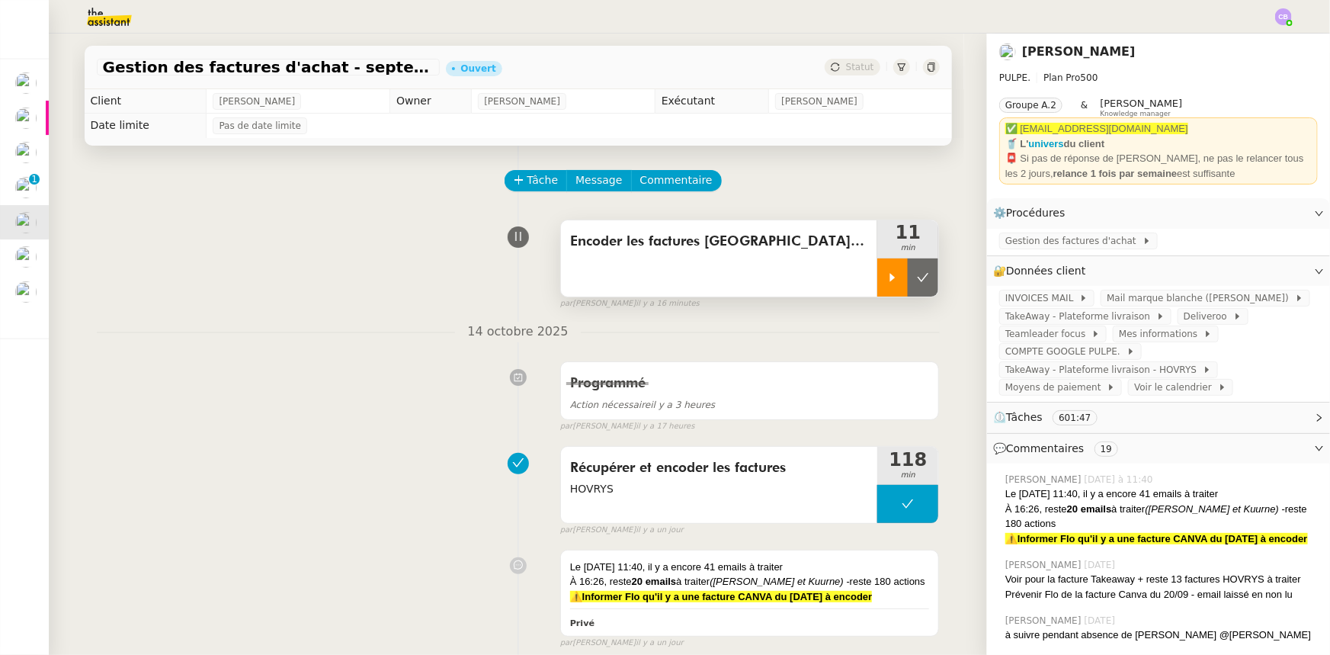
click at [887, 282] on icon at bounding box center [893, 277] width 12 height 12
click at [878, 276] on div at bounding box center [908, 277] width 61 height 38
click at [887, 278] on icon at bounding box center [893, 277] width 12 height 12
click at [1044, 243] on span "Gestion des factures d'achat" at bounding box center [1074, 240] width 137 height 15
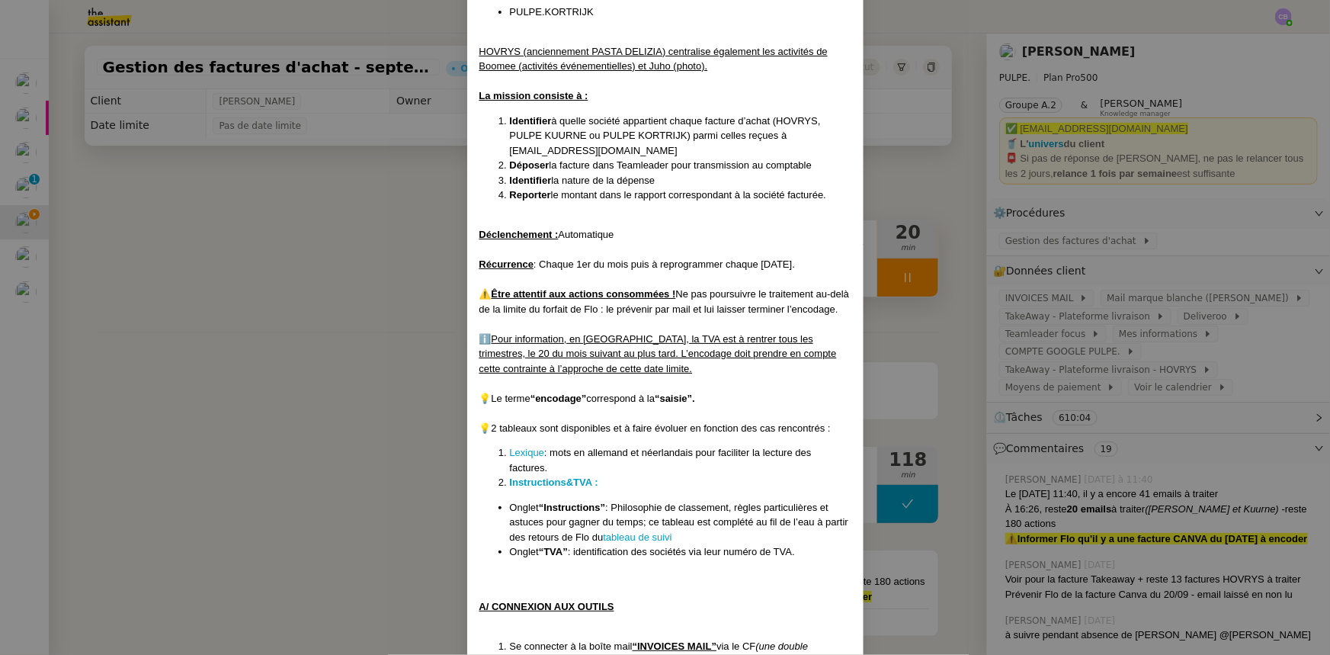
scroll to position [207, 0]
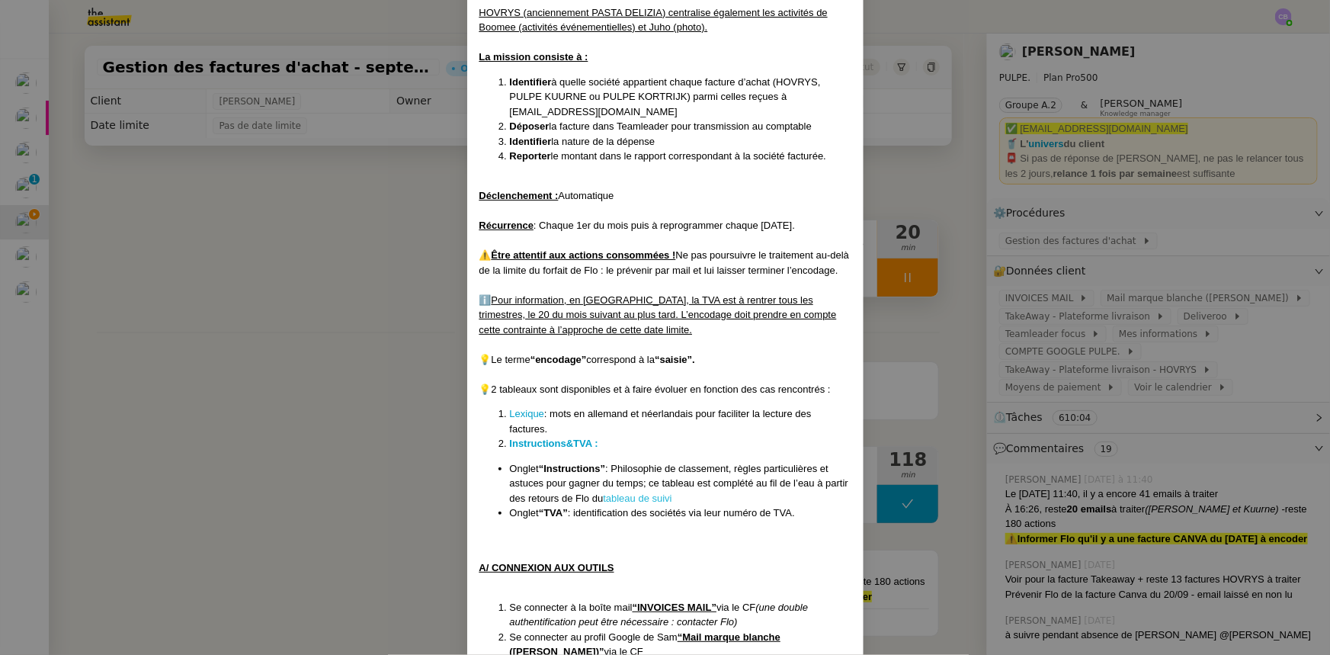
click at [648, 500] on link "tableau de suivi" at bounding box center [637, 498] width 69 height 11
click at [549, 444] on strong "Instructions&TVA :" at bounding box center [554, 443] width 88 height 11
click at [336, 340] on nz-modal-container "Créée le : [DATE] Contexte : [PERSON_NAME] la société mère [PERSON_NAME], qui r…" at bounding box center [665, 327] width 1330 height 655
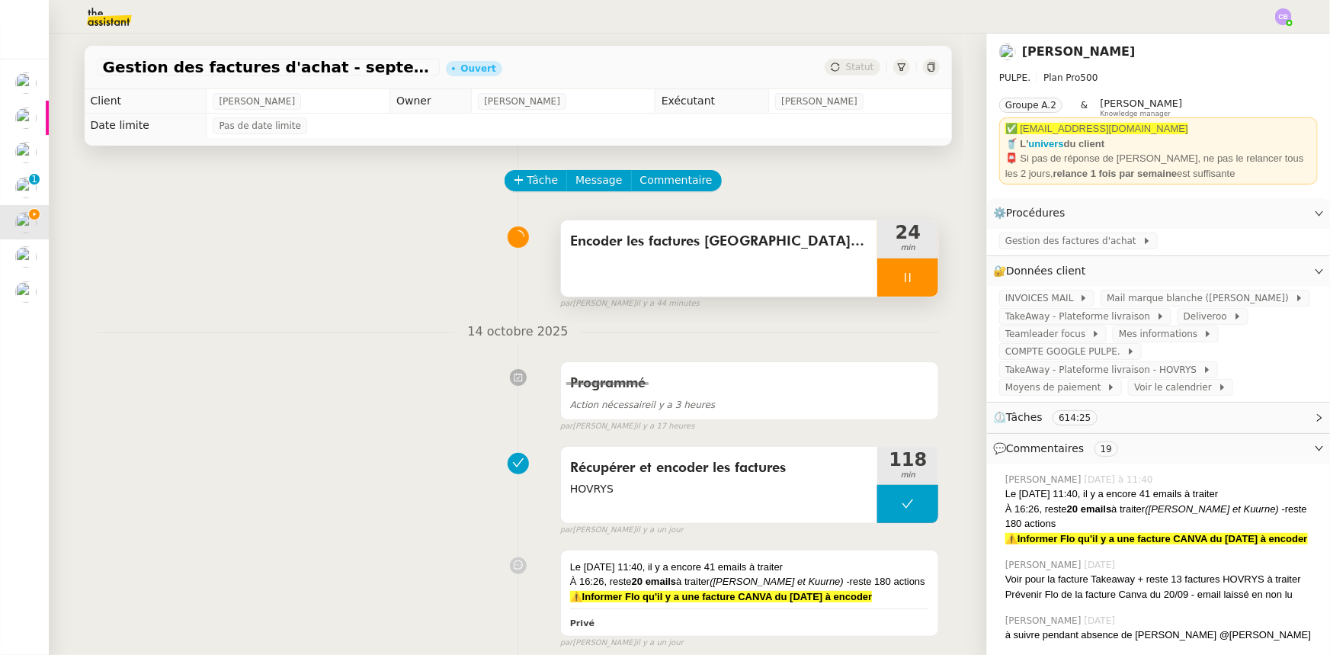
click at [887, 278] on div at bounding box center [908, 277] width 61 height 38
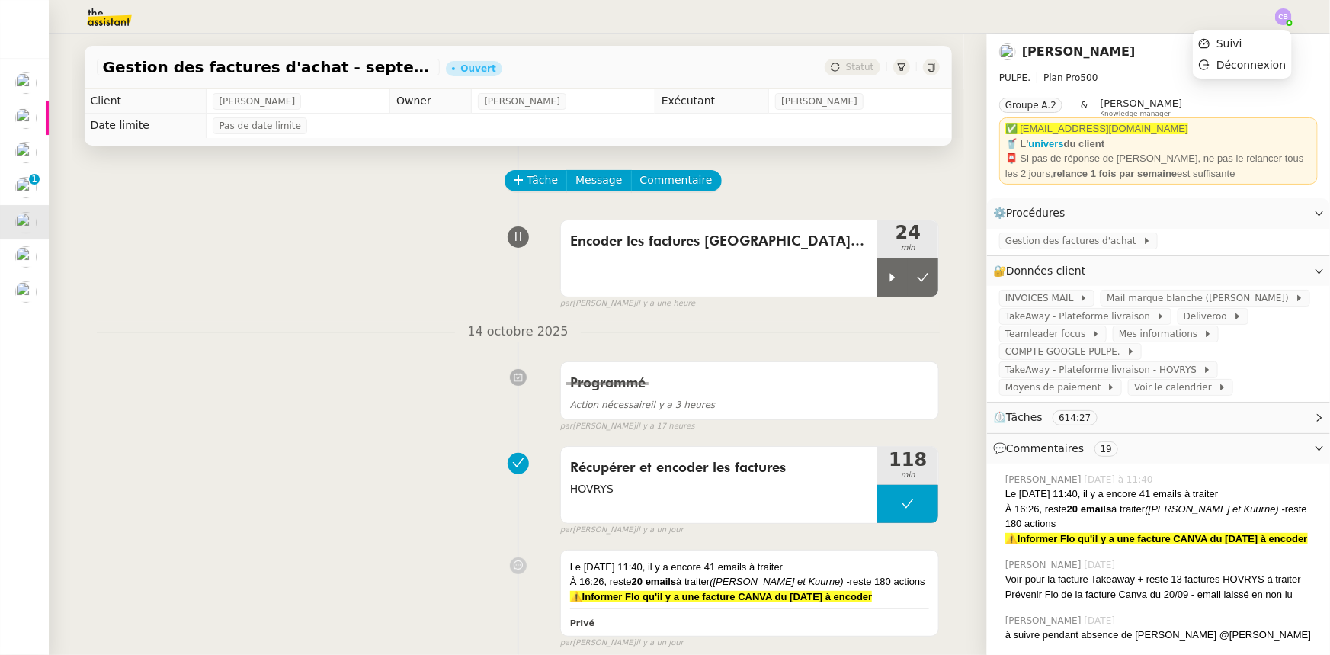
click at [1284, 15] on img at bounding box center [1283, 16] width 17 height 17
click at [1240, 46] on span "Suivi" at bounding box center [1230, 43] width 26 height 12
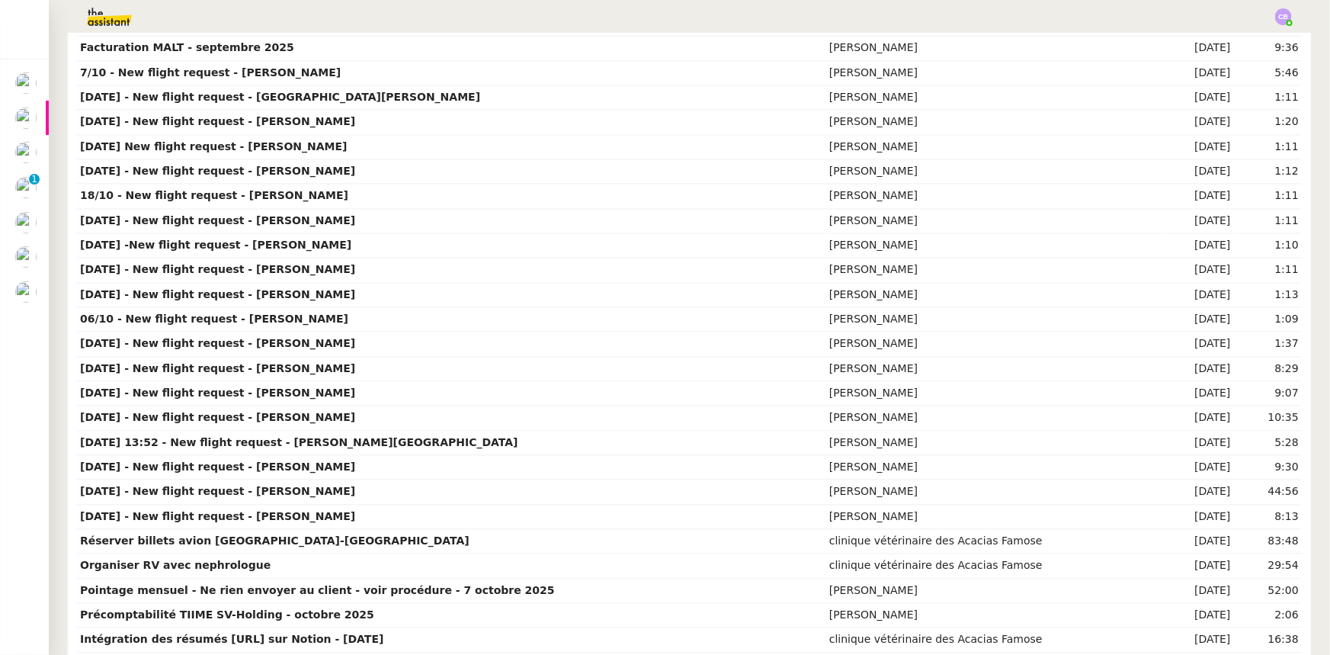
scroll to position [1562, 0]
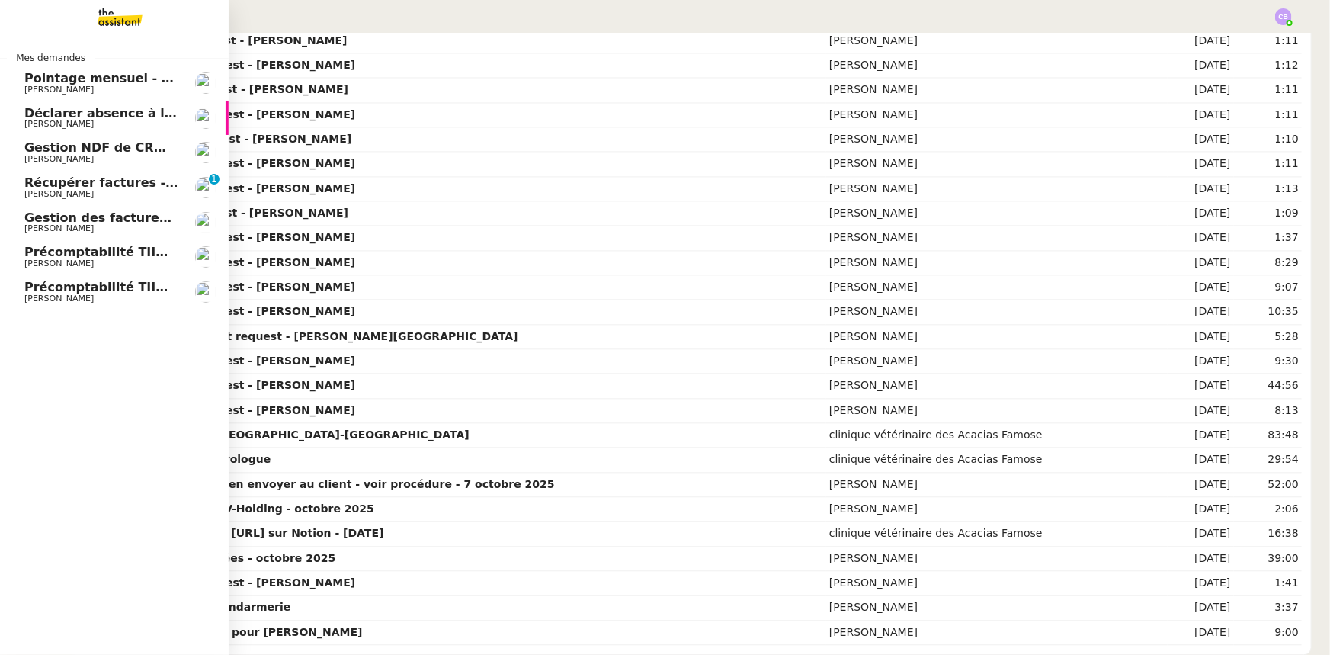
click at [104, 222] on span "Gestion des factures d'achat - septembre/octobre" at bounding box center [195, 217] width 342 height 14
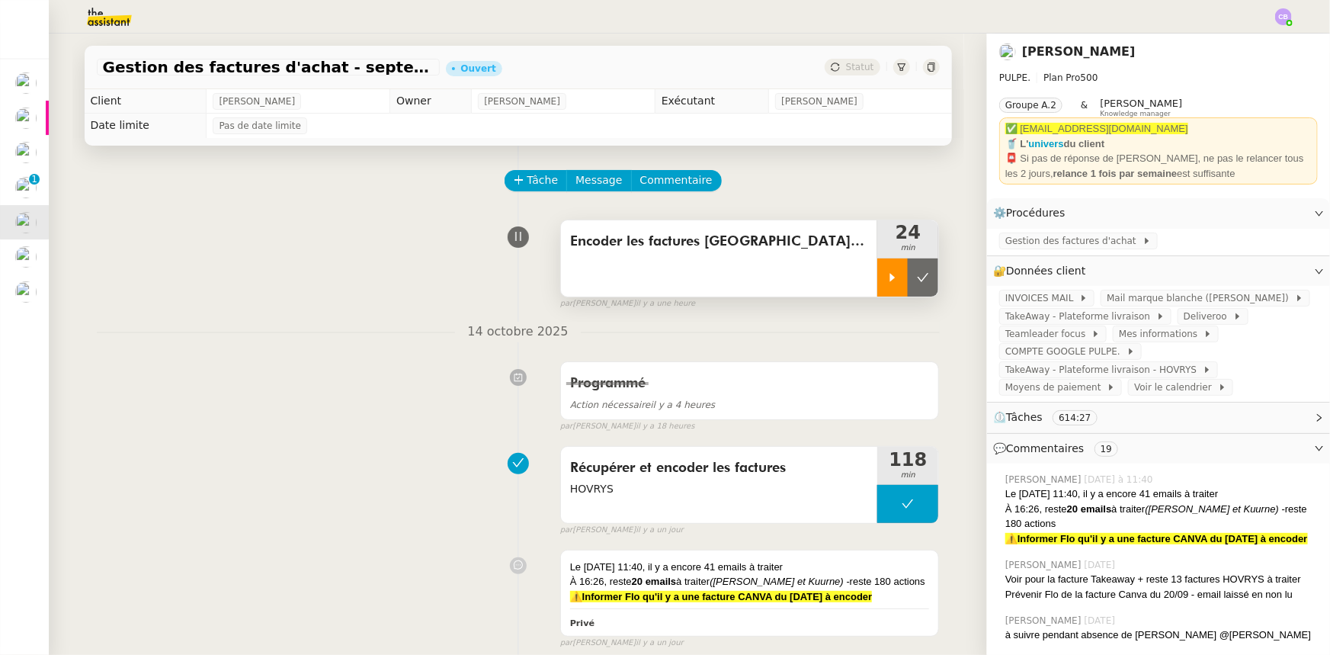
click at [884, 287] on div at bounding box center [893, 277] width 30 height 38
click at [884, 274] on div at bounding box center [908, 277] width 61 height 38
click at [881, 282] on div at bounding box center [893, 277] width 30 height 38
click at [892, 274] on div at bounding box center [908, 277] width 61 height 38
drag, startPoint x: 883, startPoint y: 284, endPoint x: 540, endPoint y: 1, distance: 445.1
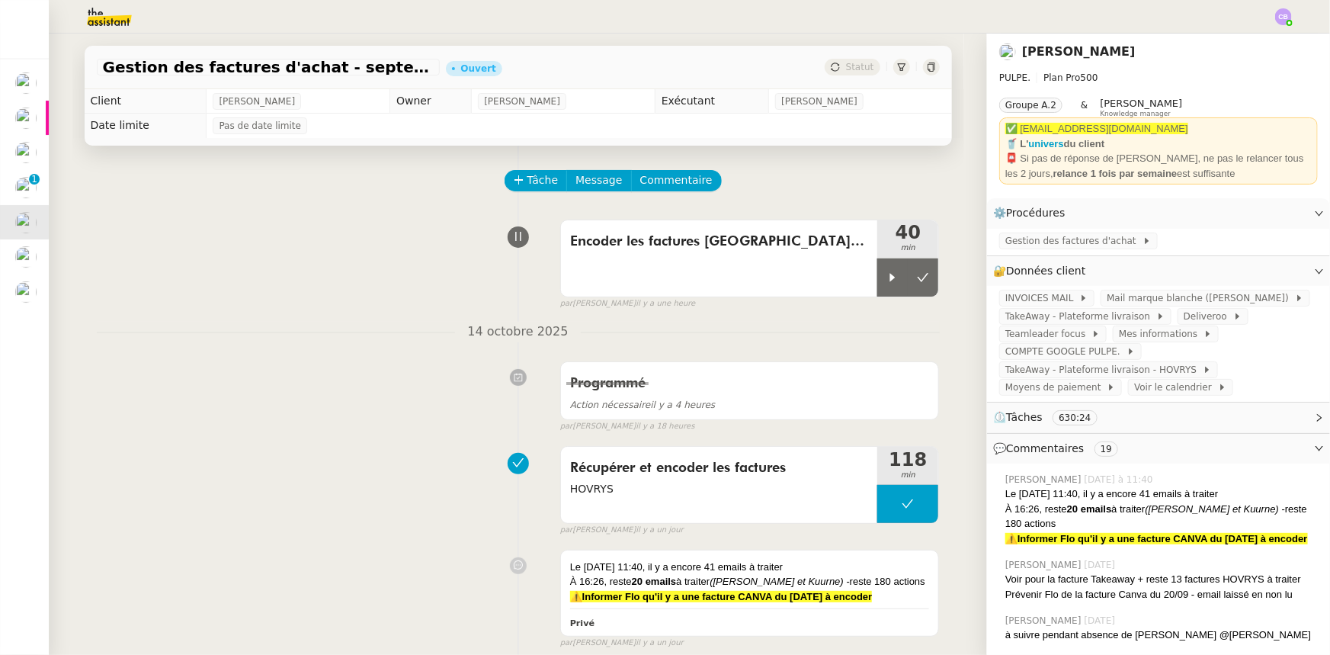
click at [887, 284] on icon at bounding box center [893, 277] width 12 height 12
click at [884, 277] on div at bounding box center [908, 277] width 61 height 38
click at [884, 287] on div at bounding box center [893, 277] width 30 height 38
click at [883, 284] on div at bounding box center [908, 277] width 61 height 38
click at [887, 283] on icon at bounding box center [893, 277] width 12 height 12
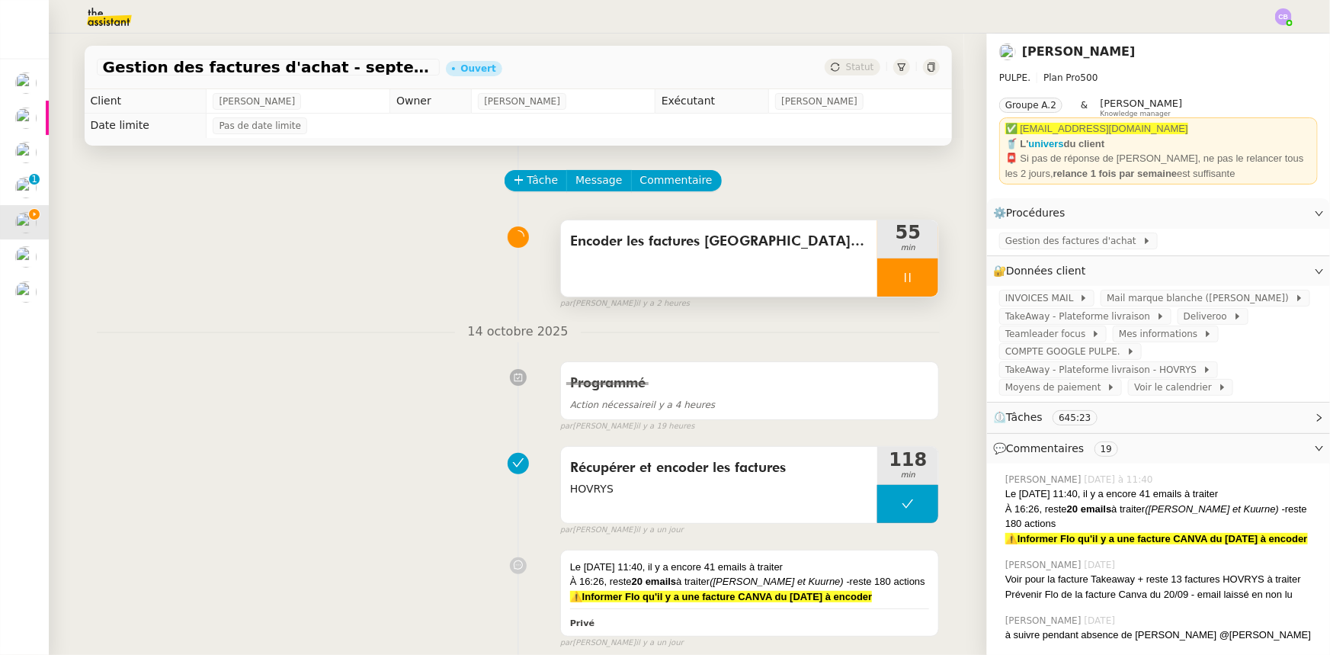
click at [878, 284] on div at bounding box center [908, 277] width 61 height 38
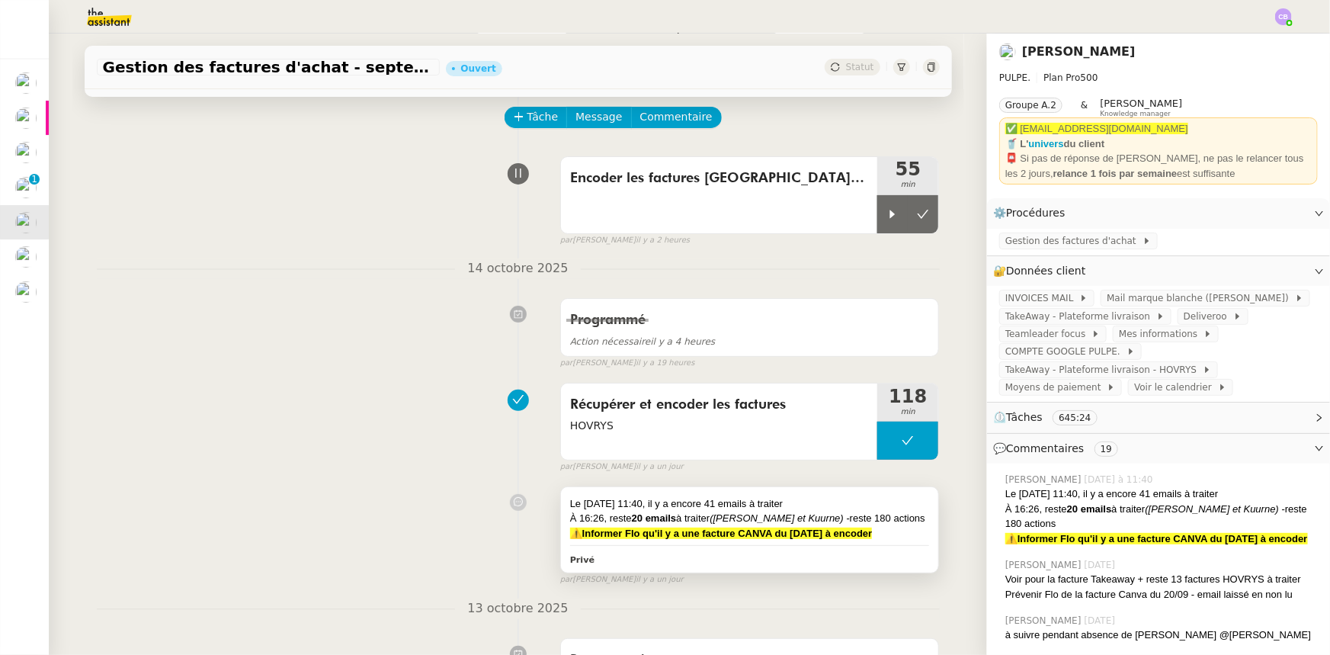
scroll to position [138, 0]
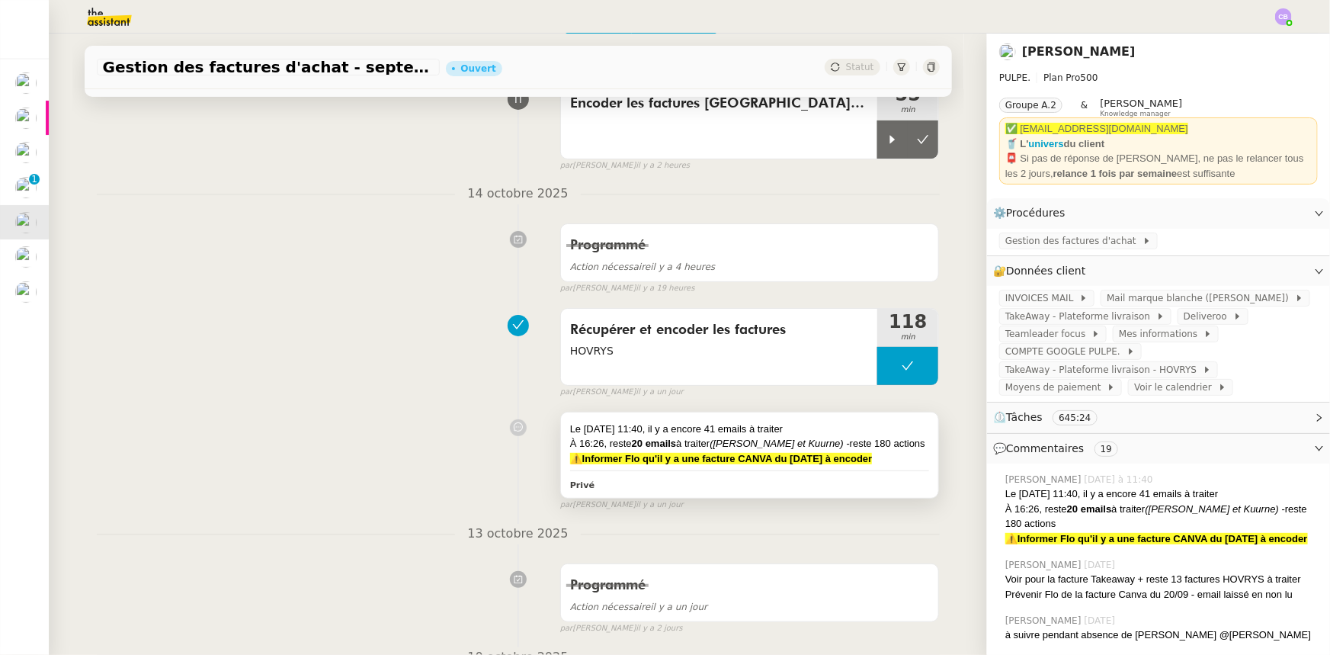
click at [895, 436] on div "À 16:26, reste 20 emails à traiter (Kortrij et Kuurne) - reste 180 actions" at bounding box center [750, 443] width 360 height 15
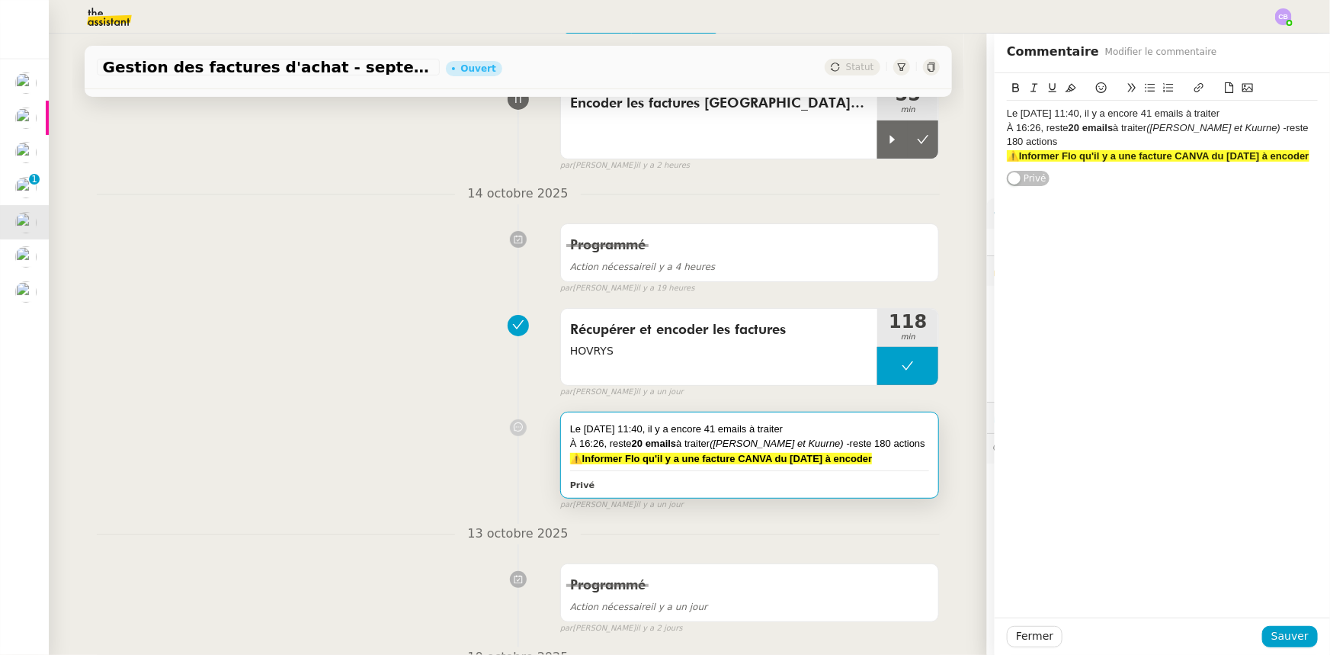
click at [1046, 152] on div "⚠️Informer Flo qu'il y a une facture CANVA du [DATE] à encoder" at bounding box center [1162, 156] width 311 height 14
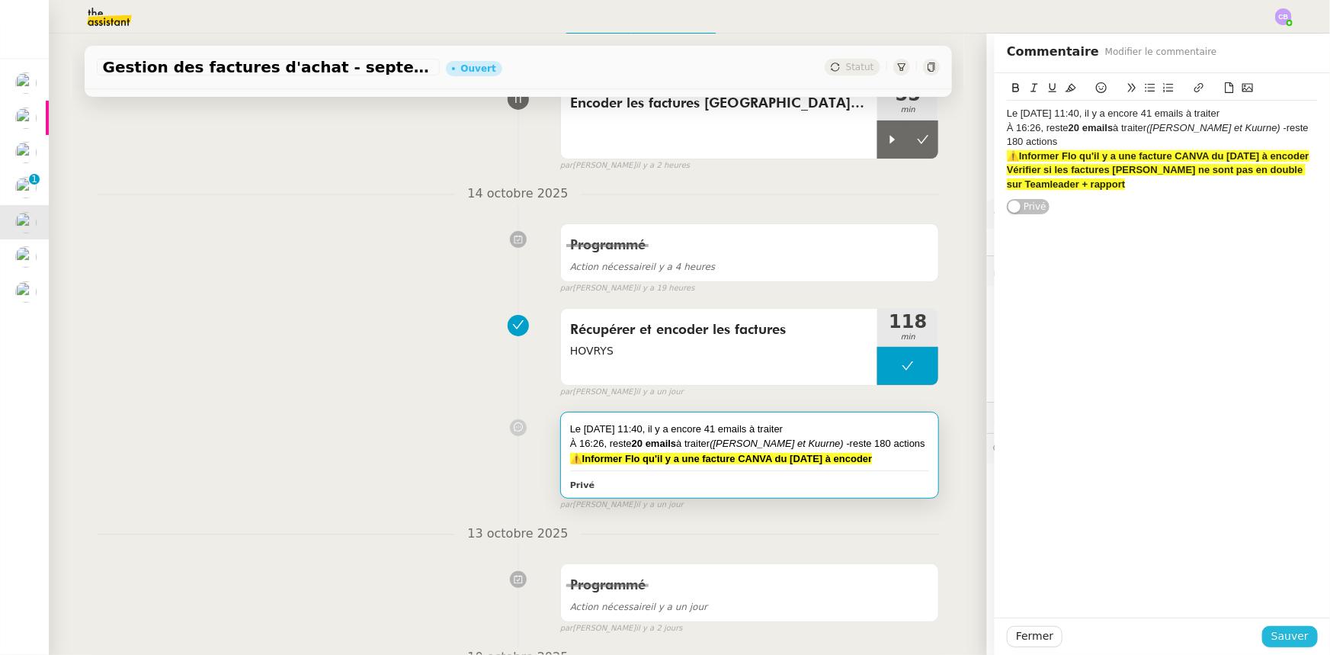
click at [1273, 633] on span "Sauver" at bounding box center [1290, 636] width 37 height 18
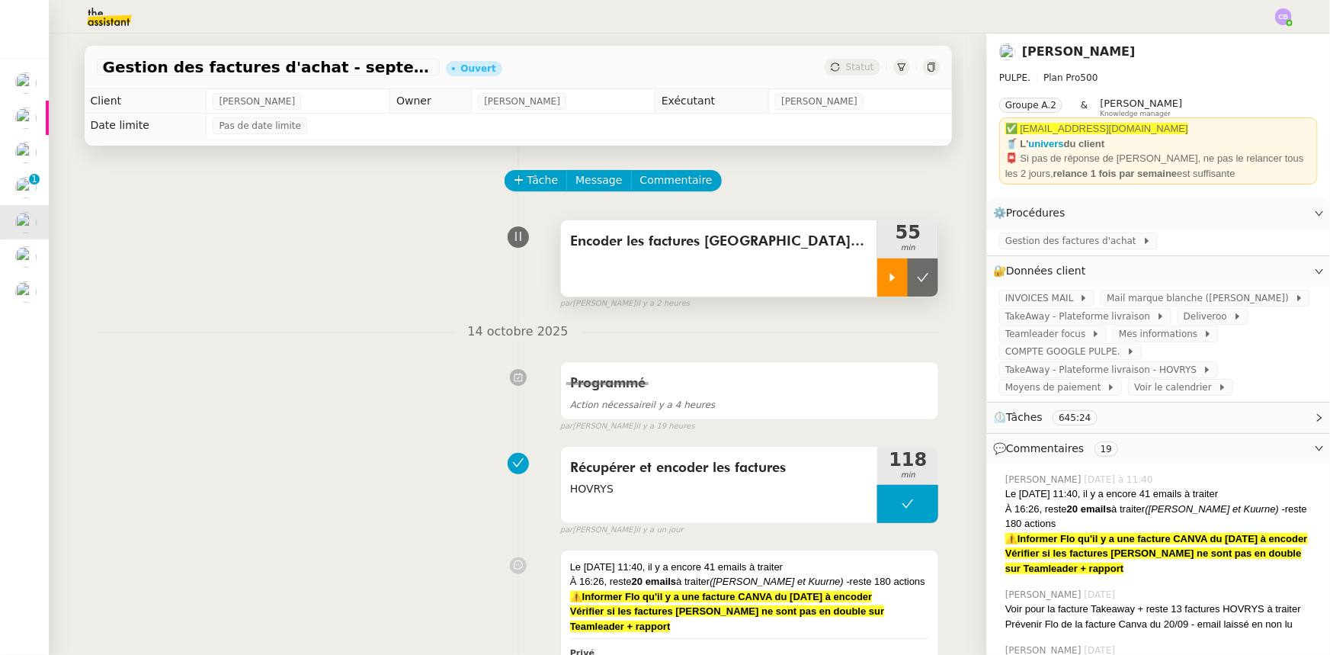
click at [890, 279] on icon at bounding box center [892, 277] width 5 height 8
click at [883, 278] on div at bounding box center [908, 277] width 61 height 38
click at [1025, 240] on span "Gestion des factures d'achat" at bounding box center [1074, 240] width 137 height 15
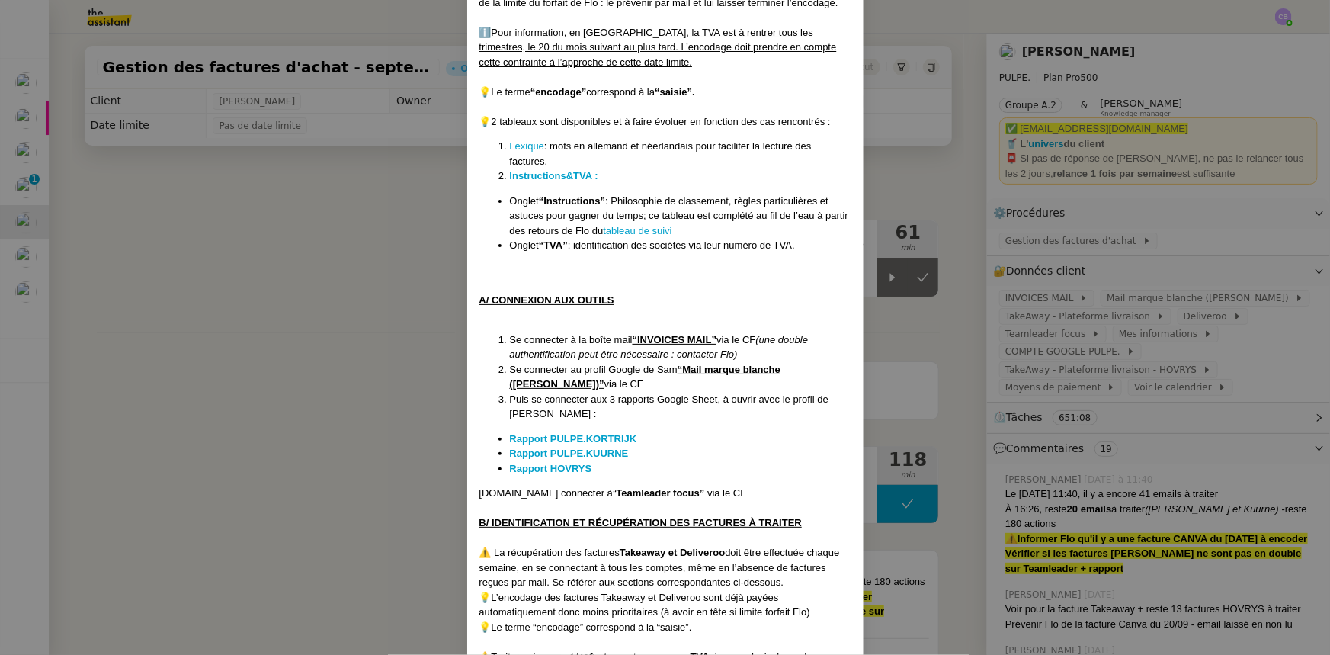
scroll to position [485, 0]
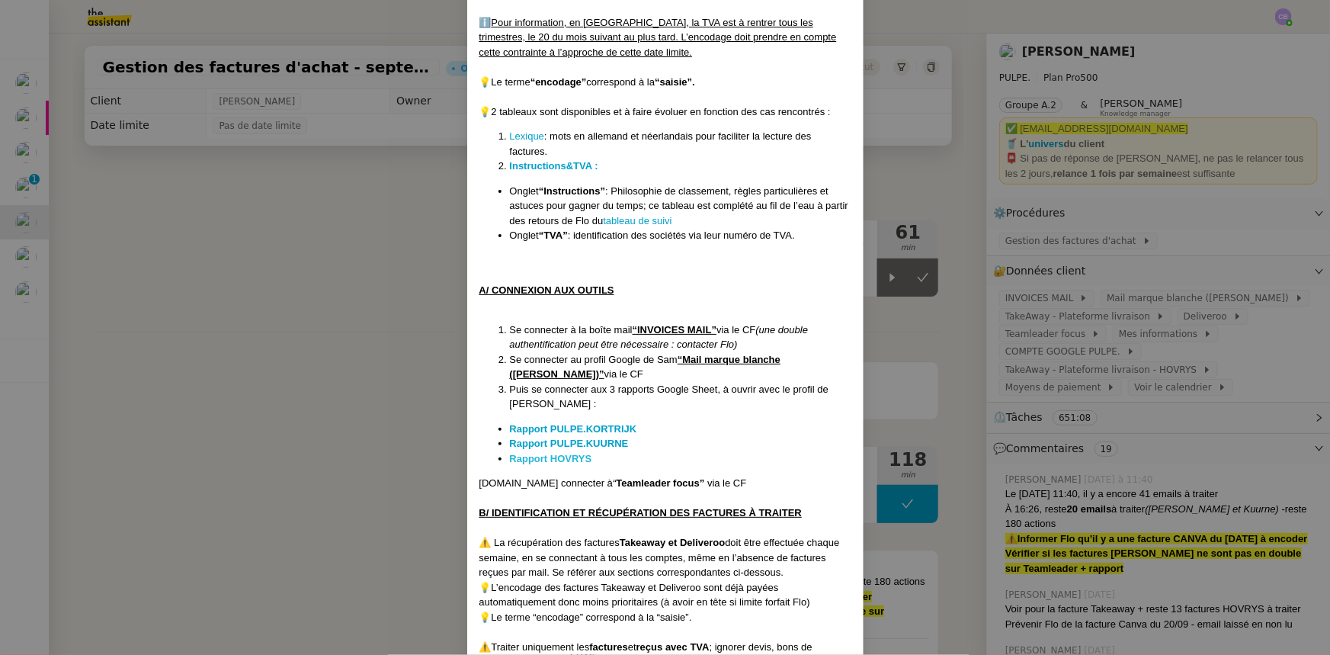
click at [570, 459] on strong "Rapport HOVRYS" at bounding box center [551, 458] width 82 height 11
click at [601, 426] on strong "Rapport PULPE.KORTRIJK" at bounding box center [573, 428] width 127 height 11
click at [336, 269] on nz-modal-container "Créée le : [DATE] Contexte : [PERSON_NAME] la société mère [PERSON_NAME], qui r…" at bounding box center [665, 327] width 1330 height 655
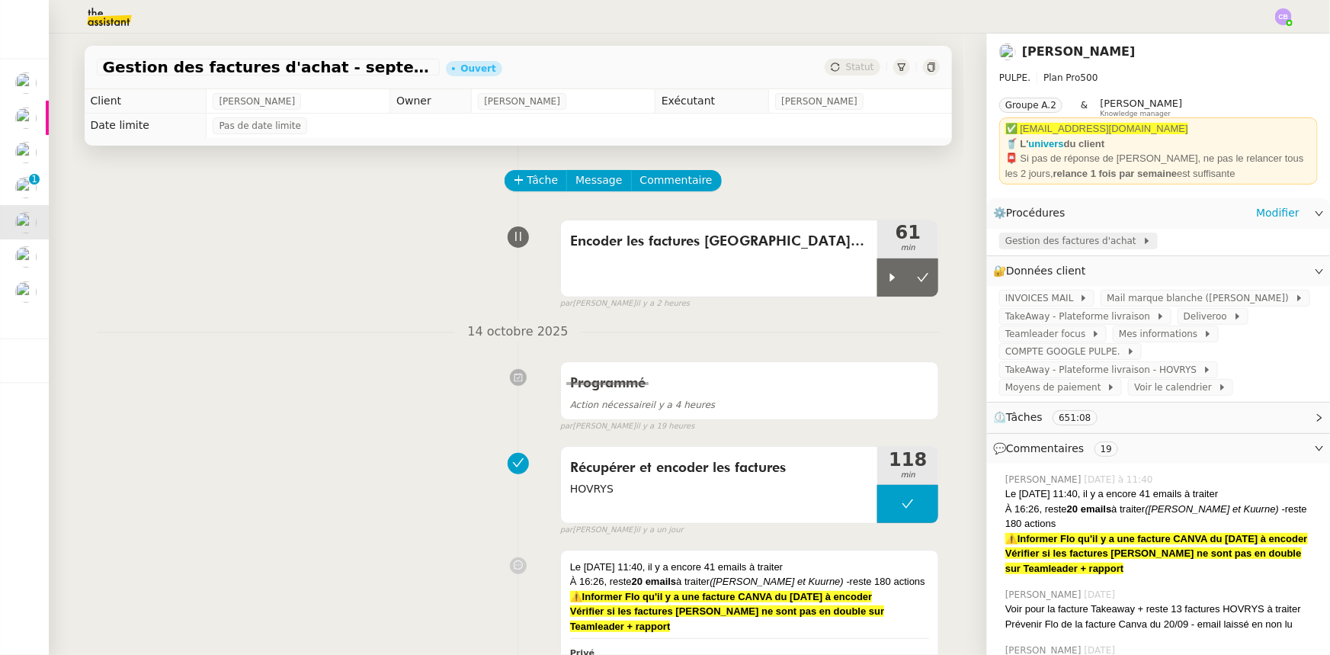
click at [1022, 244] on span "Gestion des factures d'achat" at bounding box center [1074, 240] width 137 height 15
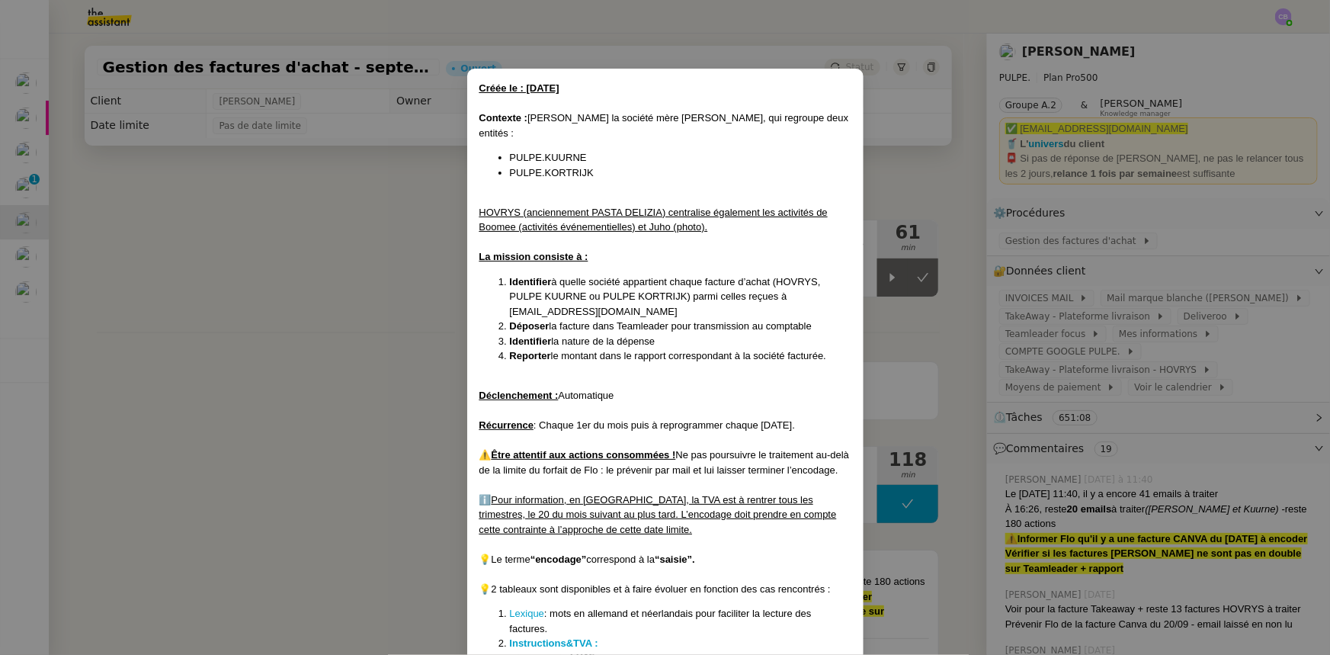
scroll to position [0, 0]
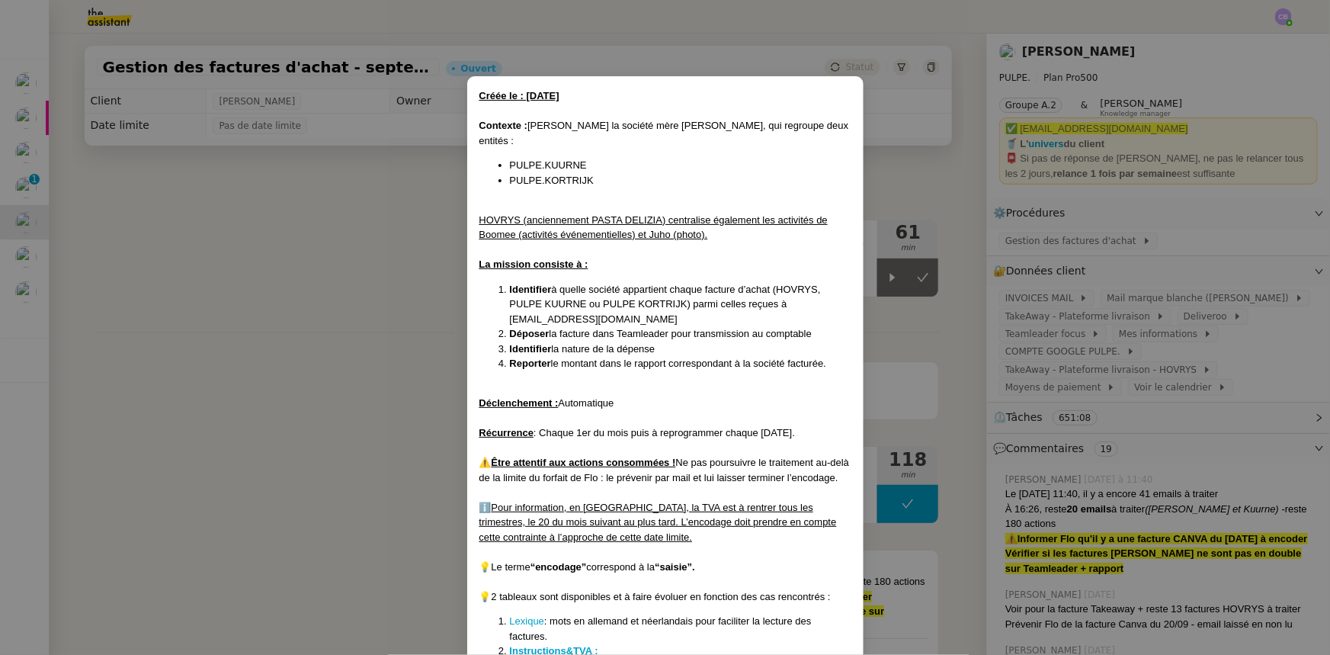
click at [424, 262] on nz-modal-container "Créée le : [DATE] Contexte : [PERSON_NAME] la société mère [PERSON_NAME], qui r…" at bounding box center [665, 327] width 1330 height 655
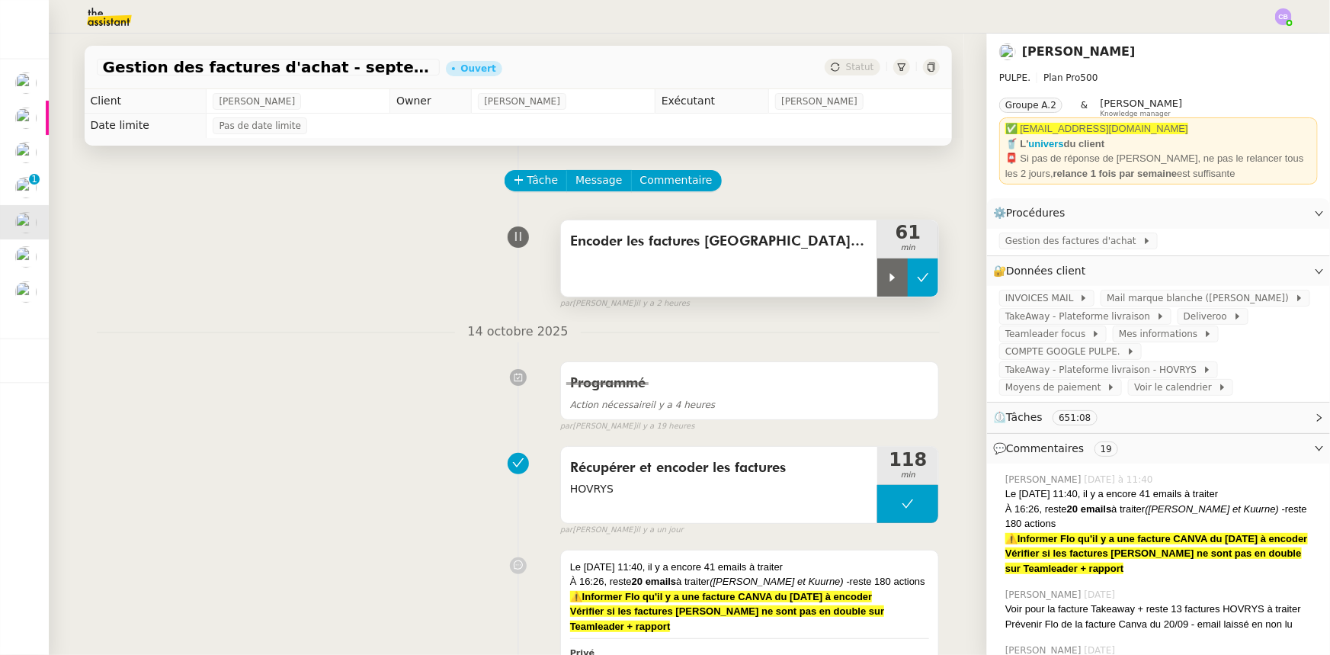
click at [917, 283] on icon at bounding box center [923, 277] width 12 height 12
click at [535, 187] on span "Tâche" at bounding box center [543, 181] width 31 height 18
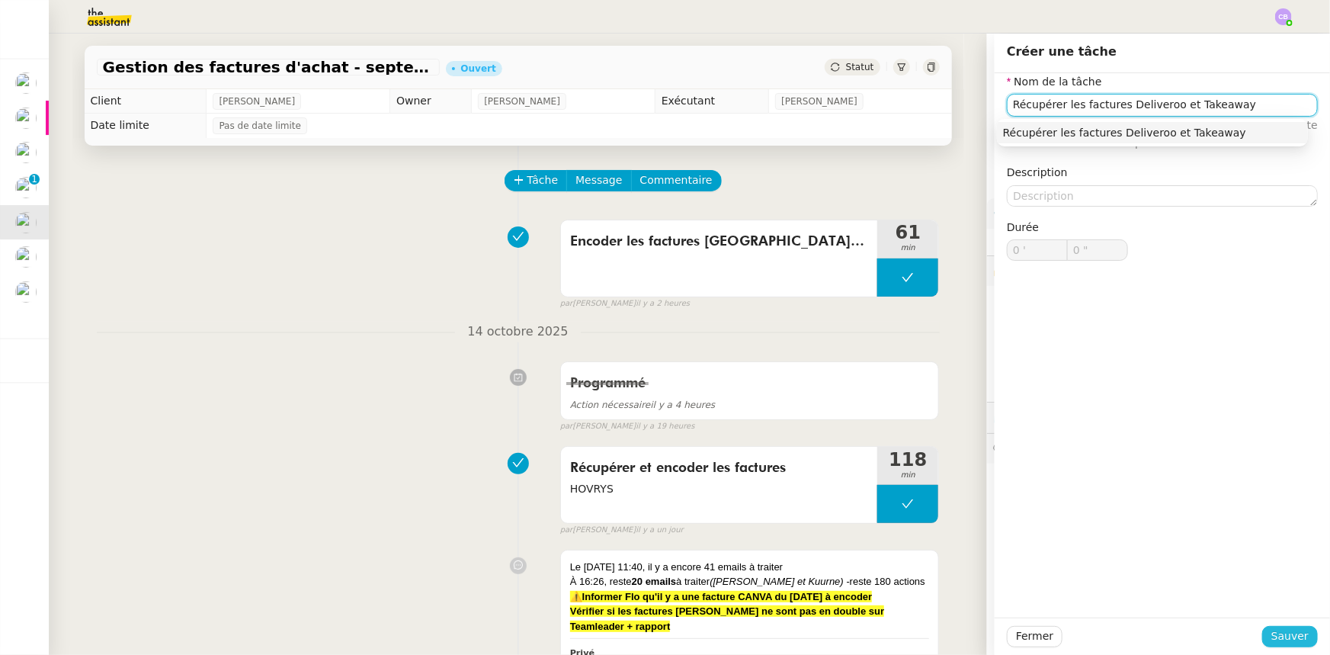
type input "Récupérer les factures Deliveroo et Takeaway"
click at [1273, 633] on span "Sauver" at bounding box center [1290, 636] width 37 height 18
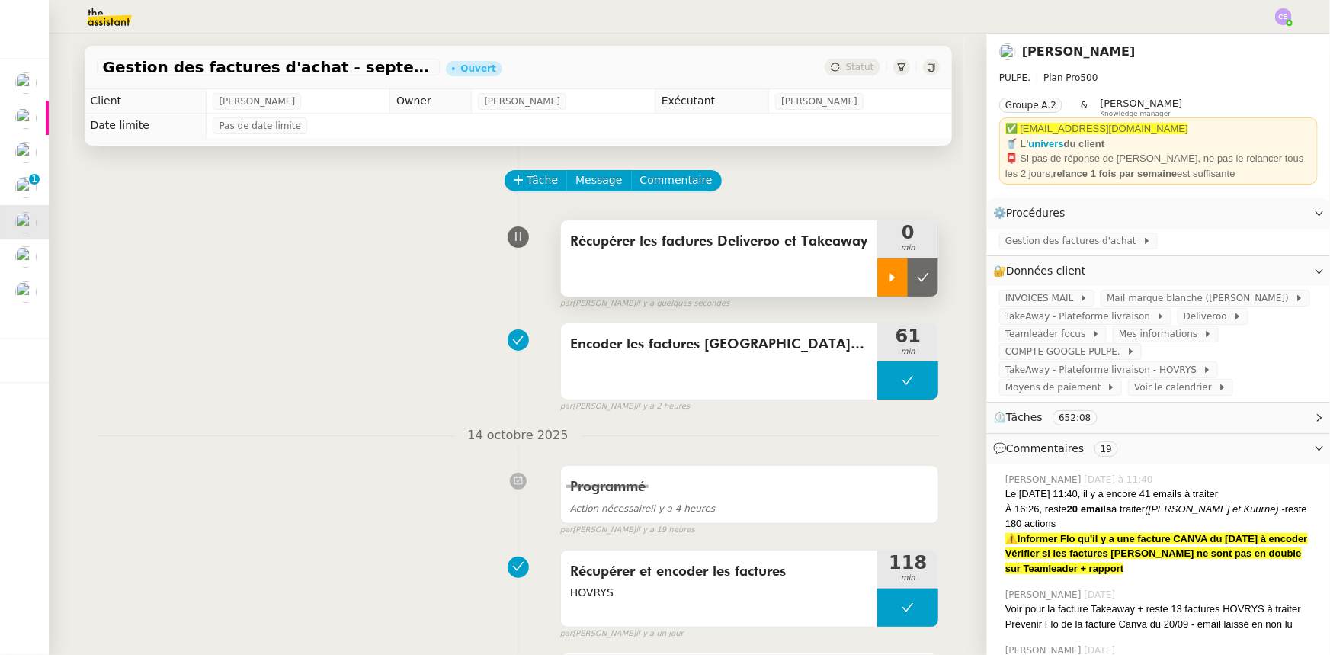
click at [890, 280] on icon at bounding box center [892, 277] width 5 height 8
click at [1096, 321] on span "TakeAway - Plateforme livraison" at bounding box center [1081, 316] width 151 height 15
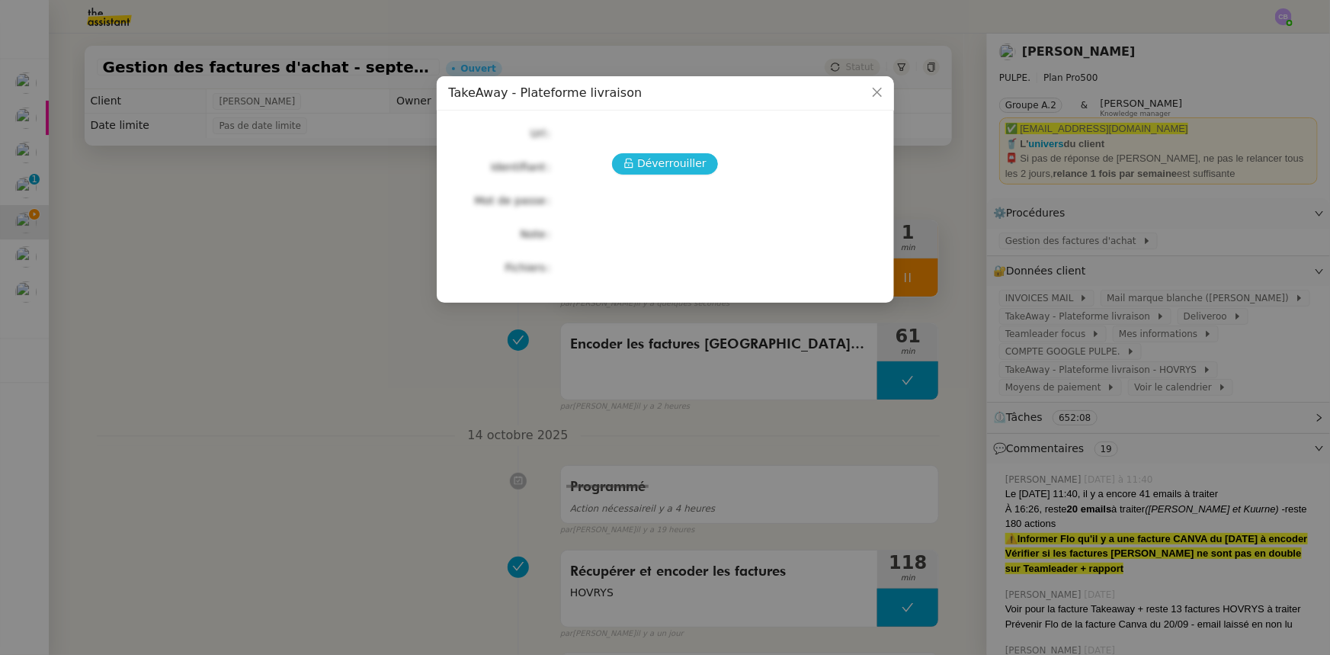
click at [666, 168] on span "Déverrouiller" at bounding box center [671, 164] width 69 height 18
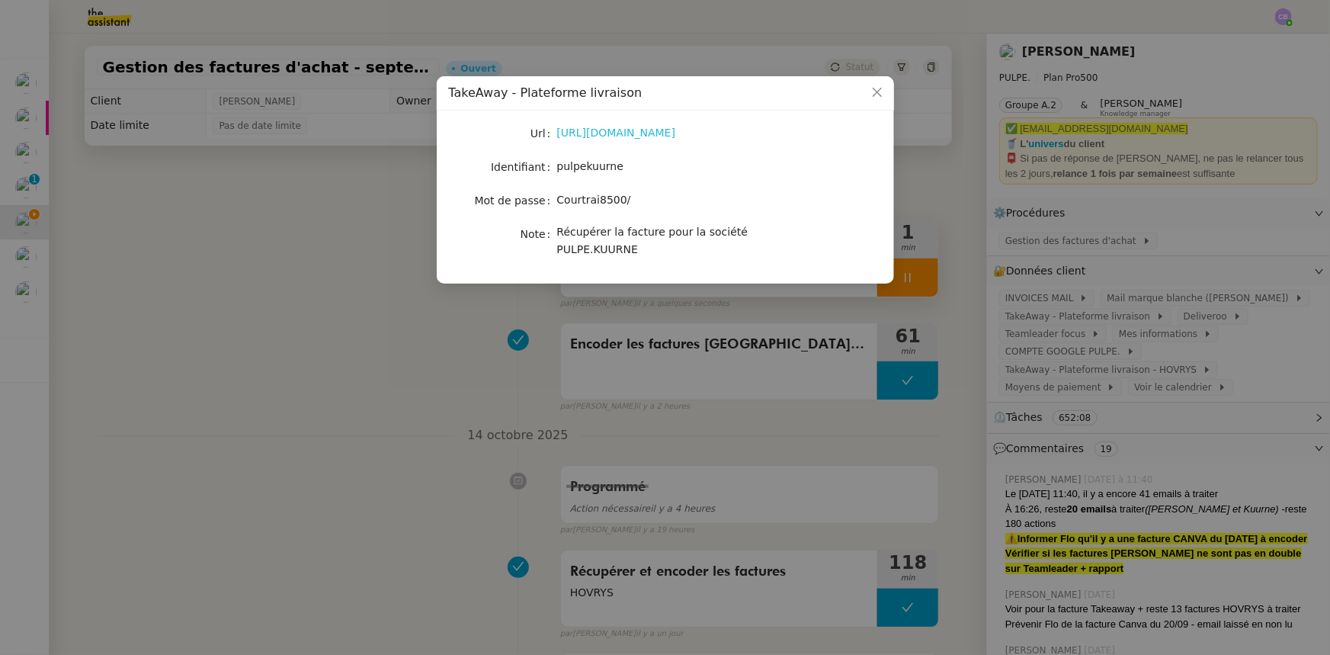
click at [655, 136] on link "https://restaurants.takeaway.com/" at bounding box center [616, 133] width 119 height 12
click at [873, 89] on icon "Close" at bounding box center [876, 92] width 9 height 9
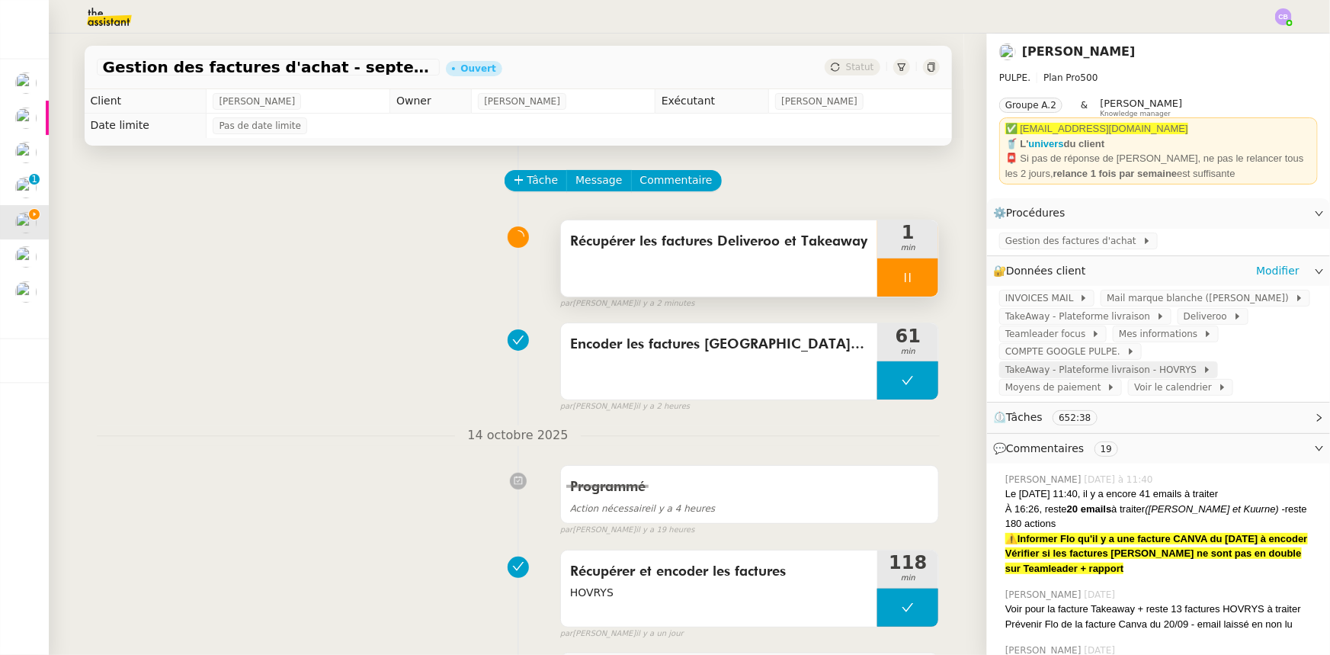
click at [1078, 376] on span "TakeAway - Plateforme livraison - HOVRYS" at bounding box center [1104, 369] width 197 height 15
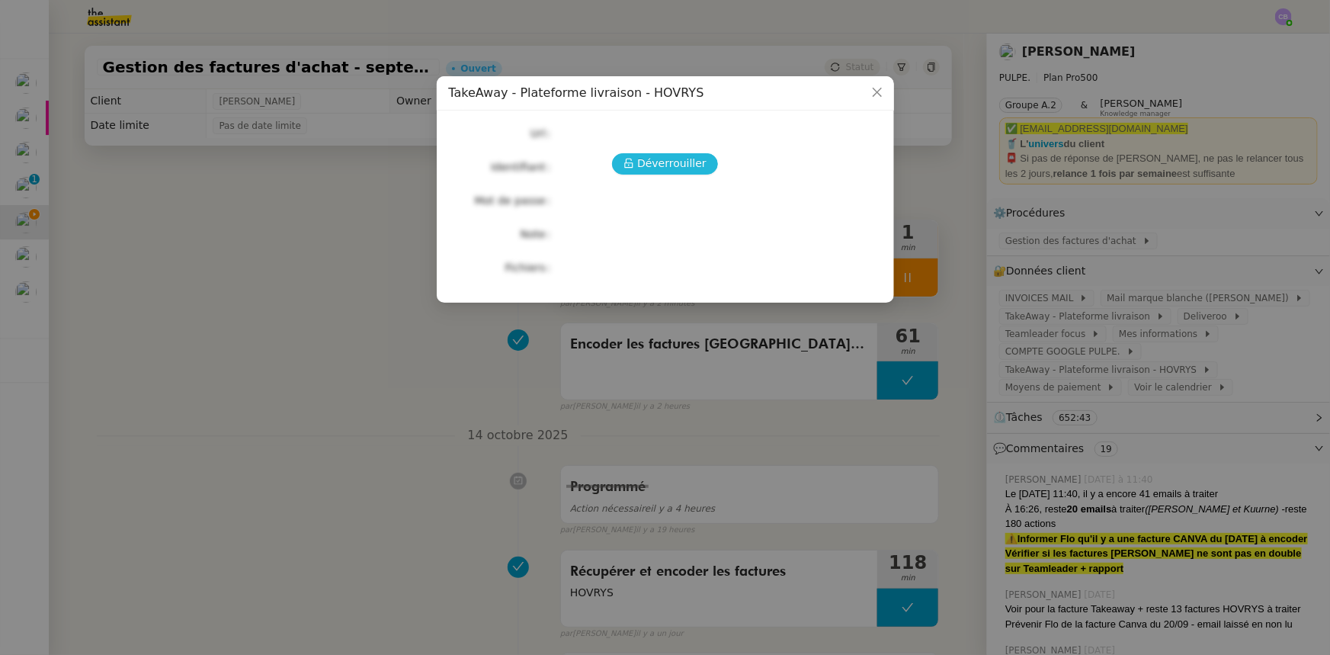
click at [651, 161] on span "Déverrouiller" at bounding box center [671, 164] width 69 height 18
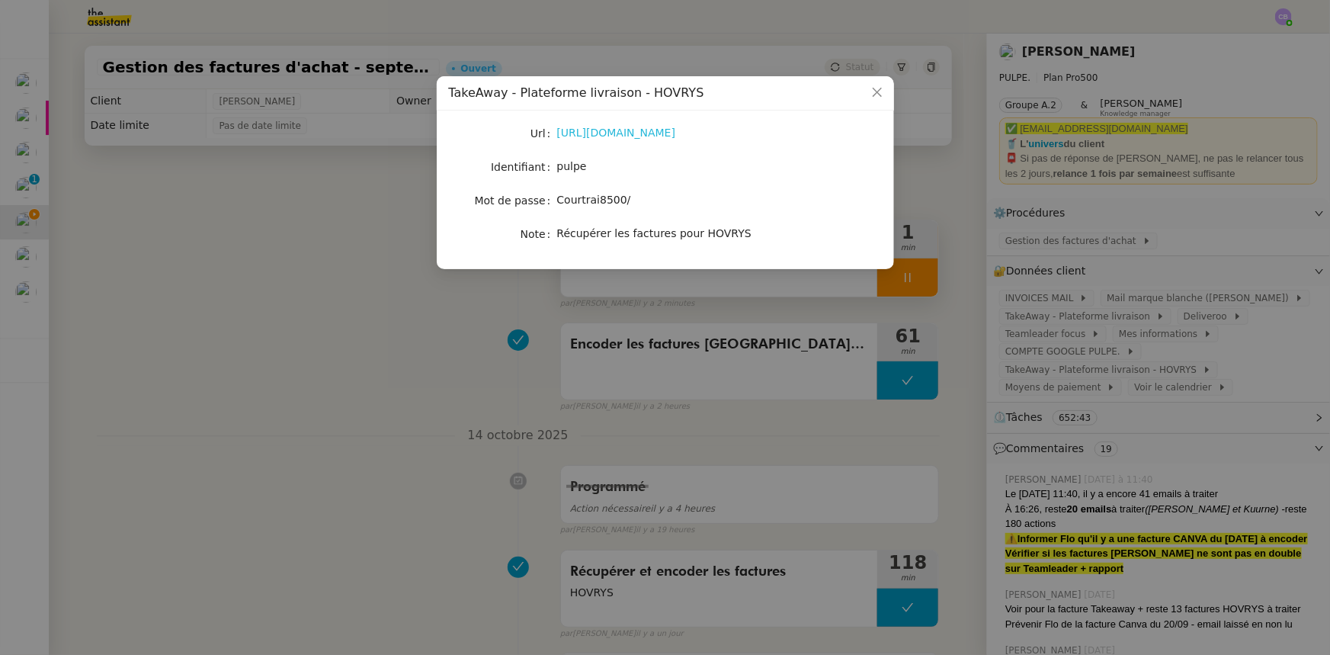
click at [676, 137] on link "https://restaurants.takeaway.com/" at bounding box center [616, 133] width 119 height 12
drag, startPoint x: 580, startPoint y: 168, endPoint x: 561, endPoint y: 167, distance: 19.1
click at [561, 167] on span "pulpe" at bounding box center [572, 166] width 30 height 12
drag, startPoint x: 581, startPoint y: 167, endPoint x: 557, endPoint y: 168, distance: 23.6
click at [557, 168] on span "pulpe" at bounding box center [572, 166] width 30 height 12
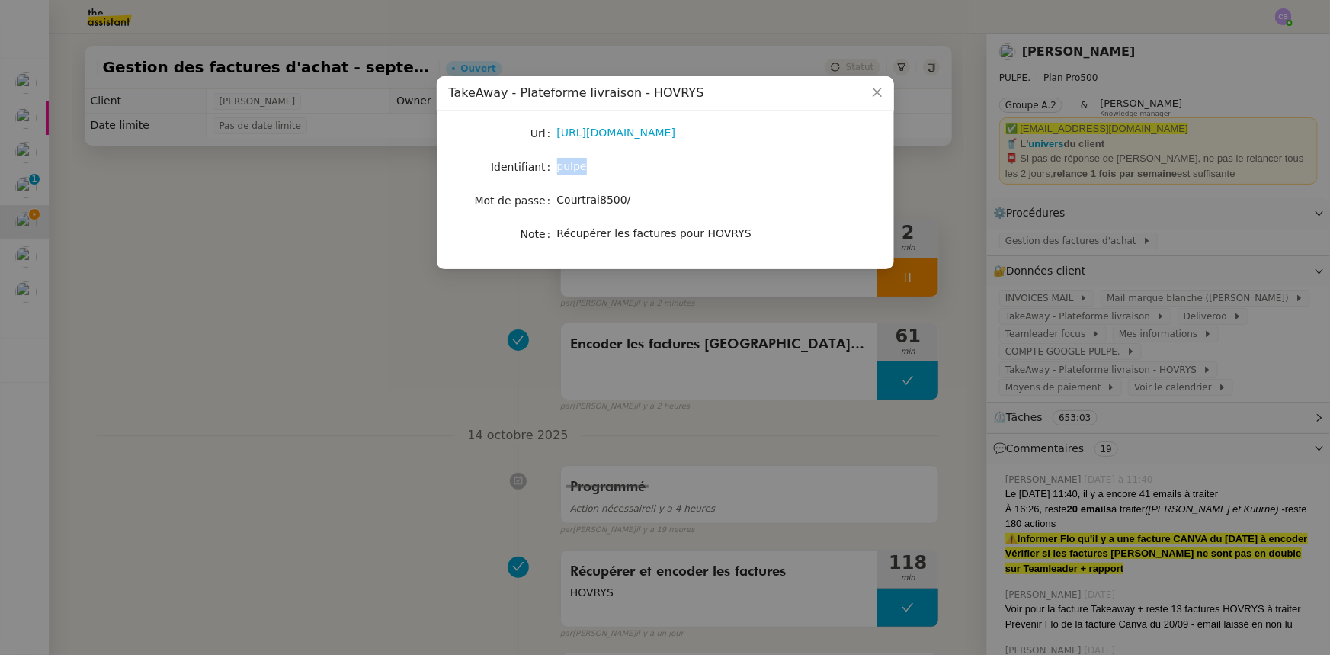
copy span "pulpe"
drag, startPoint x: 621, startPoint y: 201, endPoint x: 559, endPoint y: 201, distance: 62.5
click at [559, 201] on span "Courtrai8500/" at bounding box center [594, 200] width 74 height 12
copy span "Courtrai8500/"
click at [874, 91] on icon "Close" at bounding box center [877, 92] width 12 height 12
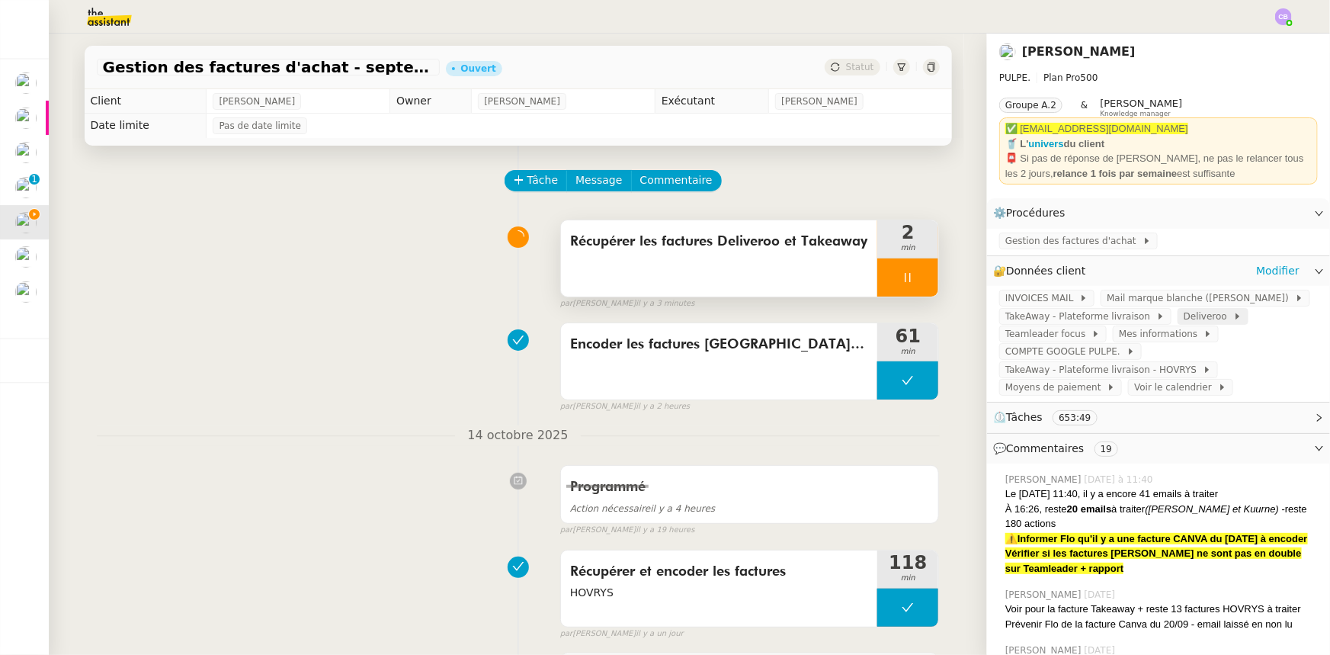
click at [1184, 319] on span "Deliveroo" at bounding box center [1209, 316] width 50 height 15
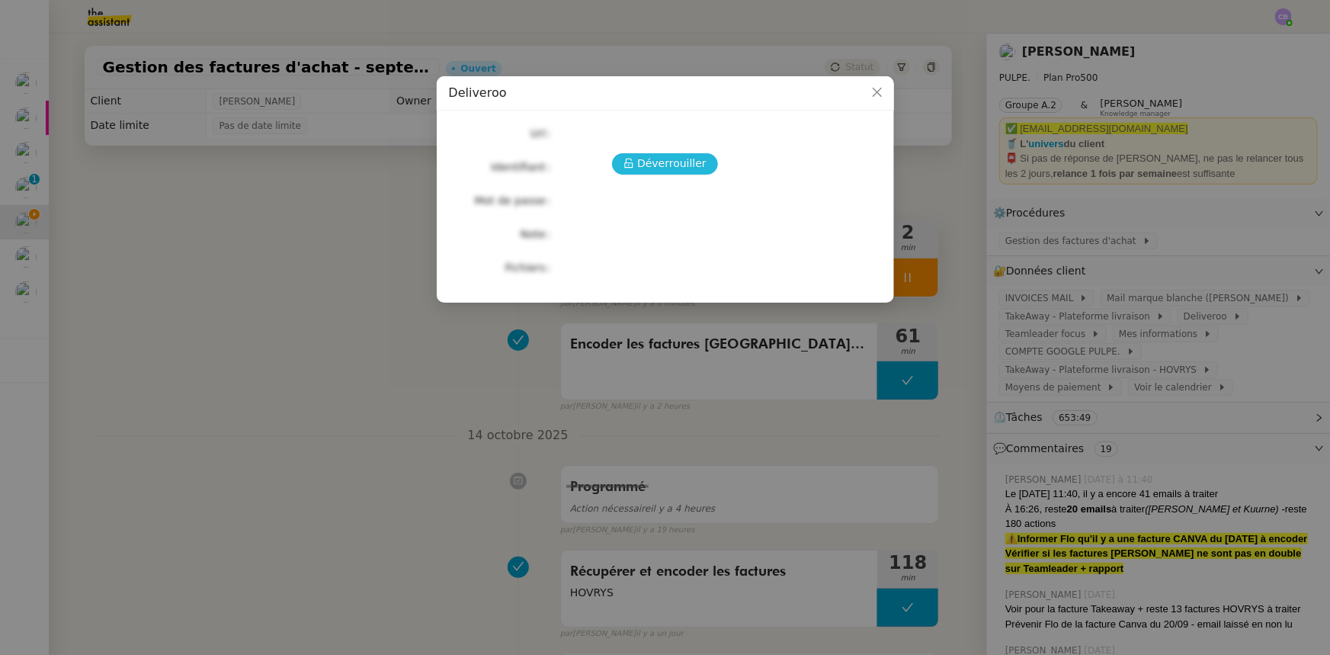
click at [685, 168] on span "Déverrouiller" at bounding box center [671, 164] width 69 height 18
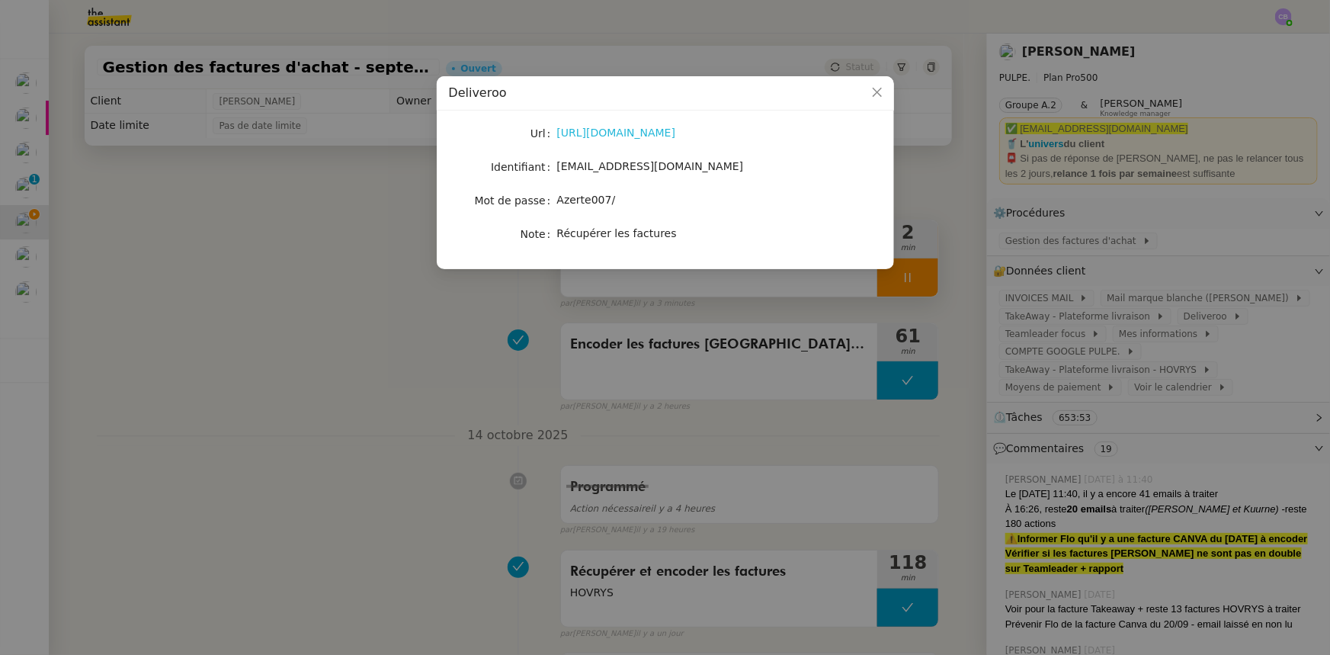
click at [653, 134] on link "https://partner-hub.deliveroo.com/" at bounding box center [616, 133] width 119 height 12
click at [878, 90] on icon "Close" at bounding box center [877, 92] width 12 height 12
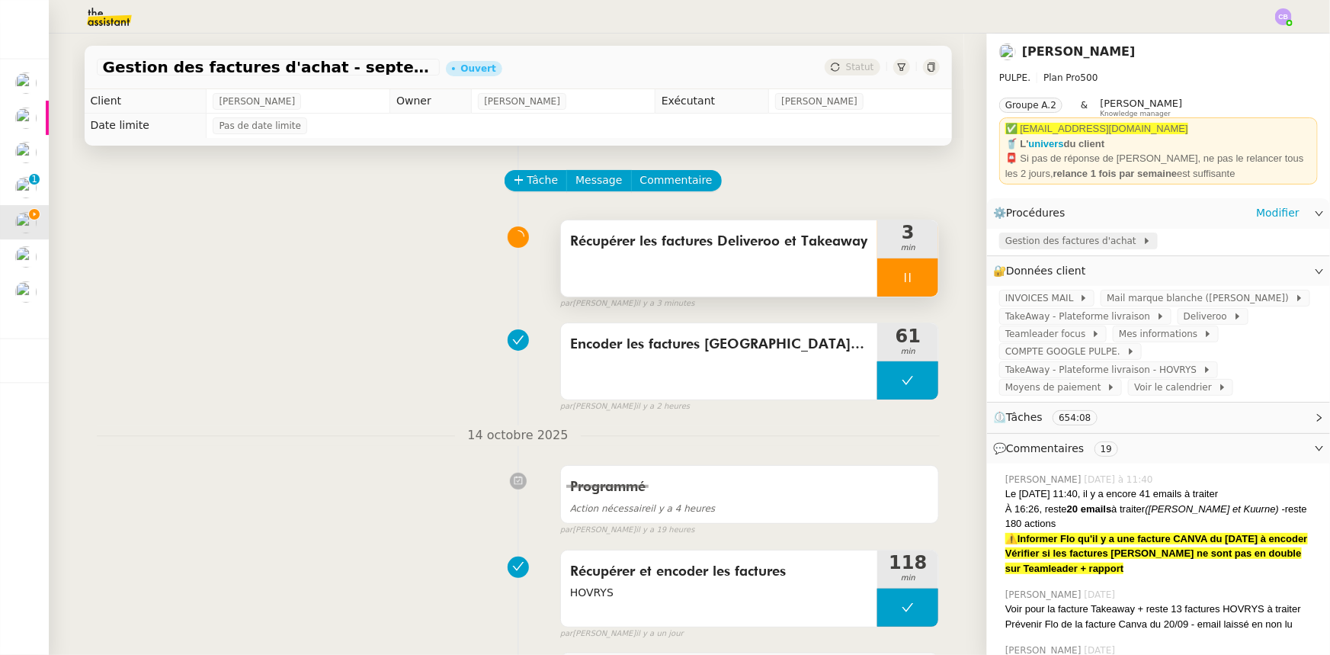
click at [1014, 244] on span "Gestion des factures d'achat" at bounding box center [1074, 240] width 137 height 15
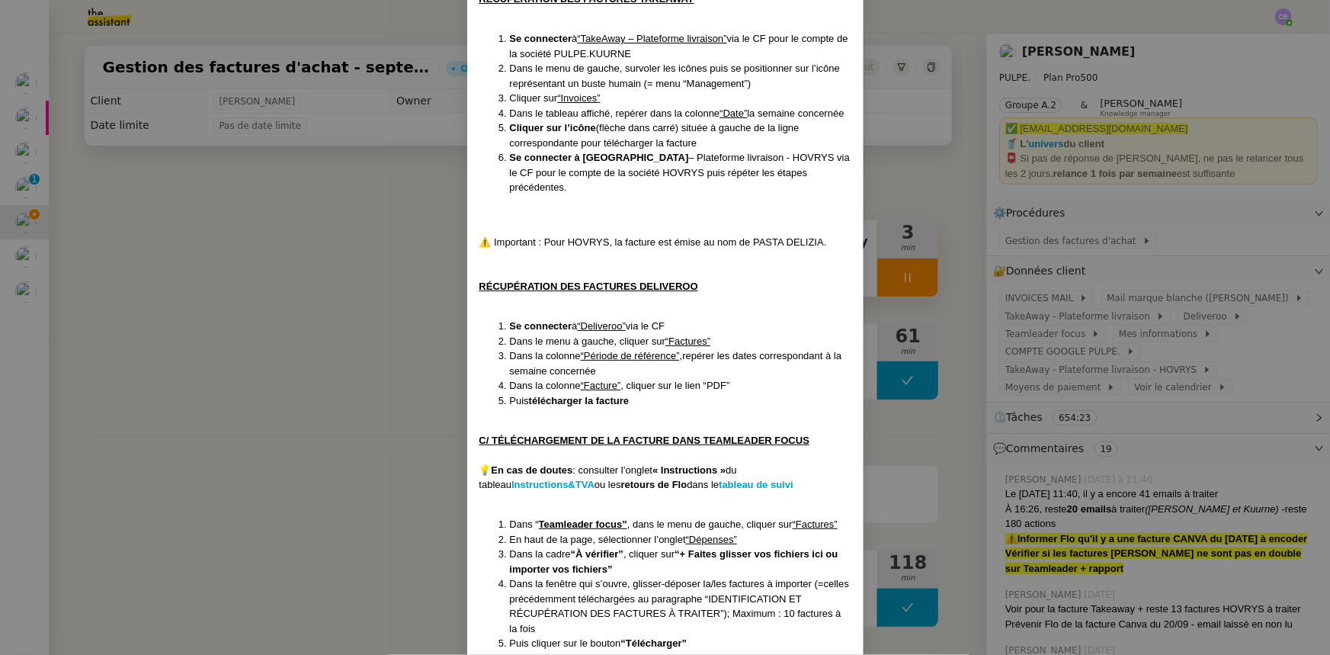
scroll to position [1802, 0]
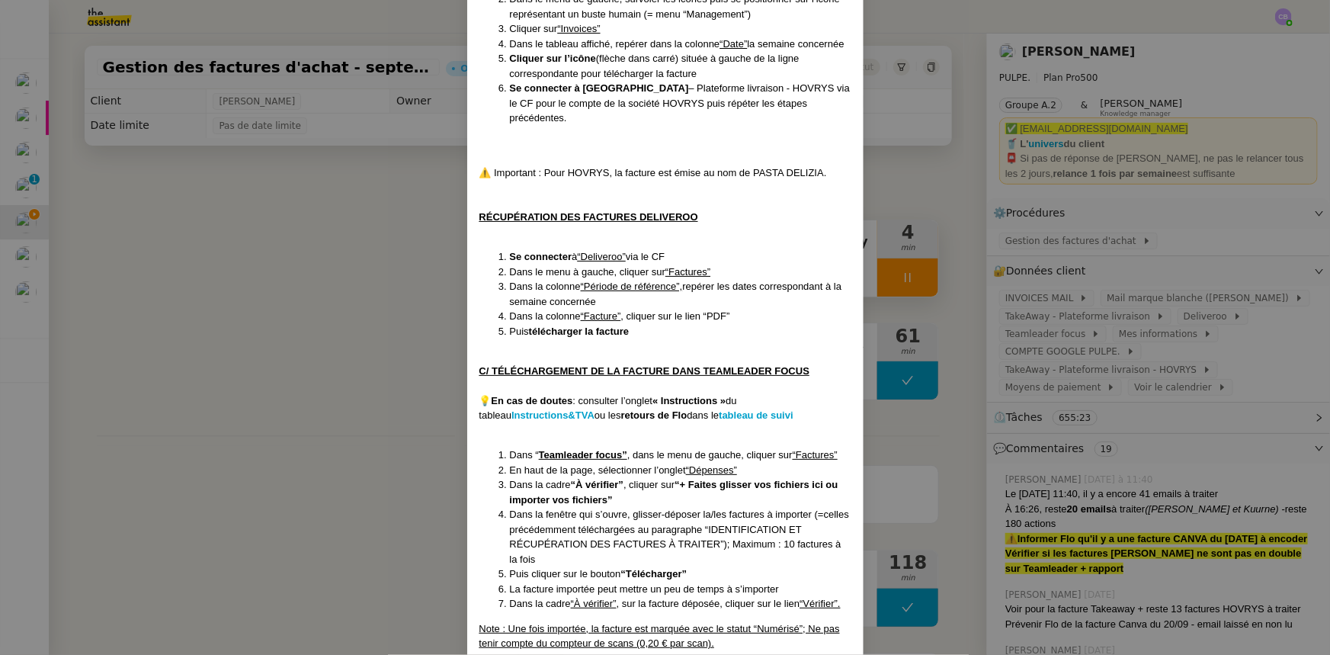
click at [369, 340] on nz-modal-container "Créée le : [DATE] Contexte : [PERSON_NAME] la société mère [PERSON_NAME], qui r…" at bounding box center [665, 327] width 1330 height 655
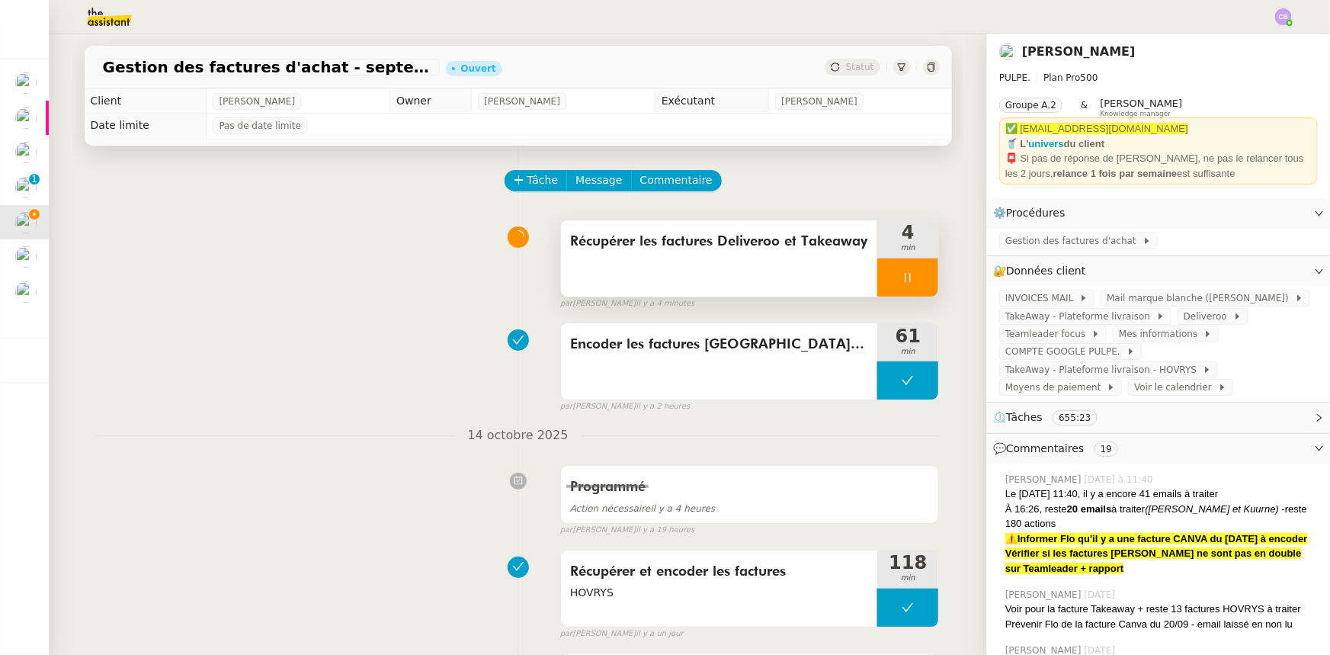
click at [878, 277] on div at bounding box center [908, 277] width 61 height 38
click at [881, 287] on div at bounding box center [893, 277] width 30 height 38
click at [1049, 320] on span "TakeAway - Plateforme livraison" at bounding box center [1081, 316] width 151 height 15
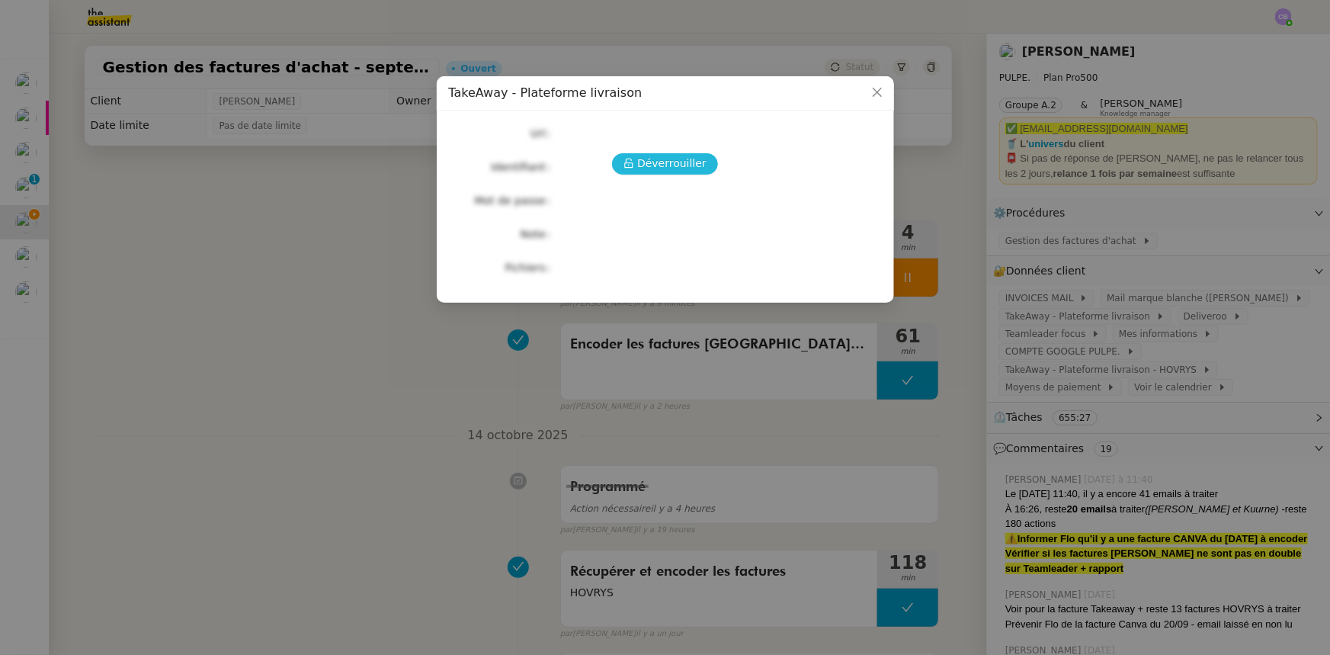
click at [663, 159] on span "Déverrouiller" at bounding box center [671, 164] width 69 height 18
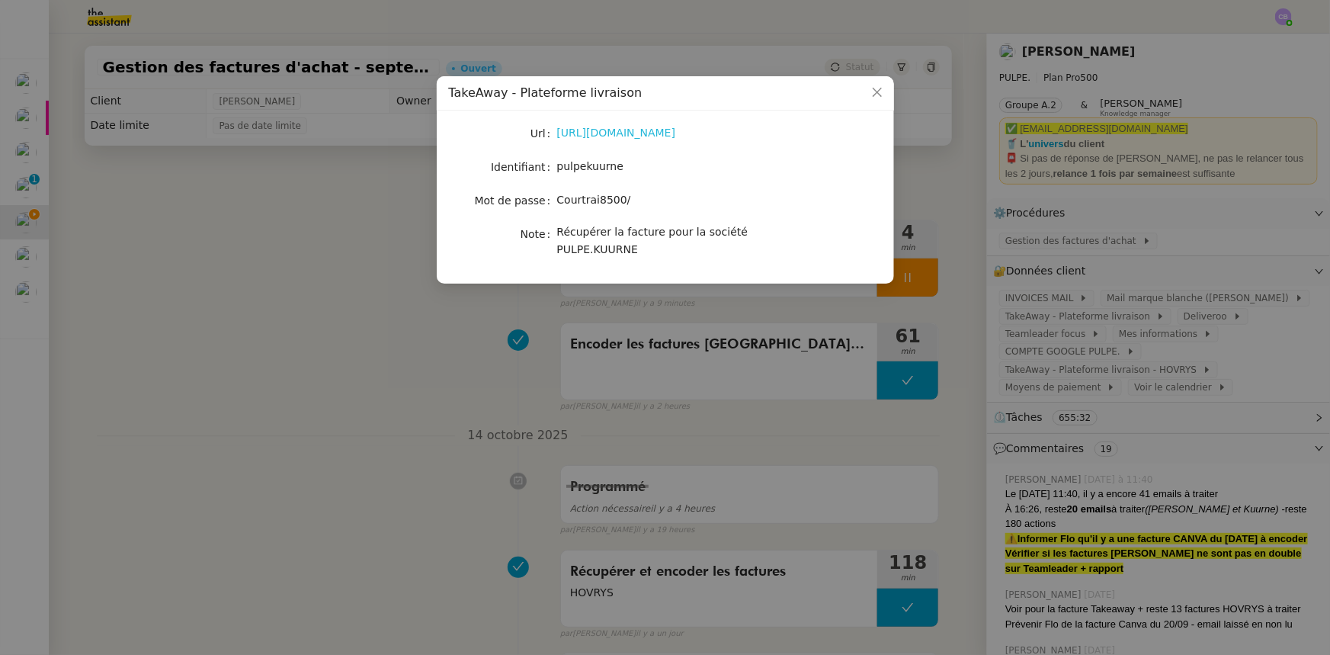
click at [647, 135] on link "https://restaurants.takeaway.com/" at bounding box center [616, 133] width 119 height 12
drag, startPoint x: 614, startPoint y: 167, endPoint x: 558, endPoint y: 168, distance: 55.7
click at [558, 168] on span "pulpekuurne" at bounding box center [590, 166] width 67 height 12
copy span "pulpekuurne"
drag, startPoint x: 620, startPoint y: 200, endPoint x: 560, endPoint y: 198, distance: 60.2
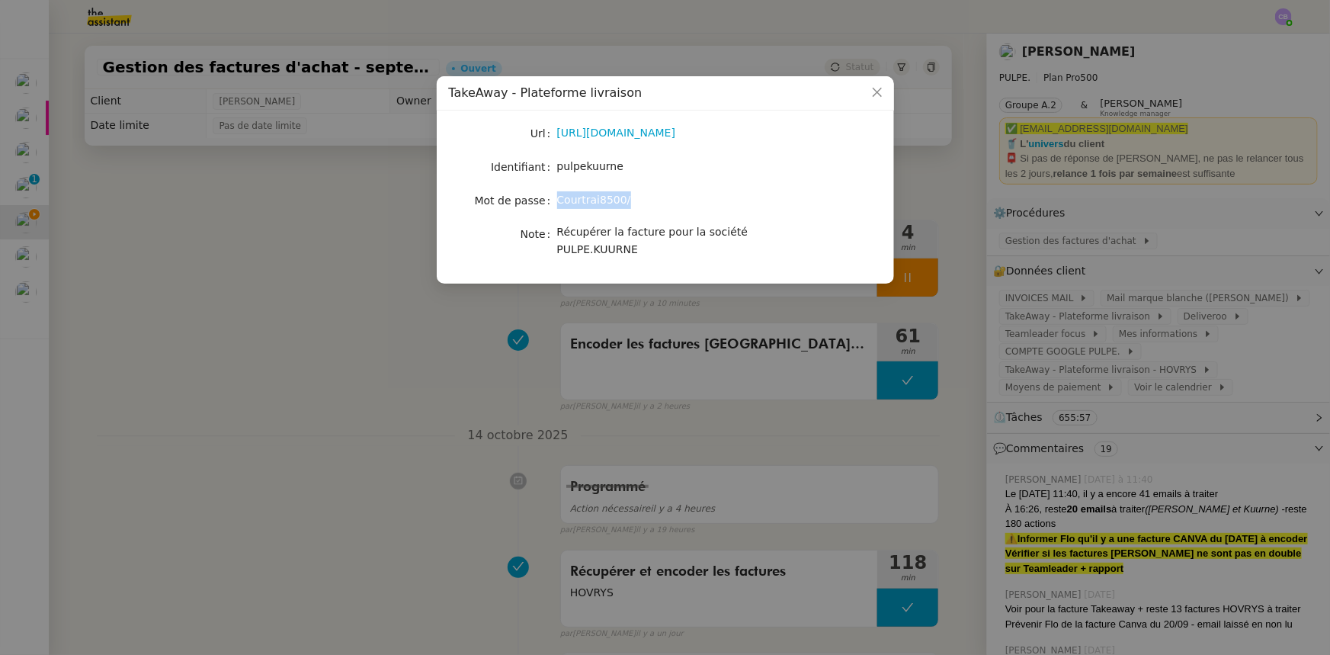
click at [560, 198] on span "Courtrai8500/" at bounding box center [594, 200] width 74 height 12
copy span "Courtrai8500/"
click at [881, 91] on icon "Close" at bounding box center [877, 92] width 12 height 12
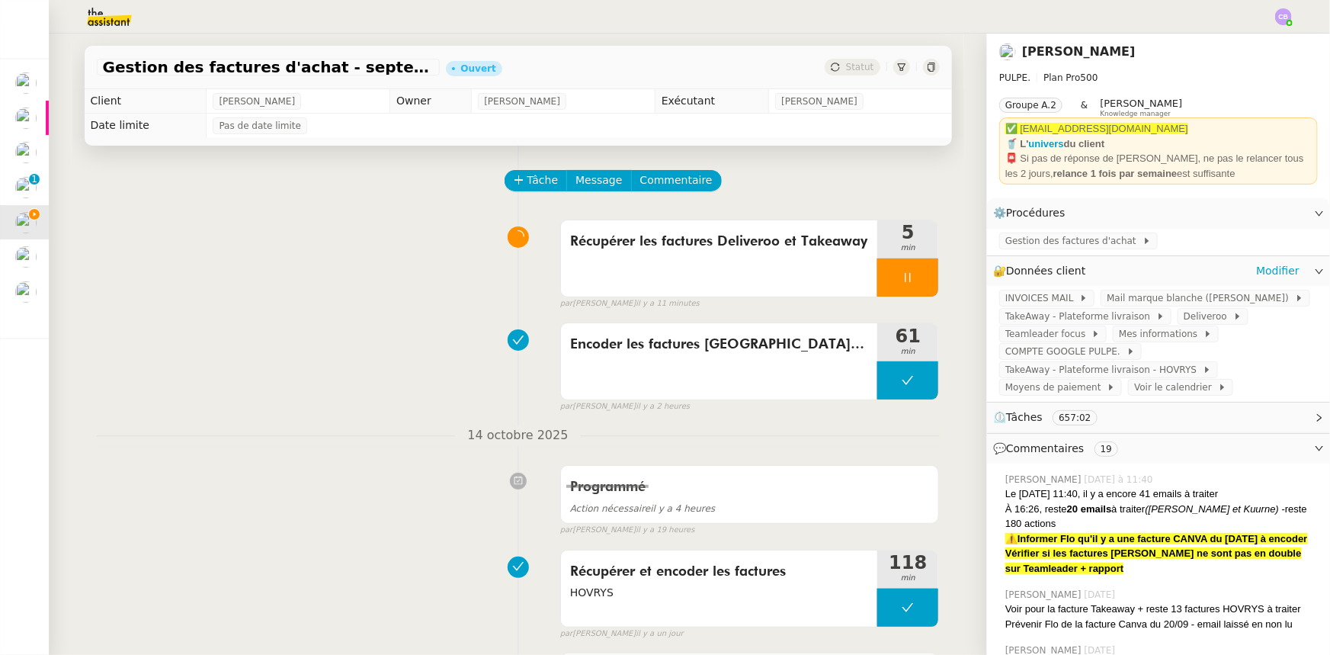
drag, startPoint x: 876, startPoint y: 281, endPoint x: 1303, endPoint y: 381, distance: 438.5
click at [878, 281] on div at bounding box center [908, 277] width 61 height 38
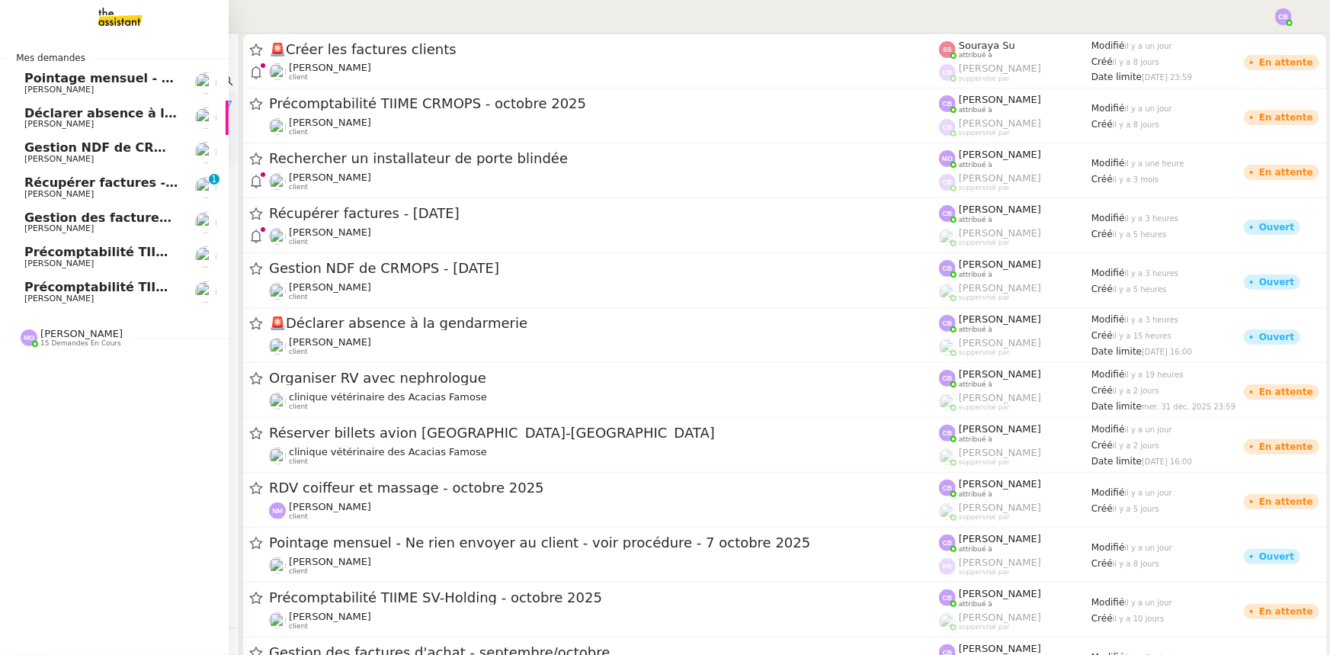
click at [114, 221] on span "Gestion des factures d'achat - septembre/octobre" at bounding box center [195, 217] width 342 height 14
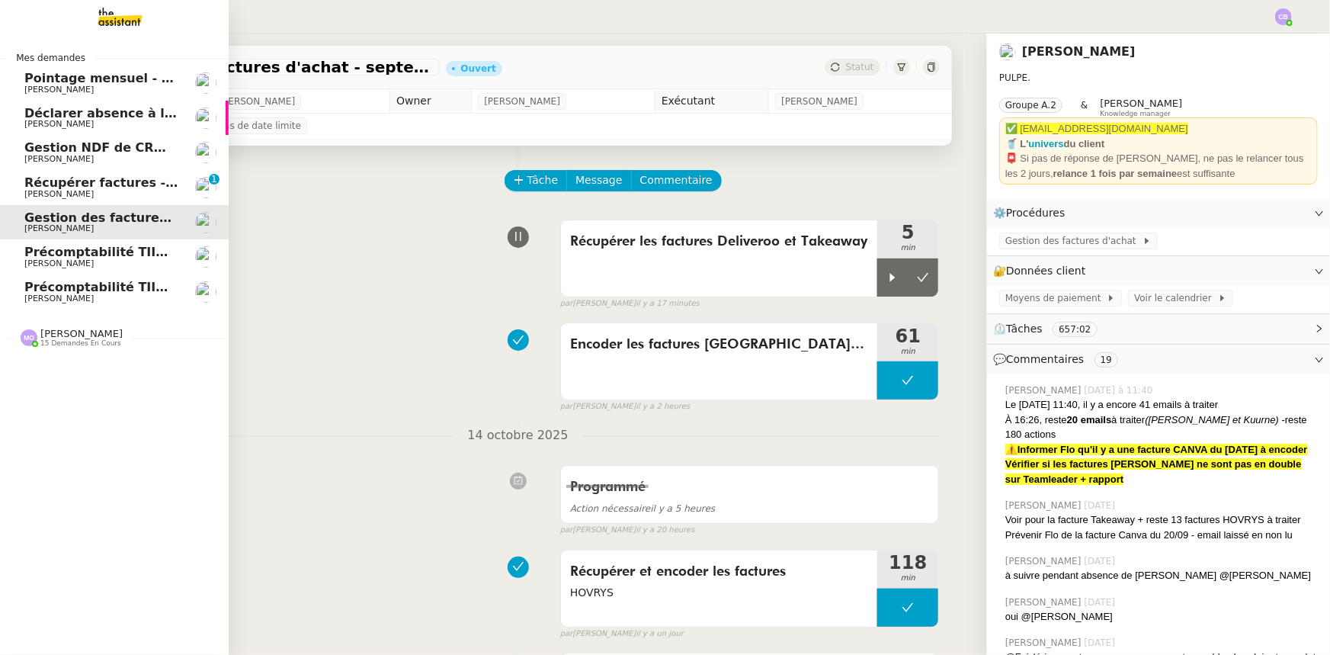
click at [83, 339] on span "15 demandes en cours" at bounding box center [80, 343] width 81 height 8
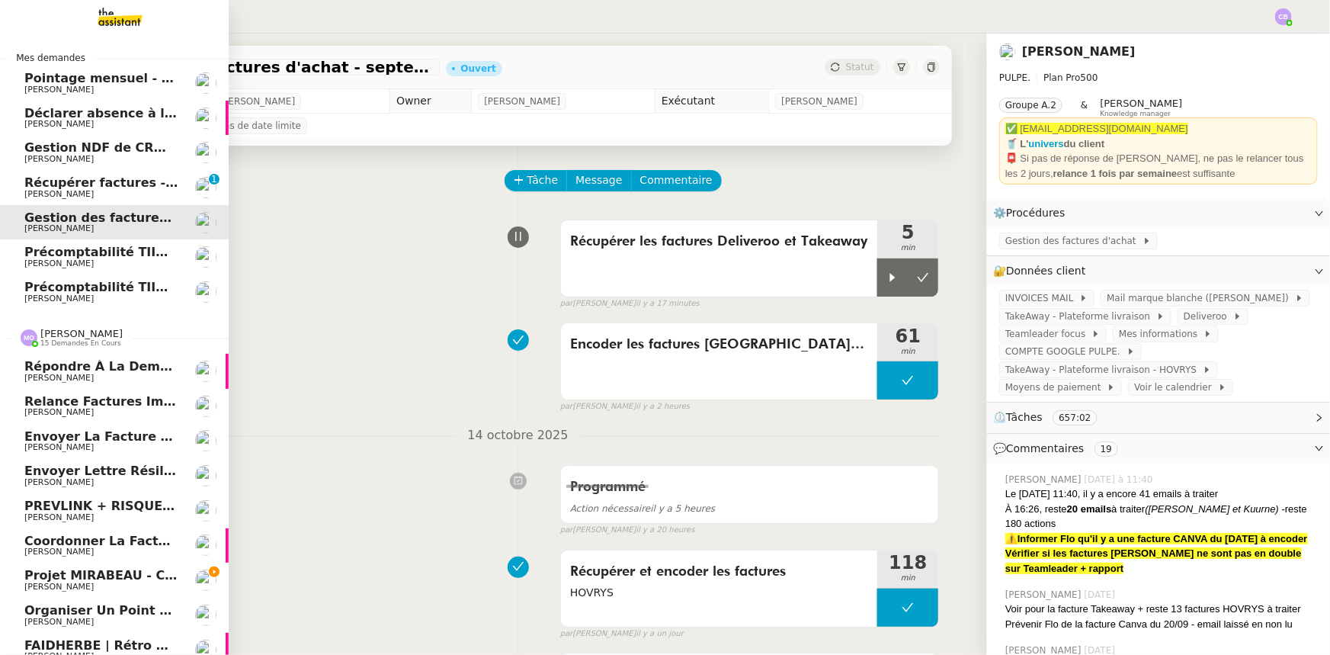
click at [69, 336] on span "[PERSON_NAME]" at bounding box center [81, 333] width 82 height 11
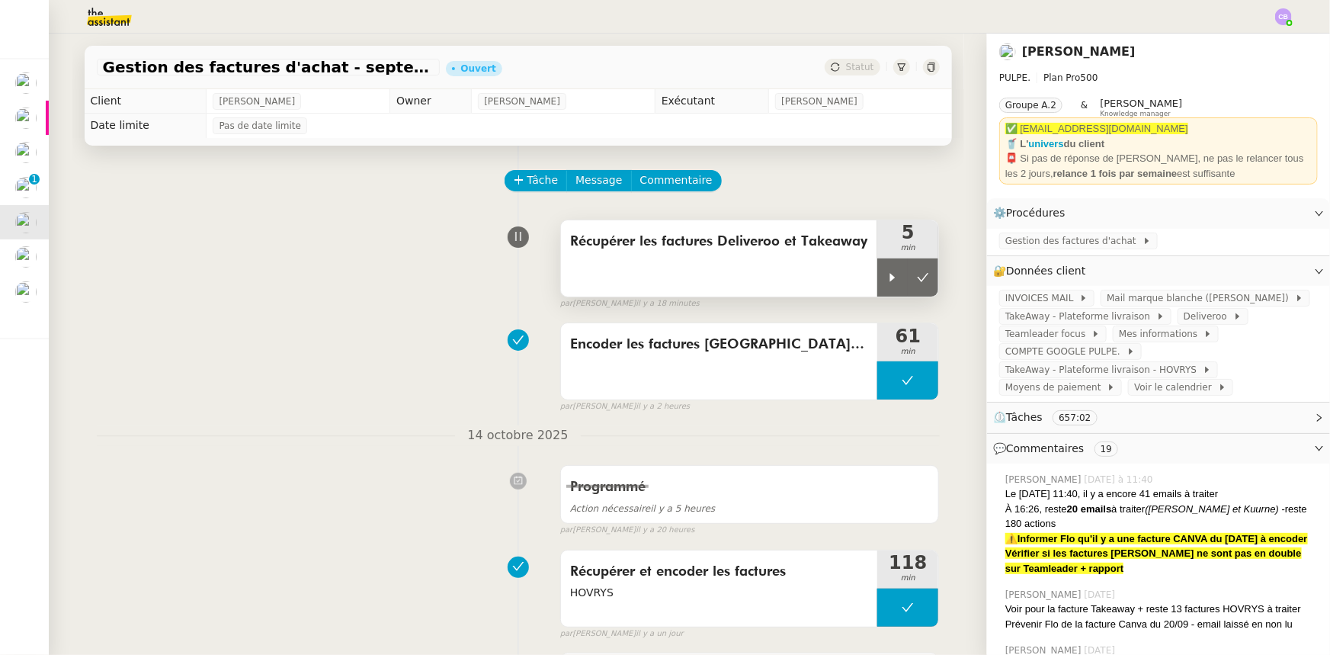
click at [708, 271] on div "Récupérer les factures Deliveroo et Takeaway" at bounding box center [719, 258] width 317 height 76
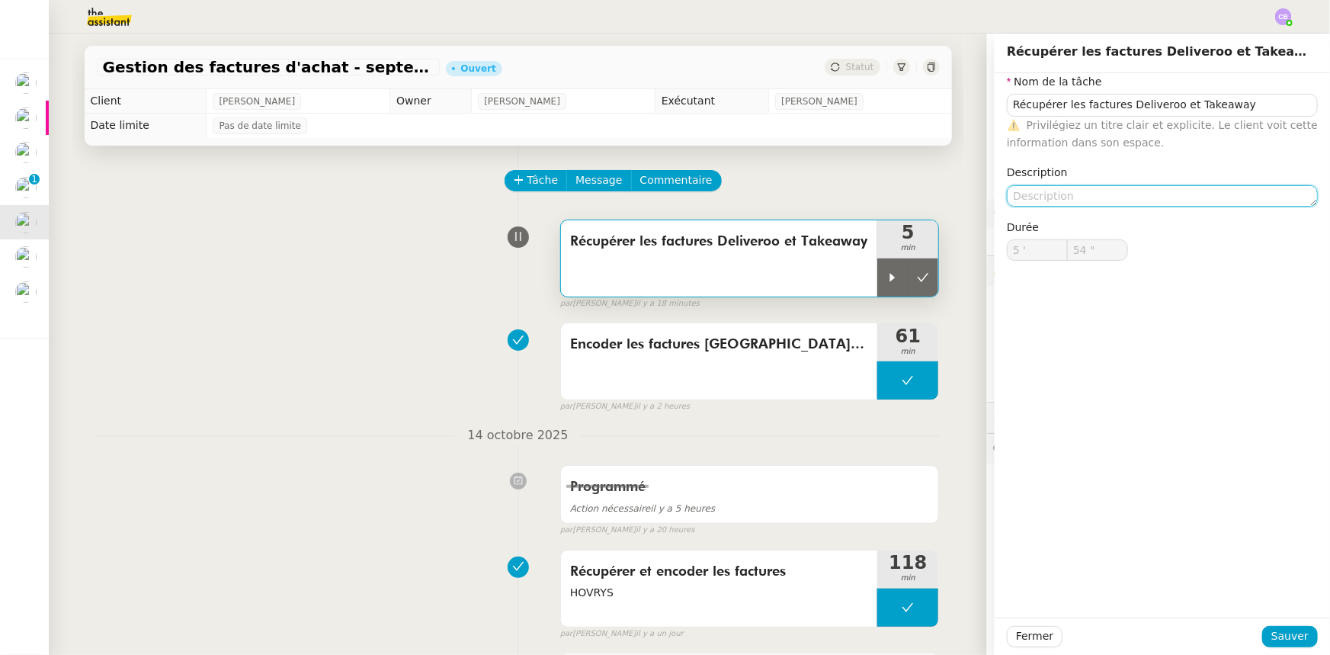
click at [1024, 204] on textarea at bounding box center [1162, 195] width 311 height 21
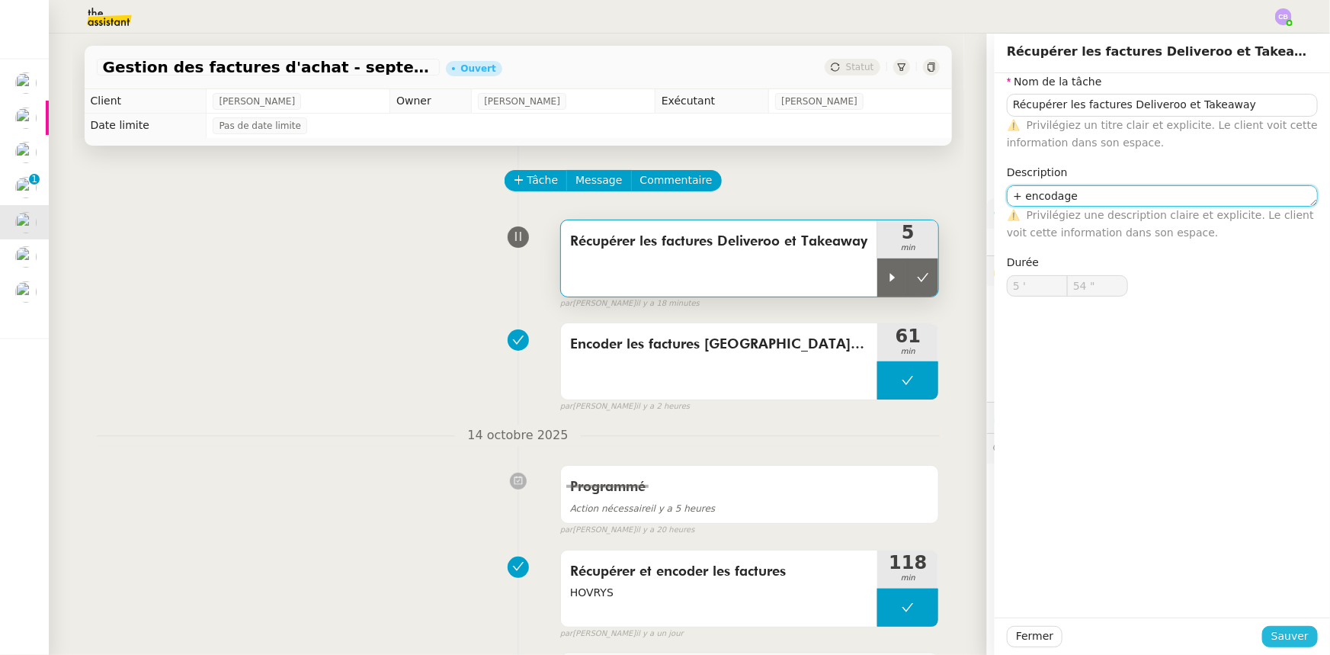
type textarea "+ encodage"
click at [1275, 641] on span "Sauver" at bounding box center [1290, 636] width 37 height 18
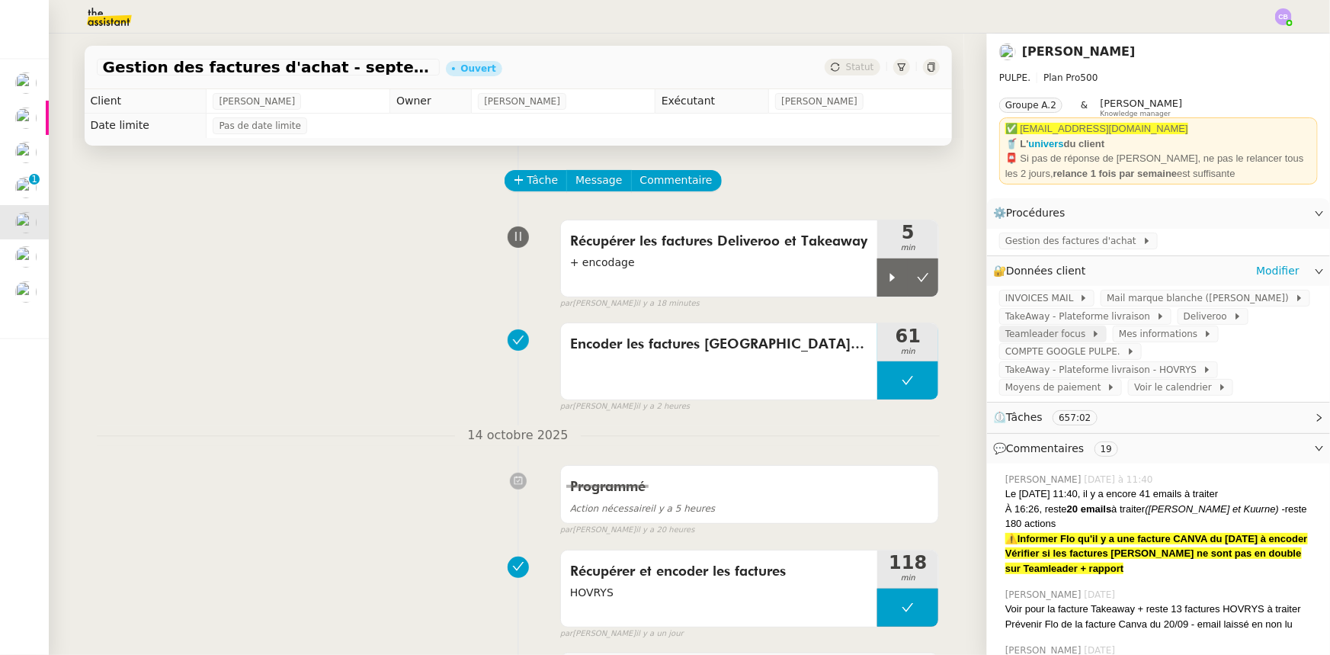
click at [1032, 336] on span "Teamleader focus" at bounding box center [1049, 333] width 86 height 15
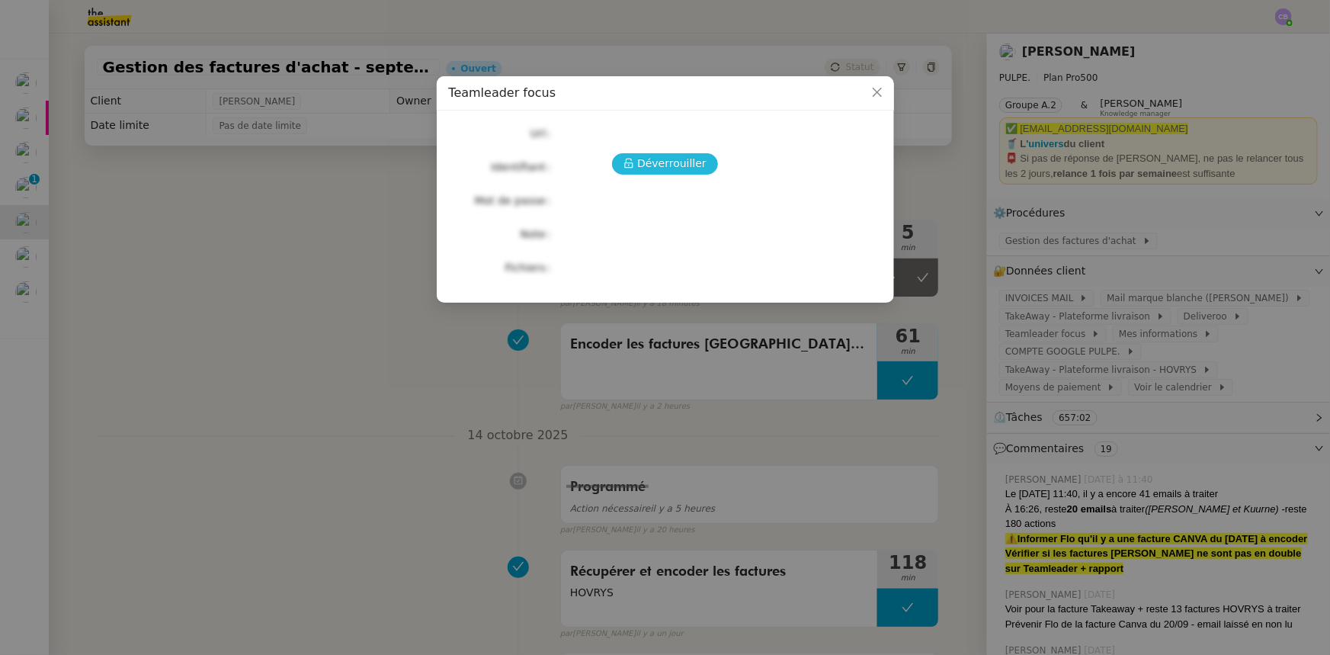
click at [677, 167] on span "Déverrouiller" at bounding box center [671, 164] width 69 height 18
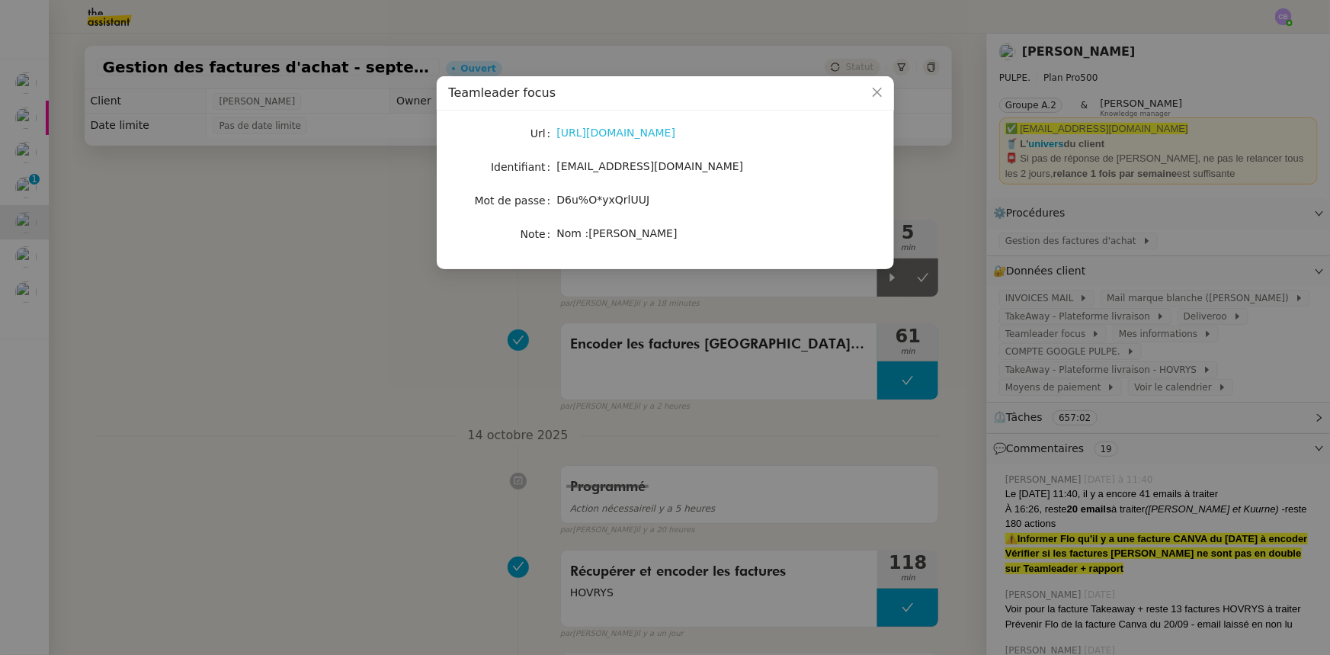
click at [652, 135] on link "[URL][DOMAIN_NAME]" at bounding box center [616, 133] width 119 height 12
click at [873, 91] on icon "Close" at bounding box center [877, 92] width 12 height 12
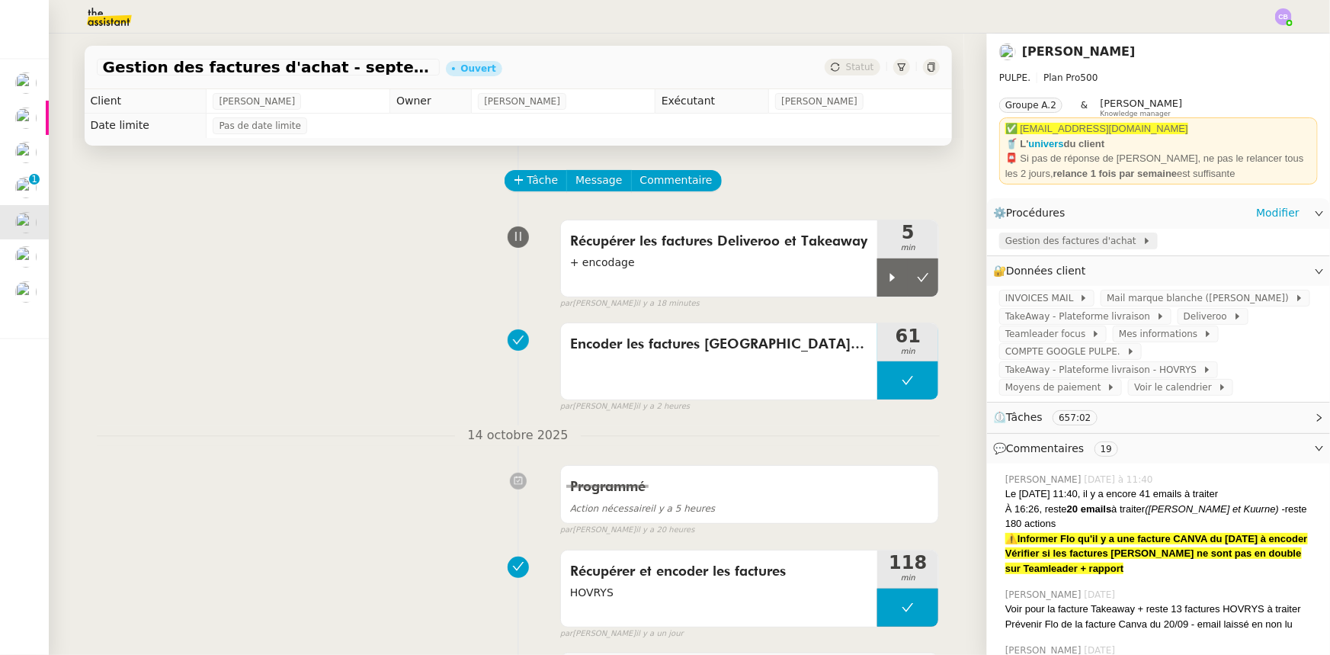
click at [1014, 243] on span "Gestion des factures d'achat" at bounding box center [1074, 240] width 137 height 15
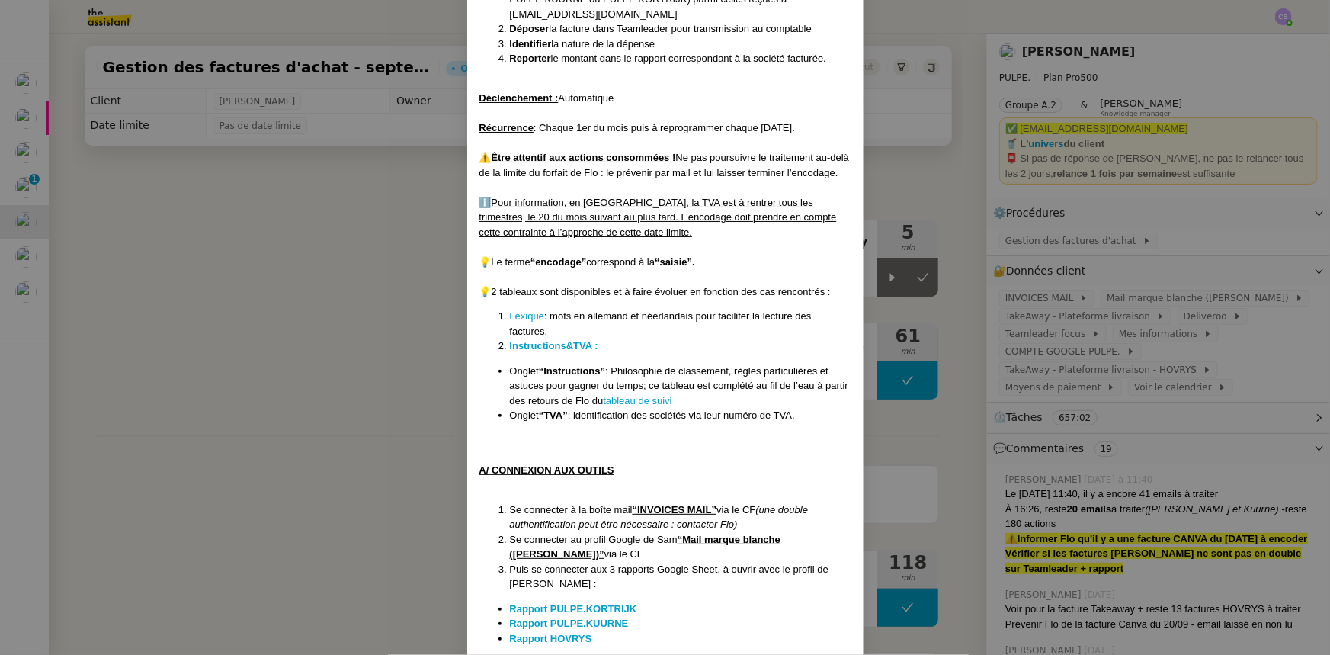
scroll to position [346, 0]
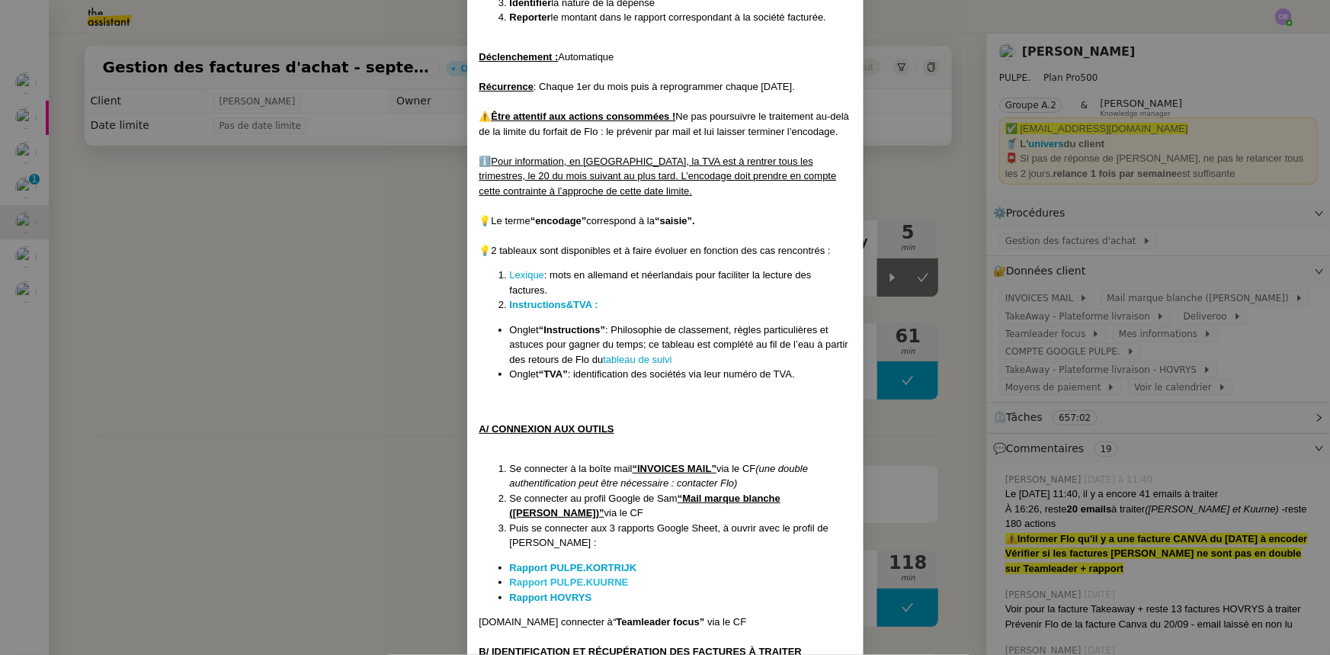
click at [581, 583] on strong "Rapport PULPE.KUURNE" at bounding box center [569, 581] width 119 height 11
click at [557, 595] on strong "Rapport HOVRYS" at bounding box center [551, 597] width 82 height 11
click at [402, 247] on nz-modal-container "Créée le : [DATE] Contexte : [PERSON_NAME] la société mère [PERSON_NAME], qui r…" at bounding box center [665, 327] width 1330 height 655
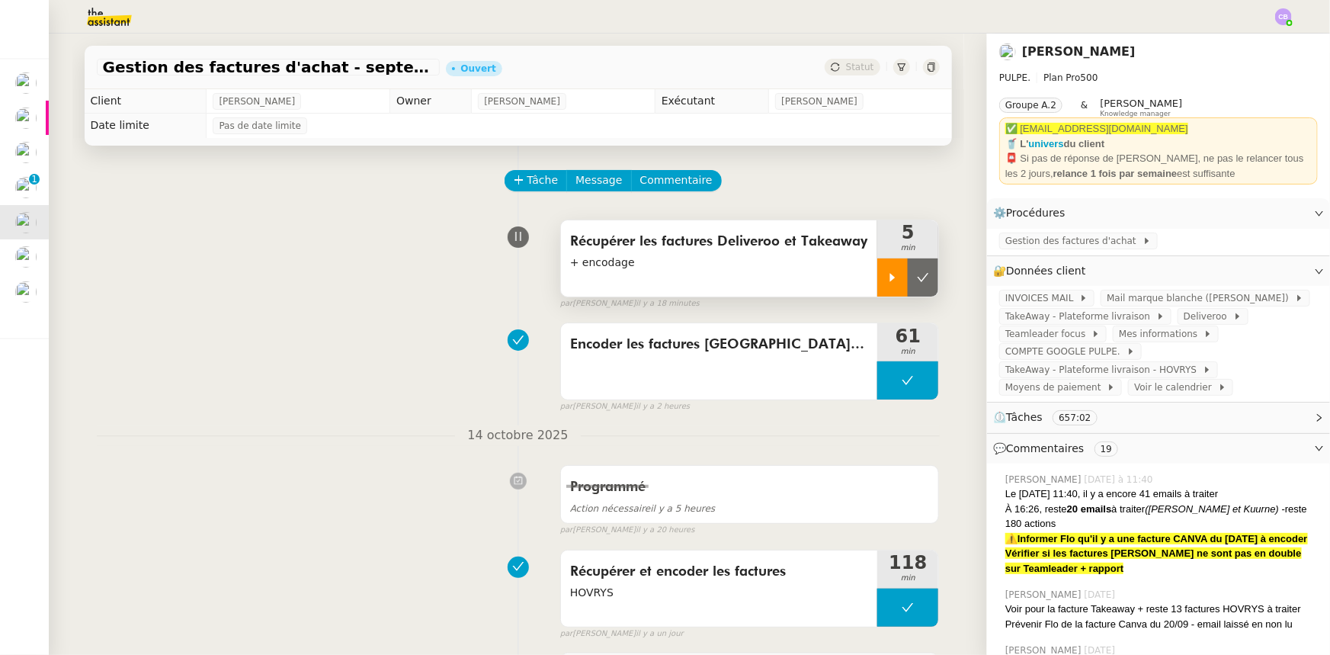
click at [893, 286] on div at bounding box center [893, 277] width 30 height 38
click at [878, 286] on div at bounding box center [908, 277] width 61 height 38
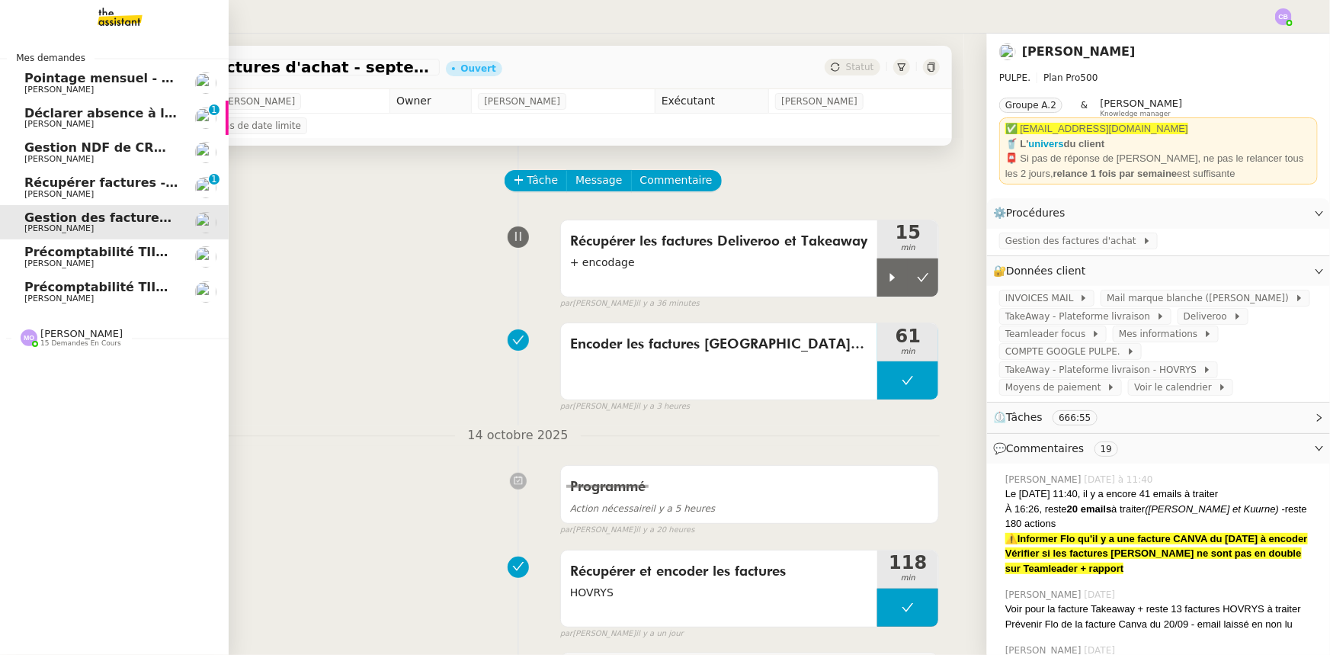
click at [45, 115] on span "Déclarer absence à la gendarmerie" at bounding box center [144, 113] width 241 height 14
